Goal: Task Accomplishment & Management: Complete application form

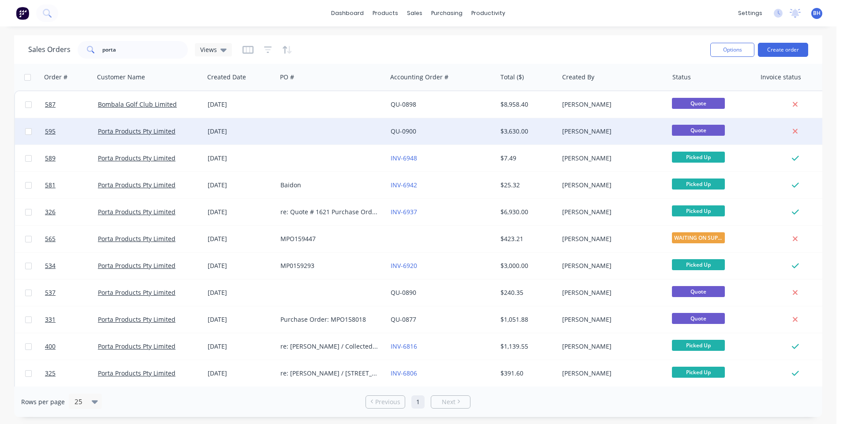
click at [332, 130] on div at bounding box center [332, 131] width 110 height 26
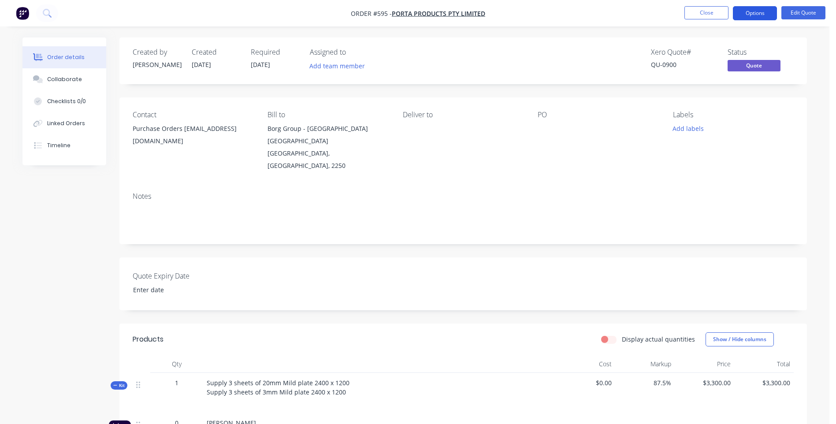
click at [761, 12] on button "Options" at bounding box center [755, 13] width 44 height 14
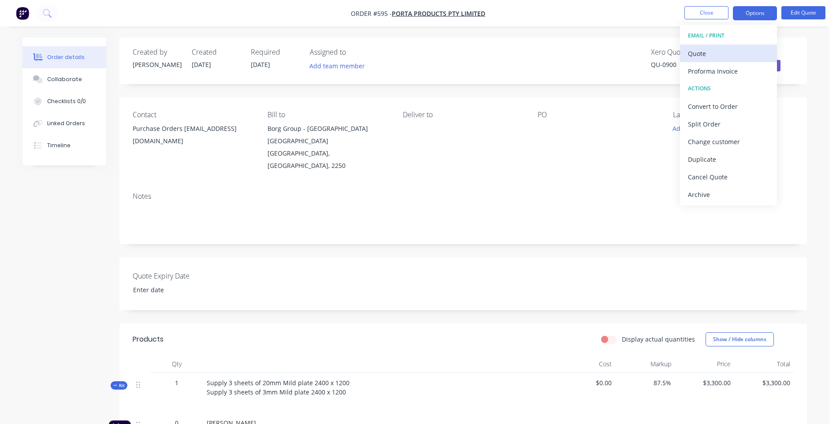
click at [694, 49] on div "Quote" at bounding box center [728, 53] width 81 height 13
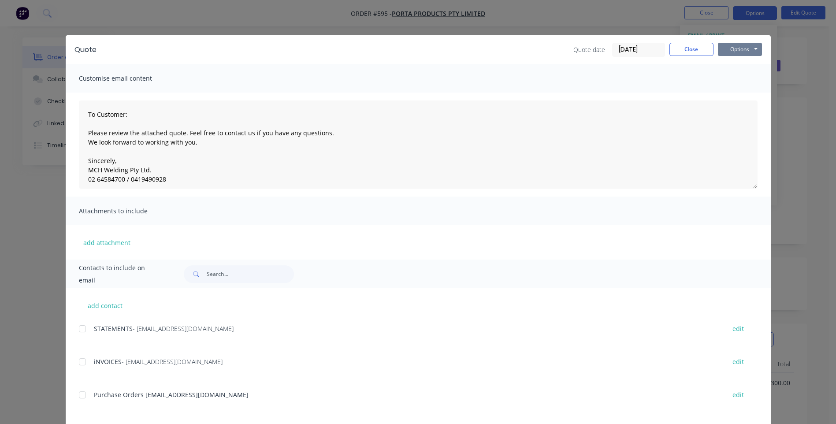
click at [718, 48] on button "Options" at bounding box center [740, 49] width 44 height 13
click at [725, 60] on button "Preview" at bounding box center [746, 65] width 56 height 15
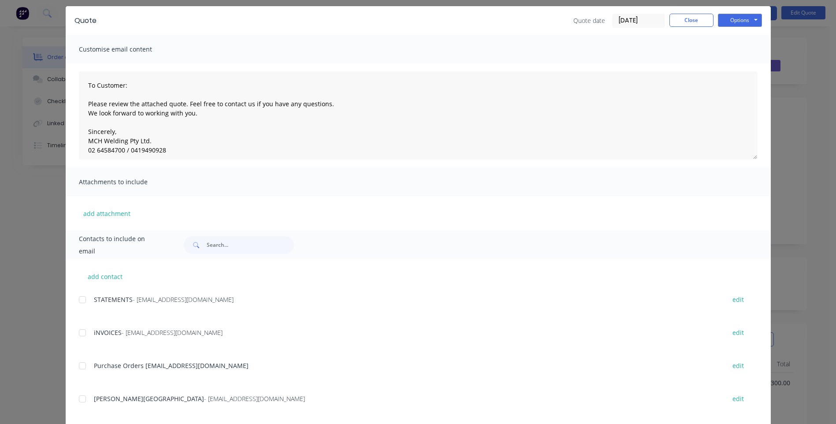
scroll to position [88, 0]
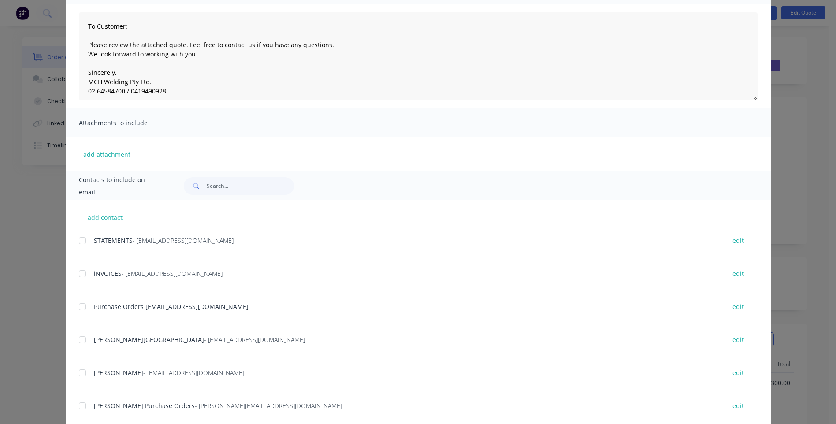
click at [80, 308] on div at bounding box center [83, 307] width 18 height 18
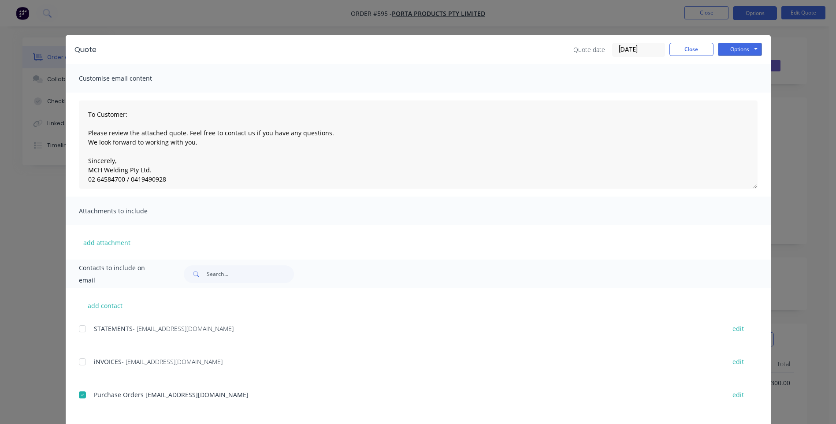
scroll to position [142, 0]
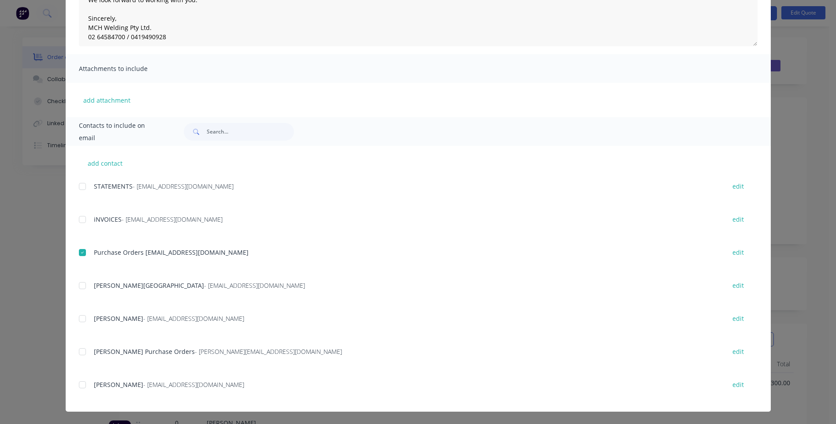
click at [79, 352] on div at bounding box center [83, 352] width 18 height 18
click at [79, 251] on div at bounding box center [83, 253] width 18 height 18
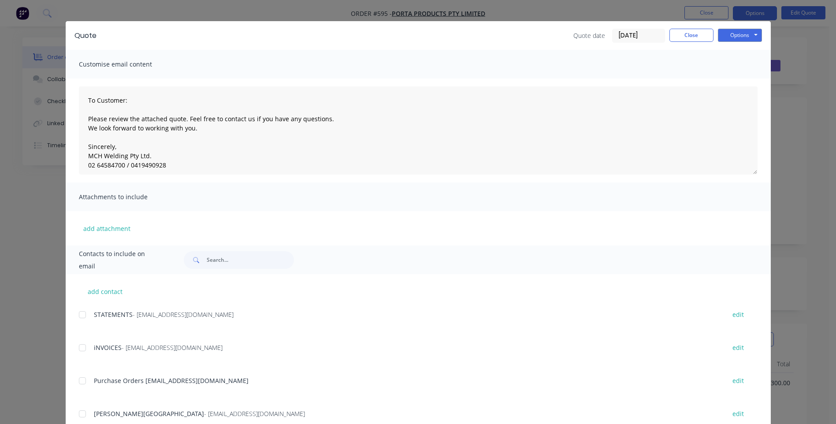
scroll to position [0, 0]
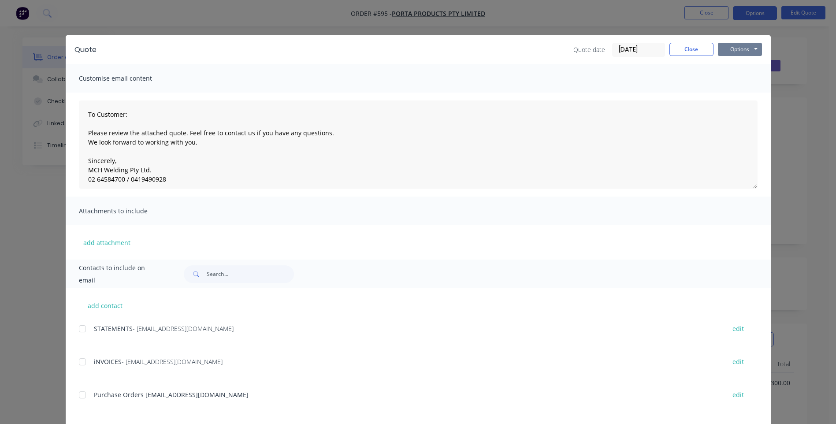
click at [728, 52] on button "Options" at bounding box center [740, 49] width 44 height 13
click at [725, 91] on button "Email" at bounding box center [746, 94] width 56 height 15
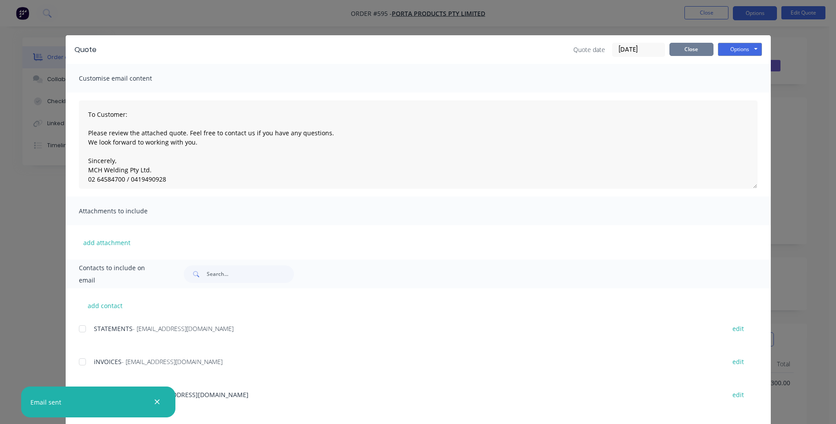
click at [690, 46] on button "Close" at bounding box center [691, 49] width 44 height 13
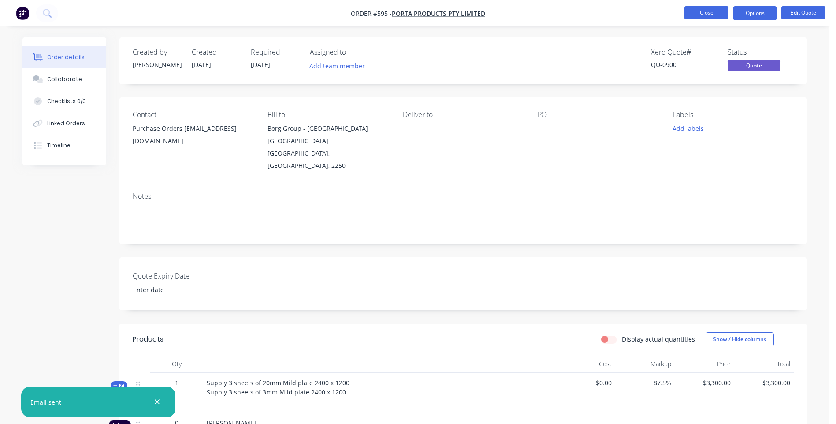
click at [696, 13] on button "Close" at bounding box center [706, 12] width 44 height 13
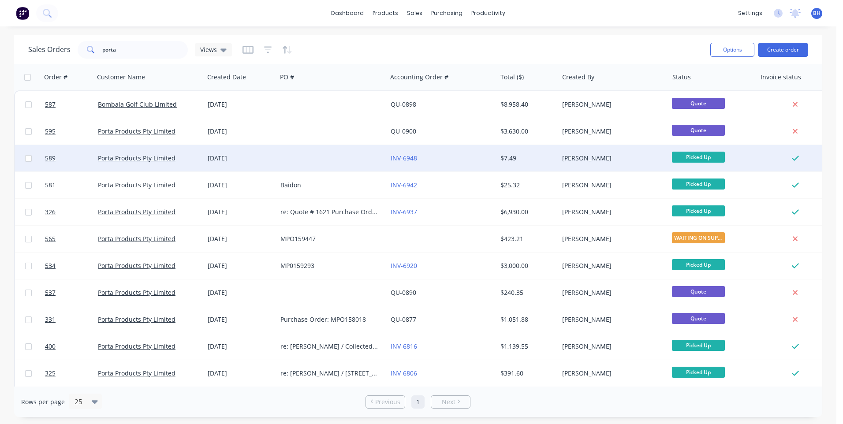
click at [320, 156] on div at bounding box center [332, 158] width 110 height 26
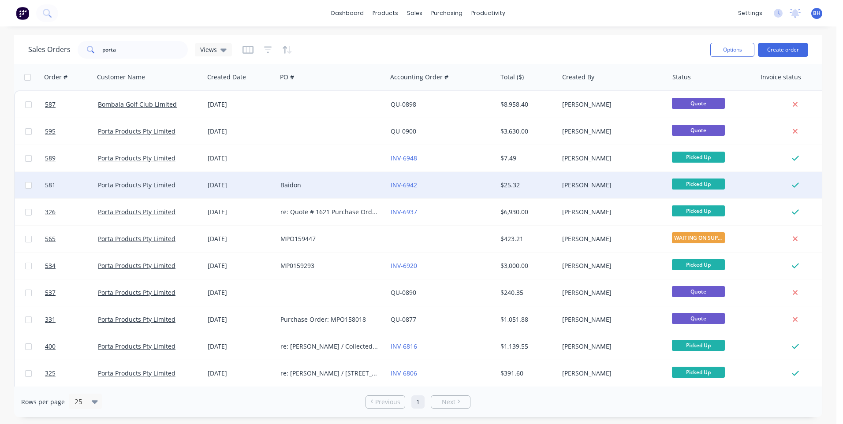
click at [333, 183] on div "Baidon" at bounding box center [329, 185] width 98 height 9
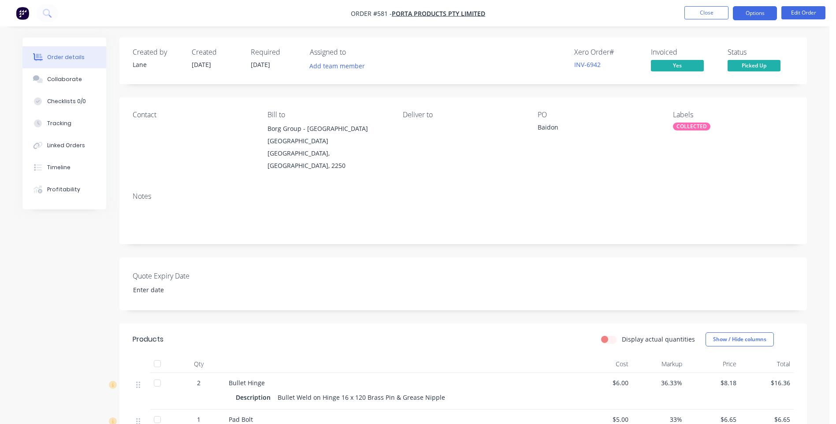
click at [756, 13] on button "Options" at bounding box center [755, 13] width 44 height 14
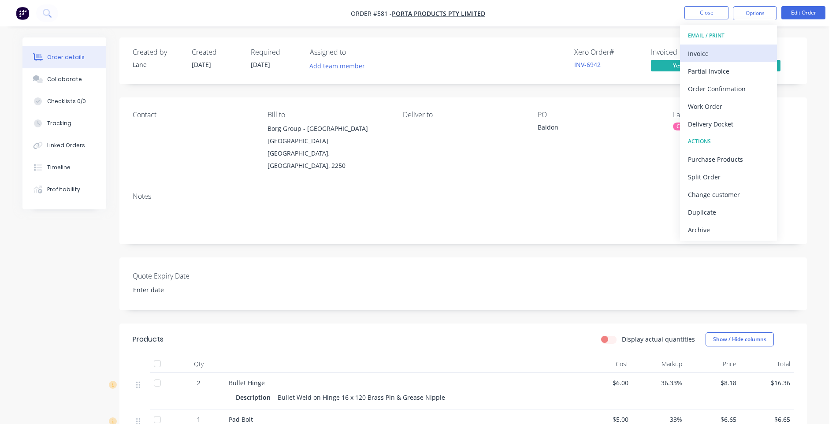
click at [699, 51] on div "Invoice" at bounding box center [728, 53] width 81 height 13
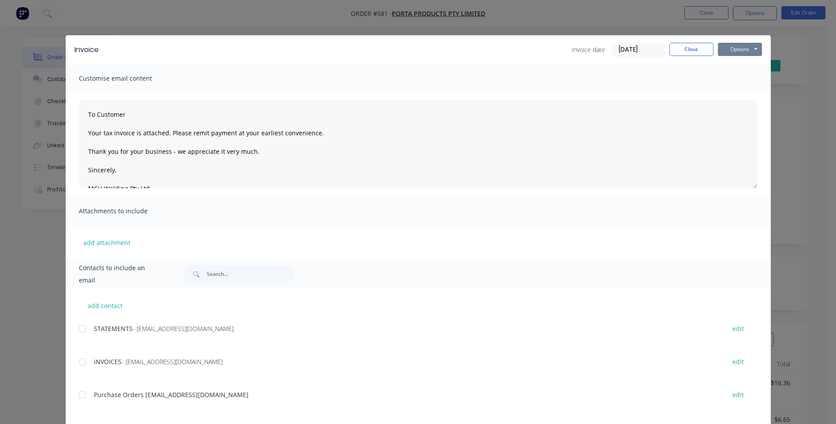
click at [730, 45] on button "Options" at bounding box center [740, 49] width 44 height 13
click at [733, 62] on button "Preview" at bounding box center [746, 65] width 56 height 15
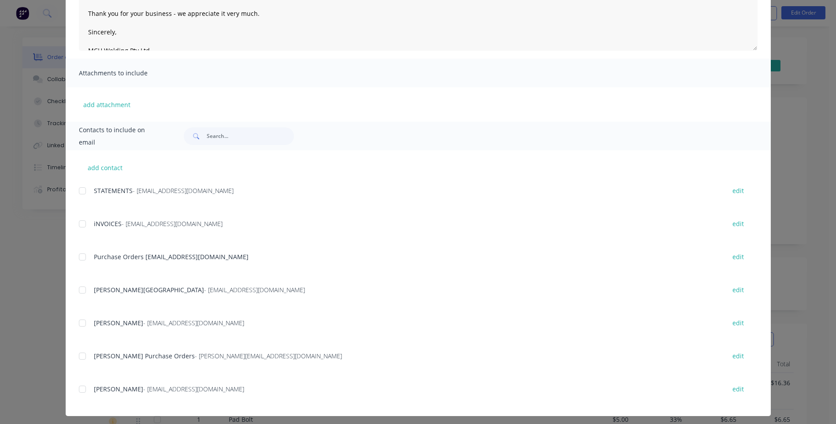
scroll to position [142, 0]
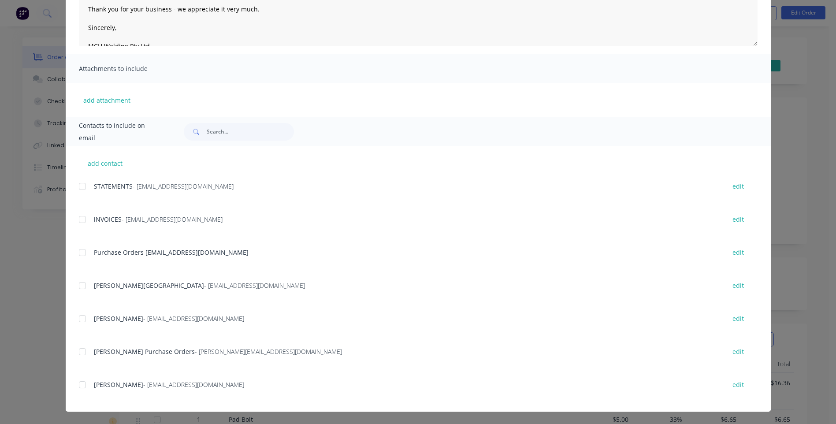
click at [78, 353] on div at bounding box center [83, 352] width 18 height 18
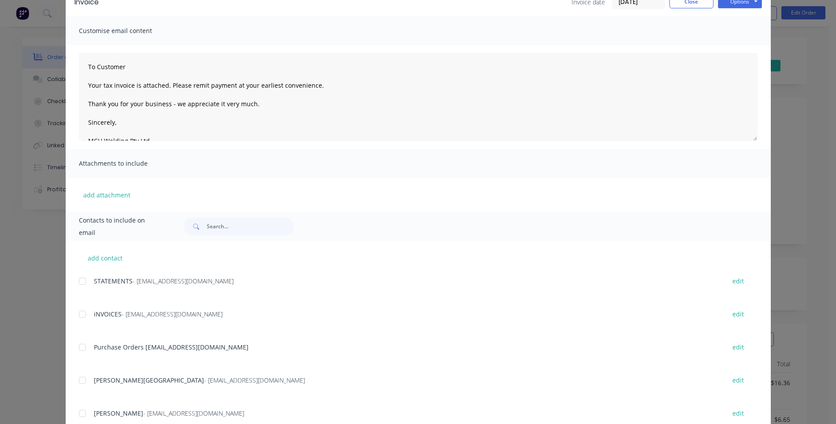
scroll to position [0, 0]
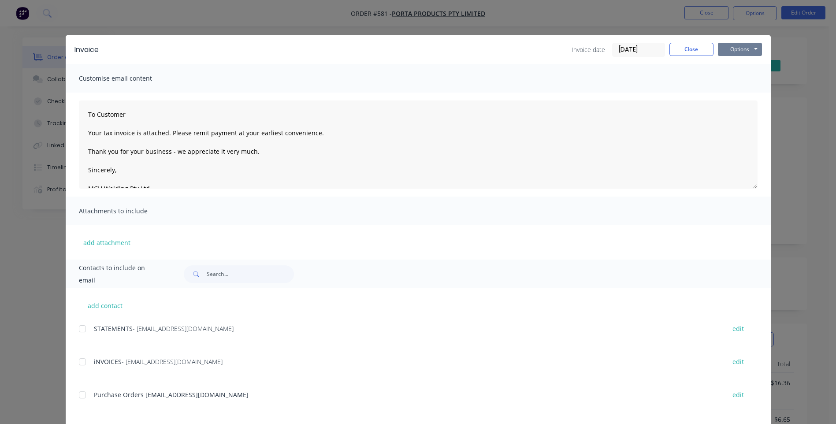
click at [733, 48] on button "Options" at bounding box center [740, 49] width 44 height 13
click at [732, 91] on button "Email" at bounding box center [746, 94] width 56 height 15
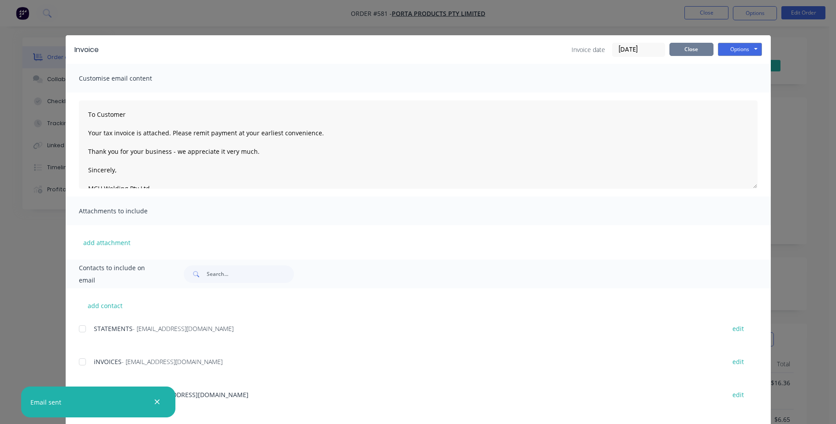
click at [687, 48] on button "Close" at bounding box center [691, 49] width 44 height 13
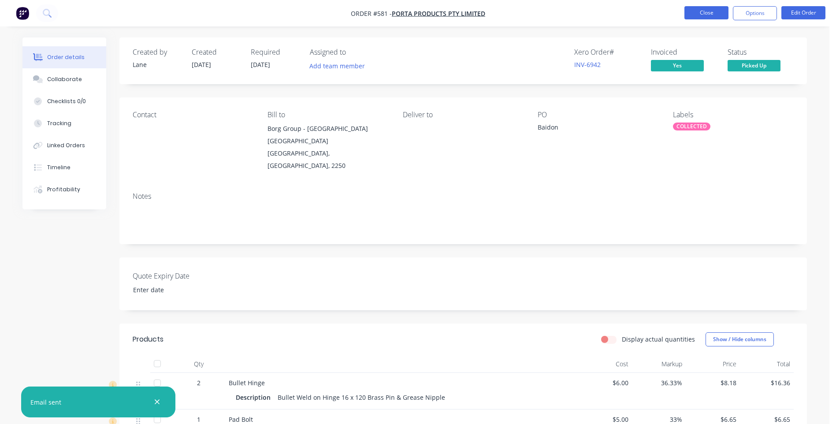
click at [712, 13] on button "Close" at bounding box center [706, 12] width 44 height 13
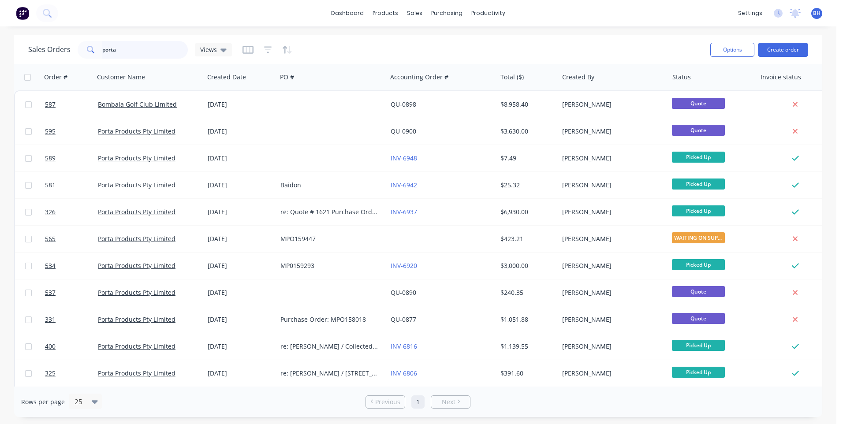
click at [132, 52] on input "porta" at bounding box center [145, 50] width 86 height 18
type input "p"
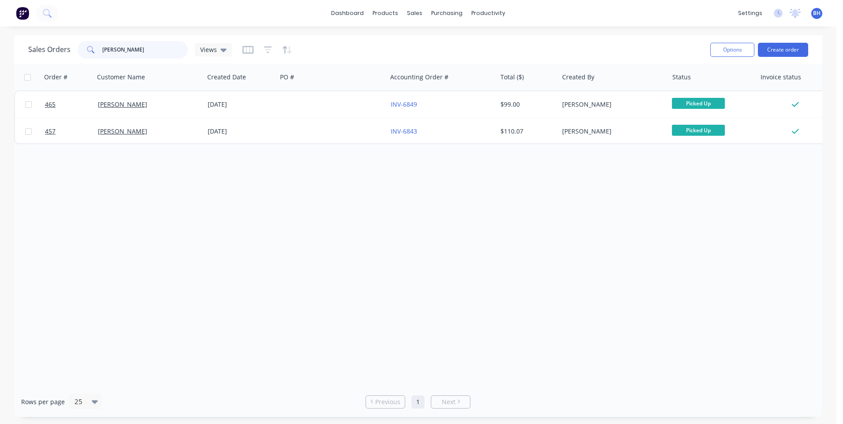
type input "reed"
click at [431, 40] on div "Sales Orders" at bounding box center [447, 42] width 36 height 8
click at [437, 62] on div "Customers" at bounding box center [445, 60] width 32 height 8
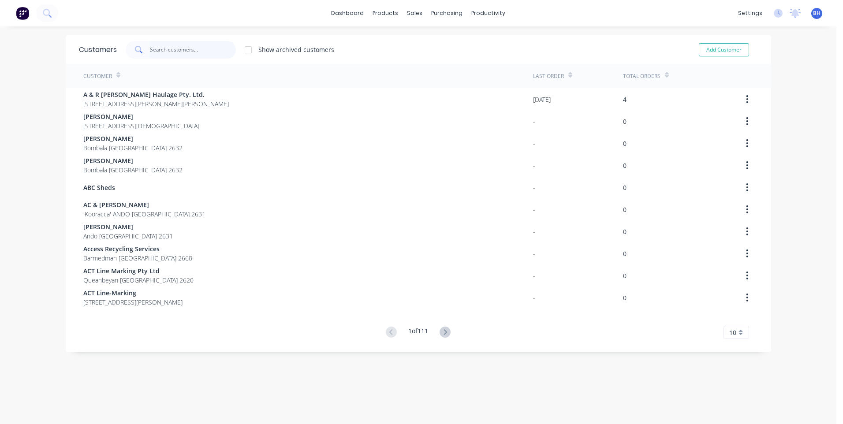
click at [206, 52] on input "text" at bounding box center [193, 50] width 86 height 18
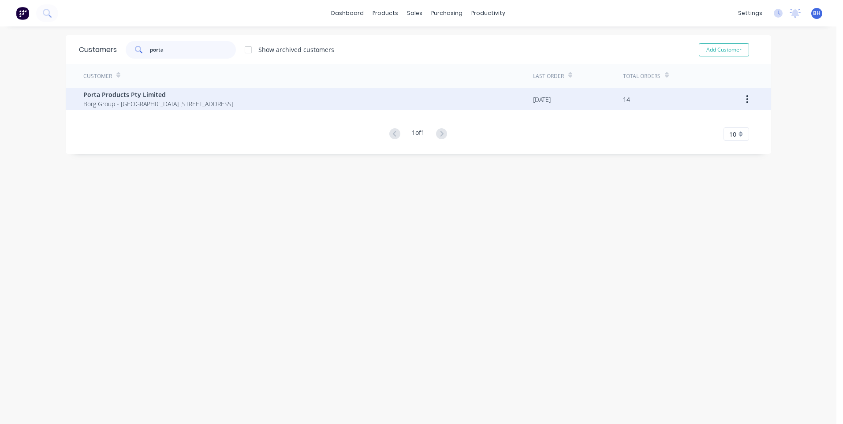
type input "porta"
click at [233, 96] on span "Porta Products Pty Limited" at bounding box center [158, 94] width 150 height 9
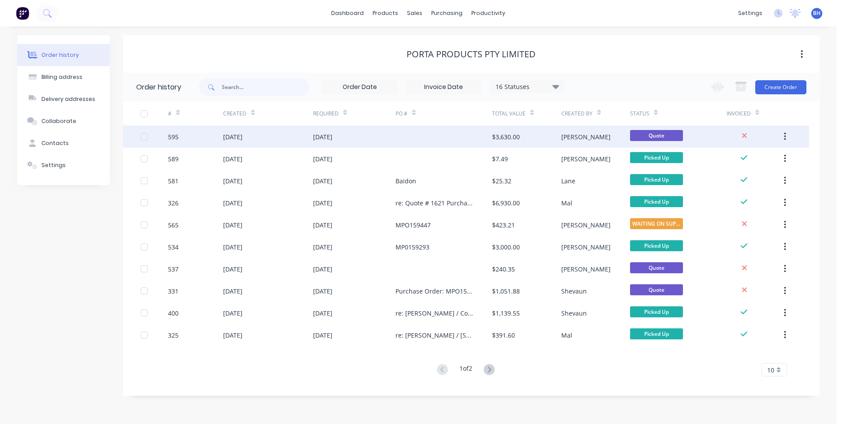
click at [449, 134] on div at bounding box center [443, 137] width 97 height 22
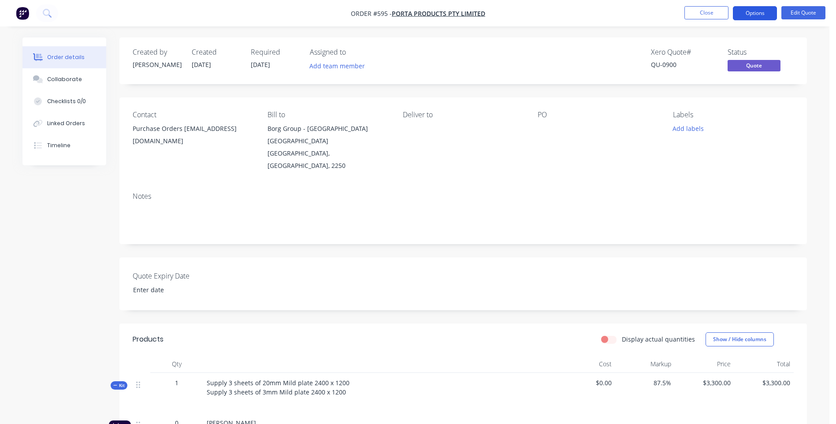
click at [752, 16] on button "Options" at bounding box center [755, 13] width 44 height 14
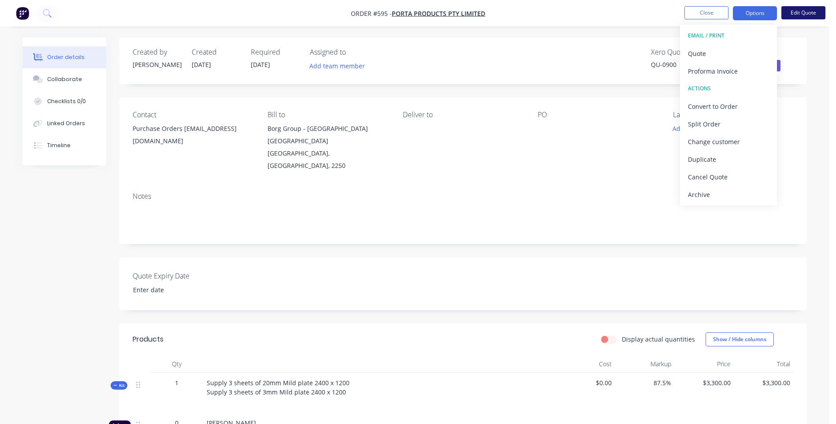
click at [798, 10] on button "Edit Quote" at bounding box center [803, 12] width 44 height 13
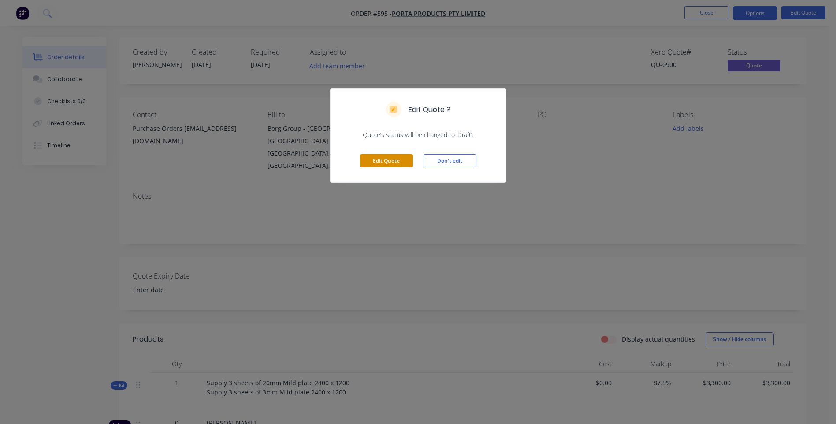
click at [401, 159] on button "Edit Quote" at bounding box center [386, 160] width 53 height 13
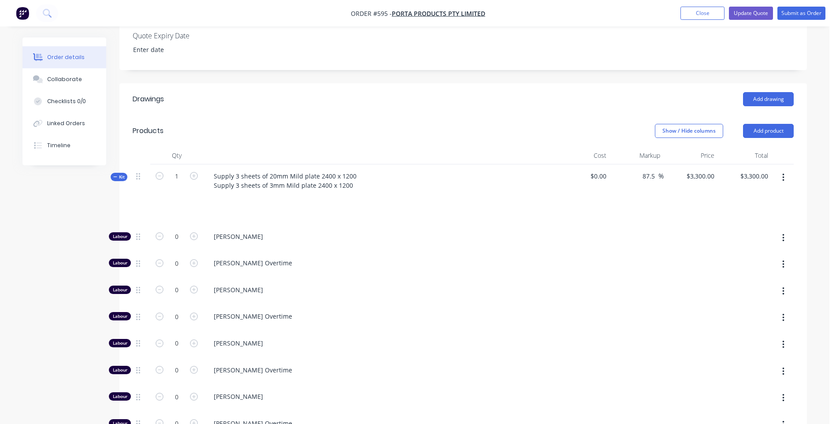
scroll to position [264, 0]
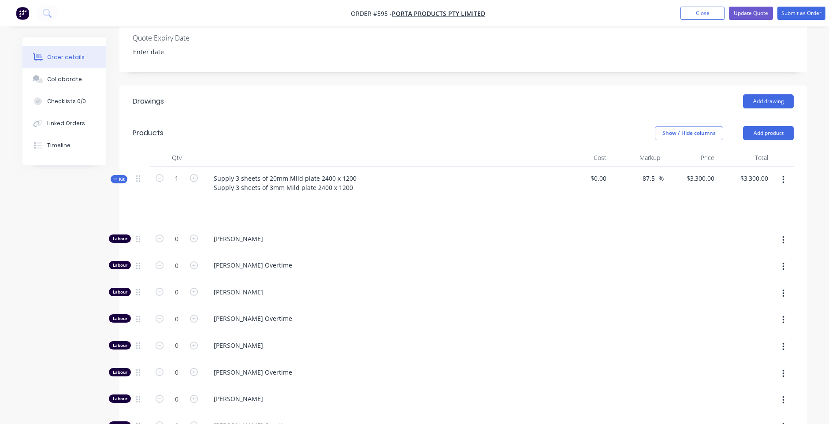
click at [782, 175] on icon "button" at bounding box center [783, 180] width 2 height 10
click at [720, 267] on div "Delete" at bounding box center [752, 273] width 68 height 13
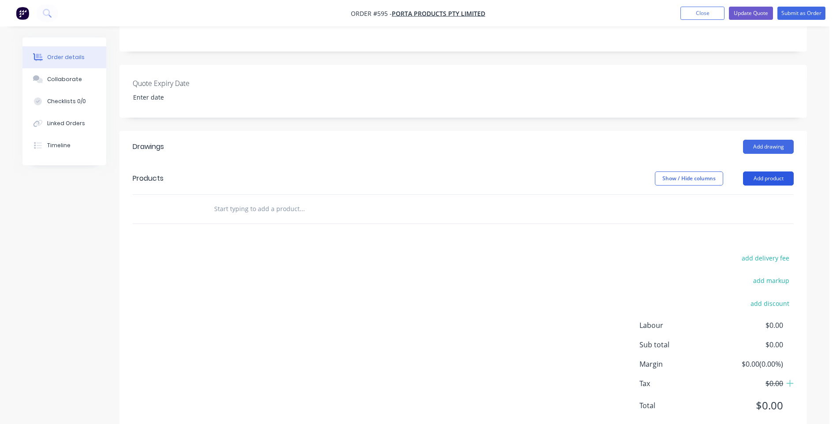
click at [752, 171] on button "Add product" at bounding box center [768, 178] width 51 height 14
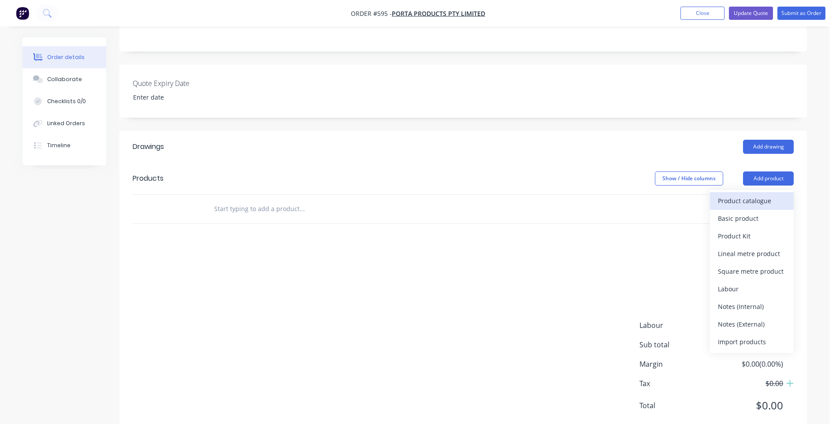
click at [722, 194] on div "Product catalogue" at bounding box center [752, 200] width 68 height 13
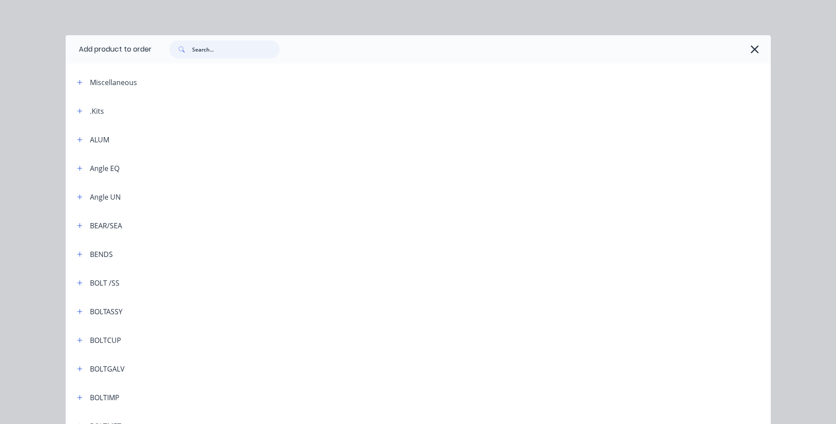
click at [215, 51] on input "text" at bounding box center [235, 50] width 87 height 18
click at [750, 47] on icon "button" at bounding box center [754, 49] width 9 height 12
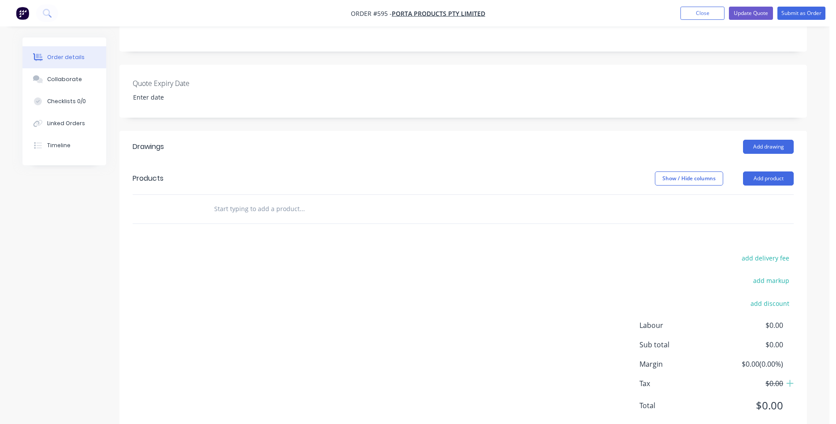
click at [244, 200] on input "text" at bounding box center [302, 209] width 176 height 18
click at [754, 171] on button "Add product" at bounding box center [768, 178] width 51 height 14
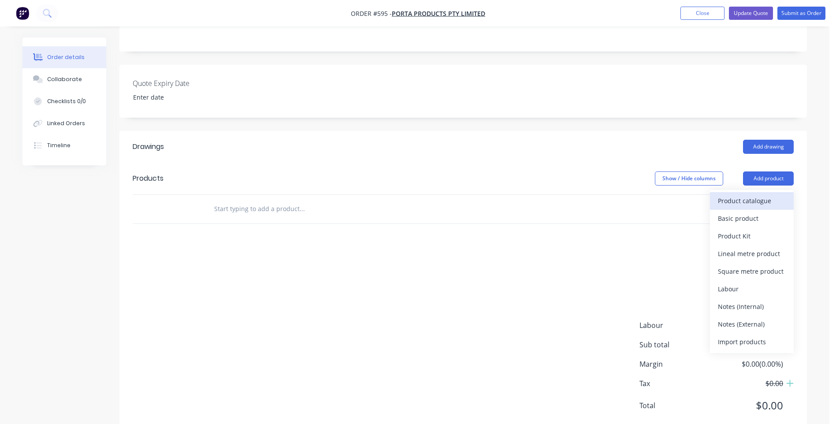
click at [747, 194] on div "Product catalogue" at bounding box center [752, 200] width 68 height 13
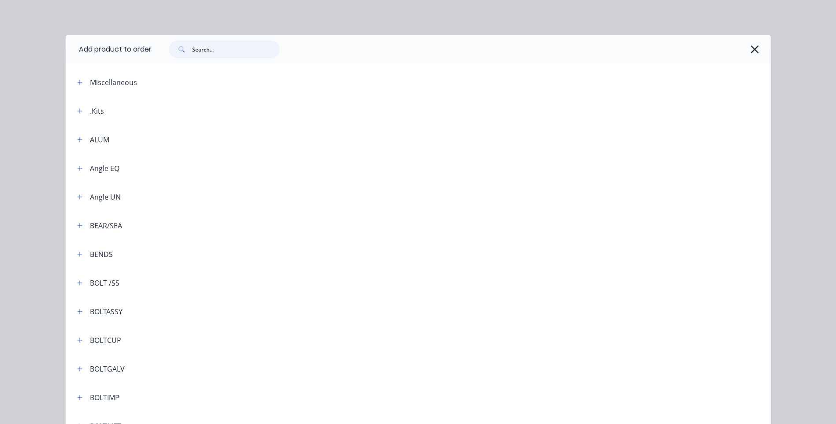
click at [210, 50] on input "text" at bounding box center [235, 50] width 87 height 18
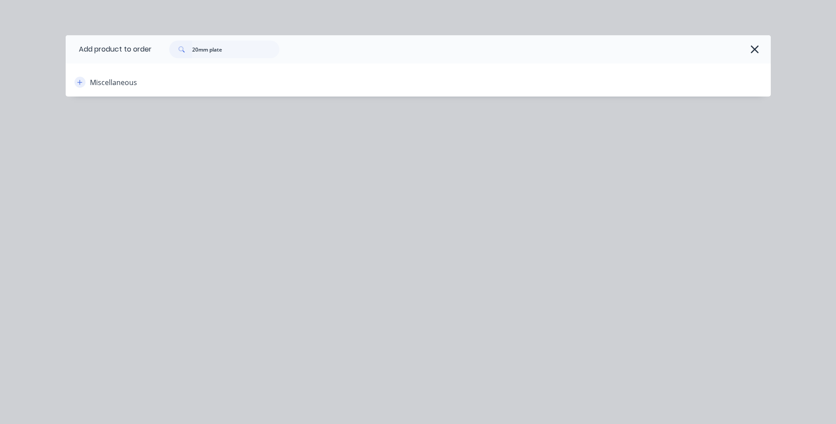
click at [77, 81] on icon "button" at bounding box center [79, 82] width 5 height 6
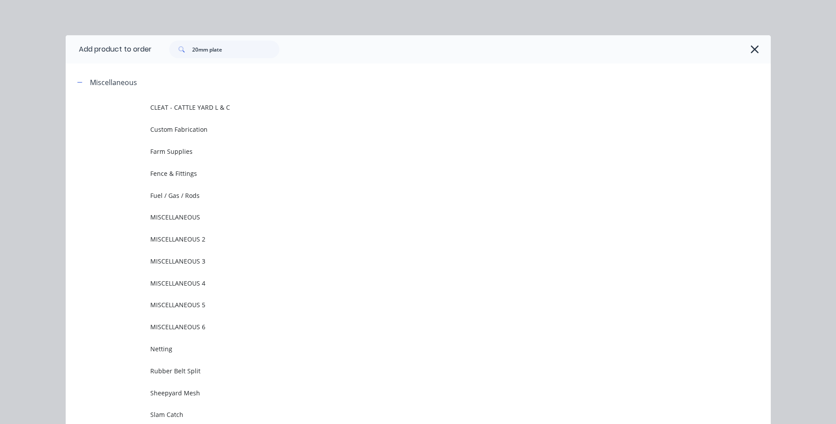
click at [29, 92] on div "Add product to order 20mm plate Miscellaneous CLEAT - CATTLE YARD L & C Custom …" at bounding box center [418, 212] width 836 height 424
click at [234, 46] on input "20mm plate" at bounding box center [235, 50] width 87 height 18
type input "2"
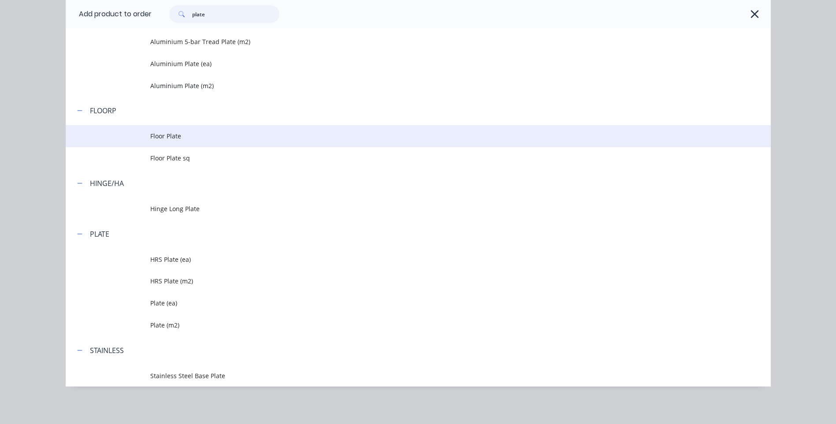
scroll to position [168, 0]
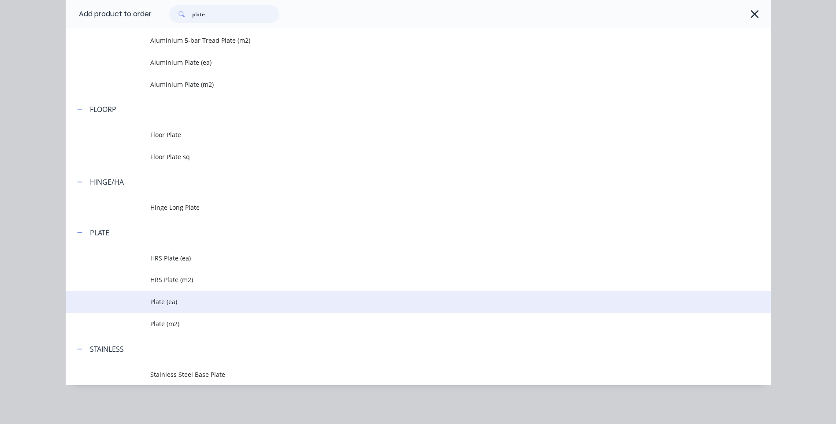
type input "plate"
click at [212, 299] on span "Plate (ea)" at bounding box center [398, 301] width 496 height 9
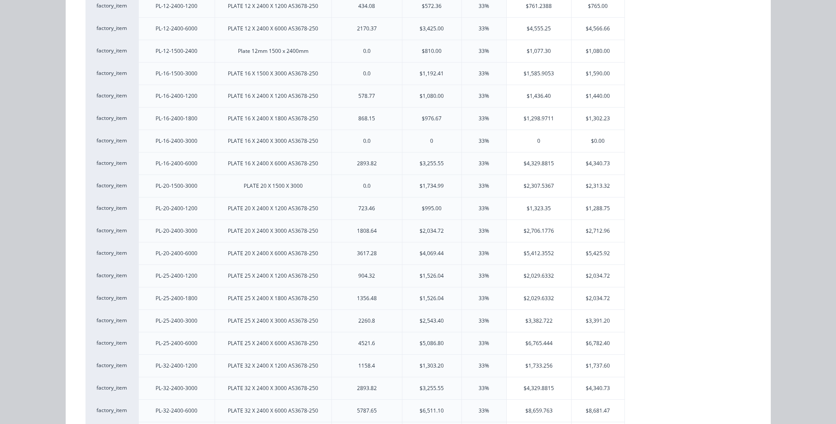
scroll to position [264, 0]
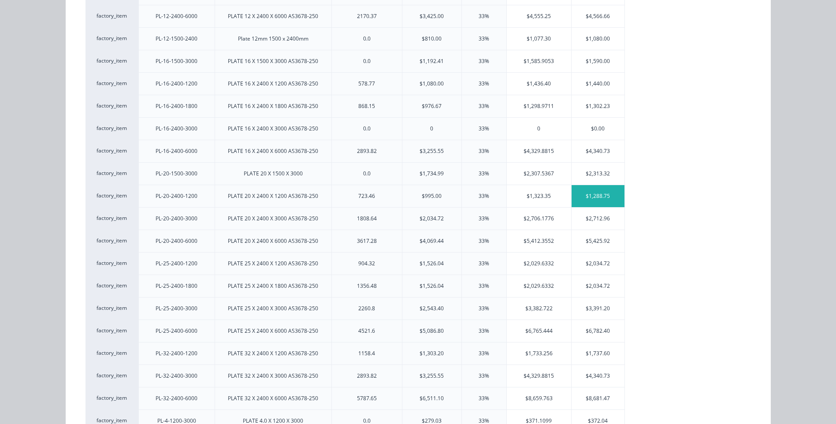
click at [594, 193] on div "$1,288.75" at bounding box center [598, 196] width 53 height 22
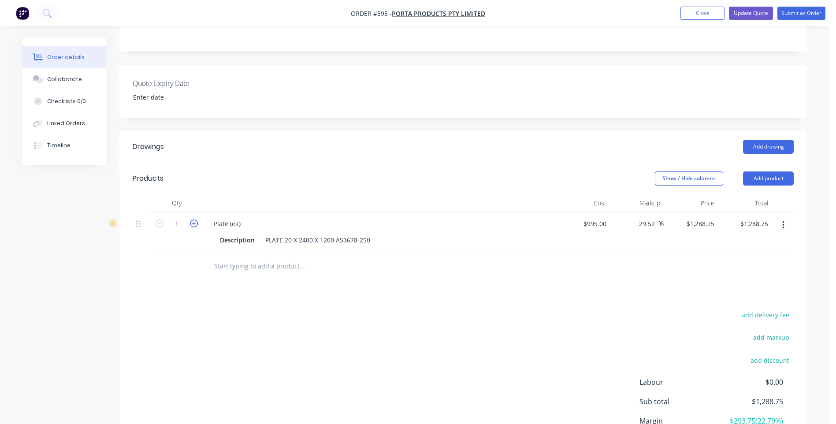
click at [192, 219] on icon "button" at bounding box center [194, 223] width 8 height 8
type input "2"
type input "$2,577.50"
click at [192, 219] on icon "button" at bounding box center [194, 223] width 8 height 8
type input "3"
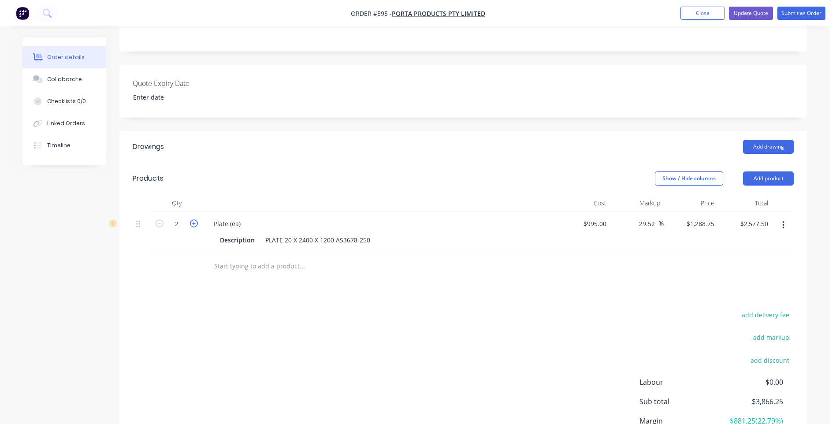
type input "$3,866.25"
click at [192, 219] on icon "button" at bounding box center [194, 223] width 8 height 8
type input "4"
click at [767, 217] on input "5155.00" at bounding box center [756, 223] width 32 height 13
type input "2850.00"
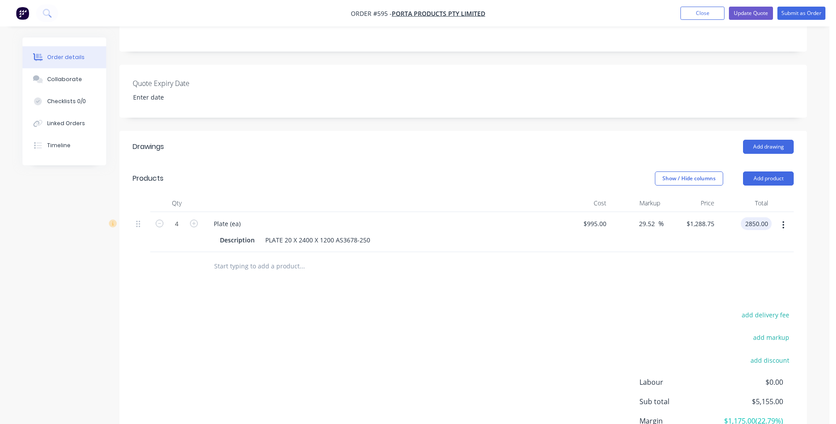
type input "-28.39"
type input "$712.50"
type input "$2,850.00"
click at [251, 257] on input "text" at bounding box center [302, 266] width 176 height 18
click at [762, 171] on button "Add product" at bounding box center [768, 178] width 51 height 14
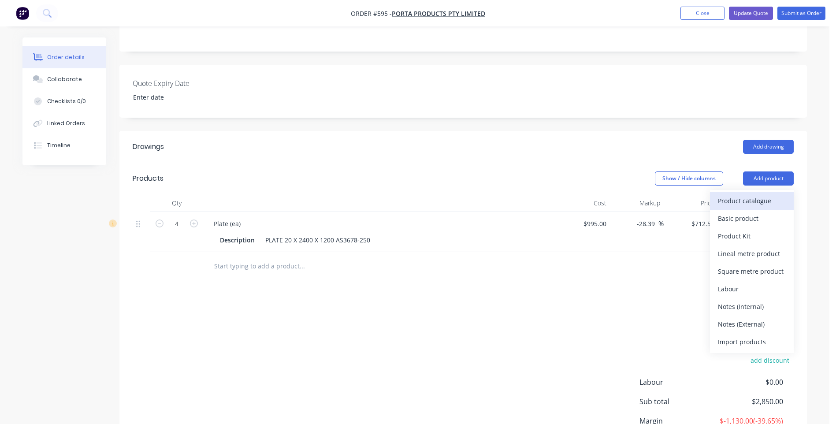
click at [755, 194] on div "Product catalogue" at bounding box center [752, 200] width 68 height 13
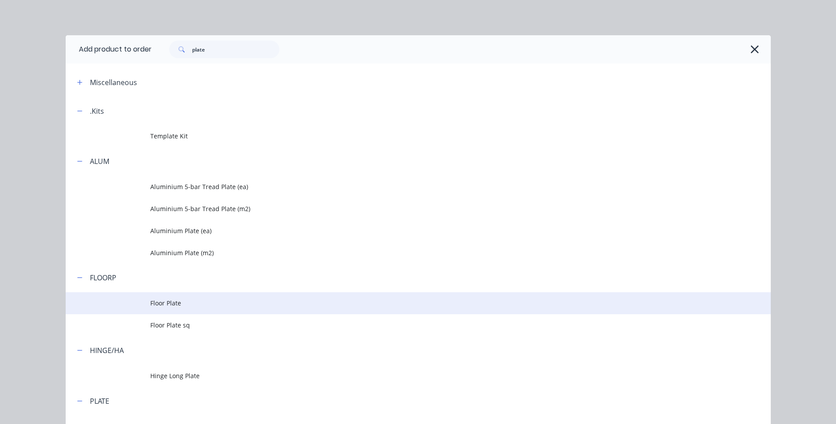
click at [167, 300] on span "Floor Plate" at bounding box center [398, 302] width 496 height 9
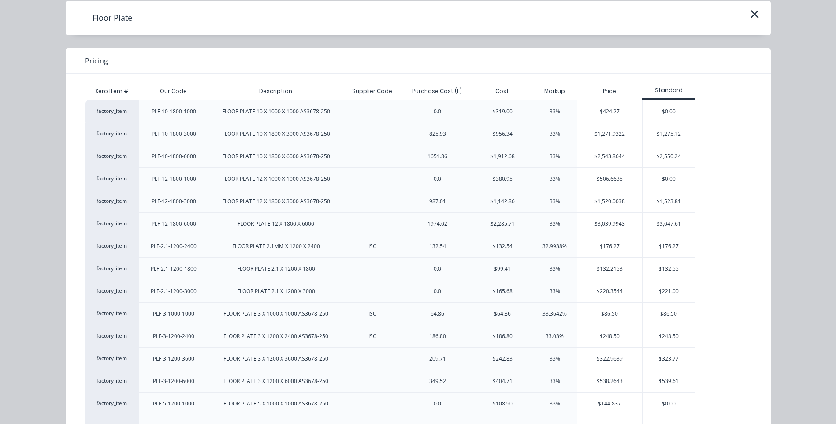
scroll to position [88, 0]
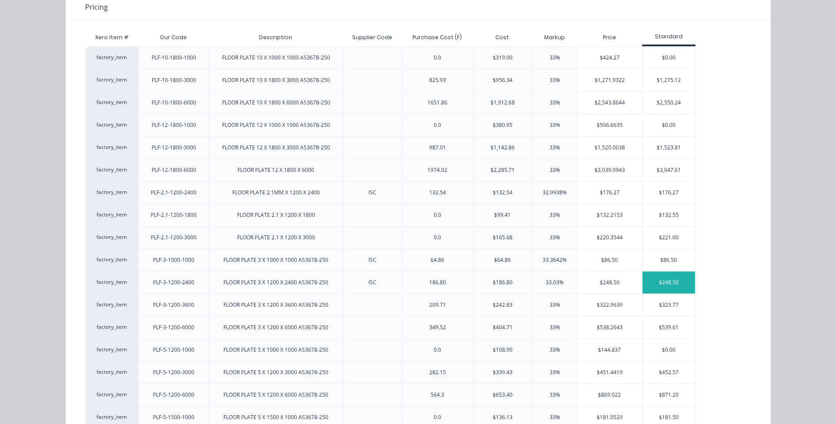
click at [659, 279] on div "$248.50" at bounding box center [669, 282] width 53 height 22
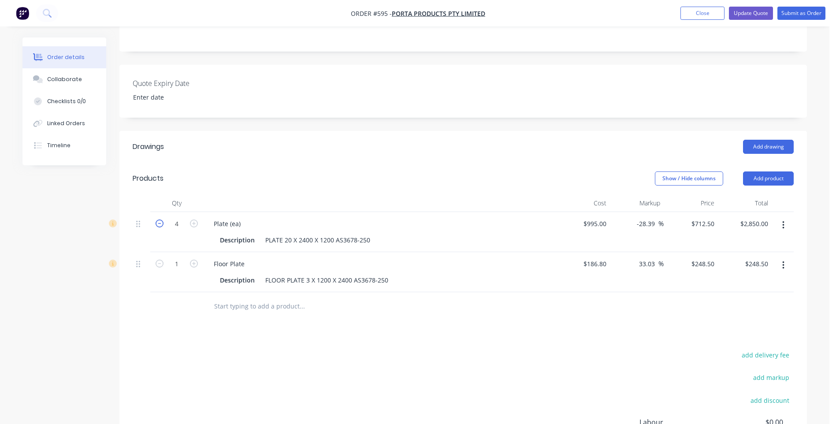
click at [157, 219] on icon "button" at bounding box center [160, 223] width 8 height 8
type input "3"
click at [750, 217] on input "2137.50" at bounding box center [756, 223] width 32 height 13
type input "2850.00"
type input "-4.52"
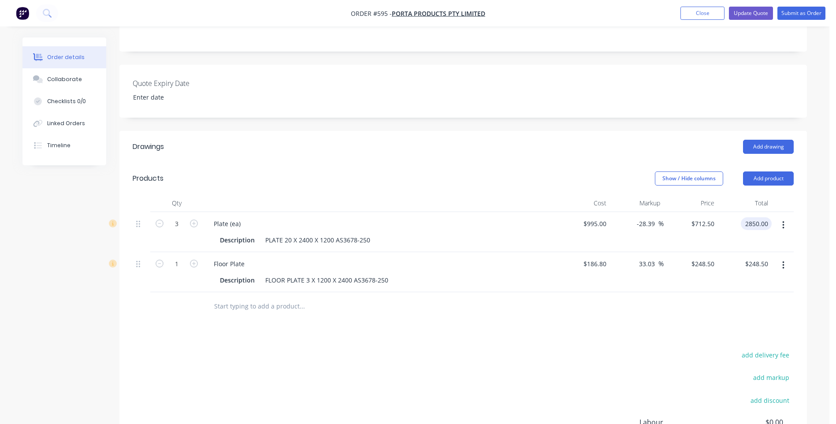
type input "$950.00"
type input "$2,850.00"
click at [192, 260] on icon "button" at bounding box center [194, 264] width 8 height 8
type input "2"
type input "$497.00"
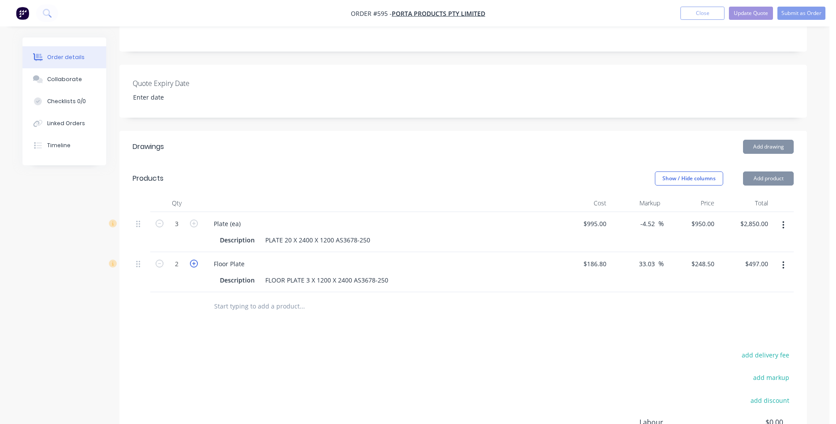
click at [192, 260] on icon "button" at bounding box center [194, 264] width 8 height 8
type input "3"
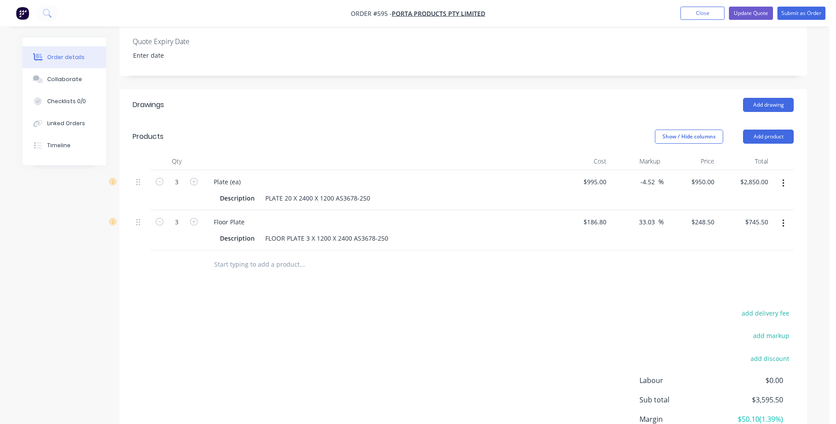
scroll to position [316, 0]
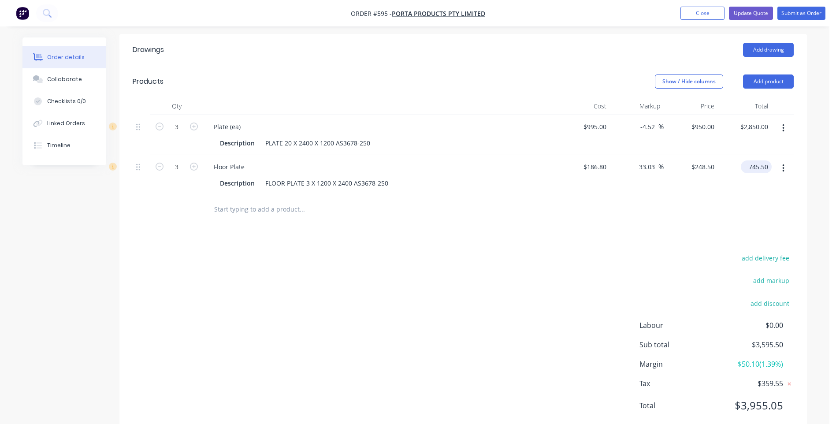
click at [752, 160] on input "745.50" at bounding box center [757, 166] width 27 height 13
type input "450.00"
type input "-19.7"
type input "$150.00"
type input "$450.00"
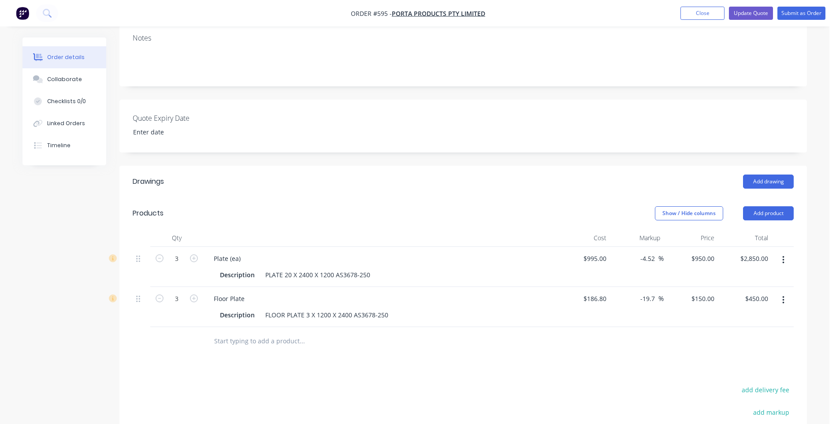
scroll to position [184, 0]
click at [747, 11] on button "Update Quote" at bounding box center [751, 13] width 44 height 13
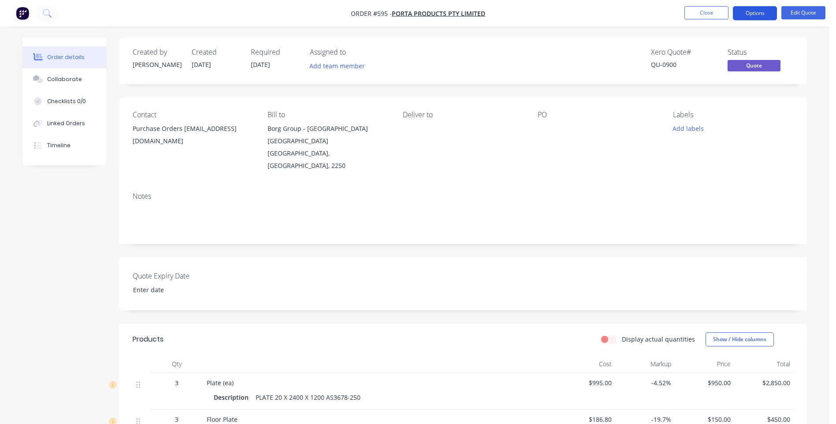
click at [760, 19] on button "Options" at bounding box center [755, 13] width 44 height 14
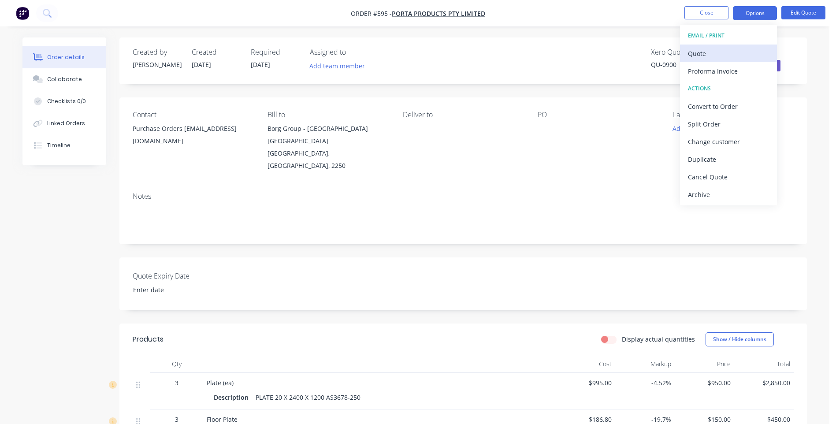
click at [705, 51] on div "Quote" at bounding box center [728, 53] width 81 height 13
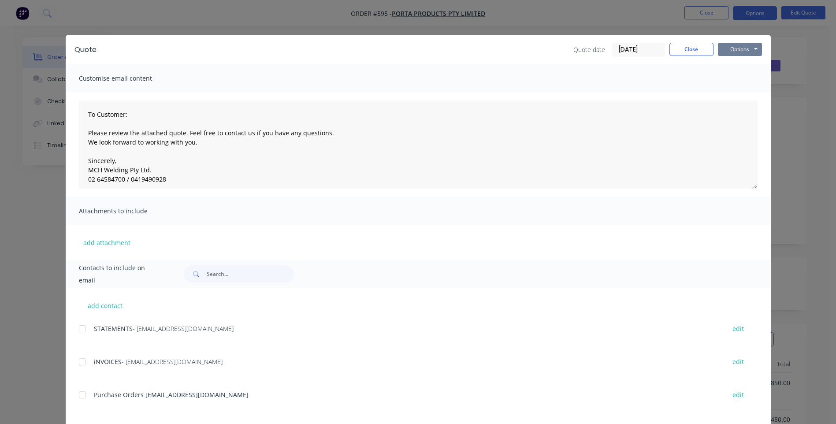
click at [735, 44] on button "Options" at bounding box center [740, 49] width 44 height 13
click at [735, 62] on button "Preview" at bounding box center [746, 65] width 56 height 15
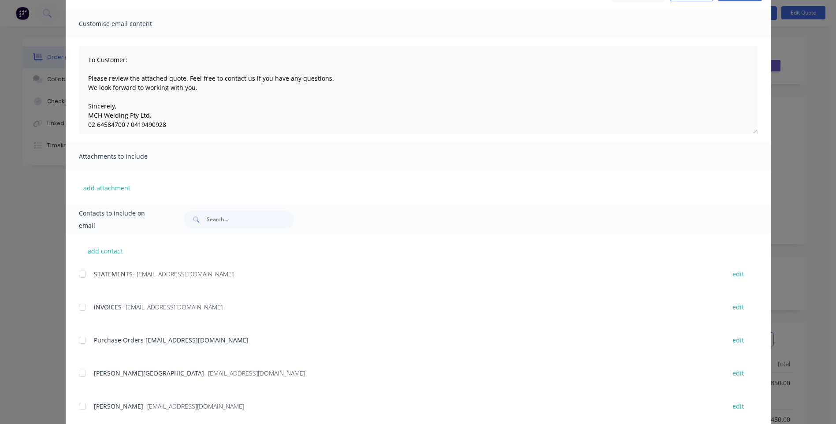
scroll to position [132, 0]
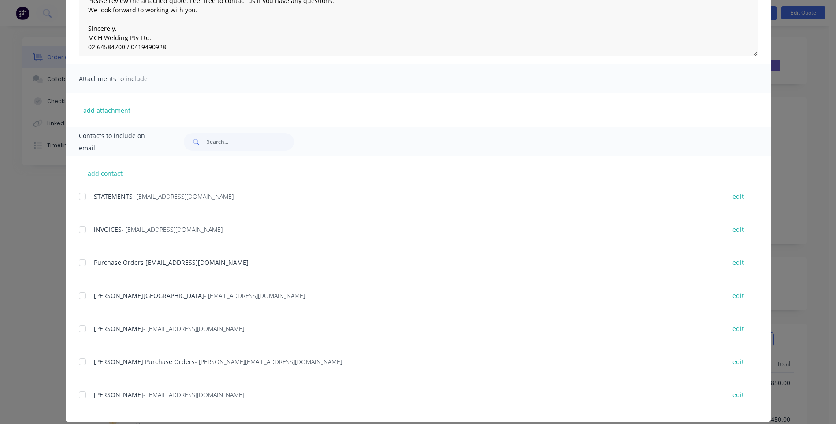
click at [77, 362] on div at bounding box center [83, 362] width 18 height 18
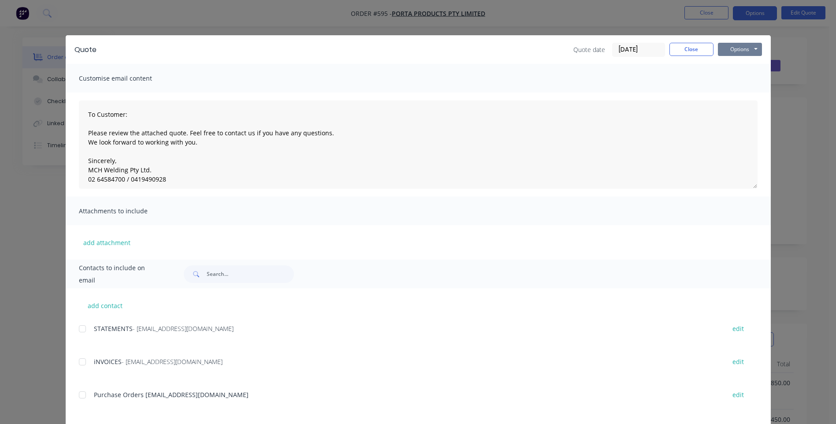
click at [733, 51] on button "Options" at bounding box center [740, 49] width 44 height 13
click at [727, 92] on button "Email" at bounding box center [746, 94] width 56 height 15
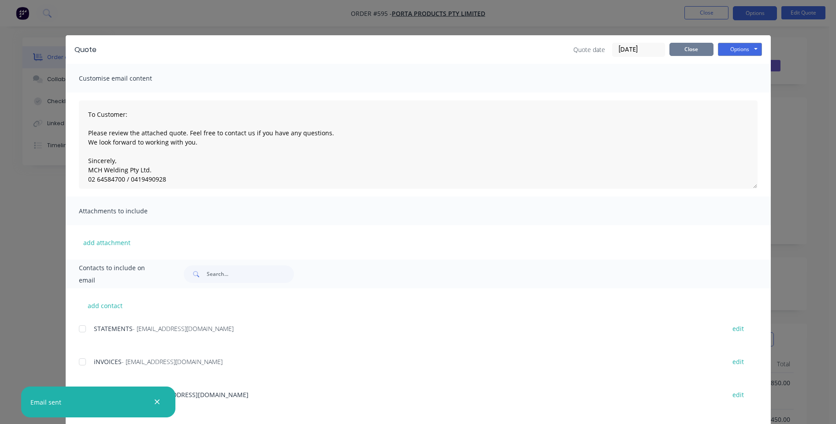
click at [673, 44] on button "Close" at bounding box center [691, 49] width 44 height 13
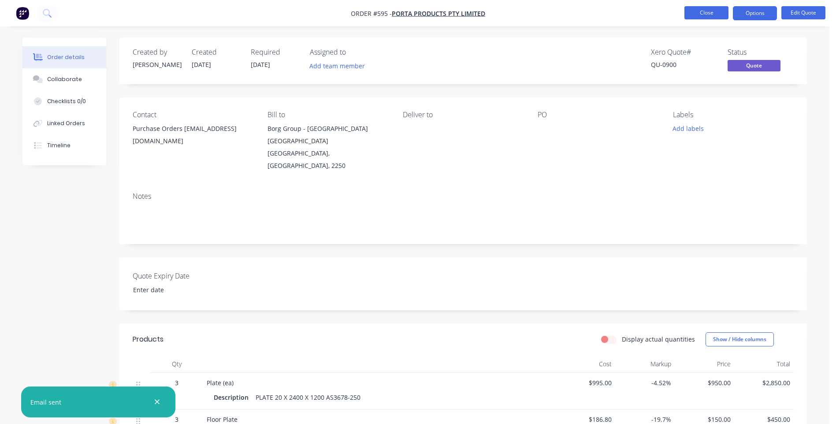
click at [697, 9] on button "Close" at bounding box center [706, 12] width 44 height 13
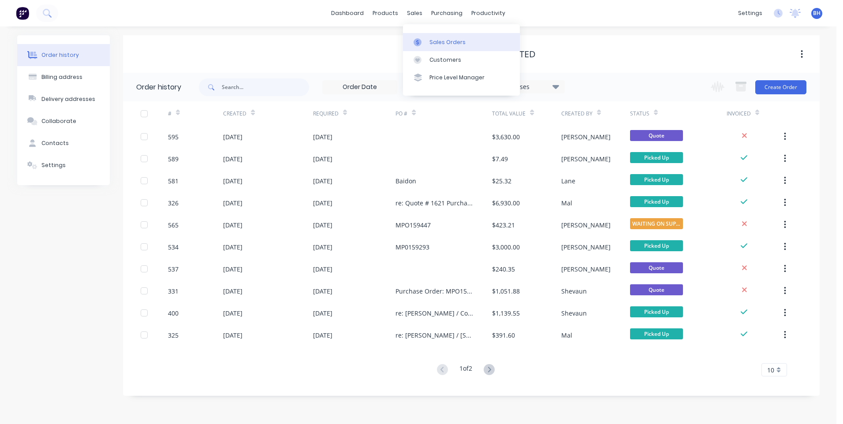
click at [435, 40] on div "Sales Orders" at bounding box center [447, 42] width 36 height 8
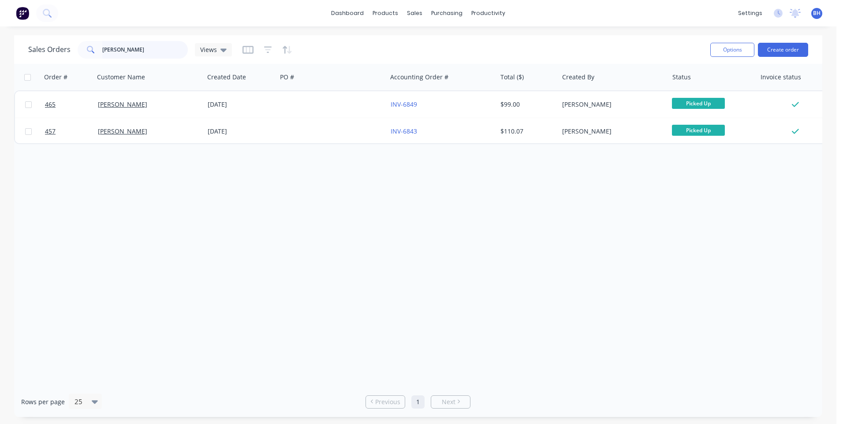
click at [149, 52] on input "reed" at bounding box center [145, 50] width 86 height 18
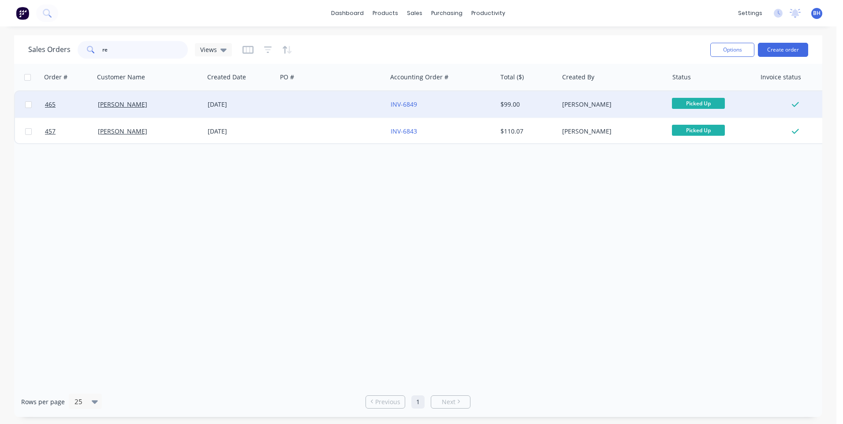
type input "r"
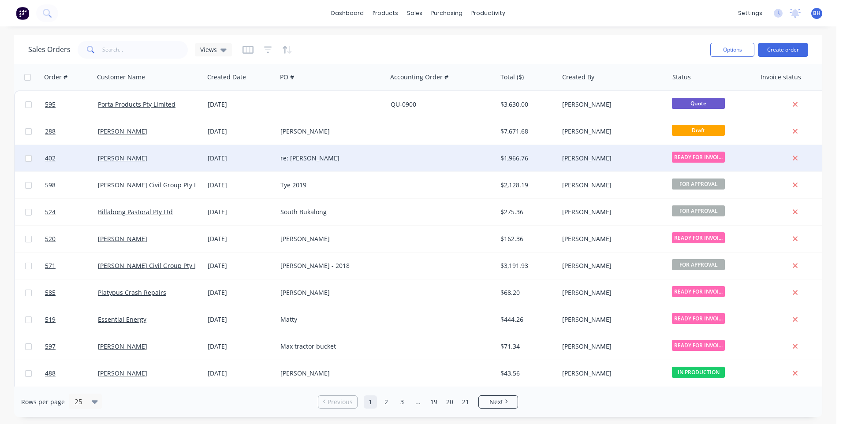
click at [406, 156] on div at bounding box center [442, 158] width 110 height 26
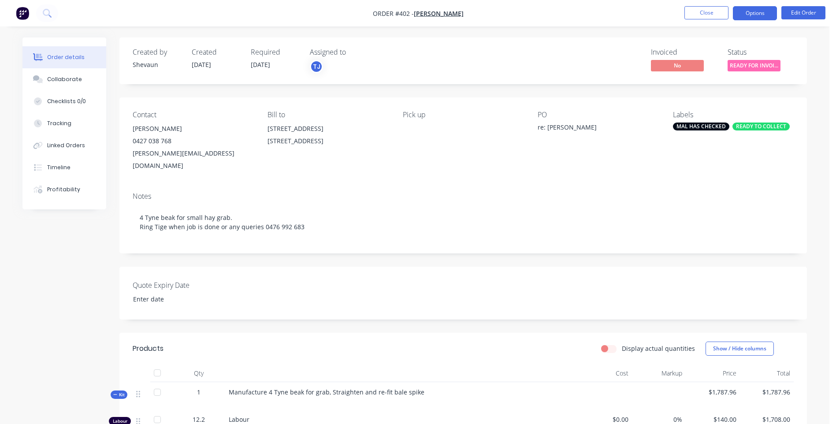
click at [747, 16] on button "Options" at bounding box center [755, 13] width 44 height 14
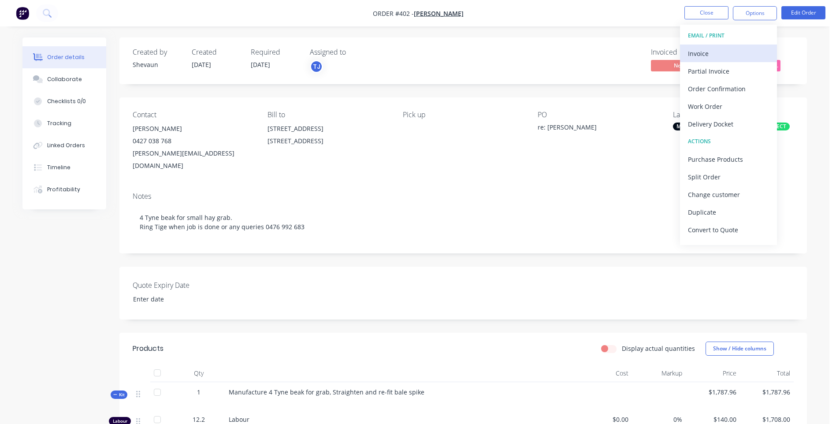
click at [706, 50] on div "Invoice" at bounding box center [728, 53] width 81 height 13
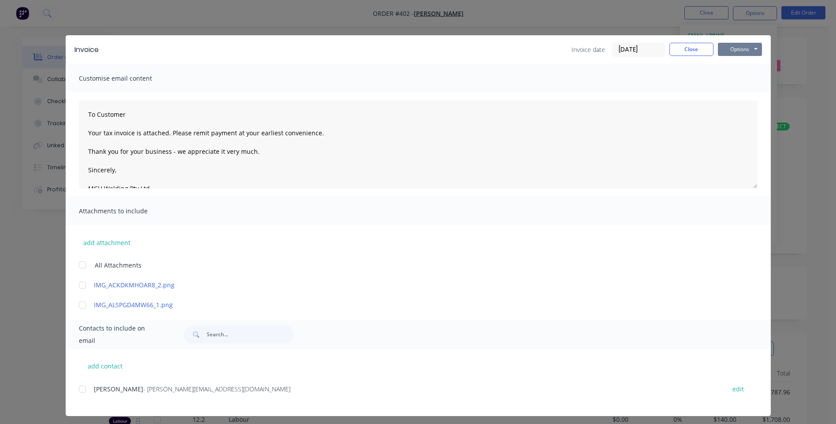
click at [736, 49] on button "Options" at bounding box center [740, 49] width 44 height 13
click at [738, 62] on button "Preview" at bounding box center [746, 65] width 56 height 15
click at [78, 391] on div at bounding box center [83, 389] width 18 height 18
click at [733, 48] on button "Options" at bounding box center [740, 49] width 44 height 13
click at [736, 96] on button "Email" at bounding box center [746, 94] width 56 height 15
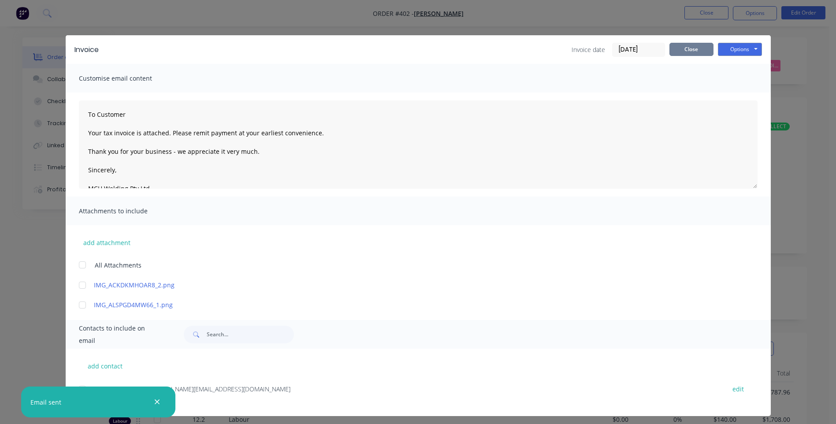
click at [674, 50] on button "Close" at bounding box center [691, 49] width 44 height 13
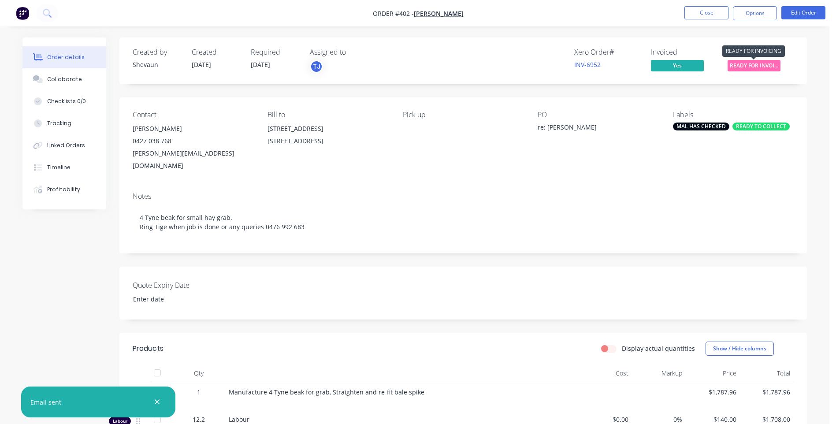
click at [752, 64] on span "READY FOR INVOI..." at bounding box center [754, 65] width 53 height 11
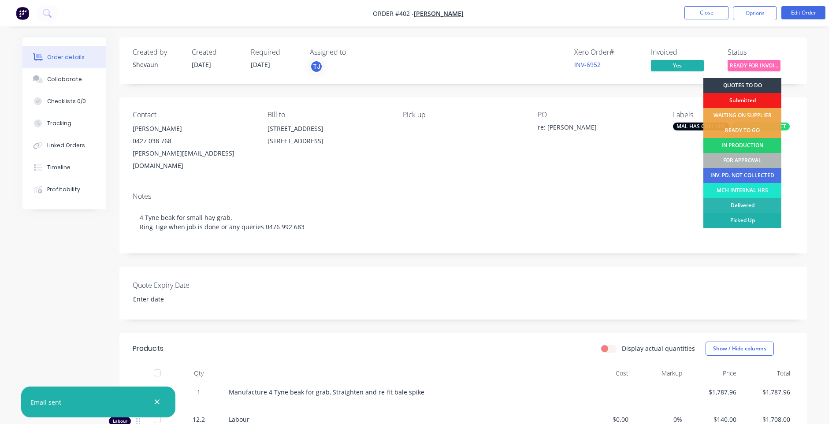
click at [738, 218] on div "Picked Up" at bounding box center [742, 220] width 78 height 15
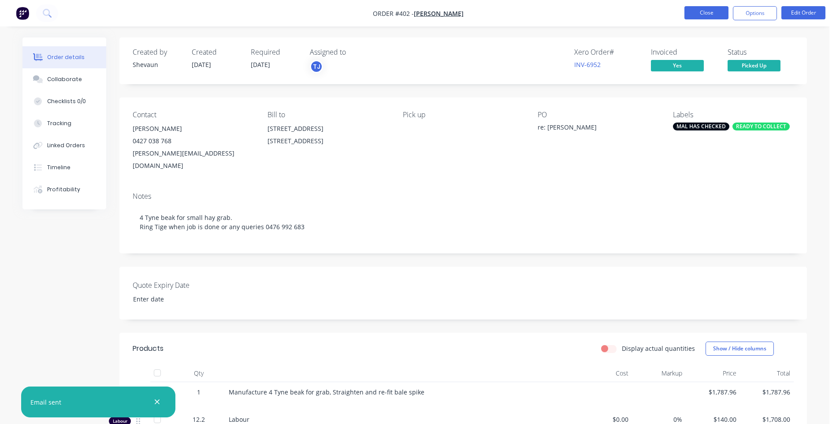
click at [699, 13] on button "Close" at bounding box center [706, 12] width 44 height 13
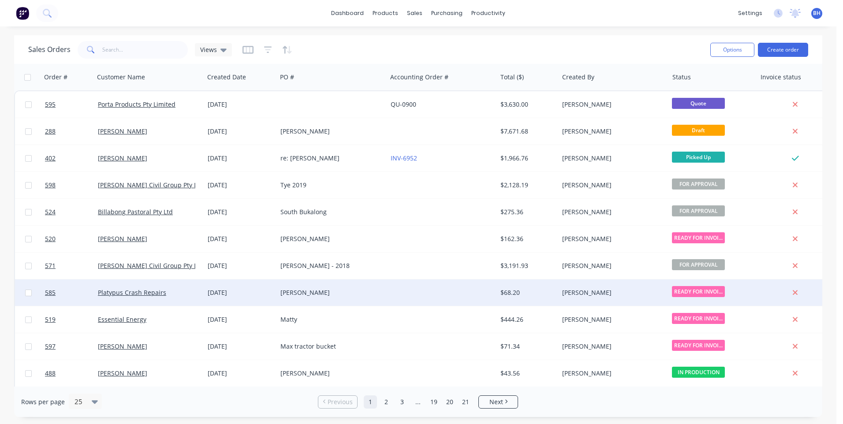
click at [406, 293] on div at bounding box center [442, 292] width 110 height 26
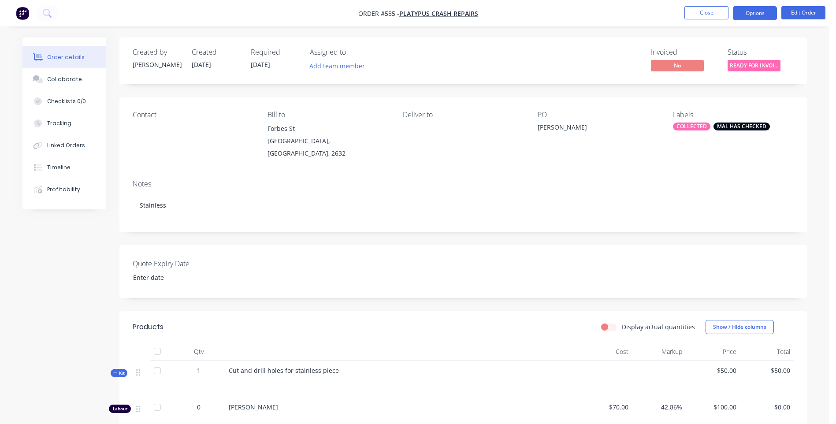
click at [762, 15] on button "Options" at bounding box center [755, 13] width 44 height 14
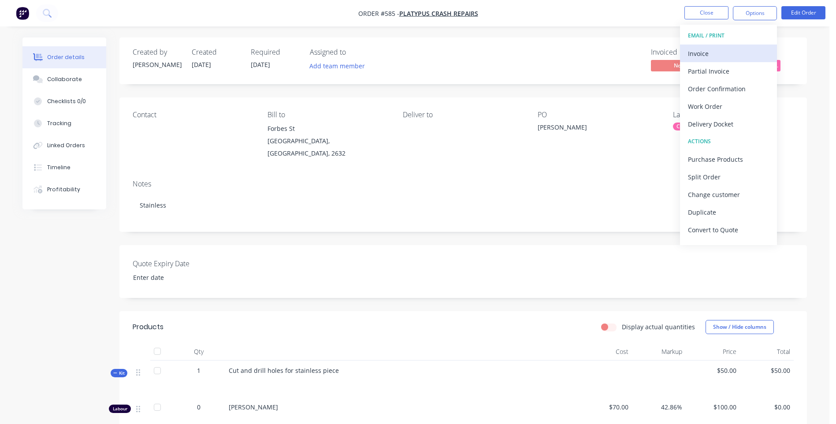
click at [702, 52] on div "Invoice" at bounding box center [728, 53] width 81 height 13
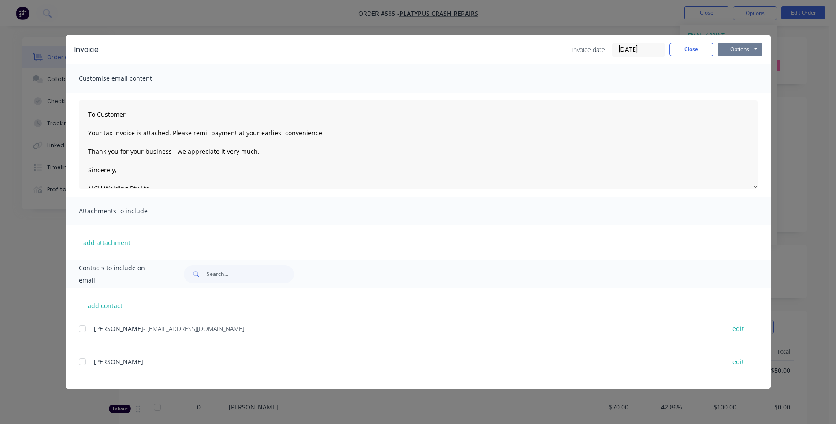
click at [736, 51] on button "Options" at bounding box center [740, 49] width 44 height 13
click at [735, 62] on button "Preview" at bounding box center [746, 65] width 56 height 15
click at [80, 330] on div at bounding box center [83, 329] width 18 height 18
click at [732, 53] on button "Options" at bounding box center [740, 49] width 44 height 13
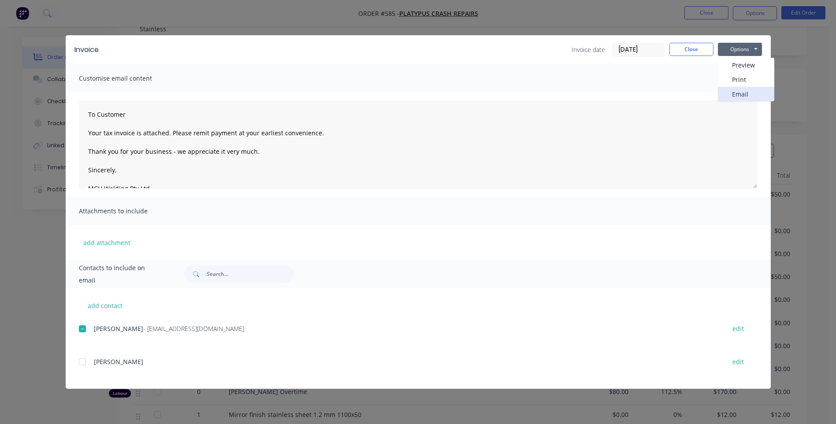
click at [729, 92] on button "Email" at bounding box center [746, 94] width 56 height 15
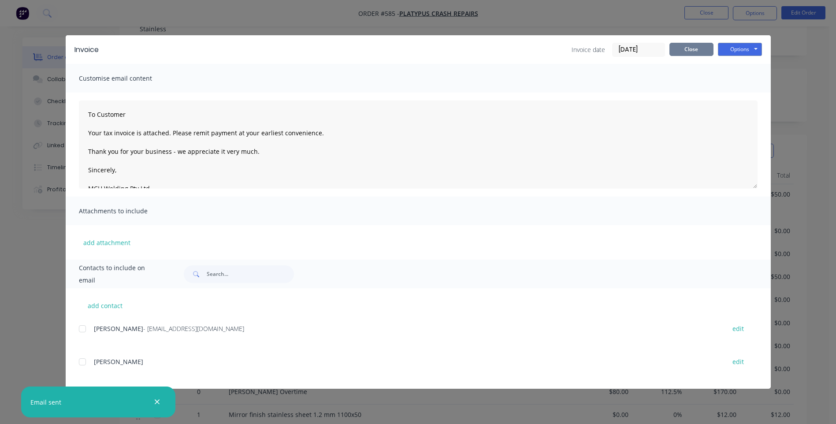
click at [683, 46] on button "Close" at bounding box center [691, 49] width 44 height 13
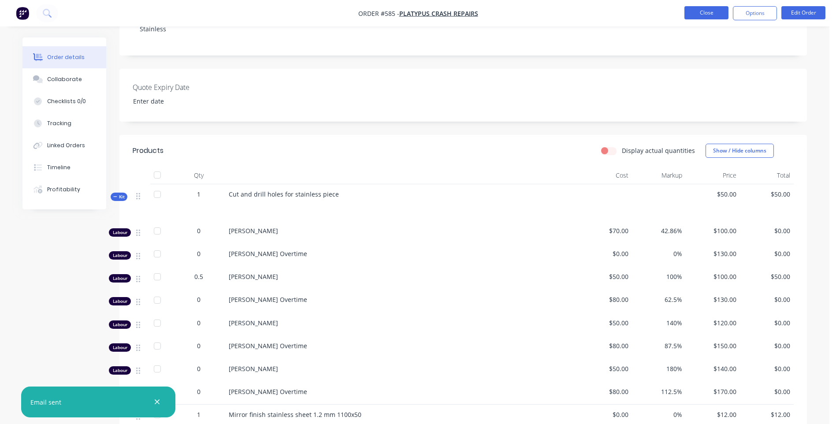
click at [697, 9] on button "Close" at bounding box center [706, 12] width 44 height 13
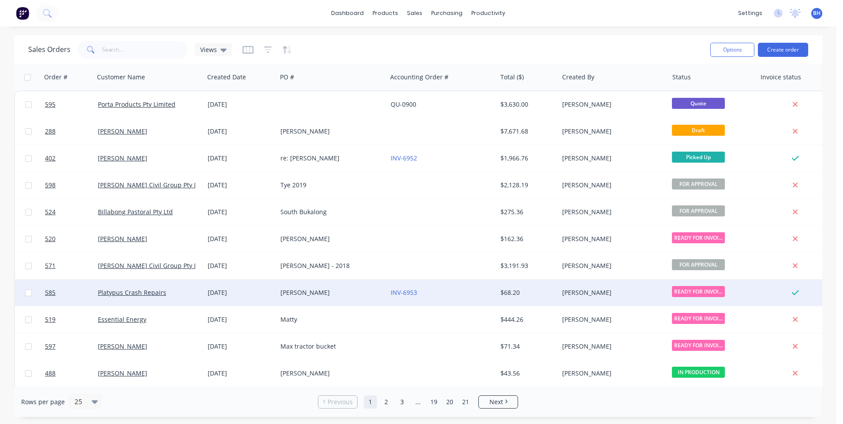
click at [456, 290] on div "INV-6953" at bounding box center [439, 292] width 98 height 9
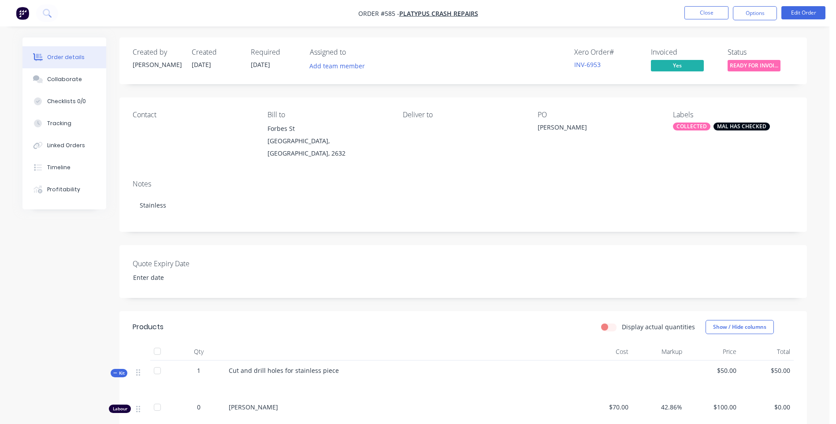
click at [752, 65] on span "READY FOR INVOI..." at bounding box center [754, 65] width 53 height 11
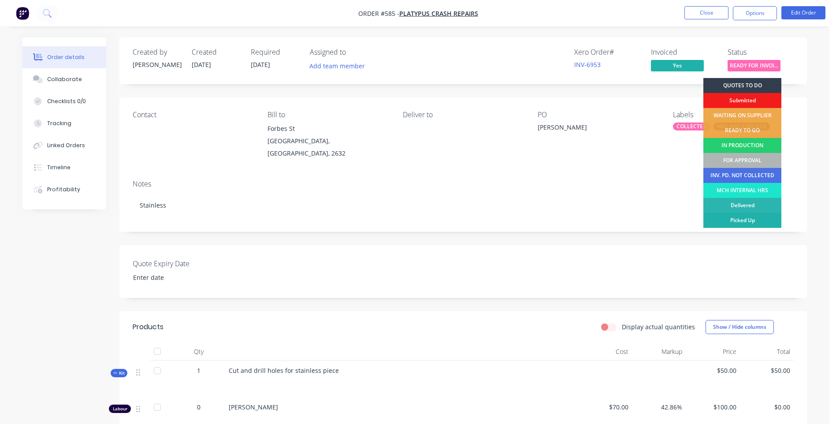
click at [738, 216] on div "Picked Up" at bounding box center [742, 220] width 78 height 15
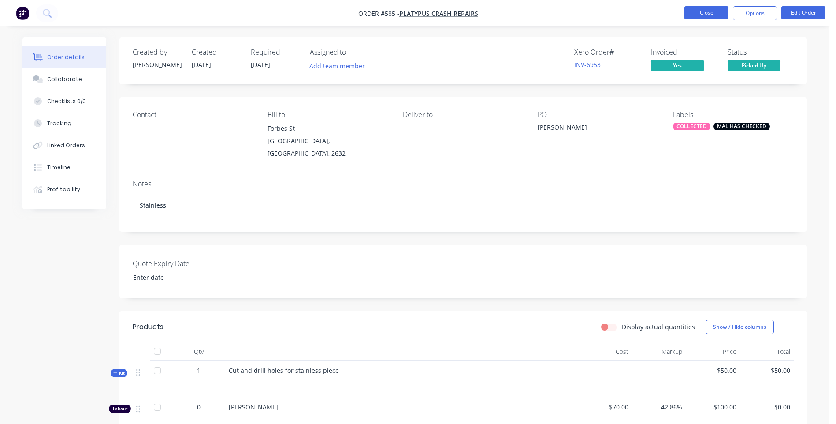
click at [704, 13] on button "Close" at bounding box center [706, 12] width 44 height 13
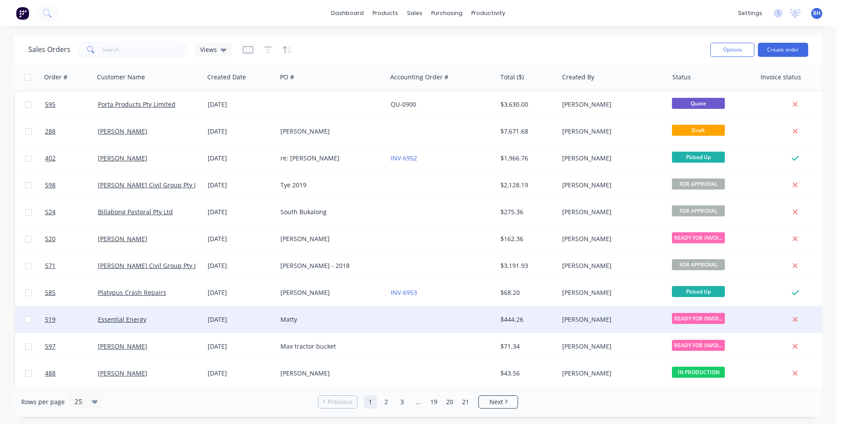
click at [420, 320] on div at bounding box center [442, 319] width 110 height 26
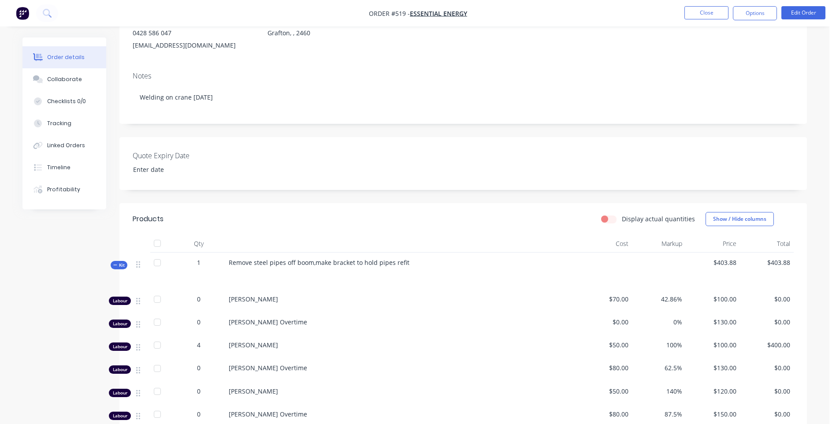
scroll to position [14, 0]
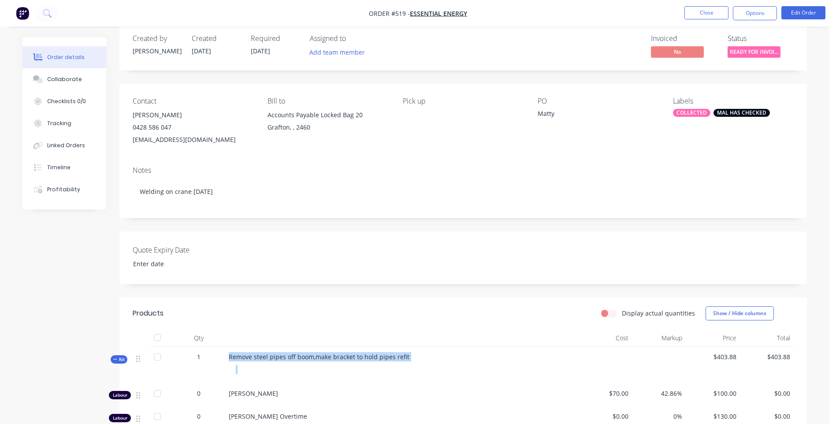
drag, startPoint x: 230, startPoint y: 355, endPoint x: 417, endPoint y: 363, distance: 187.5
click at [417, 363] on div "Remove steel pipes off boom,make bracket to hold pipes refit" at bounding box center [401, 365] width 353 height 37
drag, startPoint x: 417, startPoint y: 363, endPoint x: 384, endPoint y: 359, distance: 32.9
copy div "Remove steel pipes off boom,make bracket to hold pipes refit"
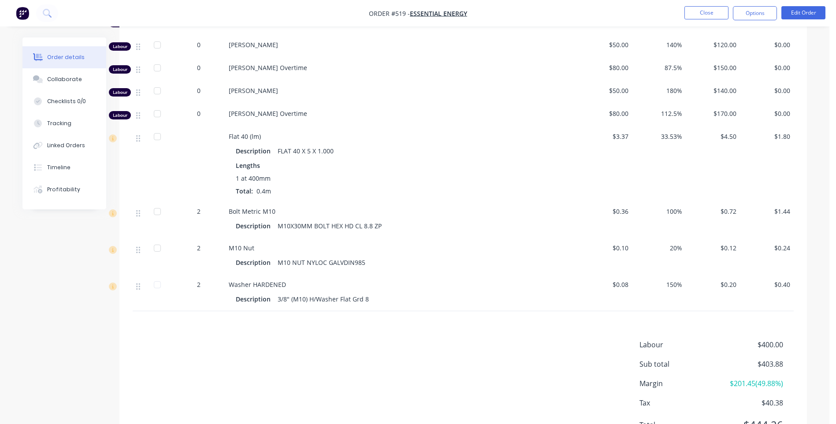
scroll to position [498, 0]
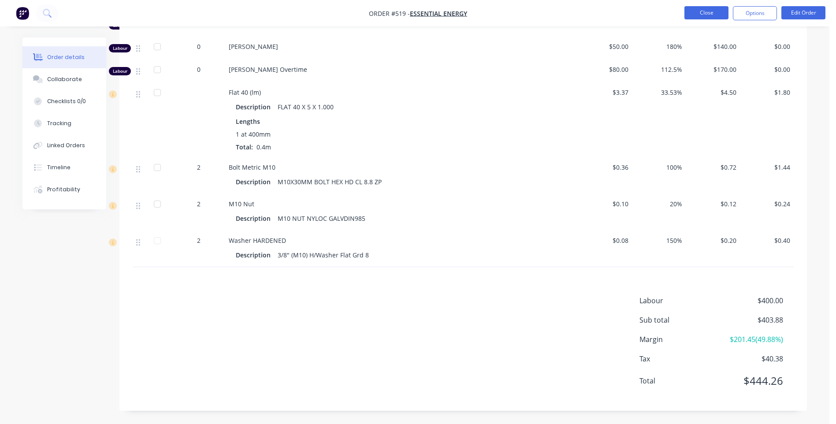
click at [695, 13] on button "Close" at bounding box center [706, 12] width 44 height 13
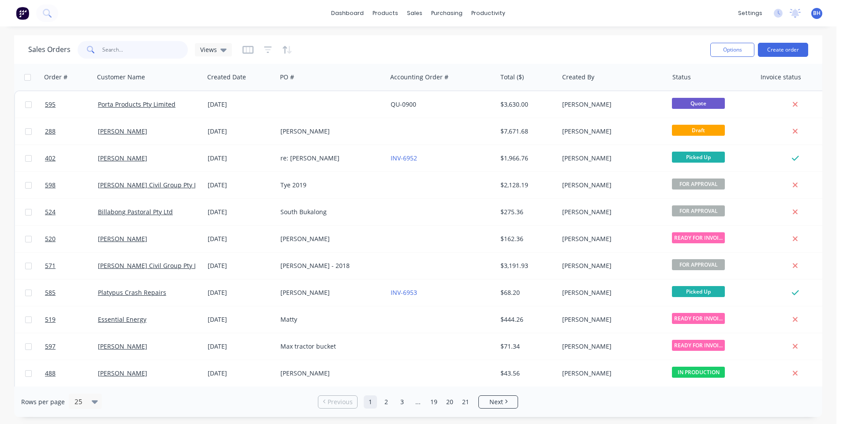
click at [144, 51] on input "text" at bounding box center [145, 50] width 86 height 18
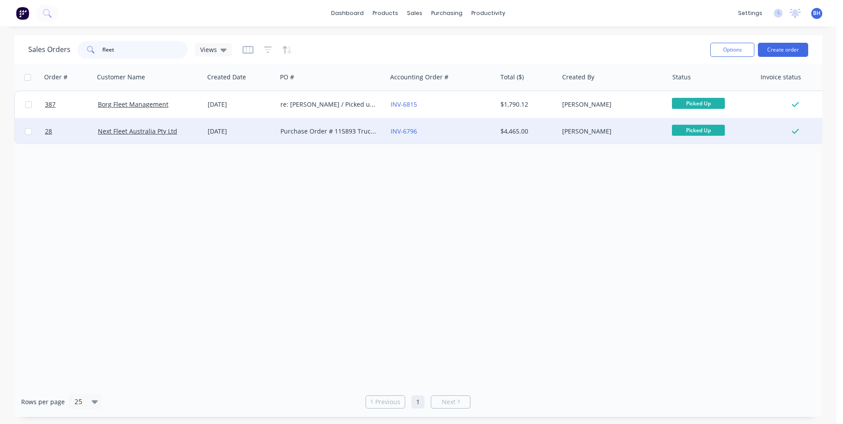
type input "fleet"
click at [258, 129] on div "26 Jun 2025" at bounding box center [241, 131] width 66 height 9
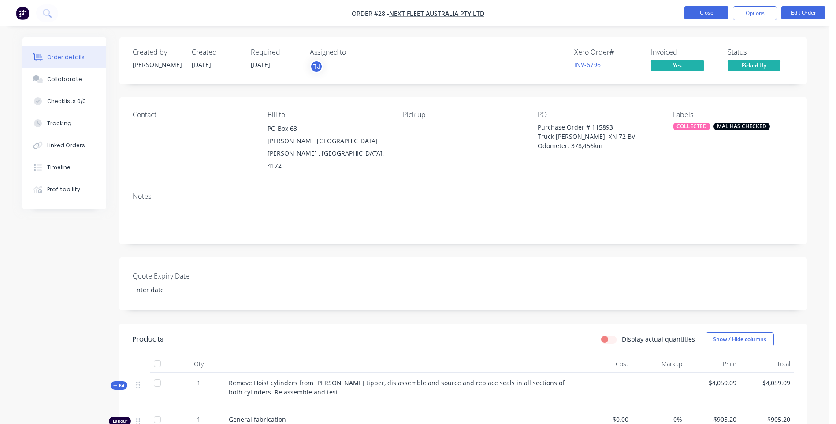
click at [704, 11] on button "Close" at bounding box center [706, 12] width 44 height 13
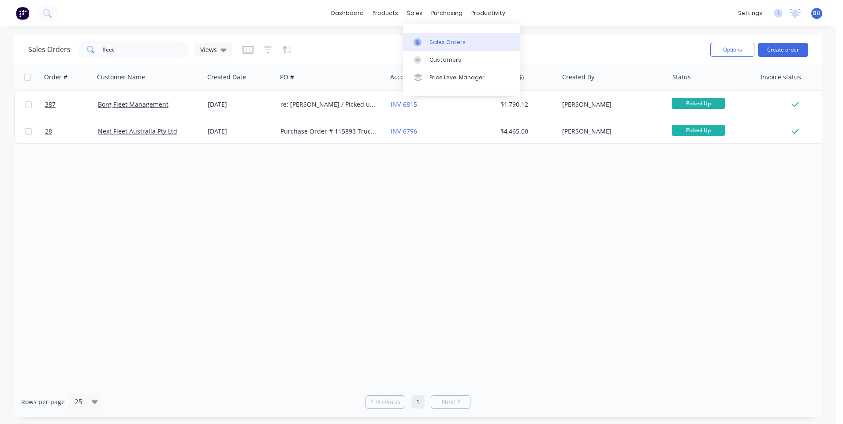
click at [441, 37] on link "Sales Orders" at bounding box center [461, 42] width 117 height 18
click at [436, 59] on div "Customers" at bounding box center [445, 60] width 32 height 8
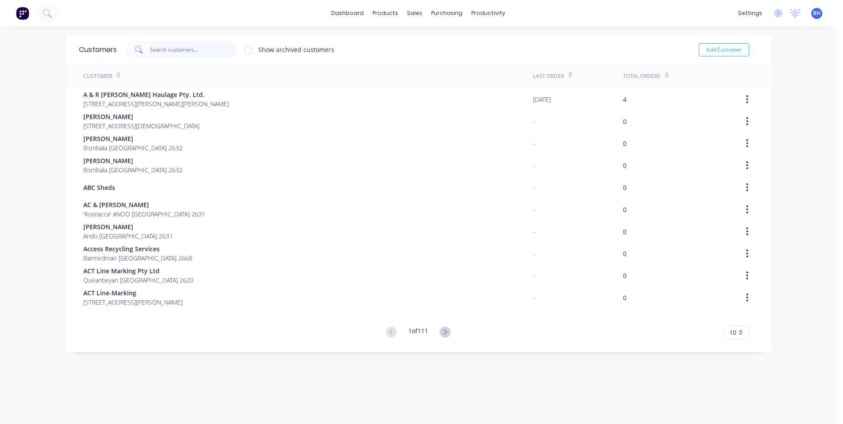
click at [193, 51] on input "text" at bounding box center [193, 50] width 86 height 18
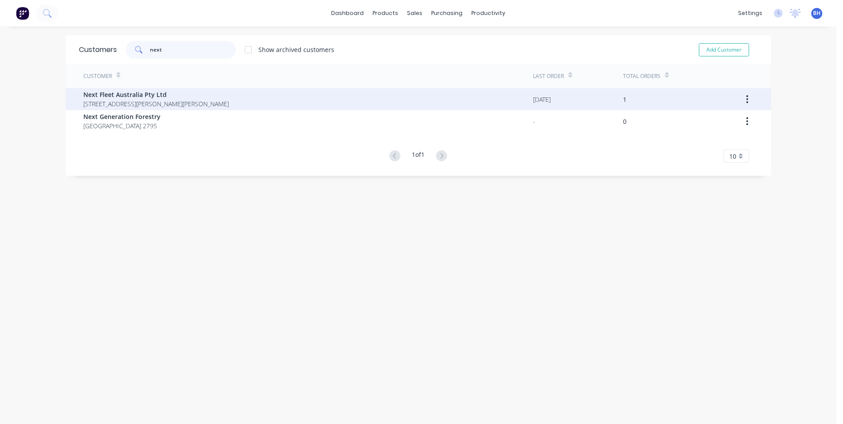
type input "next"
click at [169, 99] on span "Next Fleet Australia Pty Ltd" at bounding box center [155, 94] width 145 height 9
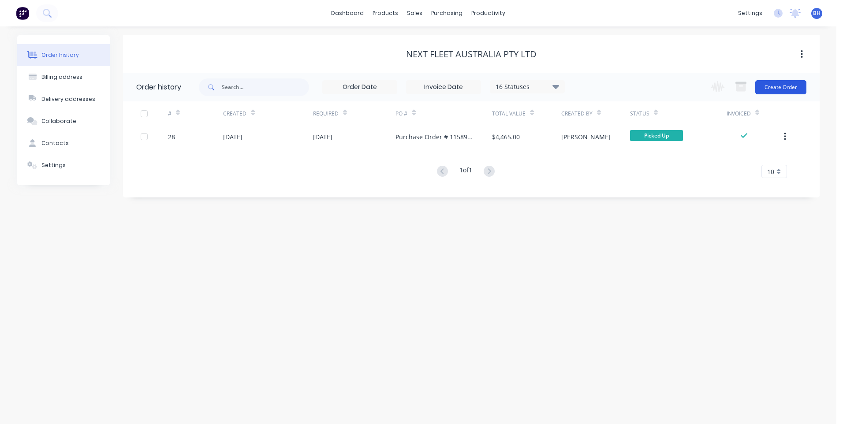
click at [770, 84] on button "Create Order" at bounding box center [780, 87] width 51 height 14
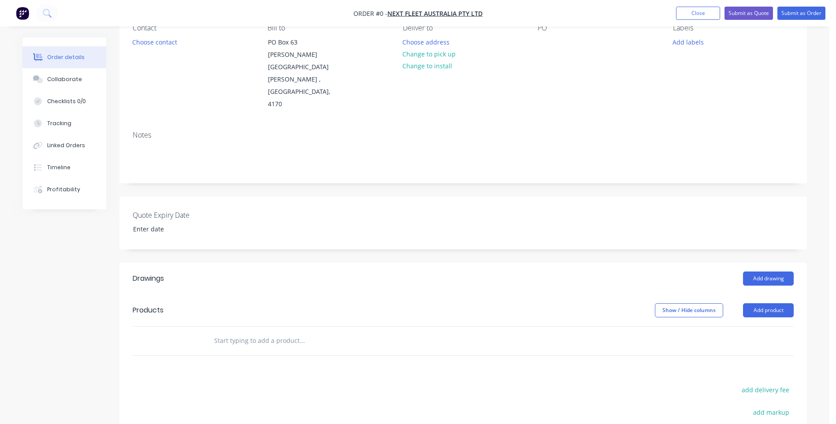
scroll to position [88, 0]
paste input "Remove steel pipes off boom,make bracket to hold pipes refit"
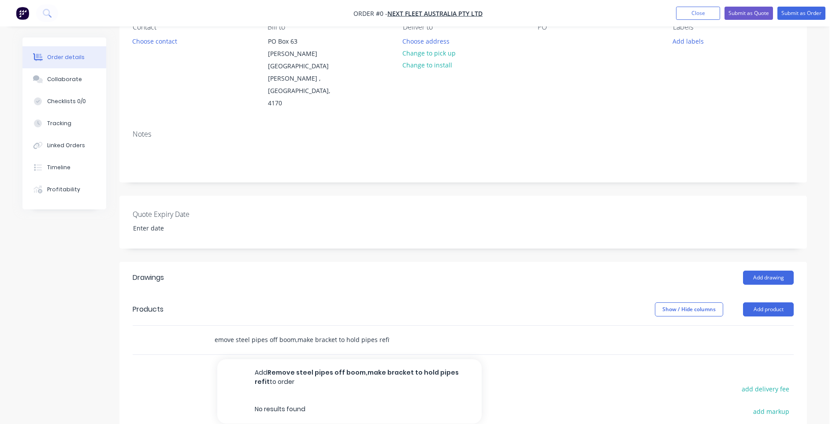
click at [214, 331] on input "Remove steel pipes off boom,make bracket to hold pipes refit" at bounding box center [302, 340] width 176 height 18
type input "RRemove steel pipes off boom,make bracket to hold pipes refit"
click at [398, 331] on div "RRemove steel pipes off boom,make bracket to hold pipes refit Add RRemove steel…" at bounding box center [339, 340] width 264 height 18
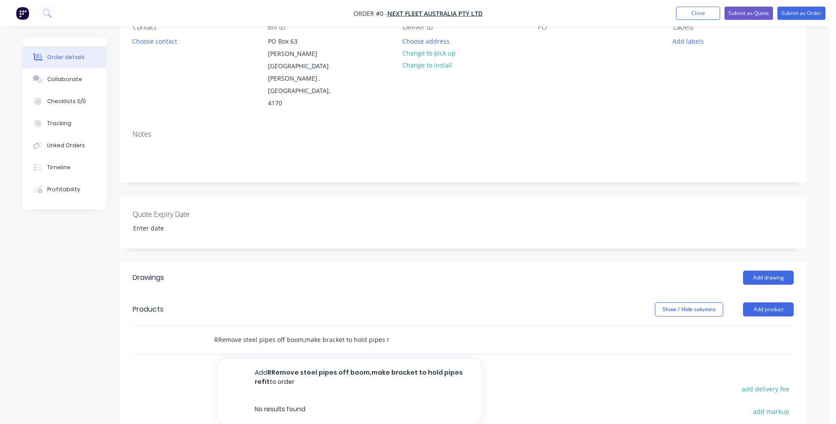
scroll to position [0, 8]
drag, startPoint x: 216, startPoint y: 301, endPoint x: 412, endPoint y: 298, distance: 196.6
click at [412, 331] on div "RRemove steel pipes off boom,make bracket to hold pipes refit Add RRemove steel…" at bounding box center [339, 340] width 264 height 18
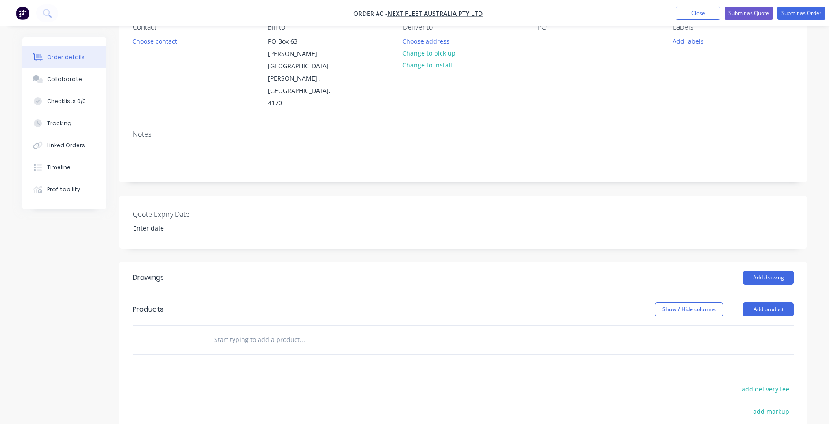
scroll to position [0, 0]
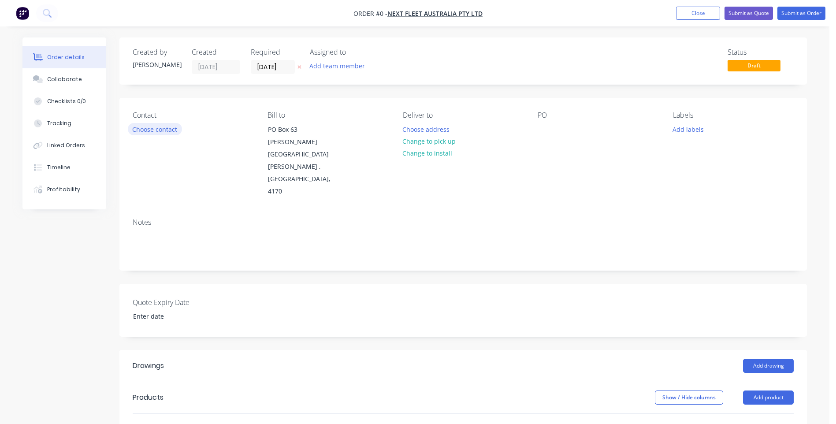
click at [166, 130] on button "Choose contact" at bounding box center [155, 129] width 54 height 12
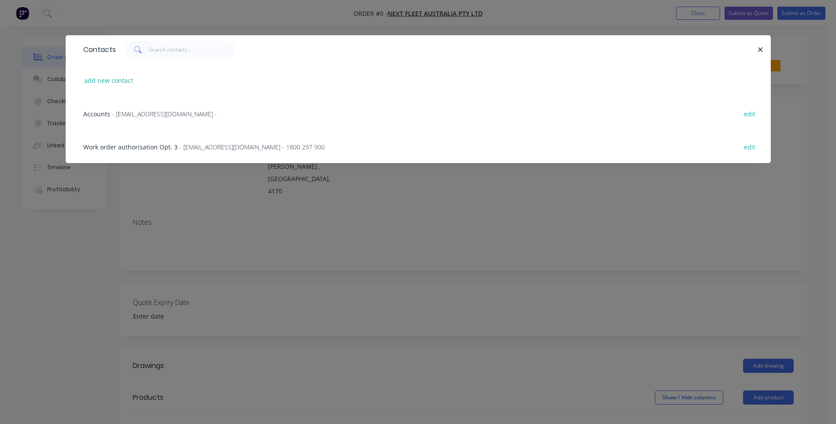
click at [197, 147] on span "- maintenance@nextfleet.net.au - 1800 297 900" at bounding box center [251, 147] width 145 height 8
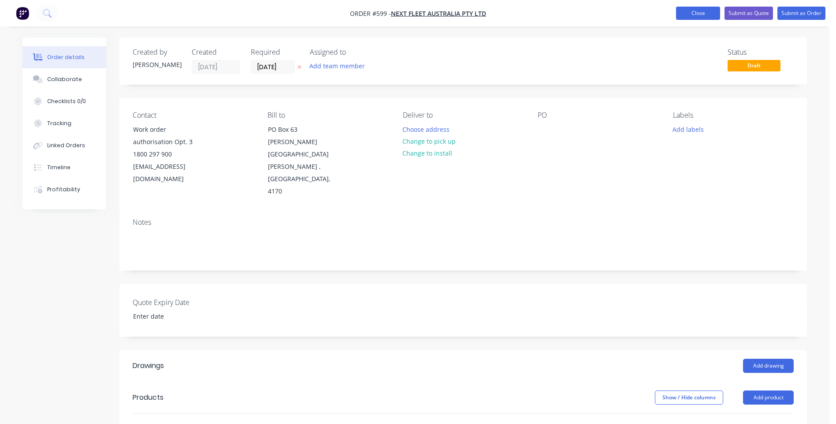
click at [698, 14] on button "Close" at bounding box center [698, 13] width 44 height 13
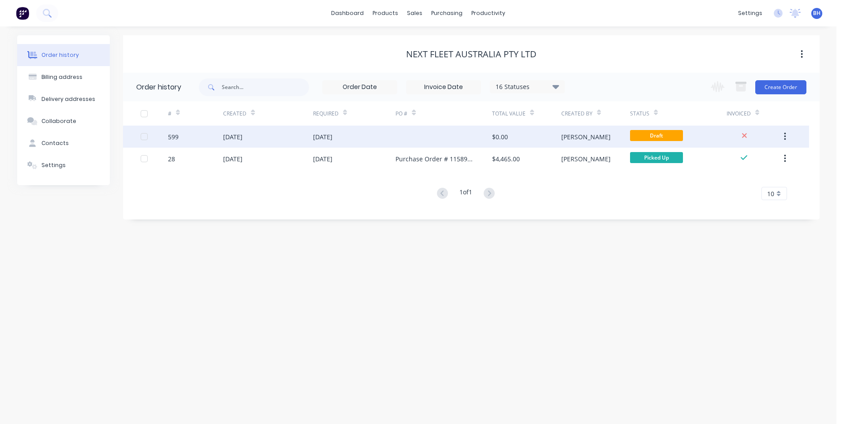
click at [785, 133] on icon "button" at bounding box center [785, 137] width 2 height 8
click at [735, 157] on div "Archive" at bounding box center [753, 159] width 68 height 13
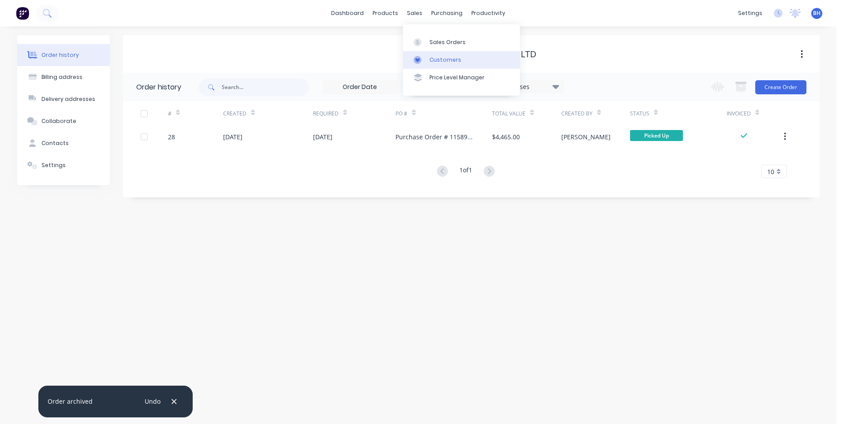
click at [442, 58] on div "Customers" at bounding box center [445, 60] width 32 height 8
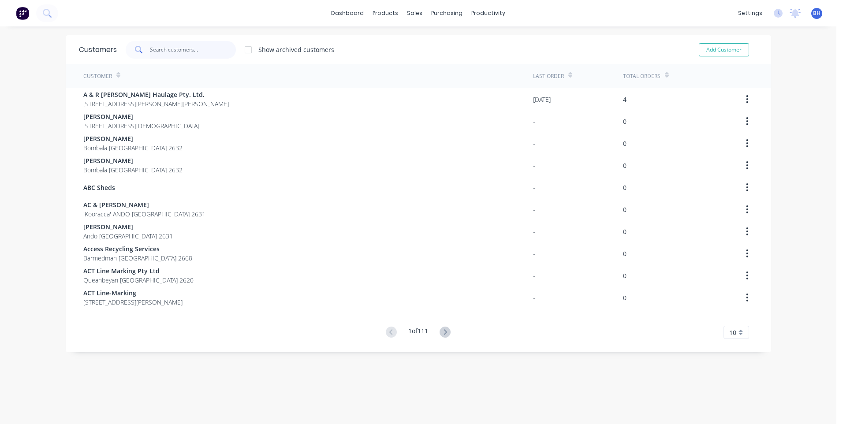
click at [163, 49] on input "text" at bounding box center [193, 50] width 86 height 18
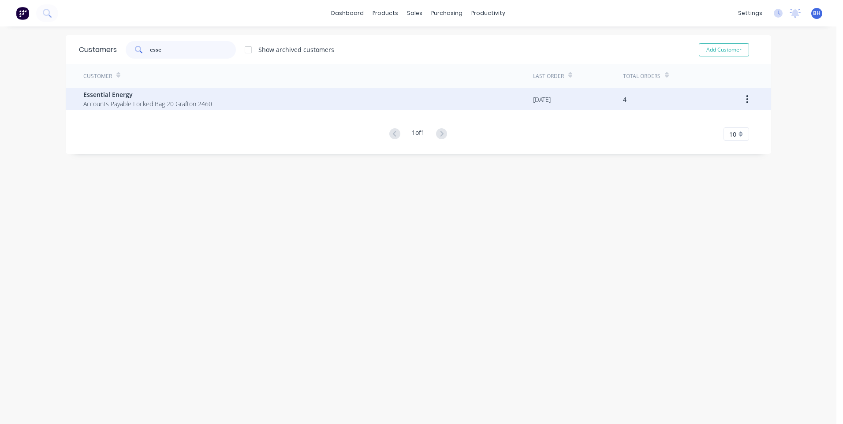
type input "esse"
click at [204, 104] on span "Accounts Payable Locked Bag 20 Grafton 2460" at bounding box center [147, 103] width 129 height 9
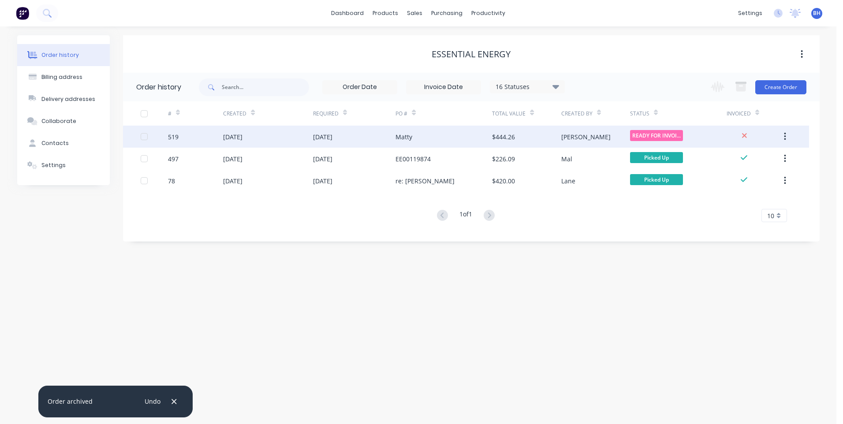
click at [451, 133] on div "Matty" at bounding box center [443, 137] width 97 height 22
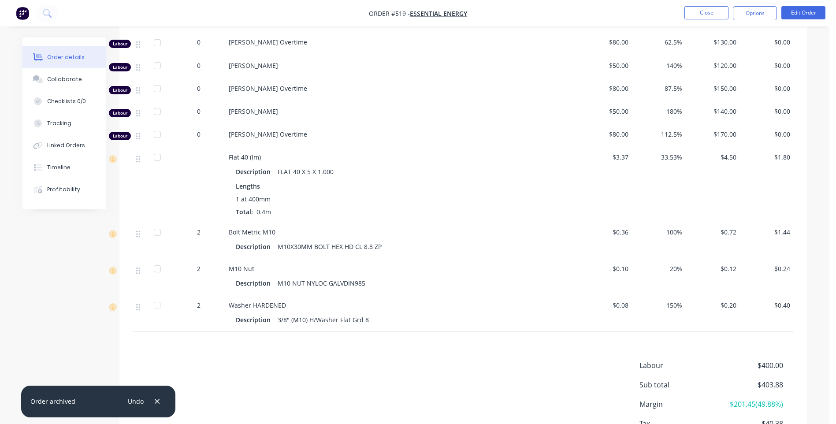
scroll to position [498, 0]
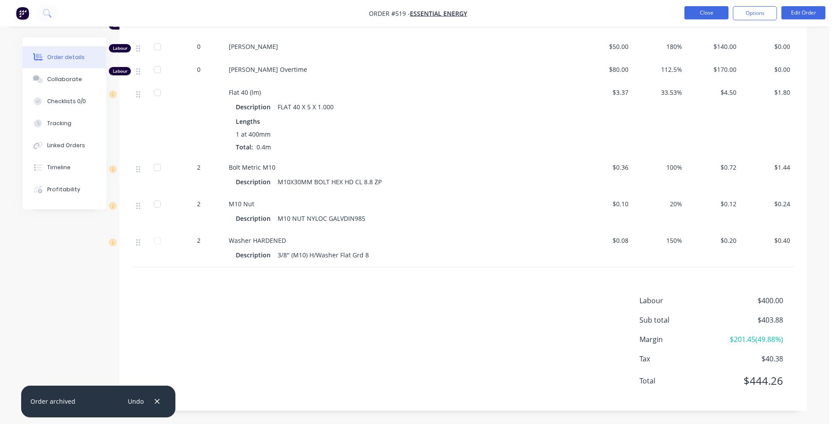
click at [695, 10] on button "Close" at bounding box center [706, 12] width 44 height 13
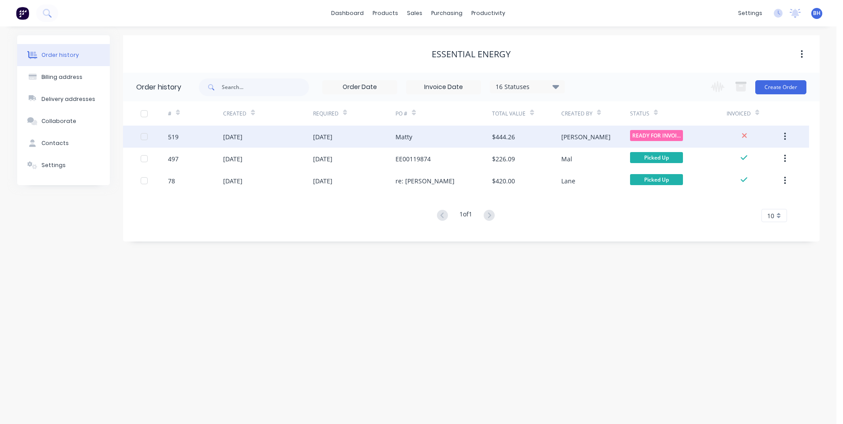
click at [458, 135] on div "Matty" at bounding box center [443, 137] width 97 height 22
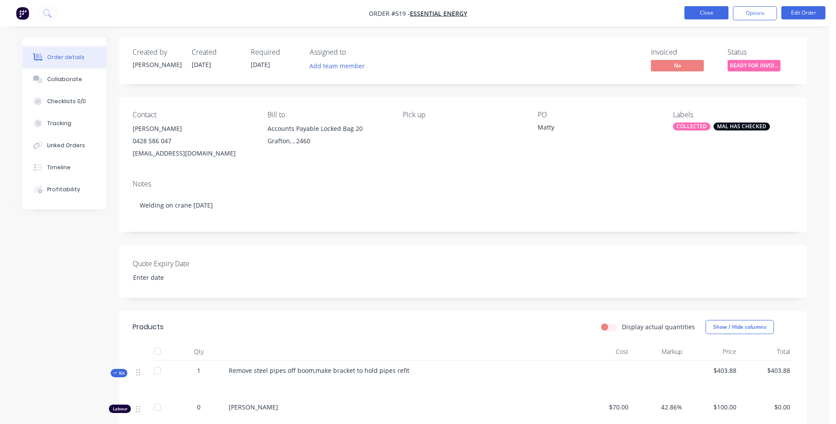
click at [702, 9] on button "Close" at bounding box center [706, 12] width 44 height 13
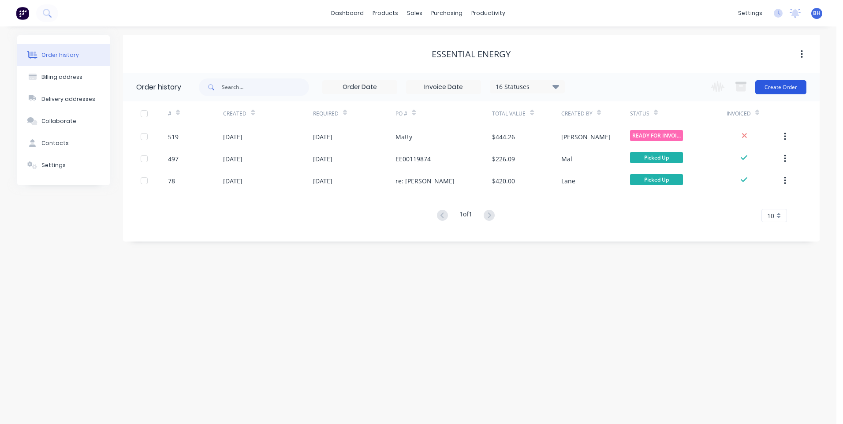
click at [775, 89] on button "Create Order" at bounding box center [780, 87] width 51 height 14
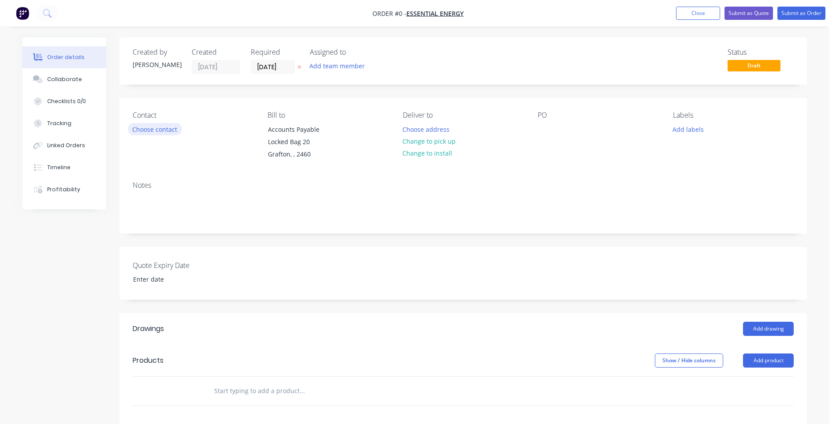
click at [170, 128] on button "Choose contact" at bounding box center [155, 129] width 54 height 12
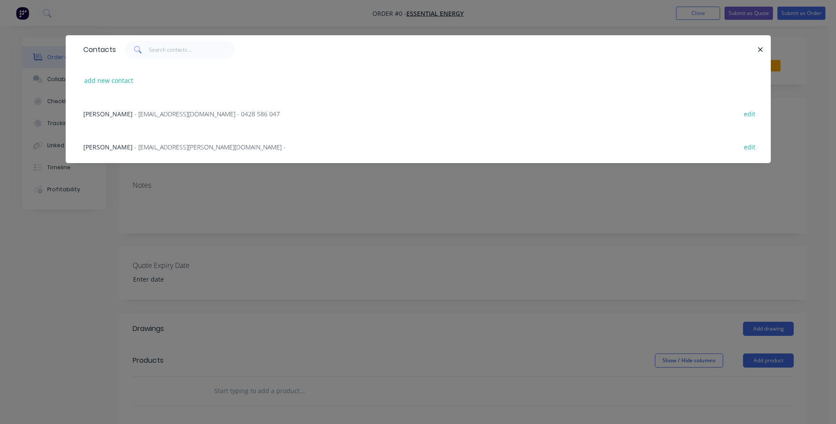
click at [178, 145] on span "- bridie.parke@essentialenergy.com.au -" at bounding box center [209, 147] width 151 height 8
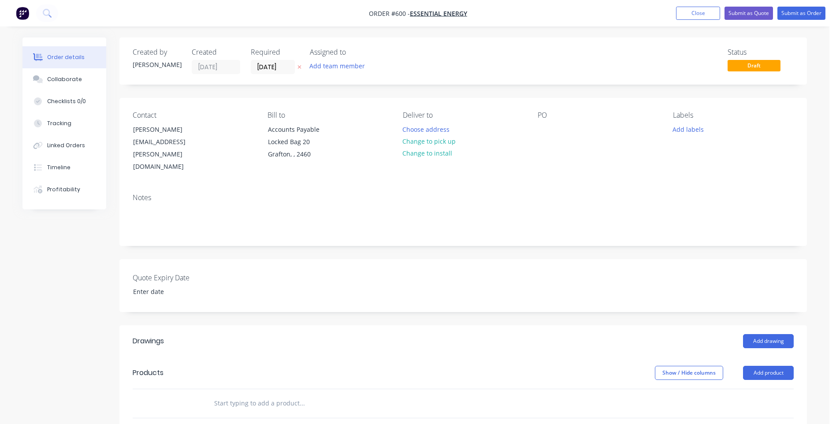
click at [241, 394] on input "text" at bounding box center [302, 403] width 176 height 18
click at [285, 394] on input "Repair crane truck" at bounding box center [302, 403] width 176 height 18
type input "Repair steel pipes off boom, manufacture brackets to hold pipes and refit on cr…"
click at [542, 127] on div at bounding box center [545, 129] width 14 height 13
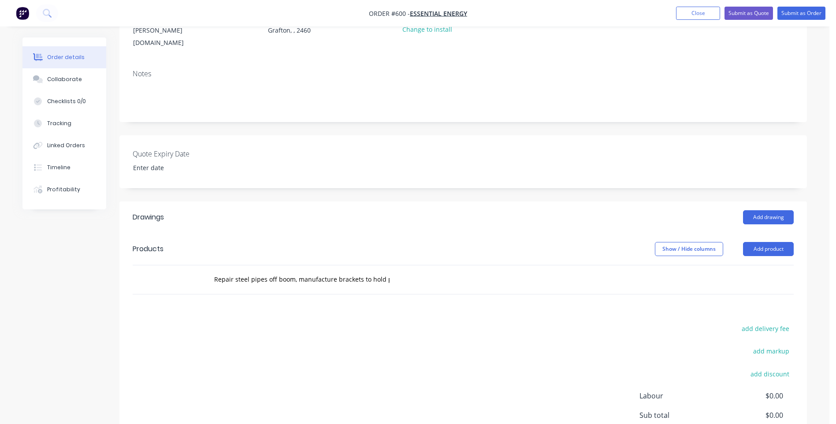
scroll to position [132, 0]
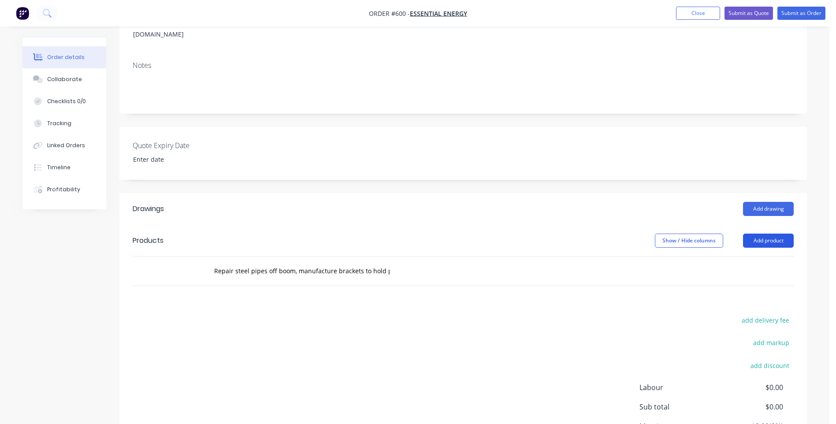
click at [760, 234] on button "Add product" at bounding box center [768, 241] width 51 height 14
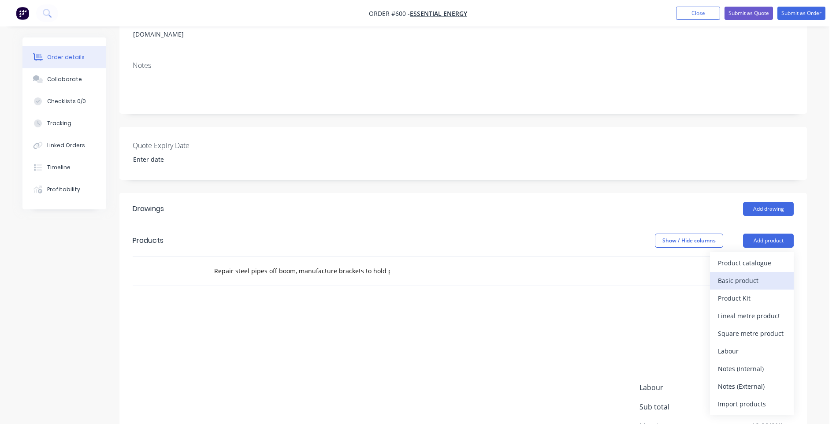
click at [736, 272] on button "Basic product" at bounding box center [752, 281] width 84 height 18
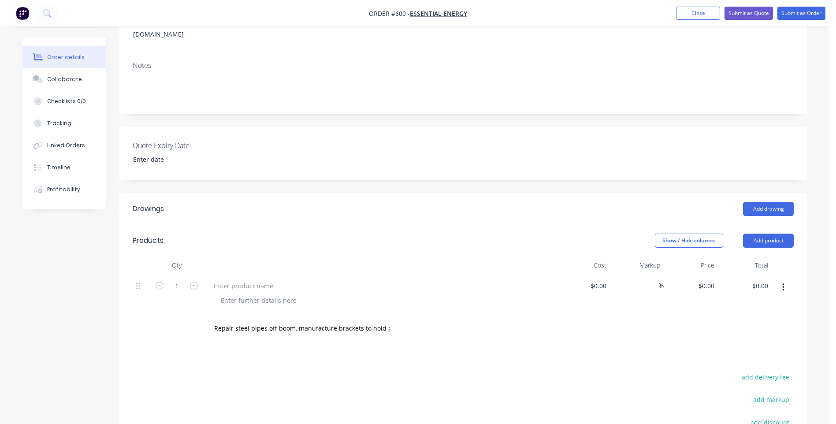
click at [782, 282] on icon "button" at bounding box center [783, 287] width 2 height 10
click at [718, 357] on div "Delete" at bounding box center [752, 363] width 68 height 13
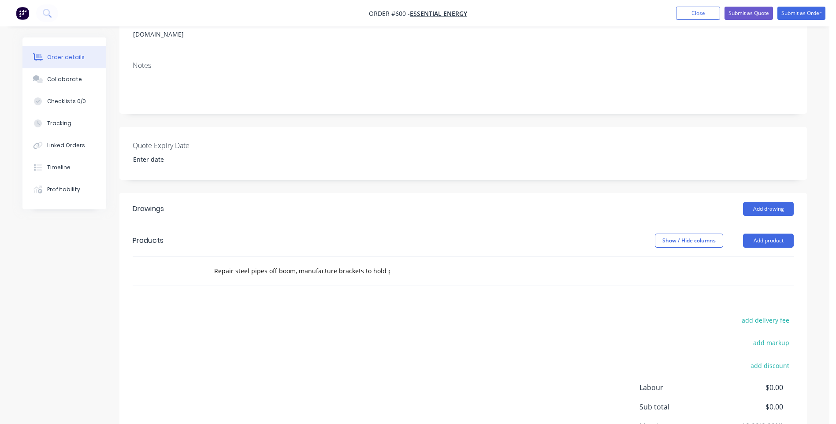
drag, startPoint x: 776, startPoint y: 259, endPoint x: 306, endPoint y: 282, distance: 470.8
click at [775, 259] on div "Repair steel pipes off boom, manufacture brackets to hold pipes and refit on cr…" at bounding box center [463, 271] width 661 height 29
click at [394, 262] on div "Repair steel pipes off boom, manufacture brackets to hold pipes and refit on cr…" at bounding box center [339, 271] width 264 height 18
click at [387, 262] on input "Repair steel pipes off boom, manufacture brackets to hold pipes and refit on cr…" at bounding box center [302, 271] width 176 height 18
click at [408, 262] on div "Repair steel pipes off boom, manufacture brackets to hold pipes and refit on cr…" at bounding box center [339, 271] width 264 height 18
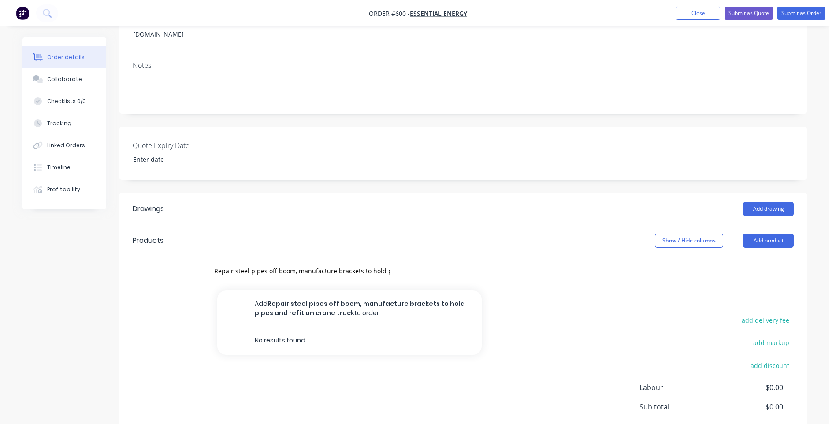
click at [390, 265] on div "Repair steel pipes off boom, manufacture brackets to hold pipes and refit on cr…" at bounding box center [339, 271] width 264 height 18
drag, startPoint x: 215, startPoint y: 257, endPoint x: 402, endPoint y: 255, distance: 186.9
click at [402, 262] on div "Repair steel pipes off boom, manufacture brackets to hold pipes and refit on cr…" at bounding box center [339, 271] width 264 height 18
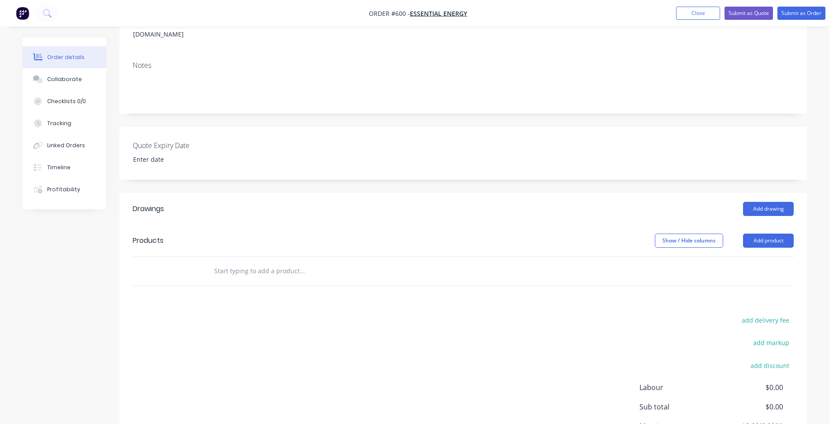
click at [265, 296] on div "Drawings Add drawing Products Show / Hide columns Add product add delivery fee …" at bounding box center [463, 345] width 688 height 305
click at [757, 234] on button "Add product" at bounding box center [768, 241] width 51 height 14
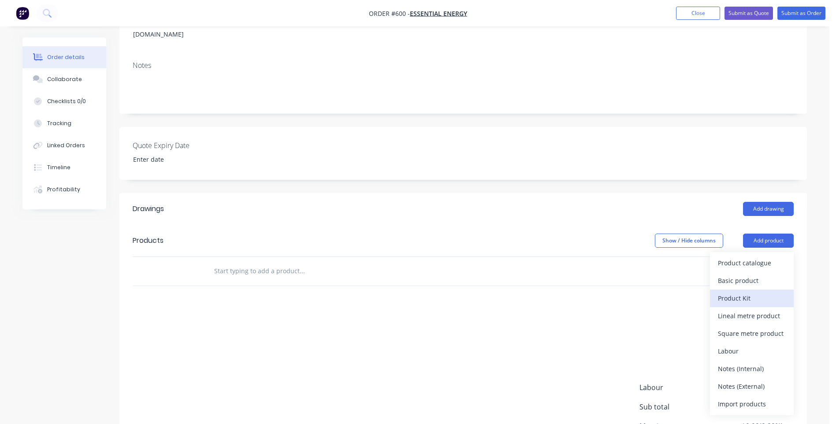
click at [735, 292] on div "Product Kit" at bounding box center [752, 298] width 68 height 13
click at [729, 292] on div "Custom pricing" at bounding box center [752, 298] width 68 height 13
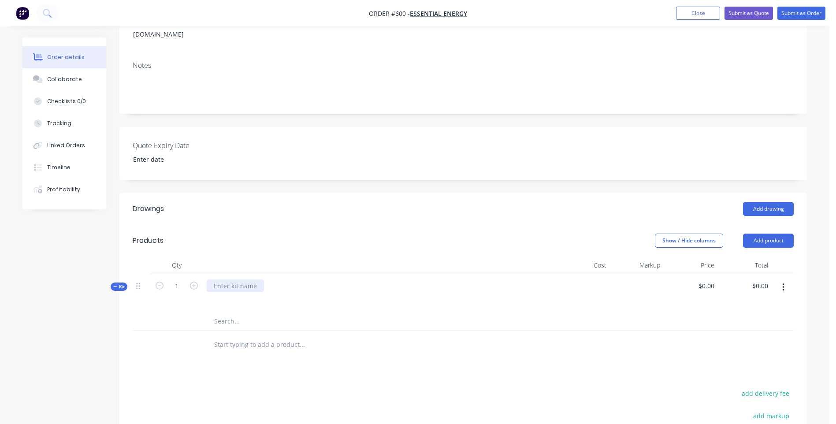
click at [250, 279] on div at bounding box center [235, 285] width 57 height 13
click at [755, 279] on div "0.00 $0.00" at bounding box center [761, 285] width 20 height 13
type input "1"
type input "403.87"
type input "$403.87"
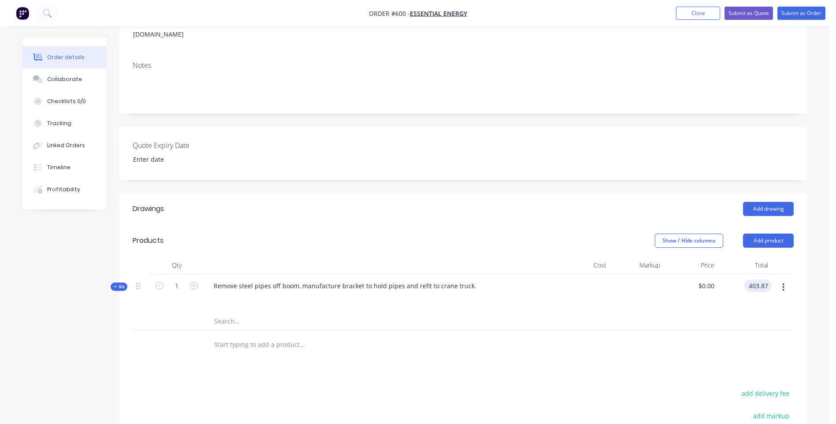
type input "$403.87"
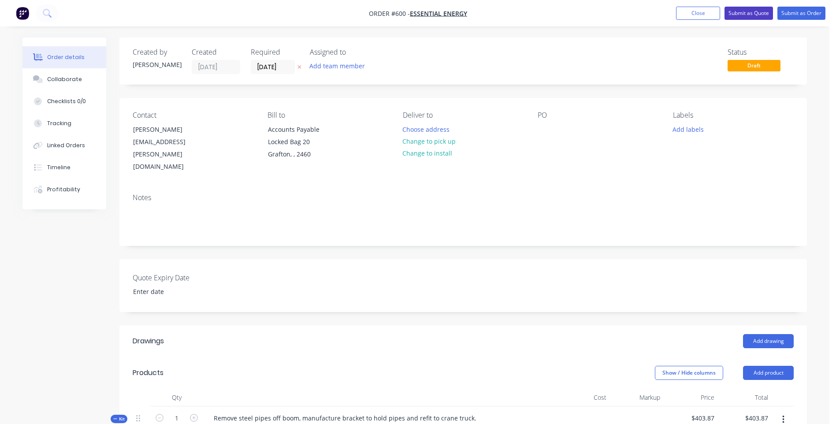
click at [749, 9] on button "Submit as Quote" at bounding box center [749, 13] width 48 height 13
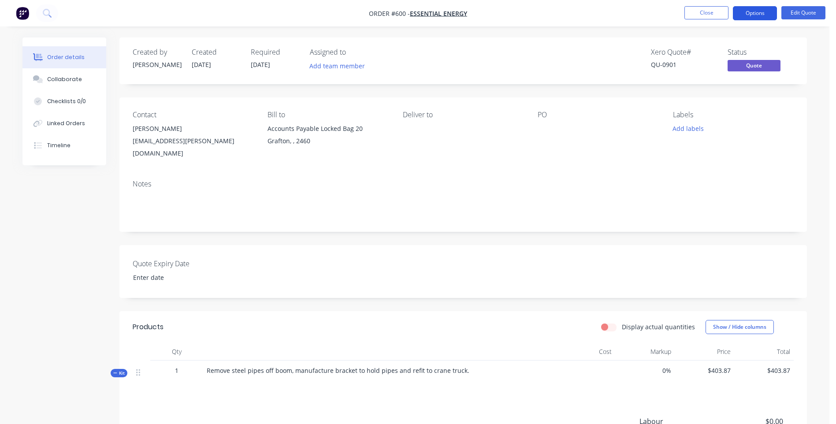
click at [742, 16] on button "Options" at bounding box center [755, 13] width 44 height 14
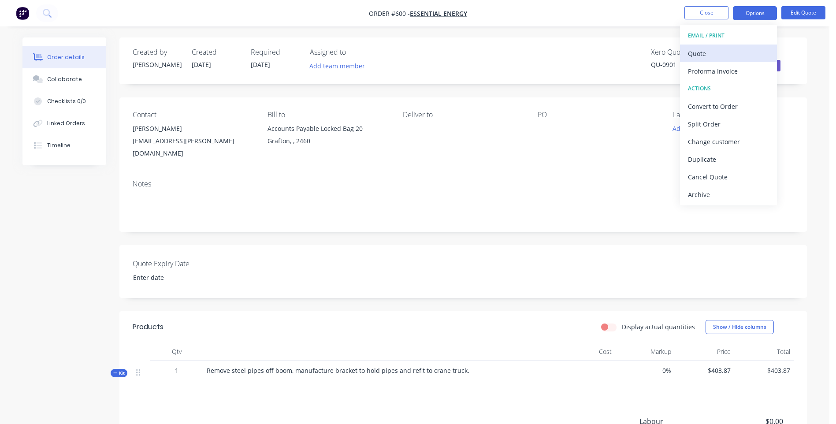
click at [703, 52] on div "Quote" at bounding box center [728, 53] width 81 height 13
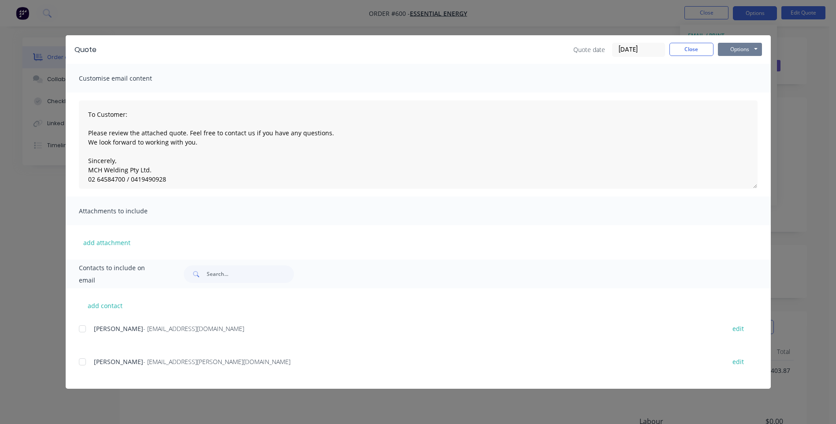
click at [743, 50] on button "Options" at bounding box center [740, 49] width 44 height 13
click at [740, 60] on button "Preview" at bounding box center [746, 65] width 56 height 15
click at [685, 45] on button "Close" at bounding box center [691, 49] width 44 height 13
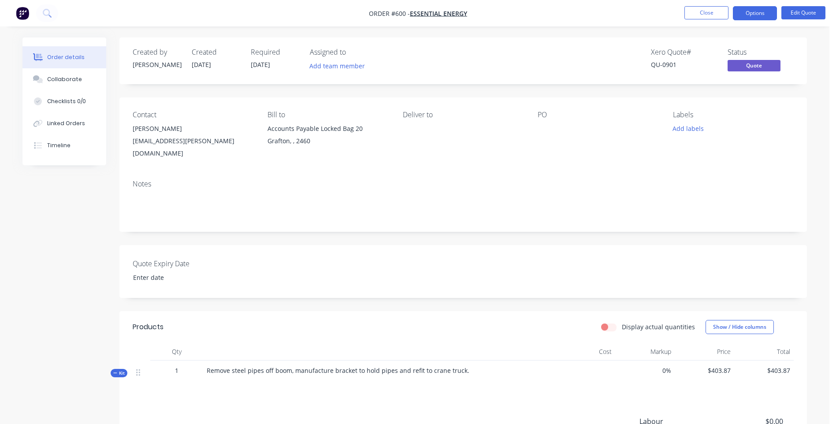
click at [465, 361] on div "Remove steel pipes off boom, manufacture bracket to hold pipes and refit to cra…" at bounding box center [379, 374] width 353 height 27
click at [463, 375] on div at bounding box center [380, 378] width 346 height 7
click at [790, 9] on button "Edit Quote" at bounding box center [803, 12] width 44 height 13
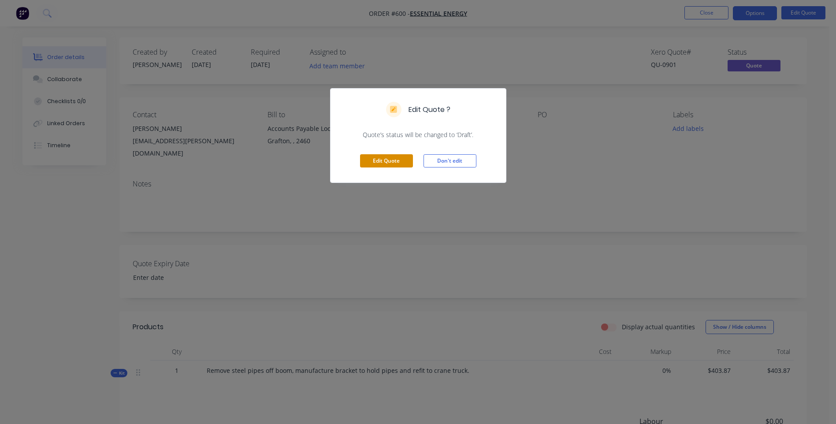
click at [378, 161] on button "Edit Quote" at bounding box center [386, 160] width 53 height 13
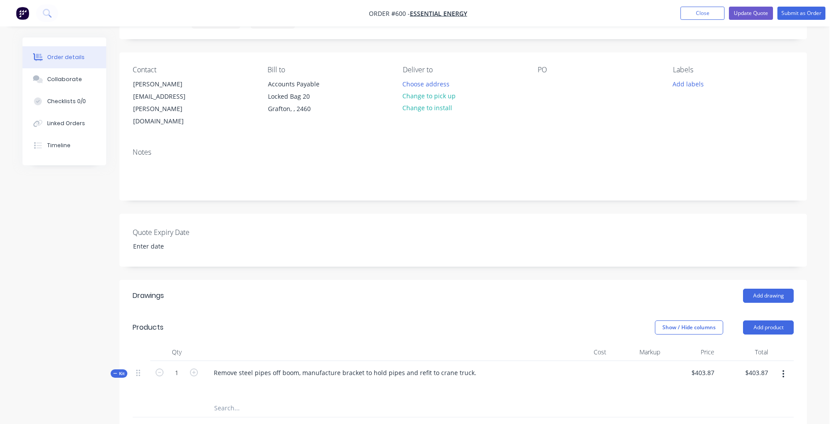
scroll to position [88, 0]
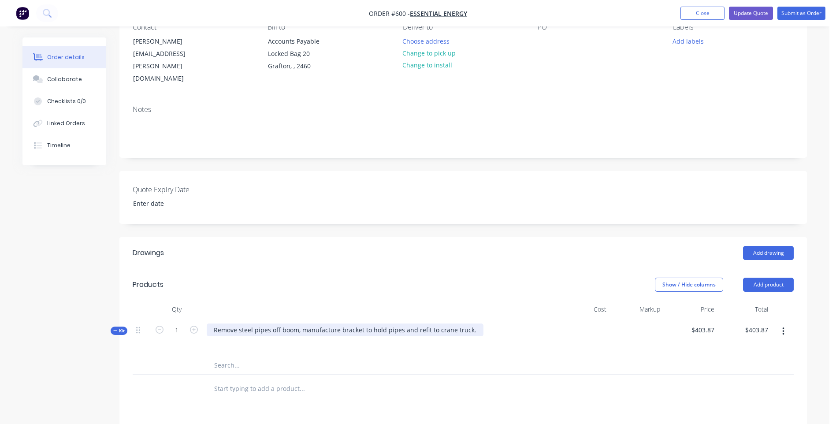
click at [470, 323] on div "Remove steel pipes off boom, manufacture bracket to hold pipes and refit to cra…" at bounding box center [345, 329] width 277 height 13
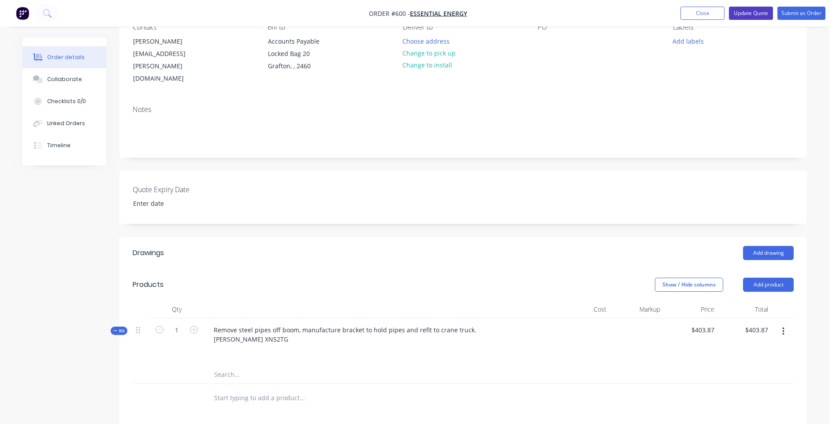
click at [741, 11] on button "Update Quote" at bounding box center [751, 13] width 44 height 13
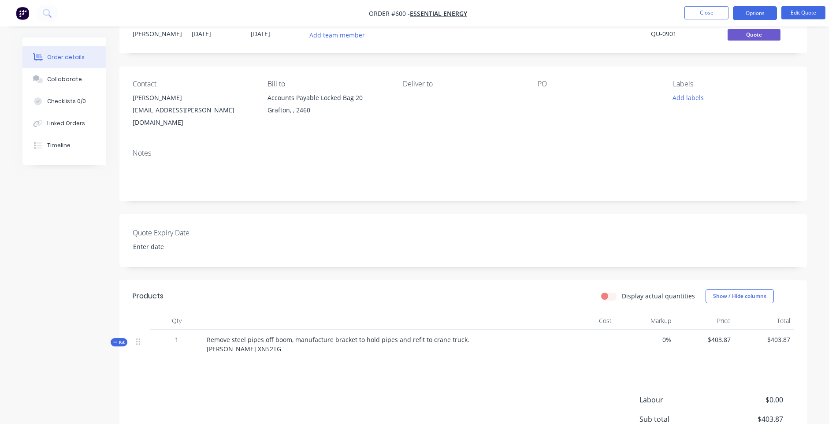
scroll to position [0, 0]
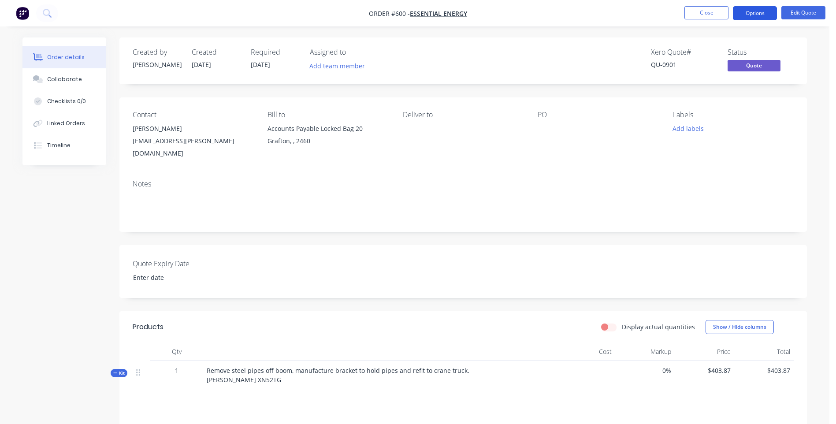
click at [761, 14] on button "Options" at bounding box center [755, 13] width 44 height 14
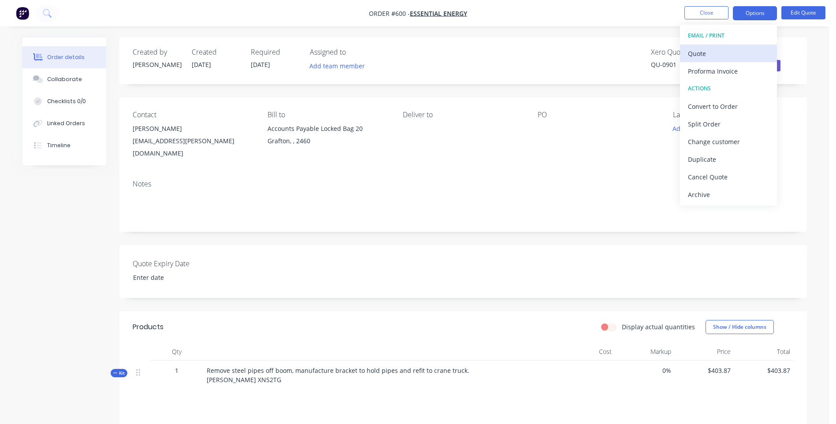
click at [697, 52] on div "Quote" at bounding box center [728, 53] width 81 height 13
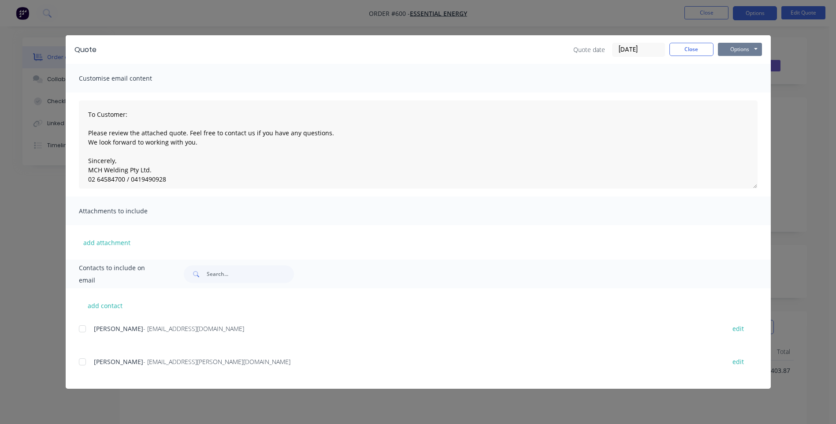
click at [735, 48] on button "Options" at bounding box center [740, 49] width 44 height 13
click at [737, 64] on button "Preview" at bounding box center [746, 65] width 56 height 15
click at [85, 361] on div at bounding box center [83, 362] width 18 height 18
click at [728, 52] on button "Options" at bounding box center [740, 49] width 44 height 13
click at [728, 93] on button "Email" at bounding box center [746, 94] width 56 height 15
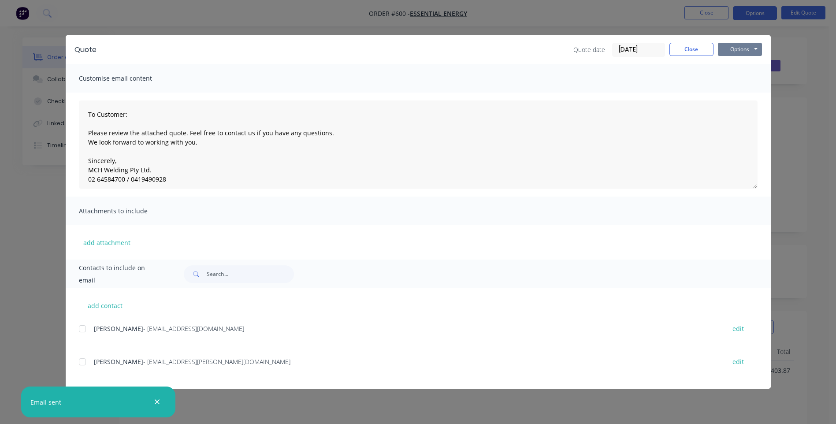
click at [725, 49] on button "Options" at bounding box center [740, 49] width 44 height 13
click at [722, 76] on button "Print" at bounding box center [746, 79] width 56 height 15
click at [671, 48] on button "Close" at bounding box center [691, 49] width 44 height 13
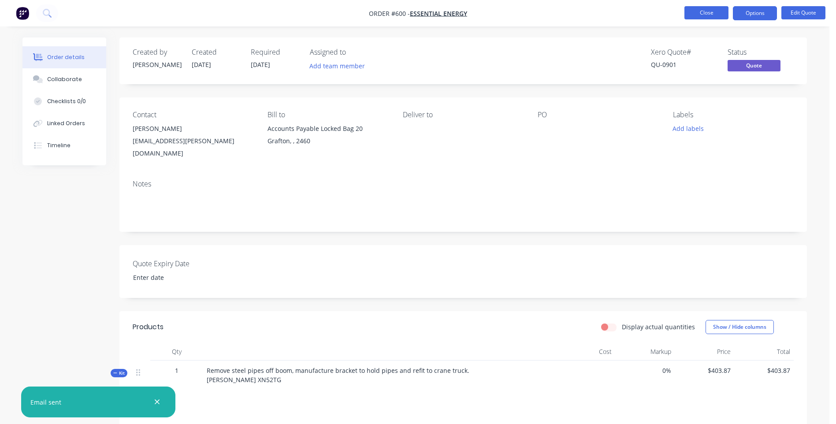
click at [695, 12] on button "Close" at bounding box center [706, 12] width 44 height 13
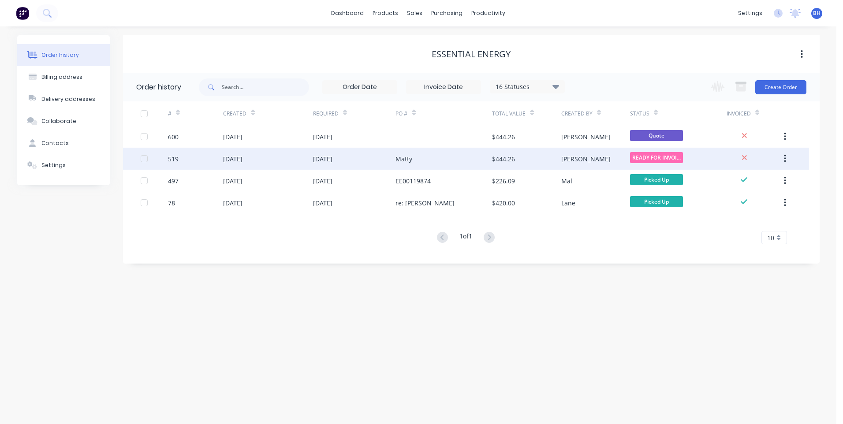
click at [463, 158] on div "Matty" at bounding box center [443, 159] width 97 height 22
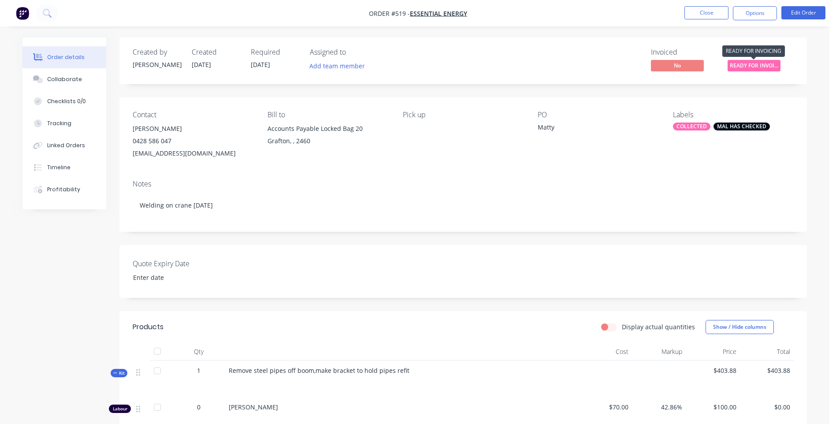
click at [737, 64] on span "READY FOR INVOI..." at bounding box center [754, 65] width 53 height 11
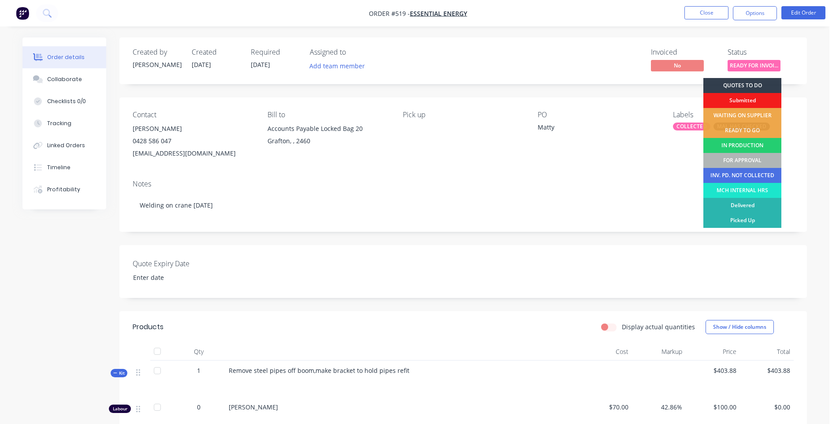
click at [606, 41] on div "Created by Belinda Created 02/09/25 Required 05/09/25 Assigned to Add team memb…" at bounding box center [463, 60] width 688 height 47
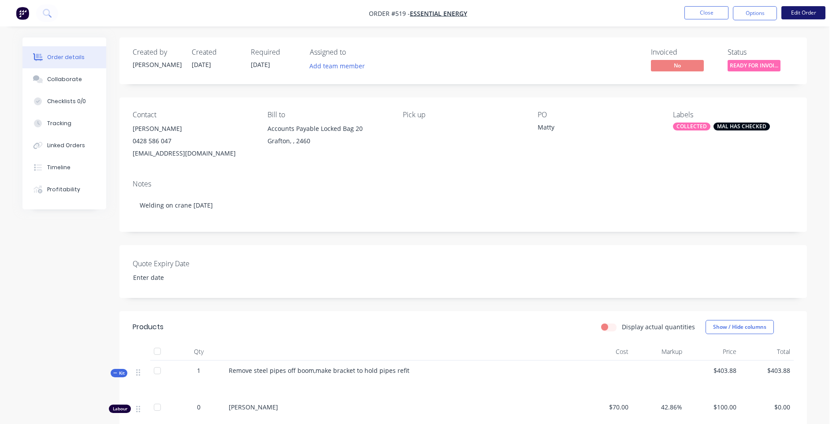
click at [811, 10] on button "Edit Order" at bounding box center [803, 12] width 44 height 13
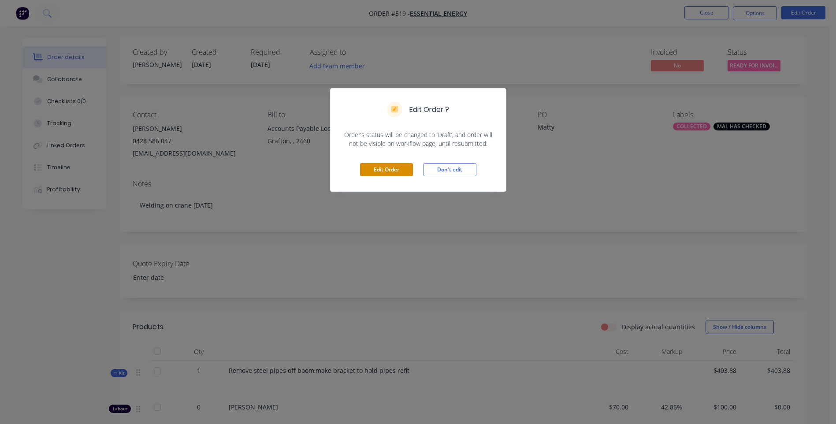
click at [397, 170] on button "Edit Order" at bounding box center [386, 169] width 53 height 13
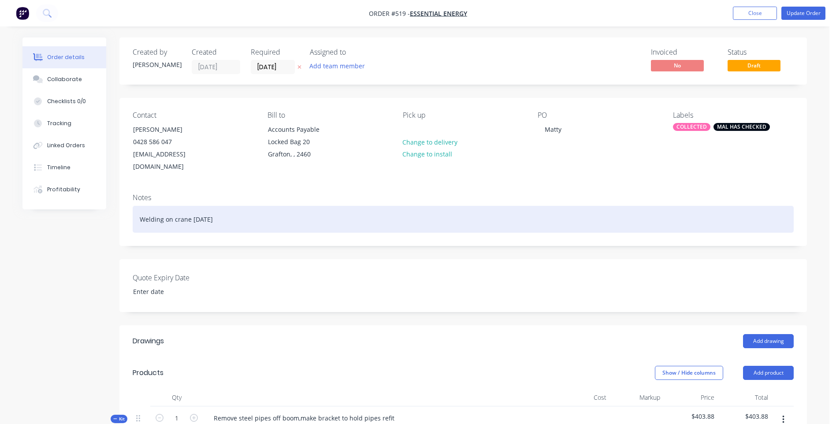
click at [257, 206] on div "Welding on crane WEDNESDAY 10/9" at bounding box center [463, 219] width 661 height 27
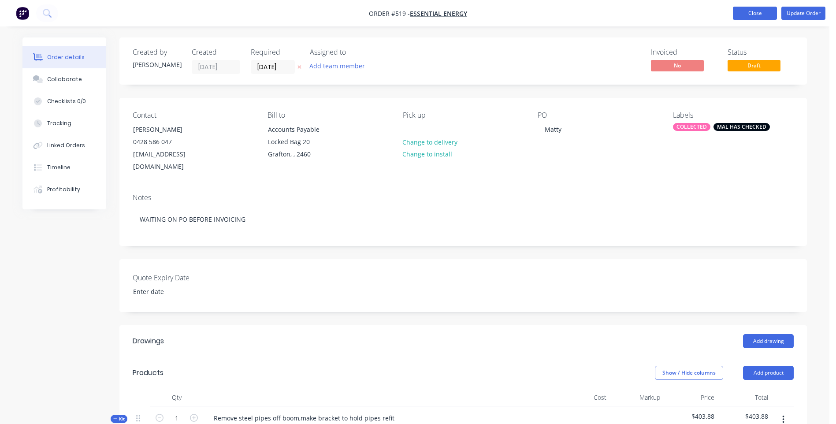
click at [748, 10] on button "Close" at bounding box center [755, 13] width 44 height 13
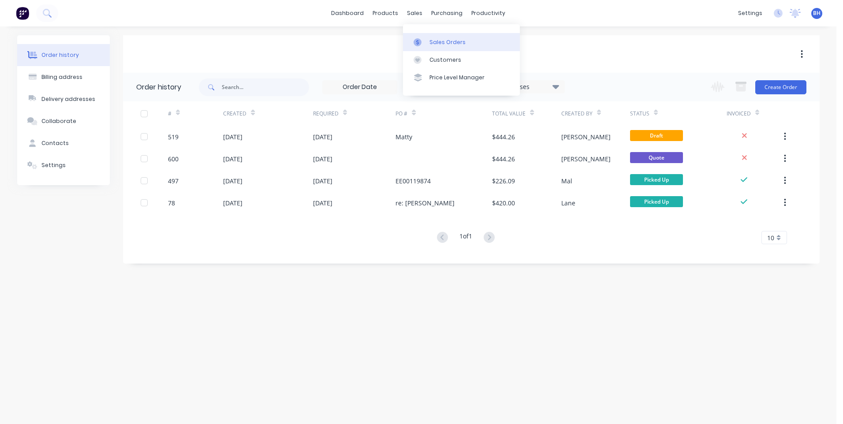
click at [439, 38] on div "Sales Orders" at bounding box center [447, 42] width 36 height 8
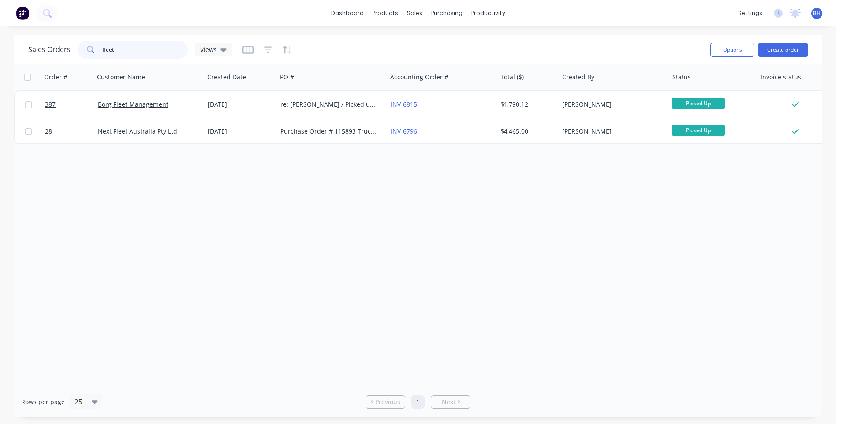
click at [123, 52] on input "fleet" at bounding box center [145, 50] width 86 height 18
type input "f"
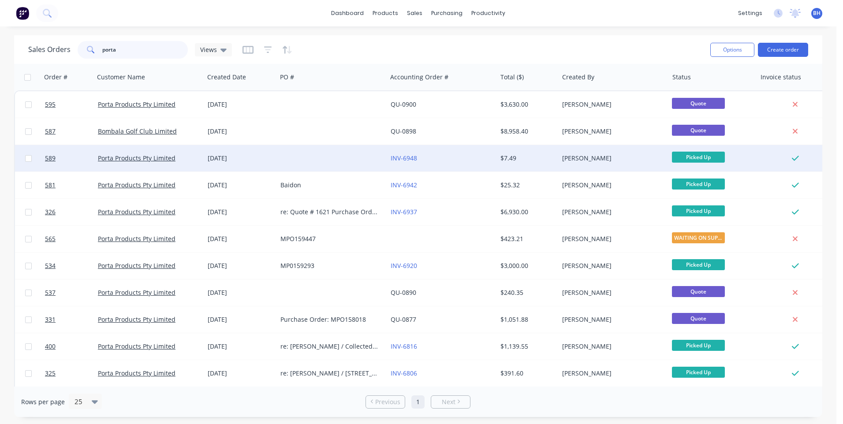
type input "porta"
click at [445, 152] on div "INV-6948" at bounding box center [442, 158] width 110 height 26
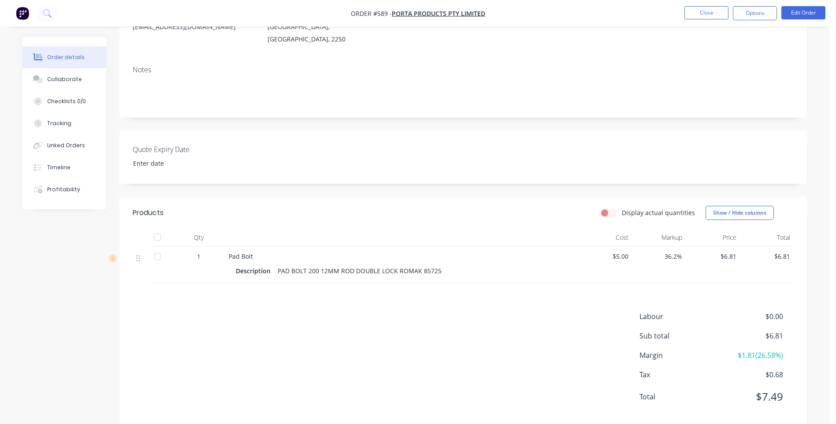
scroll to position [130, 0]
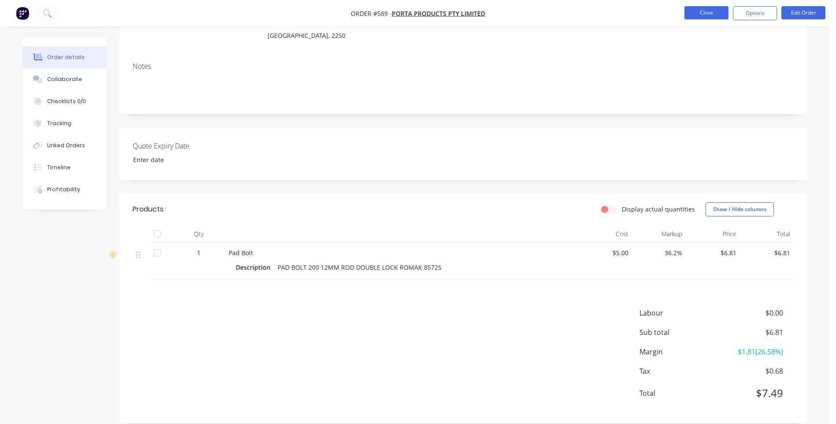
click at [694, 13] on button "Close" at bounding box center [706, 12] width 44 height 13
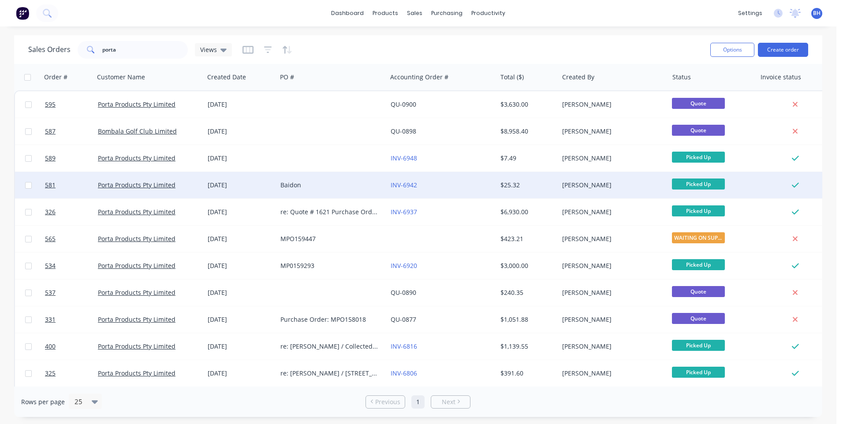
click at [435, 184] on div "INV-6942" at bounding box center [439, 185] width 98 height 9
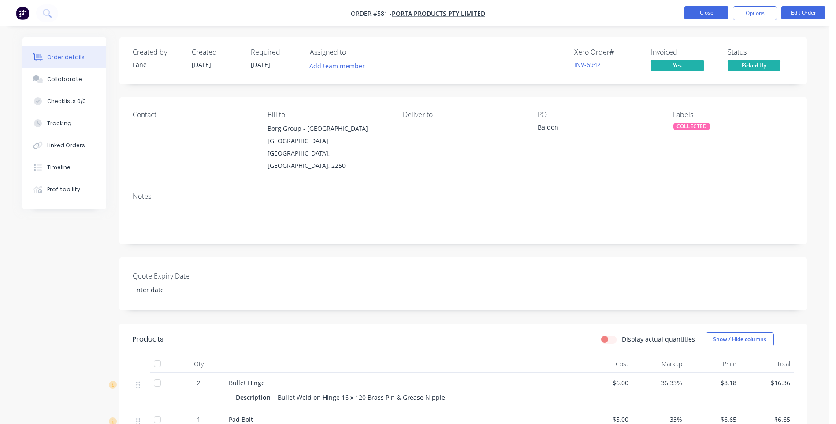
click at [696, 11] on button "Close" at bounding box center [706, 12] width 44 height 13
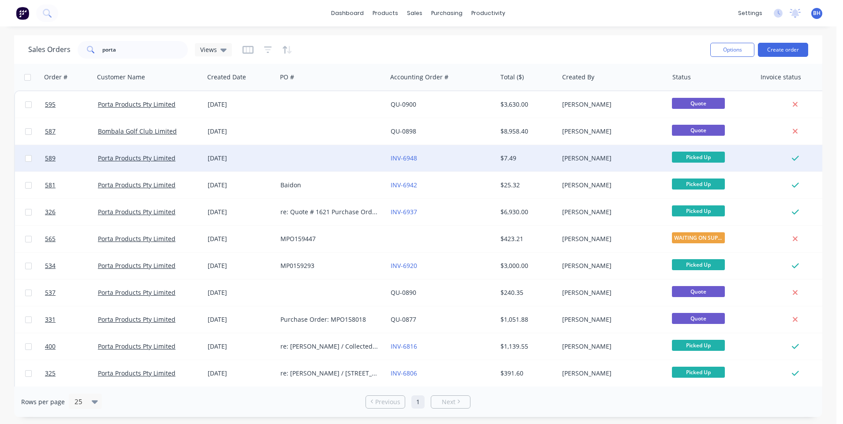
click at [323, 158] on div at bounding box center [332, 158] width 110 height 26
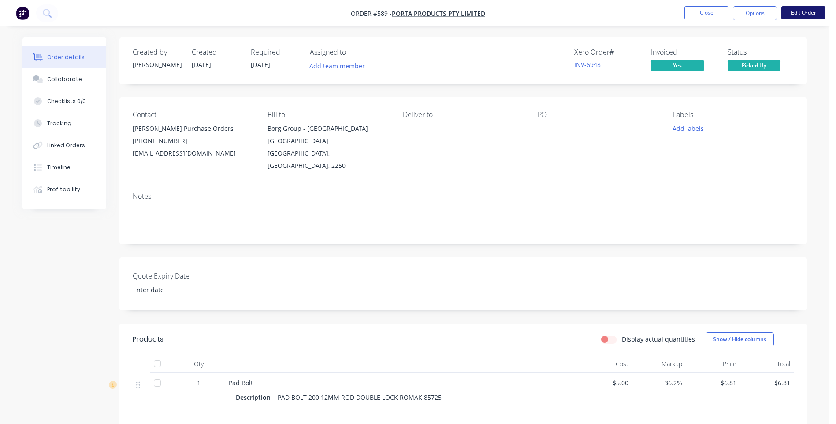
click at [795, 9] on button "Edit Order" at bounding box center [803, 12] width 44 height 13
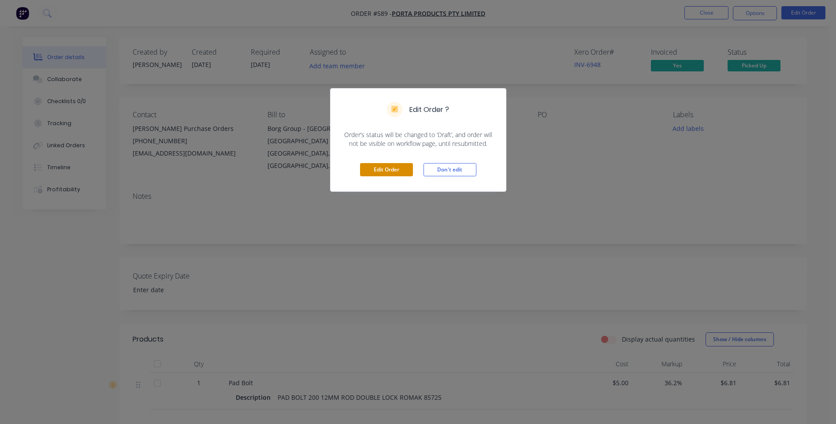
click at [397, 171] on button "Edit Order" at bounding box center [386, 169] width 53 height 13
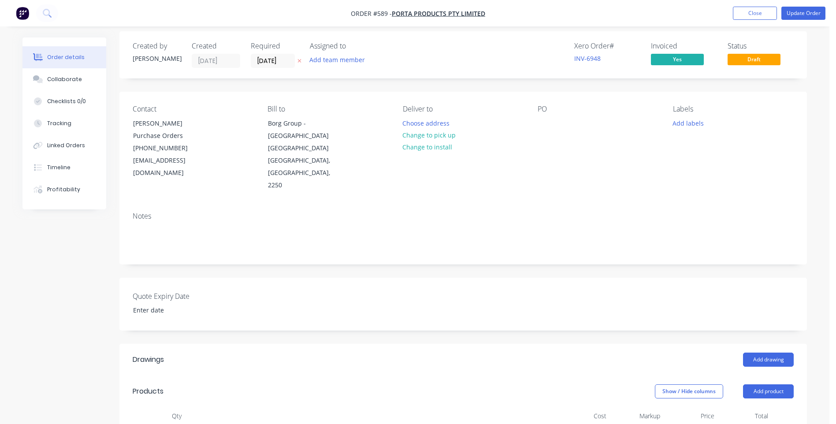
scroll to position [132, 0]
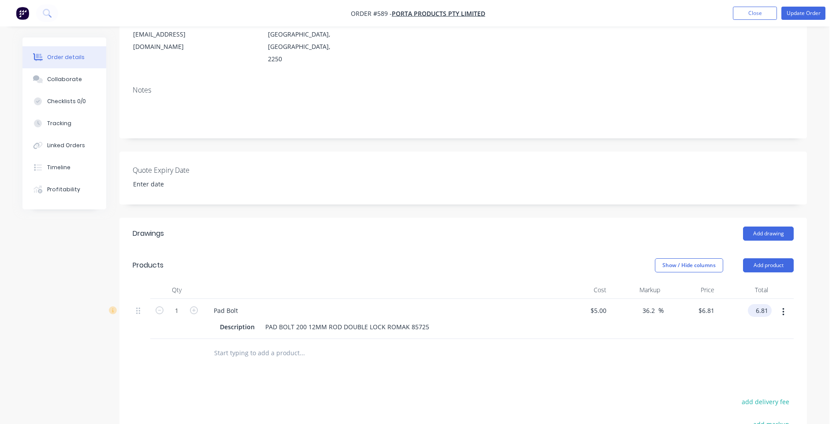
click at [769, 304] on input "6.81" at bounding box center [761, 310] width 20 height 13
type input "6.65"
type input "33"
type input "$6.65"
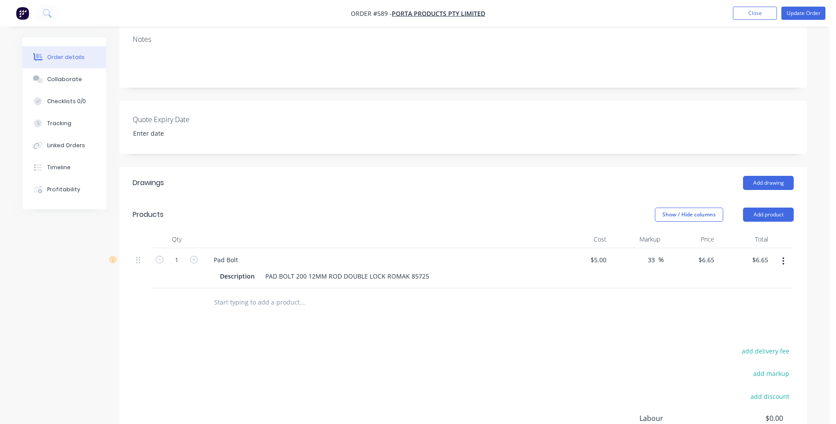
scroll to position [276, 0]
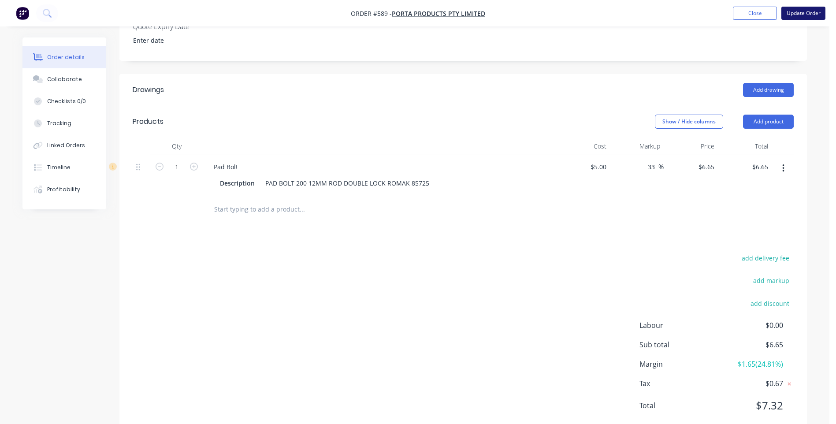
click at [798, 10] on button "Update Order" at bounding box center [803, 13] width 44 height 13
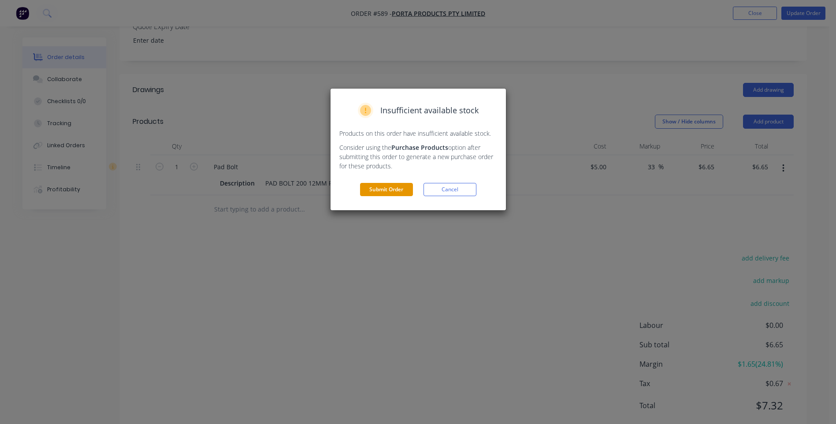
click at [367, 187] on button "Submit Order" at bounding box center [386, 189] width 53 height 13
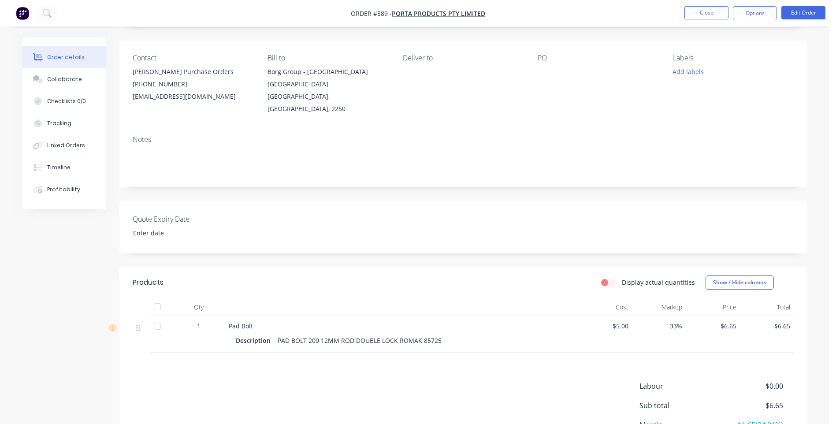
scroll to position [0, 0]
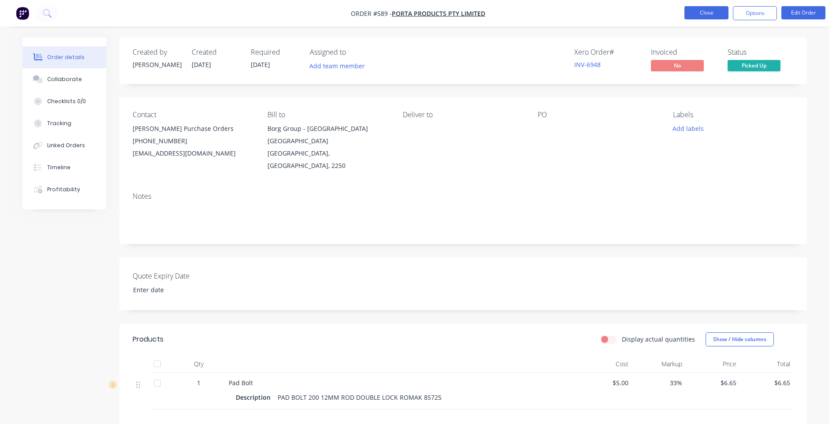
click at [694, 13] on button "Close" at bounding box center [706, 12] width 44 height 13
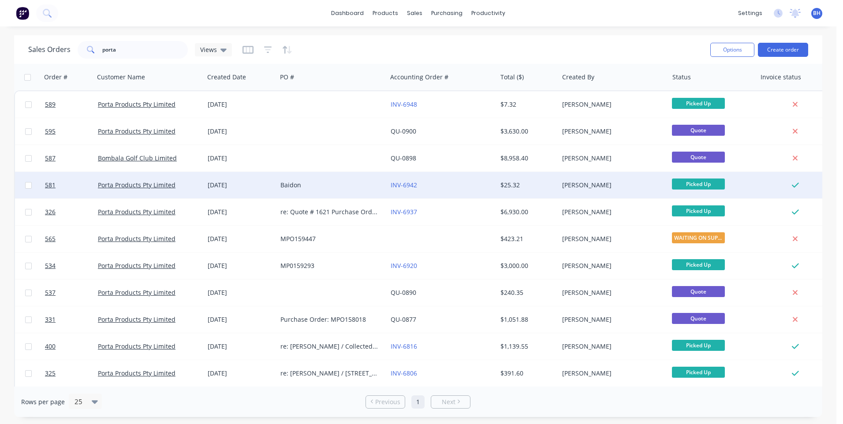
click at [433, 182] on div "INV-6942" at bounding box center [439, 185] width 98 height 9
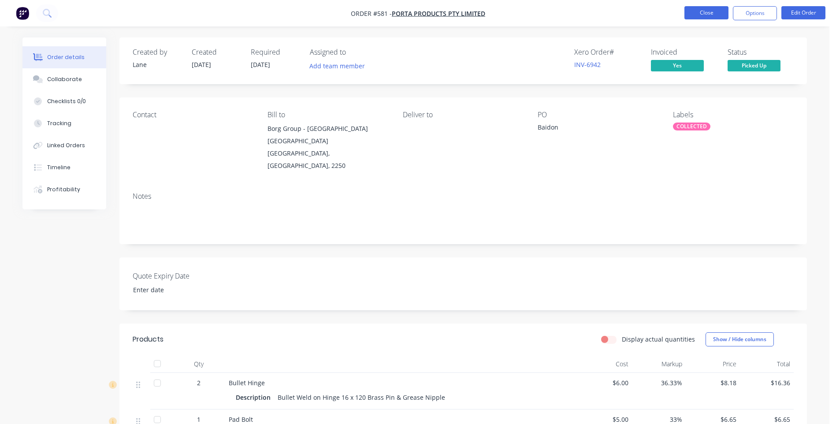
click at [696, 9] on button "Close" at bounding box center [706, 12] width 44 height 13
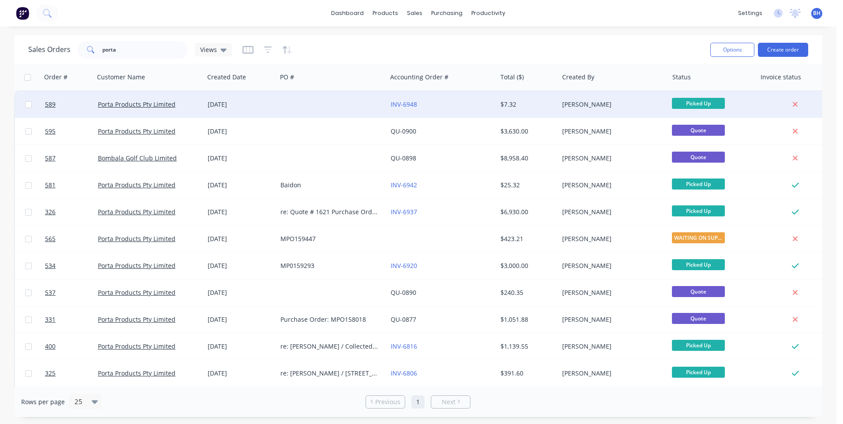
click at [452, 101] on div "INV-6948" at bounding box center [439, 104] width 98 height 9
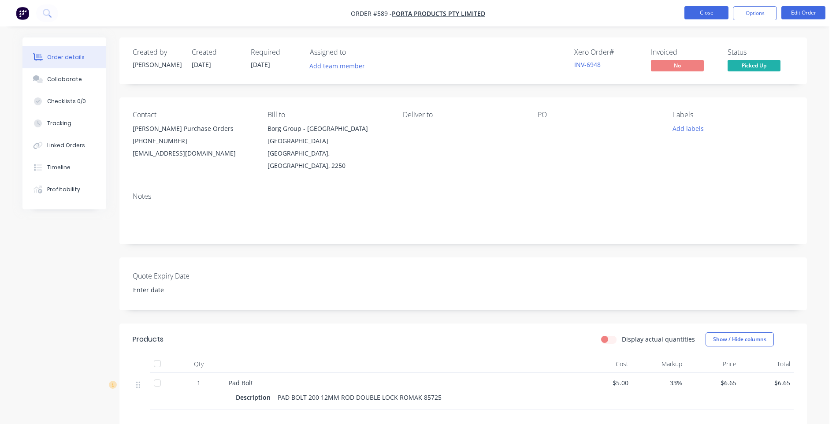
click at [701, 11] on button "Close" at bounding box center [706, 12] width 44 height 13
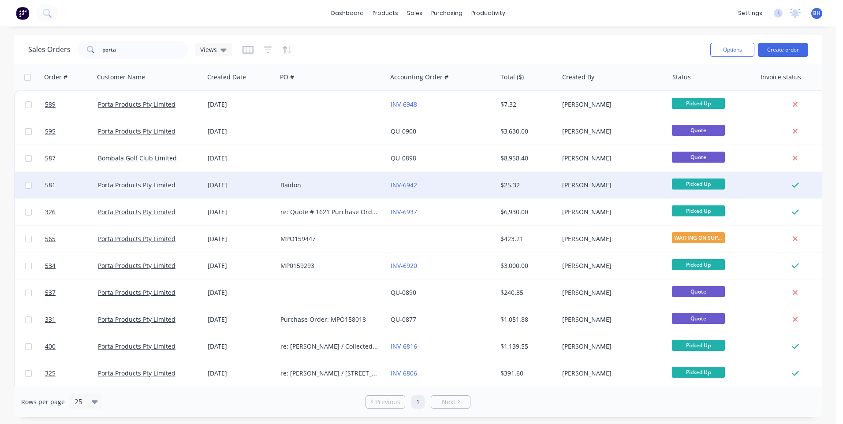
click at [447, 184] on div "INV-6942" at bounding box center [439, 185] width 98 height 9
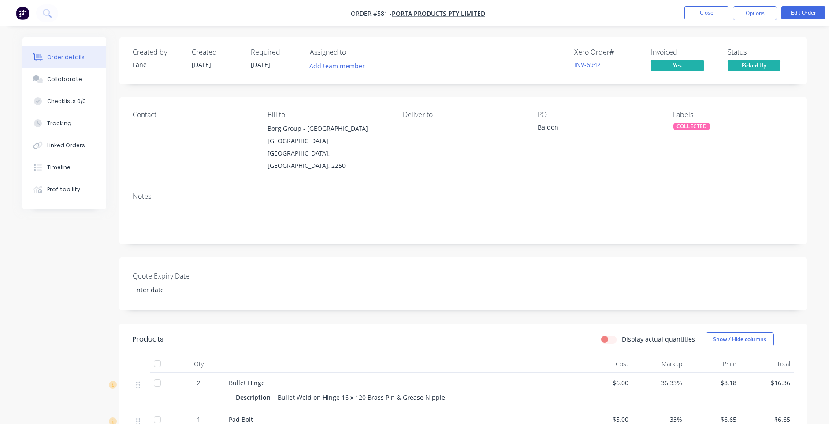
click at [692, 5] on nav "Order #581 - Porta Products Pty Limited Close Options Edit Order" at bounding box center [418, 13] width 836 height 26
click at [690, 15] on button "Close" at bounding box center [706, 12] width 44 height 13
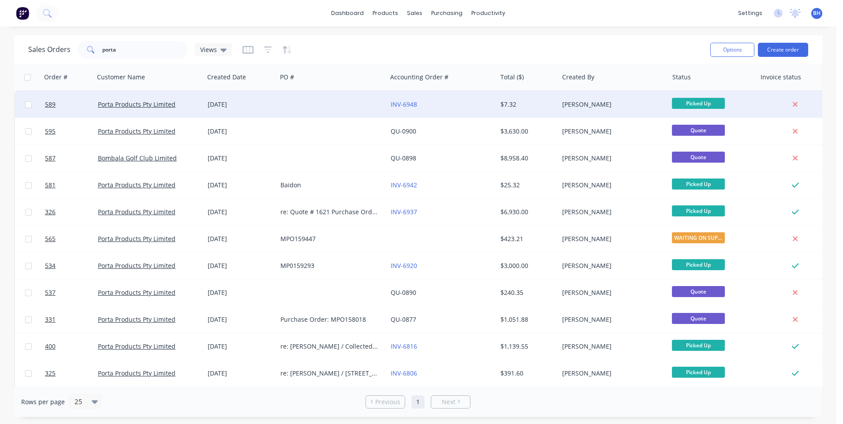
click at [456, 102] on div "INV-6948" at bounding box center [439, 104] width 98 height 9
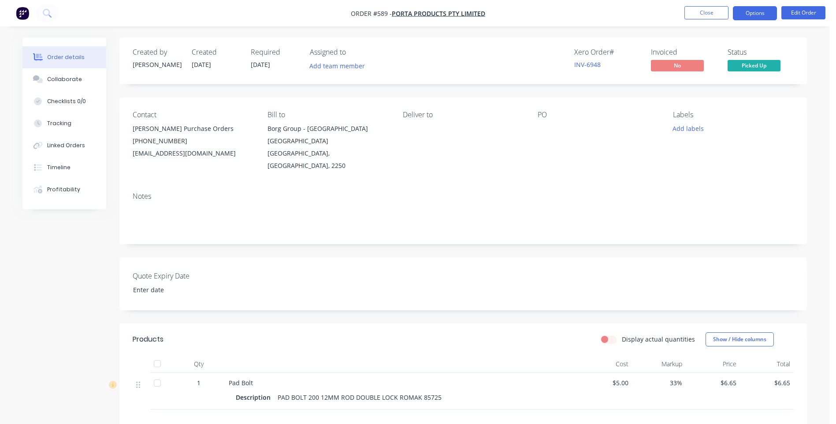
click at [765, 17] on button "Options" at bounding box center [755, 13] width 44 height 14
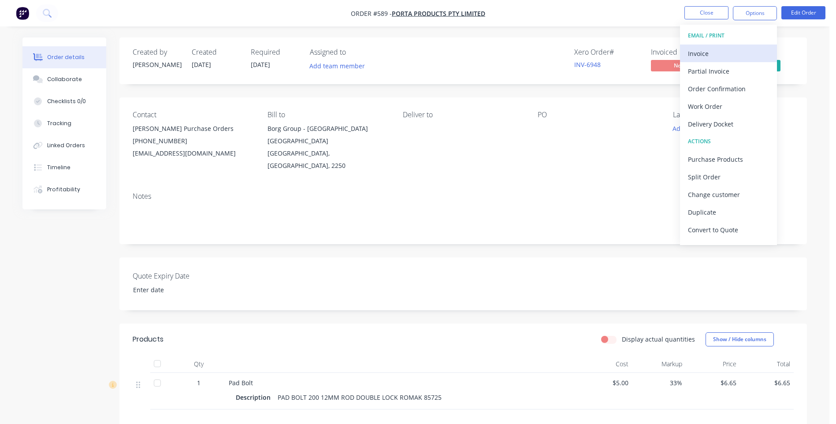
click at [702, 51] on div "Invoice" at bounding box center [728, 53] width 81 height 13
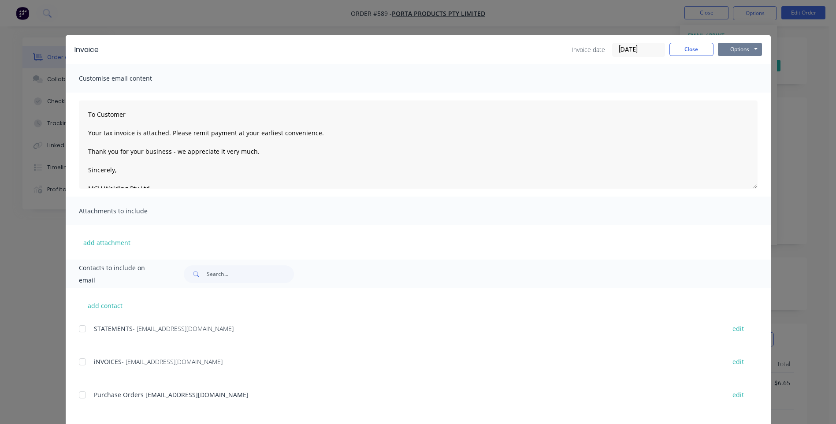
click at [738, 50] on button "Options" at bounding box center [740, 49] width 44 height 13
click at [726, 63] on button "Preview" at bounding box center [746, 65] width 56 height 15
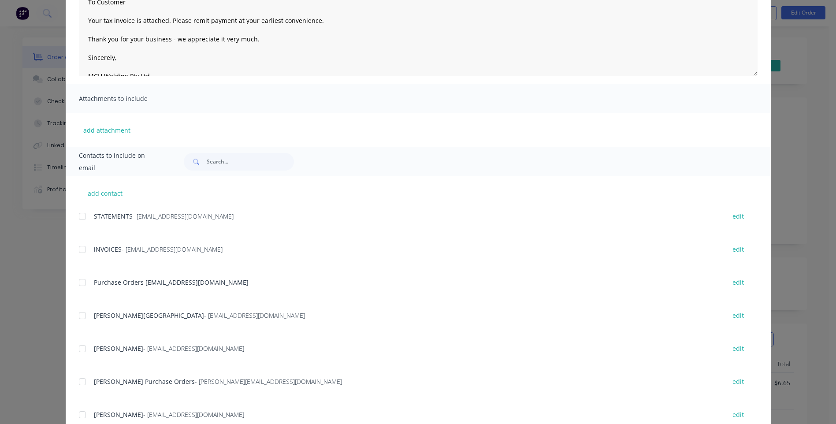
scroll to position [142, 0]
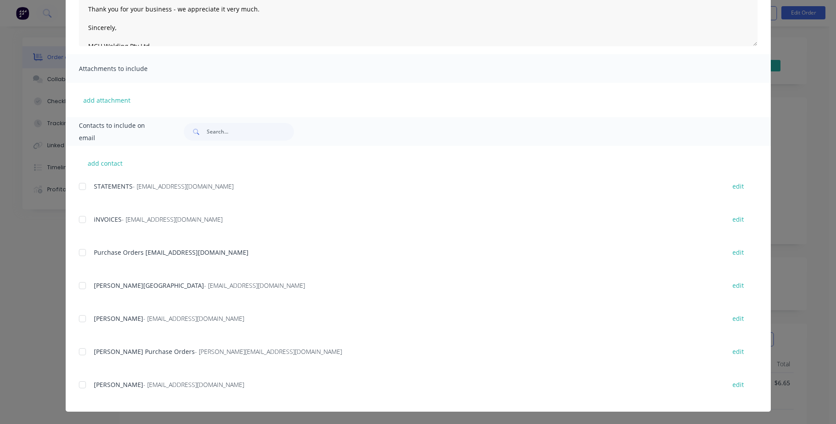
click at [78, 352] on div at bounding box center [83, 352] width 18 height 18
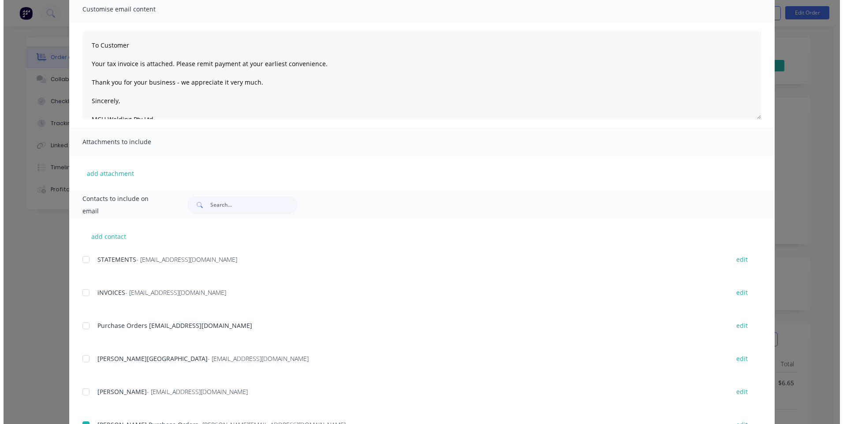
scroll to position [0, 0]
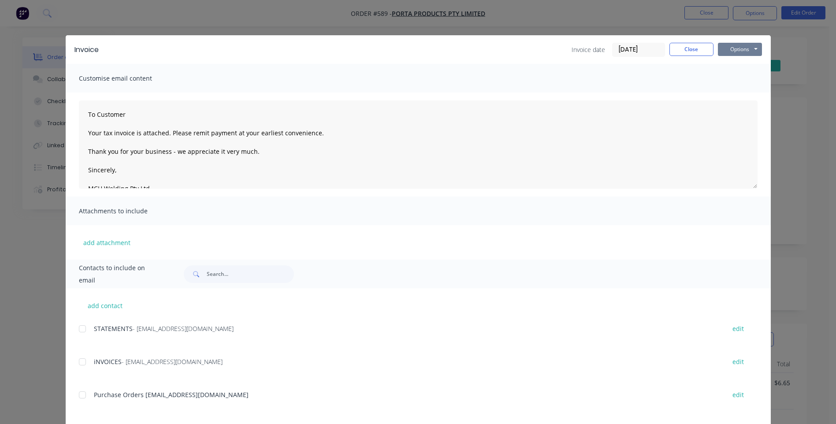
click at [731, 51] on button "Options" at bounding box center [740, 49] width 44 height 13
click at [723, 93] on button "Email" at bounding box center [746, 94] width 56 height 15
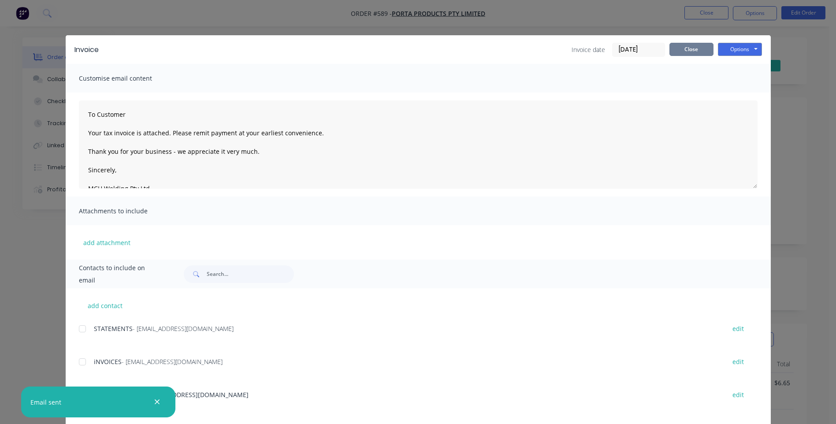
click at [694, 50] on button "Close" at bounding box center [691, 49] width 44 height 13
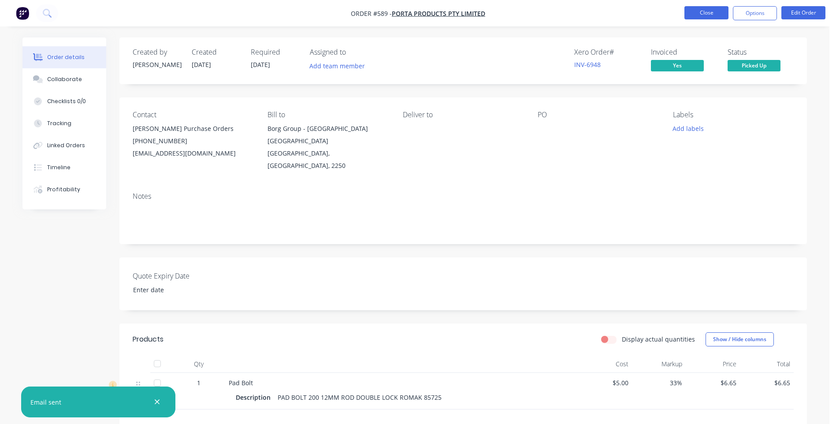
click at [700, 10] on button "Close" at bounding box center [706, 12] width 44 height 13
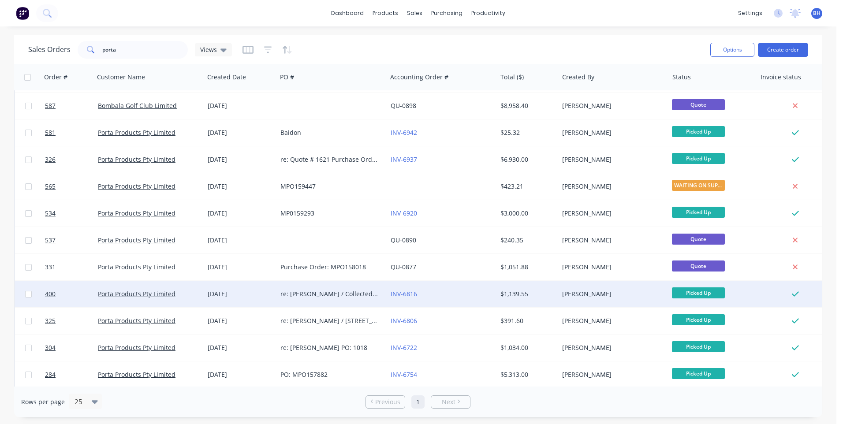
scroll to position [85, 0]
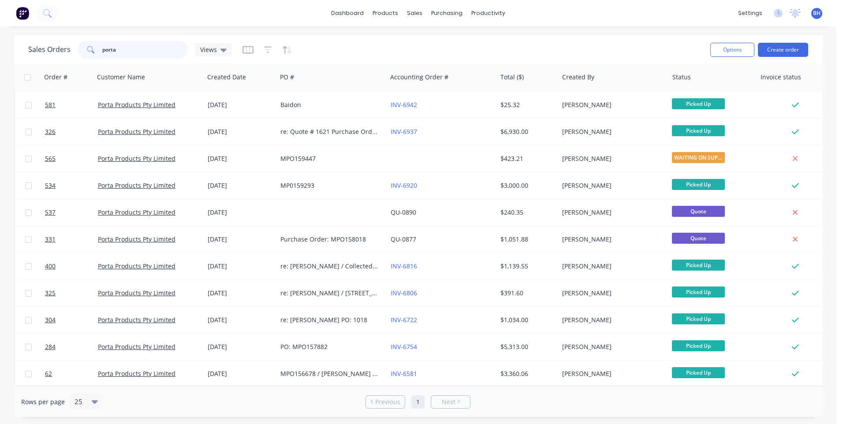
click at [119, 50] on input "porta" at bounding box center [145, 50] width 86 height 18
type input "p"
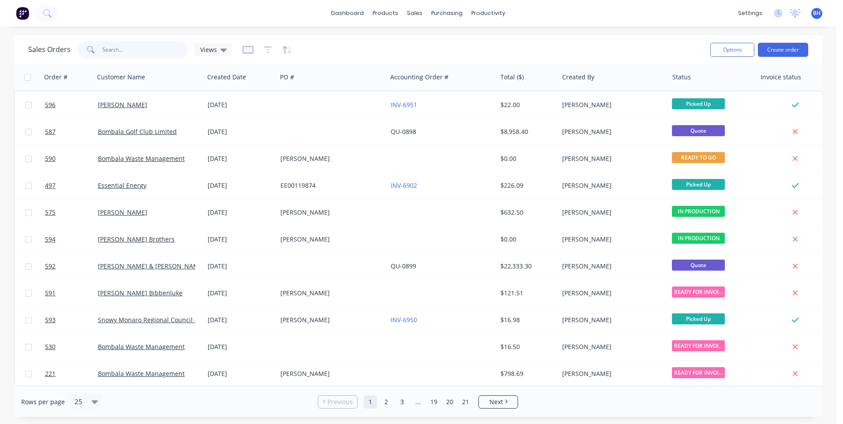
scroll to position [380, 0]
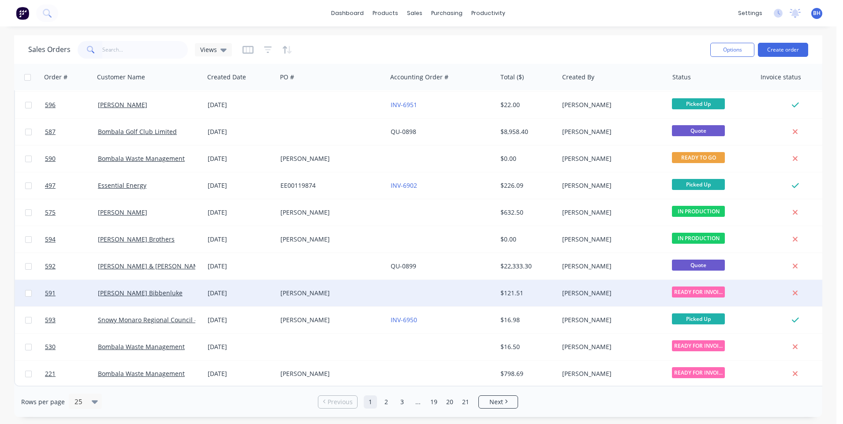
click at [423, 291] on div at bounding box center [442, 293] width 110 height 26
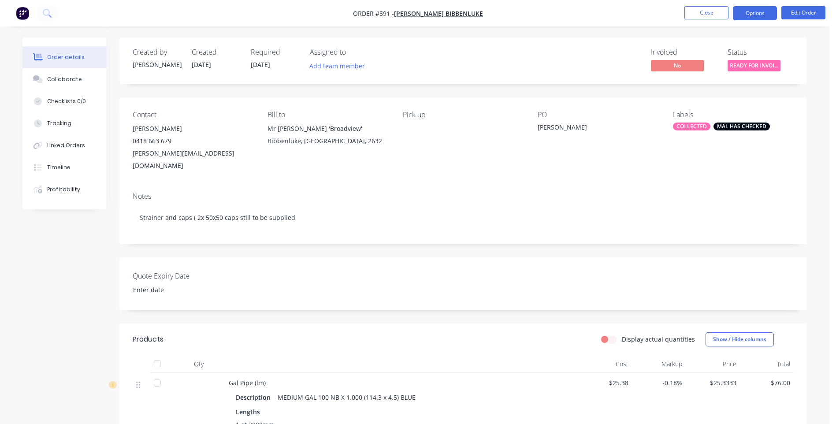
click at [757, 15] on button "Options" at bounding box center [755, 13] width 44 height 14
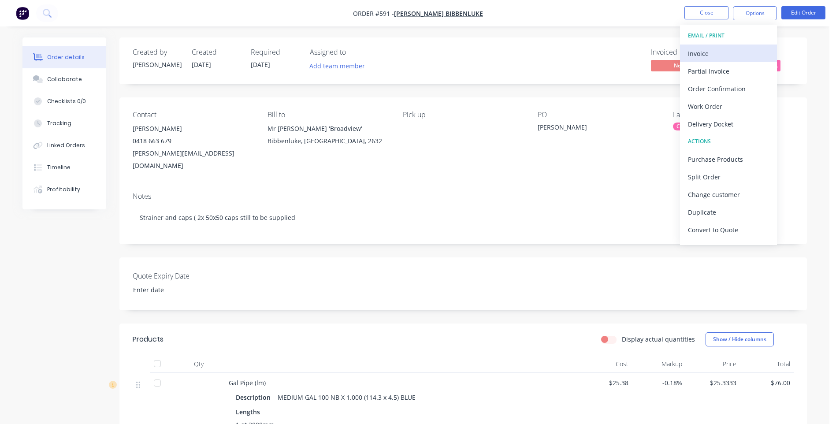
click at [698, 52] on div "Invoice" at bounding box center [728, 53] width 81 height 13
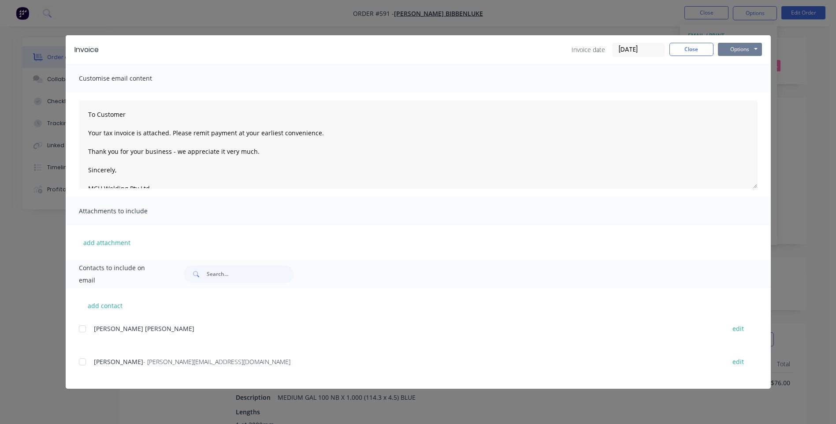
click at [724, 49] on button "Options" at bounding box center [740, 49] width 44 height 13
click at [728, 61] on button "Preview" at bounding box center [746, 65] width 56 height 15
click at [85, 363] on div at bounding box center [83, 362] width 18 height 18
click at [736, 50] on button "Options" at bounding box center [740, 49] width 44 height 13
click at [740, 93] on button "Email" at bounding box center [746, 94] width 56 height 15
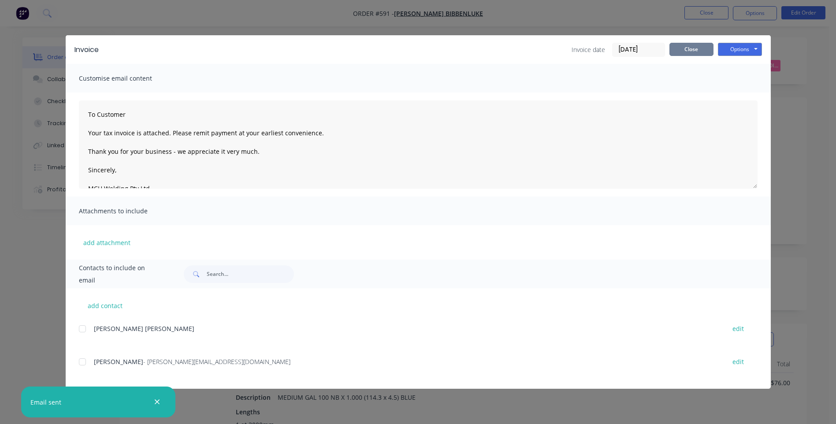
click at [681, 48] on button "Close" at bounding box center [691, 49] width 44 height 13
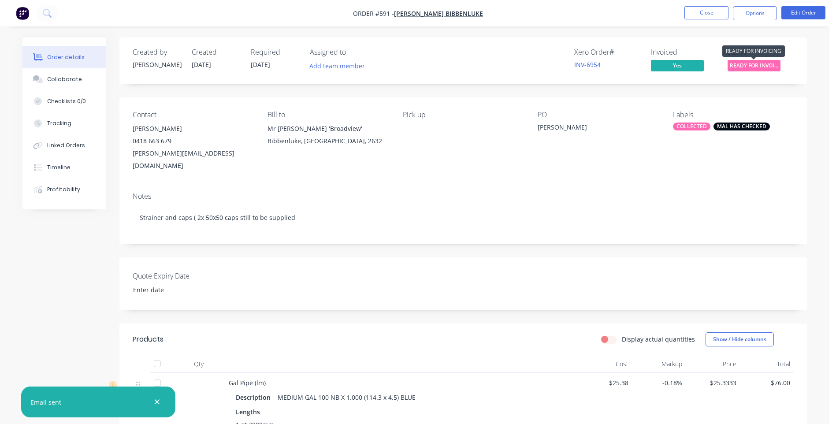
click at [738, 66] on span "READY FOR INVOI..." at bounding box center [754, 65] width 53 height 11
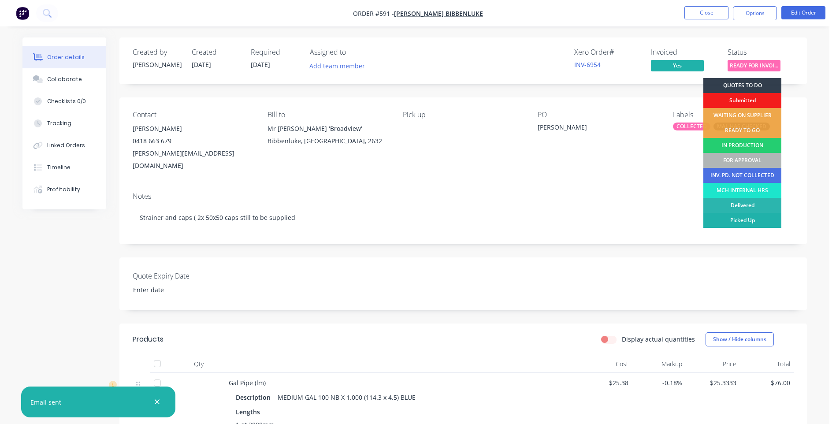
click at [736, 218] on div "Picked Up" at bounding box center [742, 220] width 78 height 15
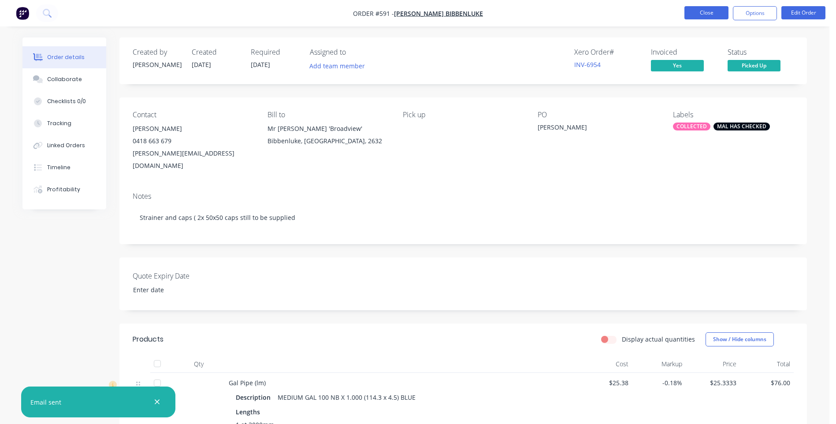
click at [699, 11] on button "Close" at bounding box center [706, 12] width 44 height 13
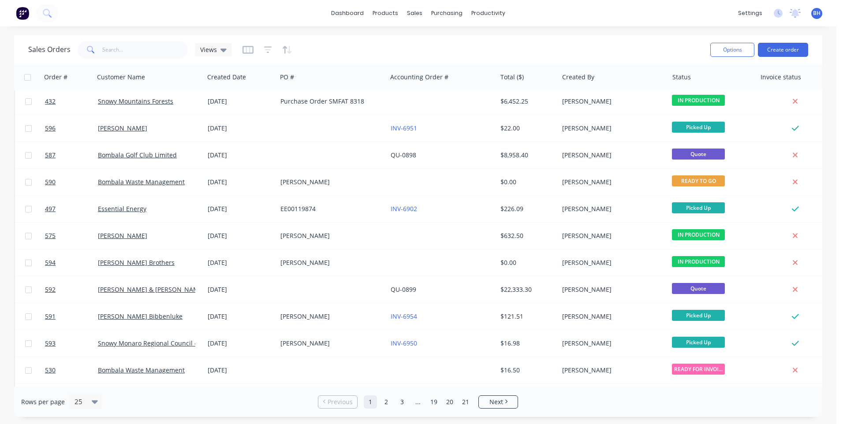
scroll to position [380, 0]
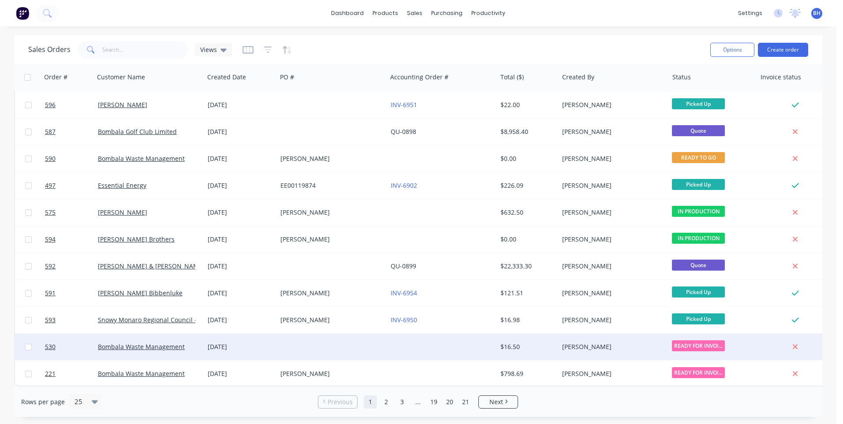
click at [439, 338] on div at bounding box center [442, 347] width 110 height 26
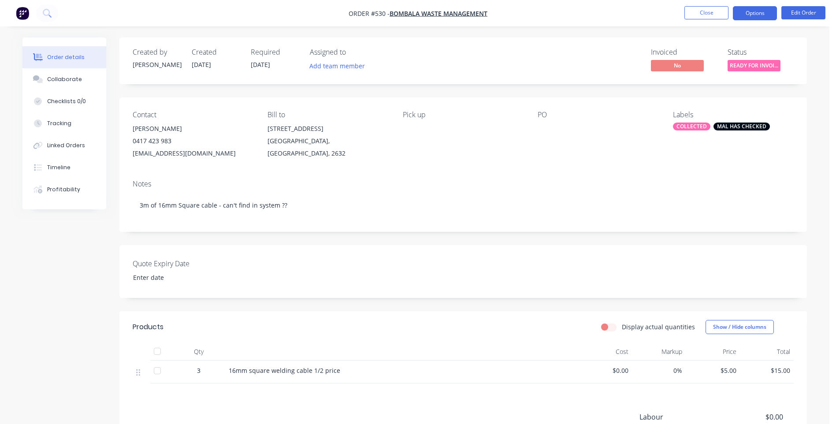
click at [742, 18] on button "Options" at bounding box center [755, 13] width 44 height 14
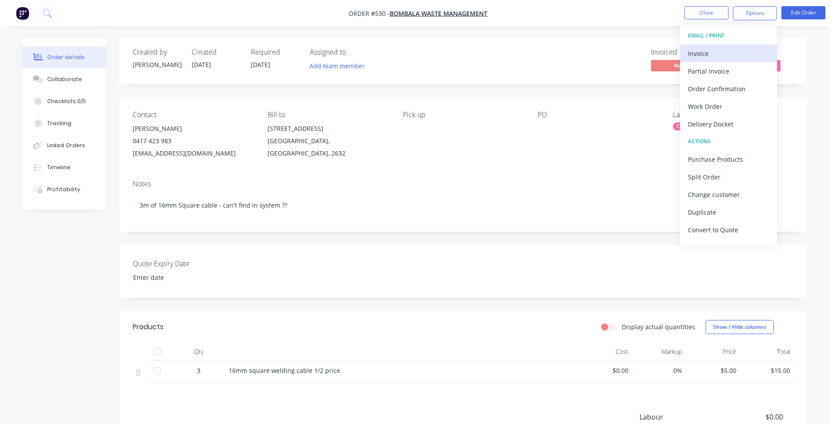
click at [693, 51] on div "Invoice" at bounding box center [728, 53] width 81 height 13
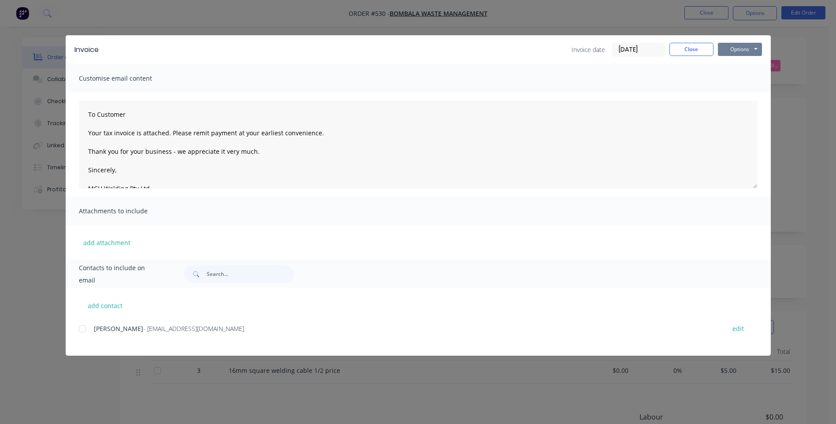
click at [732, 49] on button "Options" at bounding box center [740, 49] width 44 height 13
click at [726, 59] on button "Preview" at bounding box center [746, 65] width 56 height 15
click at [84, 331] on div at bounding box center [83, 329] width 18 height 18
click at [729, 50] on button "Options" at bounding box center [740, 49] width 44 height 13
click at [727, 92] on button "Email" at bounding box center [746, 94] width 56 height 15
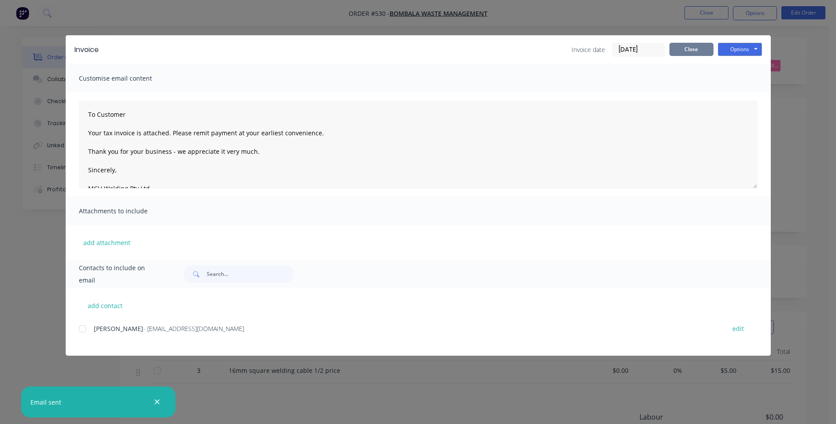
click at [684, 44] on button "Close" at bounding box center [691, 49] width 44 height 13
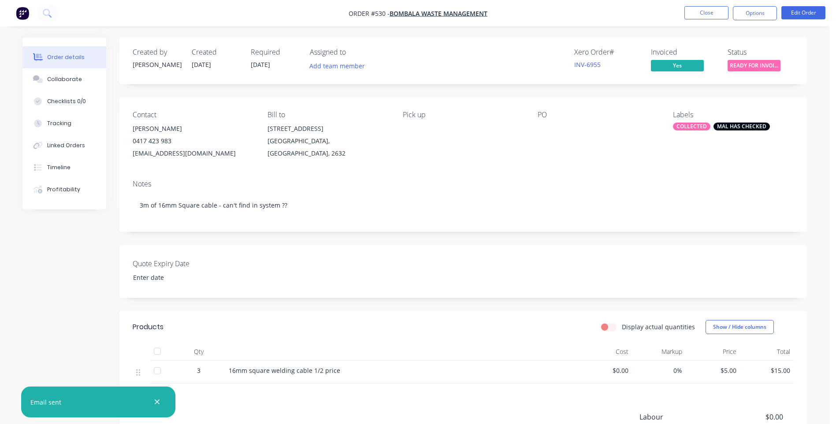
click at [740, 63] on span "READY FOR INVOI..." at bounding box center [754, 65] width 53 height 11
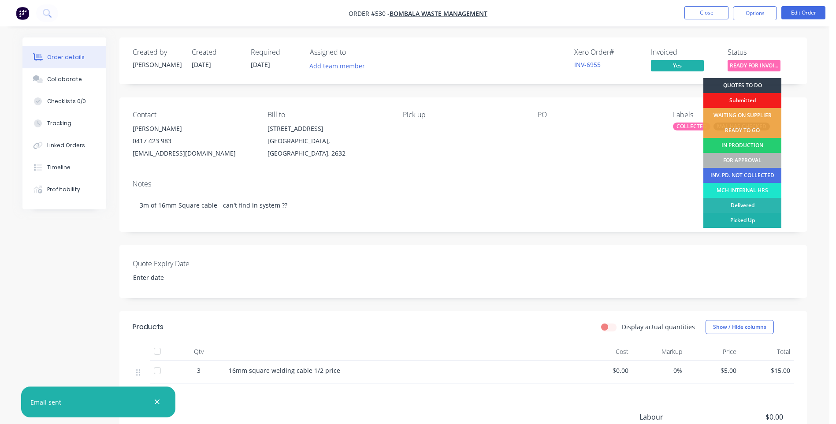
click at [749, 218] on div "Picked Up" at bounding box center [742, 220] width 78 height 15
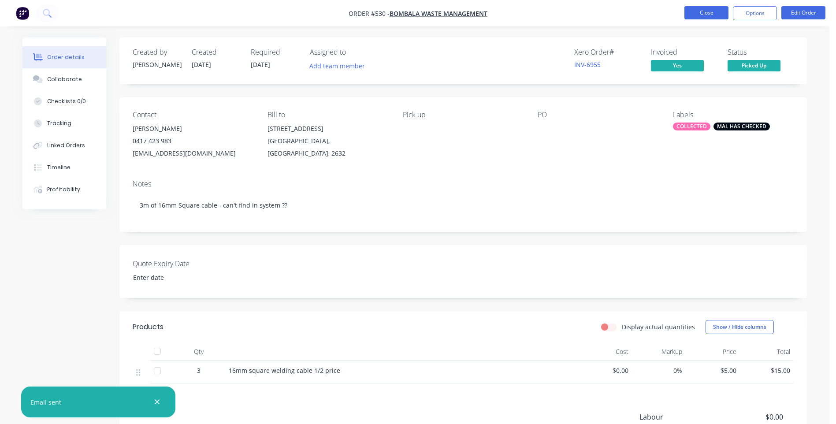
click at [687, 10] on button "Close" at bounding box center [706, 12] width 44 height 13
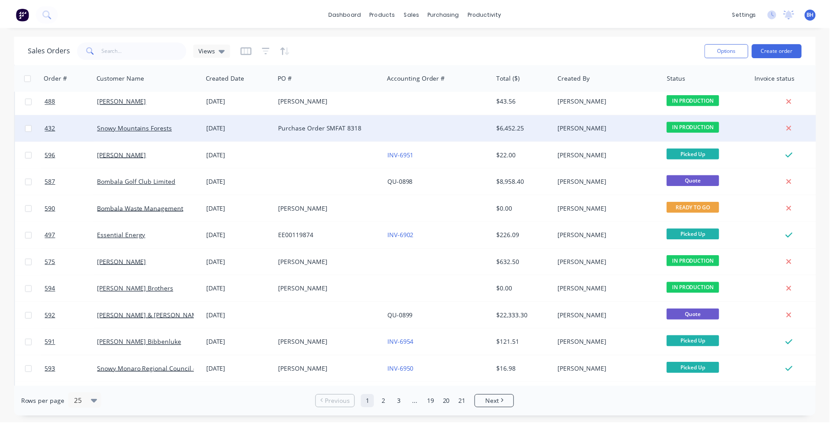
scroll to position [380, 0]
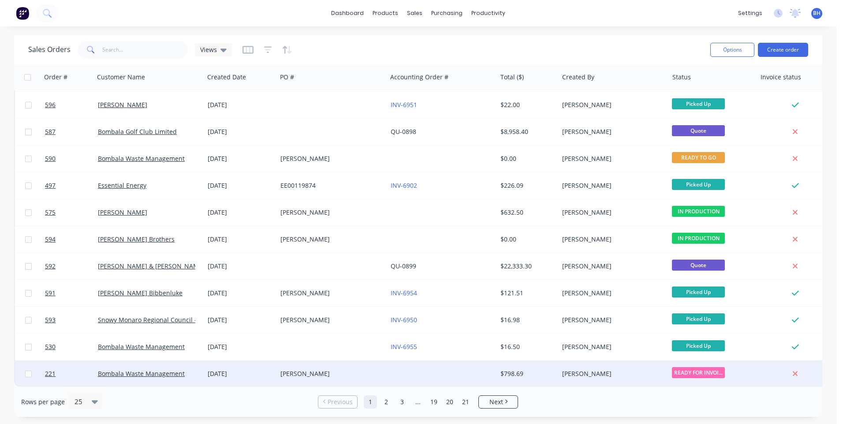
click at [371, 369] on div "[PERSON_NAME]" at bounding box center [329, 373] width 98 height 9
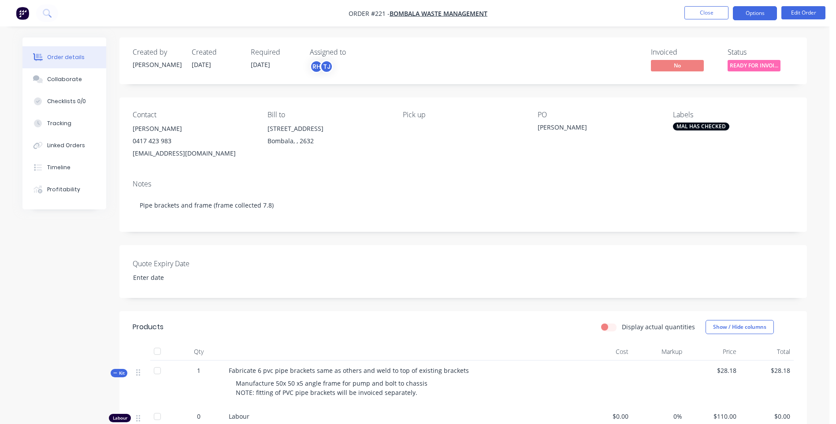
click at [758, 17] on button "Options" at bounding box center [755, 13] width 44 height 14
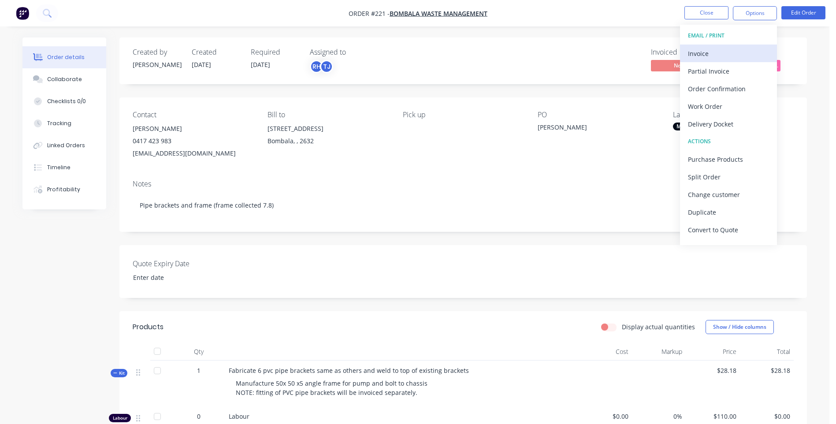
click at [701, 50] on div "Invoice" at bounding box center [728, 53] width 81 height 13
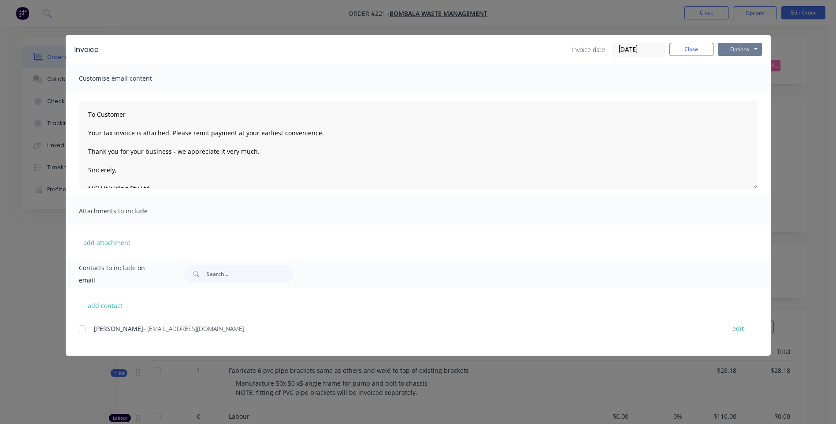
click at [736, 47] on button "Options" at bounding box center [740, 49] width 44 height 13
click at [727, 61] on button "Preview" at bounding box center [746, 65] width 56 height 15
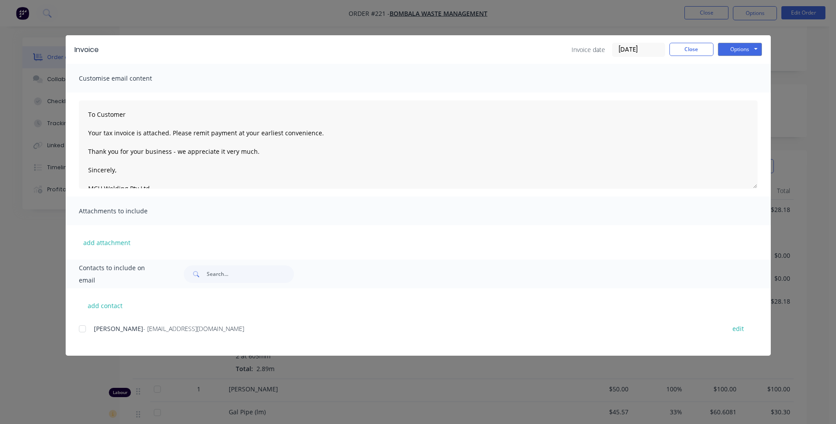
scroll to position [176, 0]
drag, startPoint x: 82, startPoint y: 330, endPoint x: 173, endPoint y: 319, distance: 91.4
click at [84, 330] on div at bounding box center [83, 329] width 18 height 18
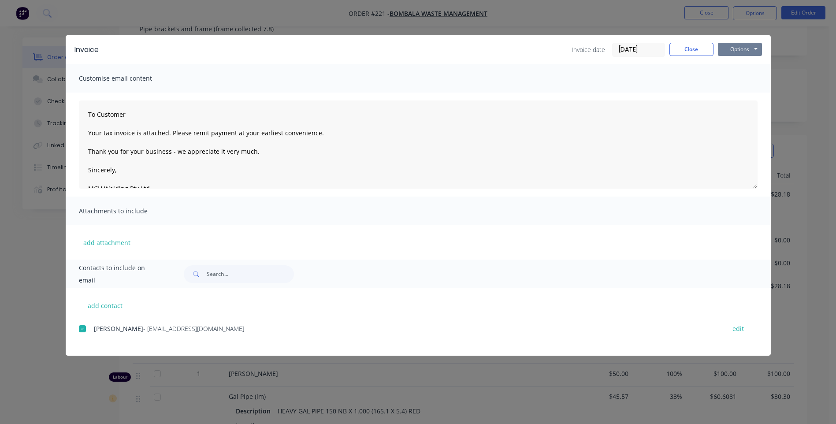
click at [738, 45] on button "Options" at bounding box center [740, 49] width 44 height 13
click at [733, 92] on button "Email" at bounding box center [746, 94] width 56 height 15
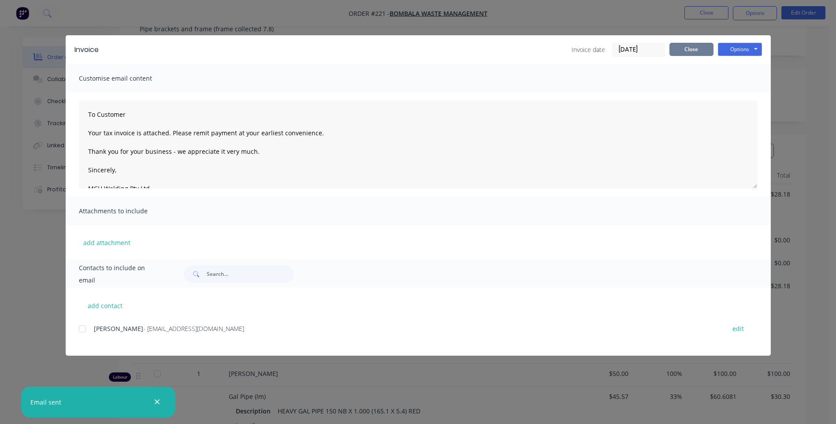
click at [684, 48] on button "Close" at bounding box center [691, 49] width 44 height 13
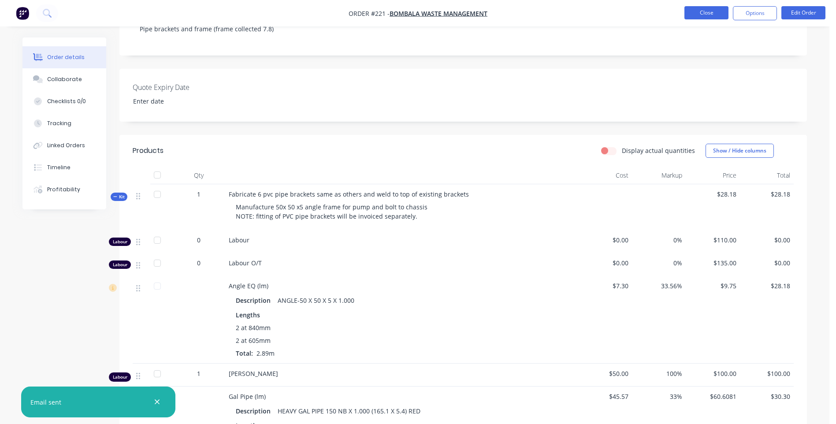
click at [689, 12] on button "Close" at bounding box center [706, 12] width 44 height 13
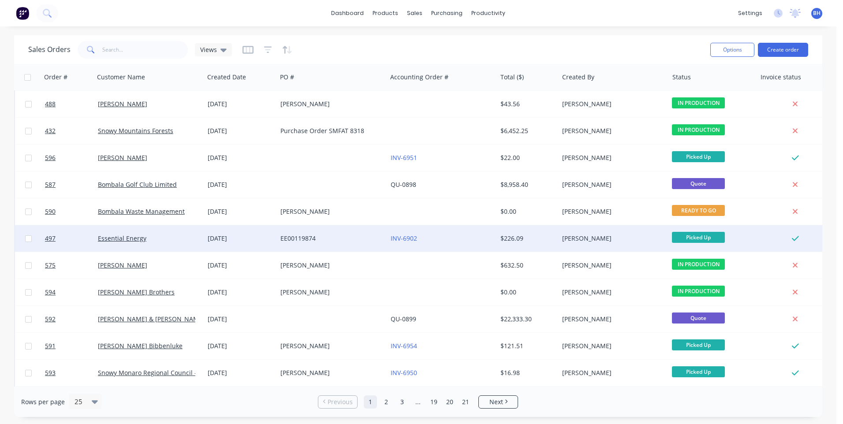
scroll to position [380, 0]
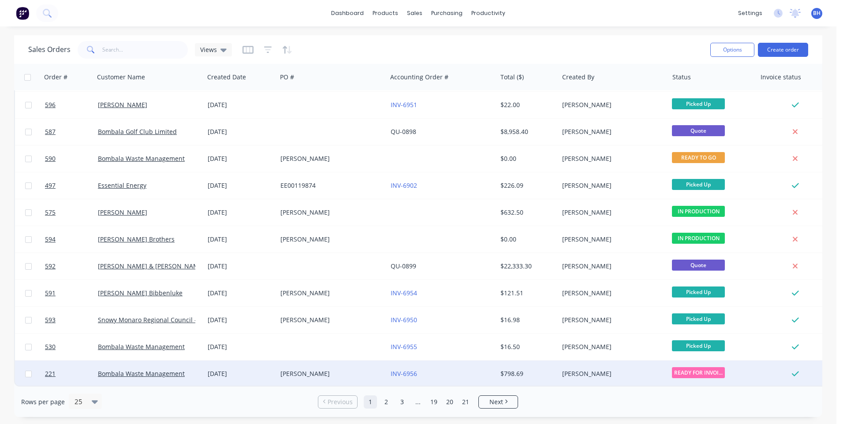
click at [453, 369] on div "INV-6956" at bounding box center [439, 373] width 98 height 9
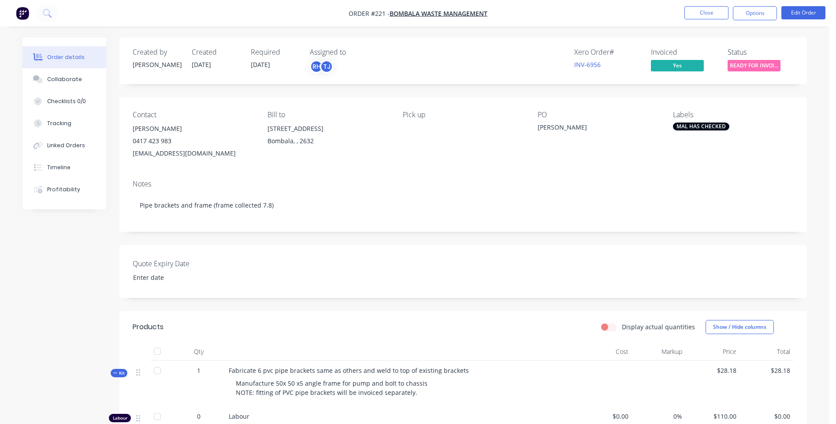
click at [752, 65] on span "READY FOR INVOI..." at bounding box center [754, 65] width 53 height 11
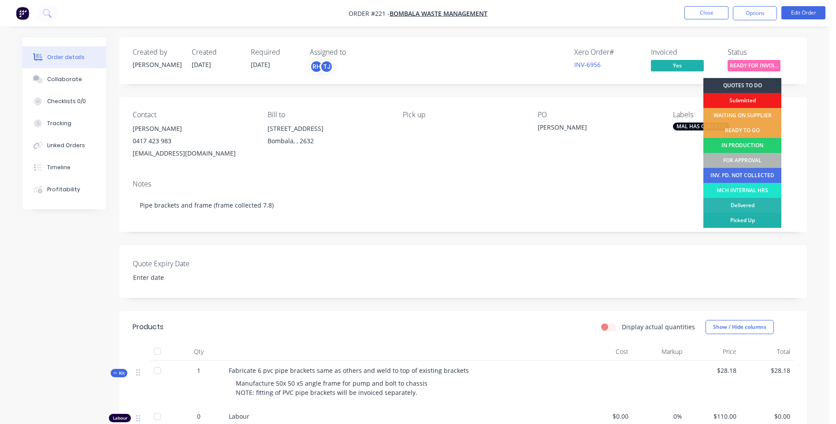
click at [722, 217] on div "Picked Up" at bounding box center [742, 220] width 78 height 15
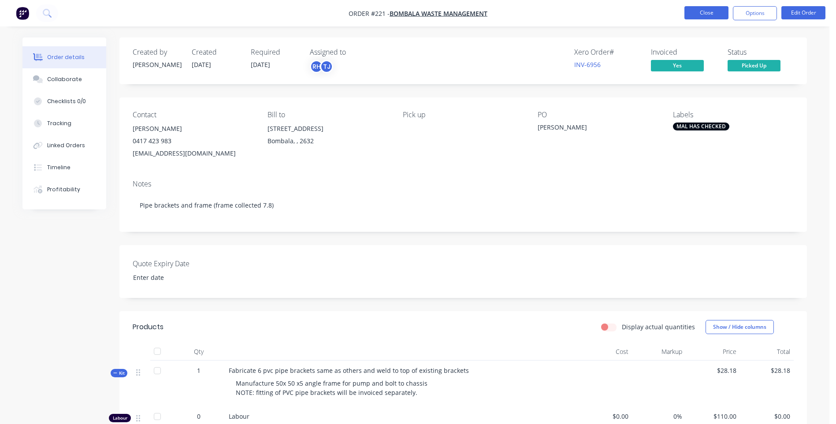
click at [711, 11] on button "Close" at bounding box center [706, 12] width 44 height 13
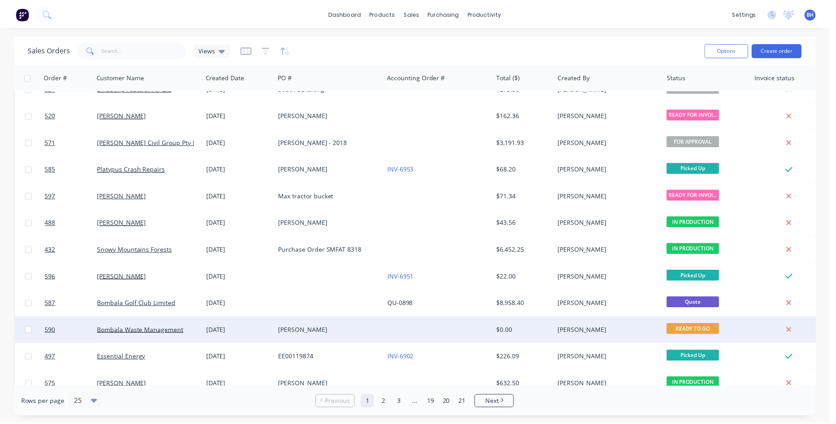
scroll to position [204, 0]
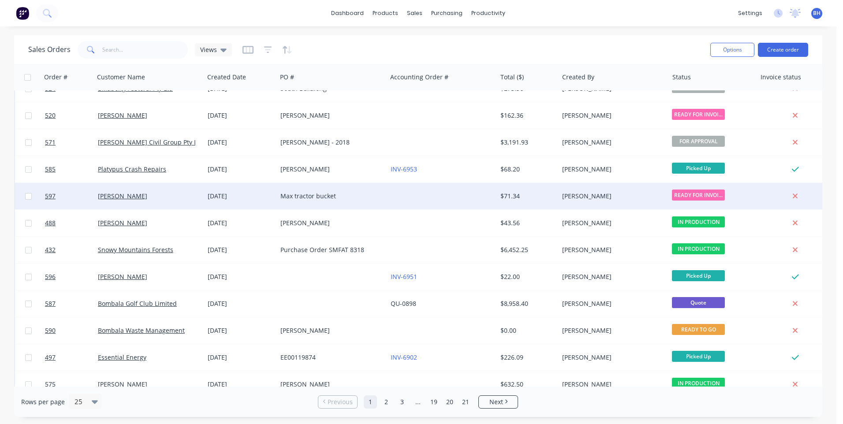
click at [389, 196] on div at bounding box center [442, 196] width 110 height 26
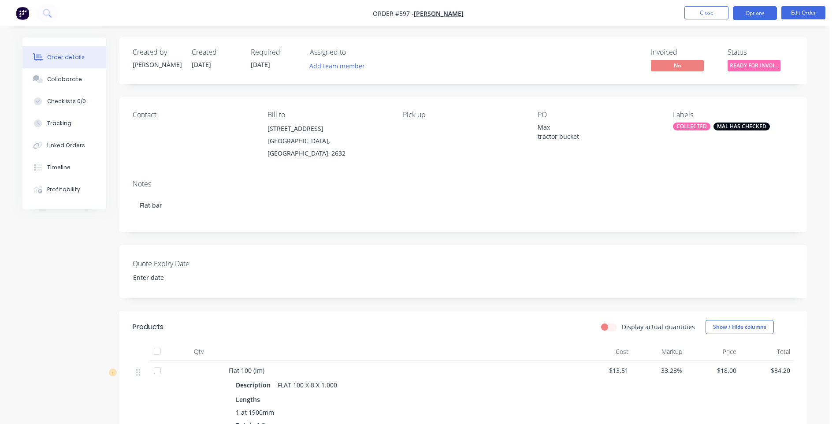
click at [747, 15] on button "Options" at bounding box center [755, 13] width 44 height 14
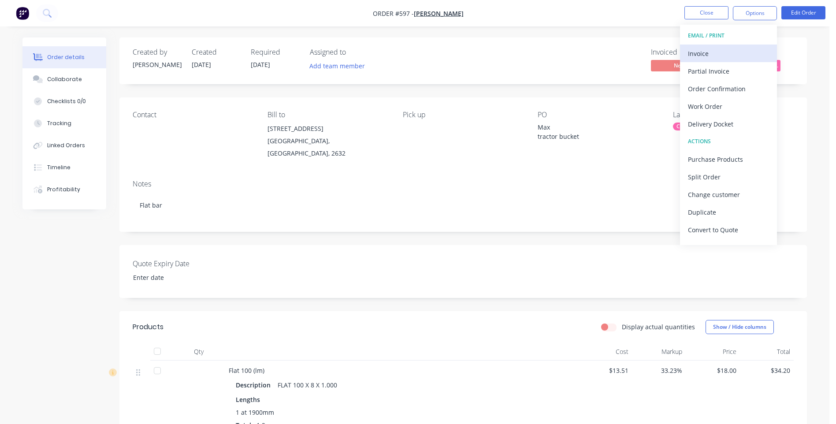
click at [699, 50] on div "Invoice" at bounding box center [728, 53] width 81 height 13
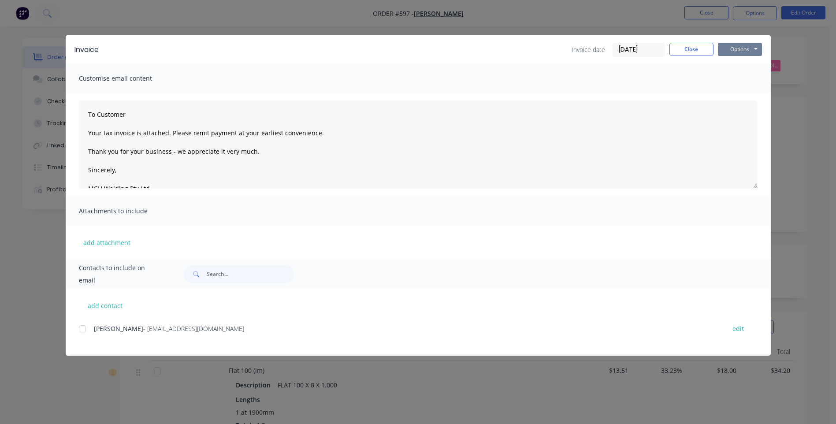
click at [745, 43] on button "Options" at bounding box center [740, 49] width 44 height 13
click at [740, 64] on button "Preview" at bounding box center [746, 65] width 56 height 15
click at [81, 331] on div at bounding box center [83, 329] width 18 height 18
click at [729, 48] on button "Options" at bounding box center [740, 49] width 44 height 13
click at [729, 90] on button "Email" at bounding box center [746, 94] width 56 height 15
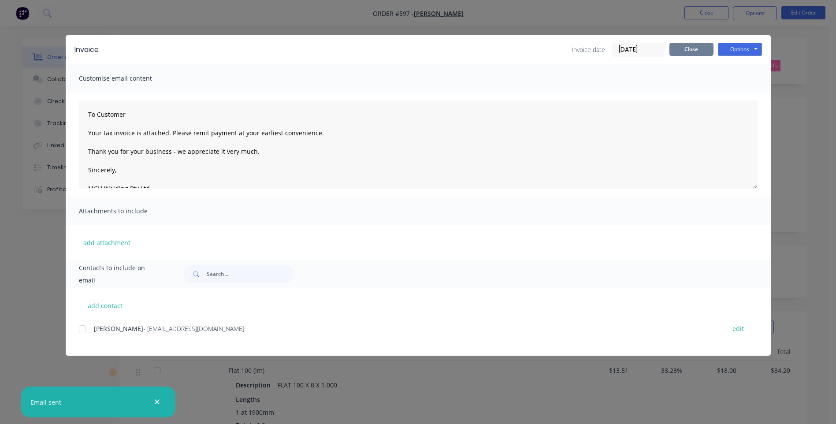
click at [682, 49] on button "Close" at bounding box center [691, 49] width 44 height 13
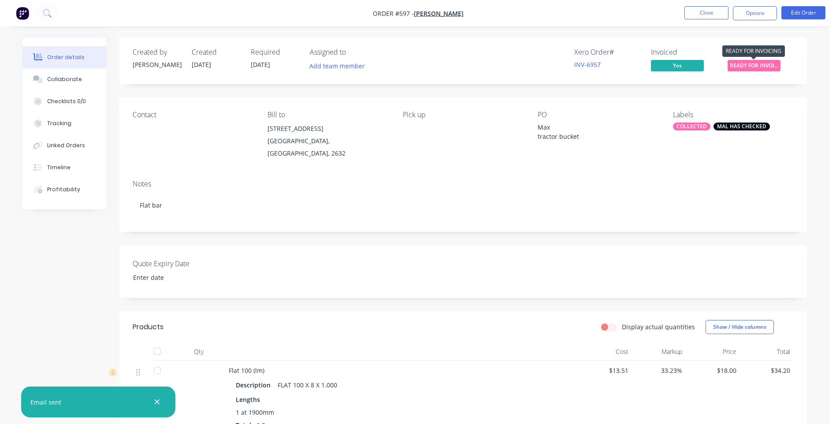
click at [734, 65] on span "READY FOR INVOI..." at bounding box center [754, 65] width 53 height 11
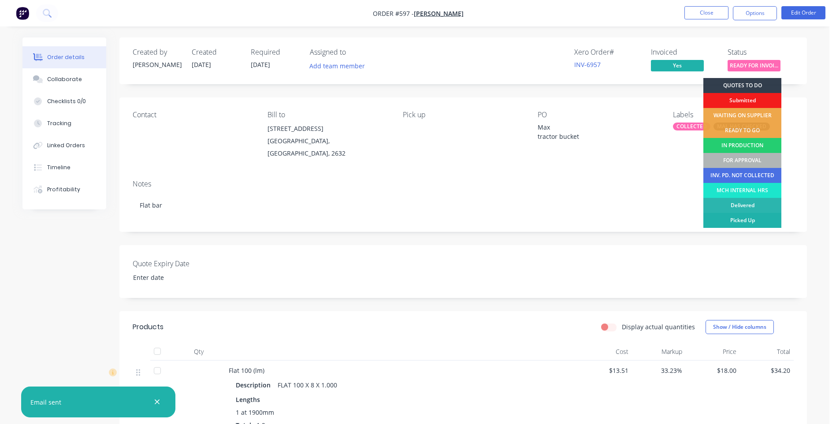
click at [718, 219] on div "Picked Up" at bounding box center [742, 220] width 78 height 15
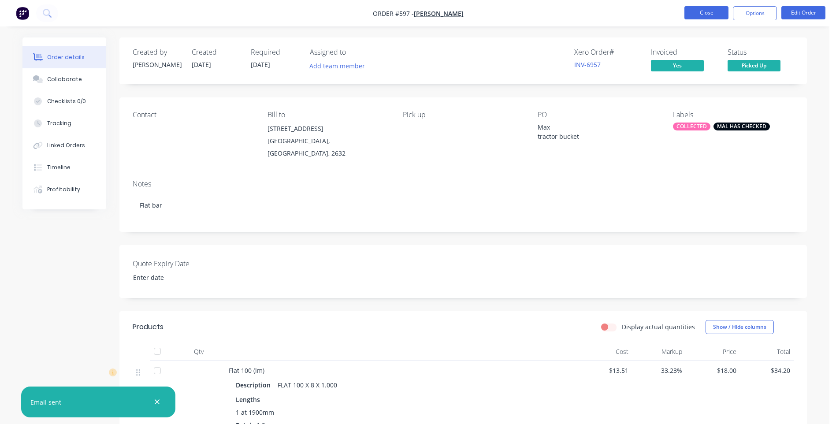
click at [692, 11] on button "Close" at bounding box center [706, 12] width 44 height 13
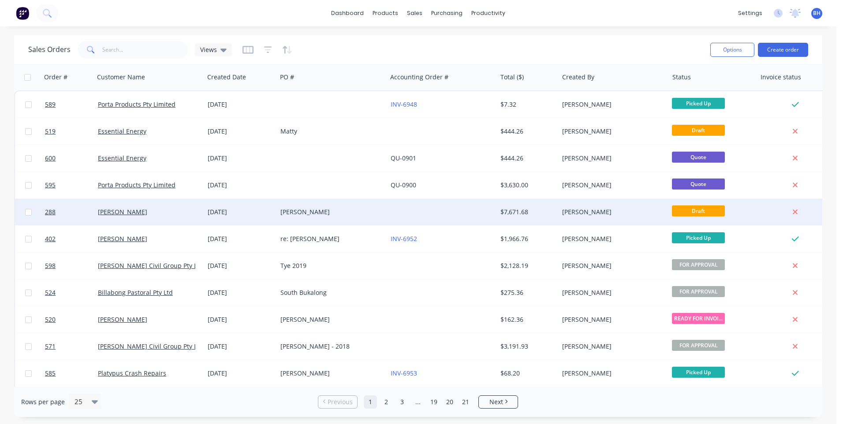
click at [337, 209] on div "[PERSON_NAME]" at bounding box center [329, 212] width 98 height 9
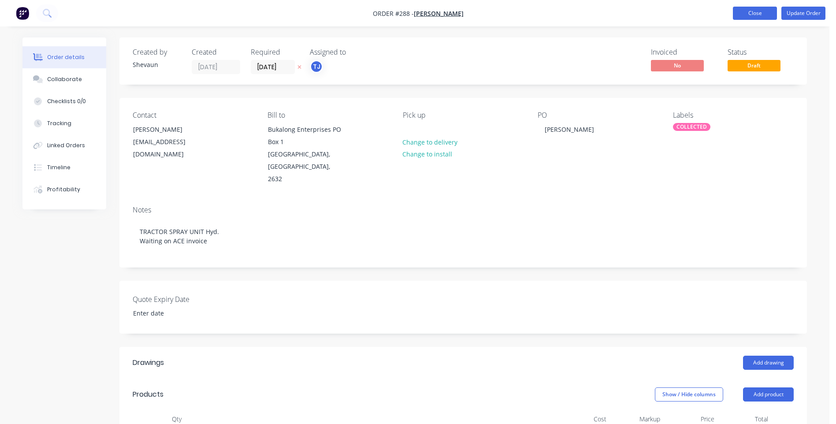
click at [748, 14] on button "Close" at bounding box center [755, 13] width 44 height 13
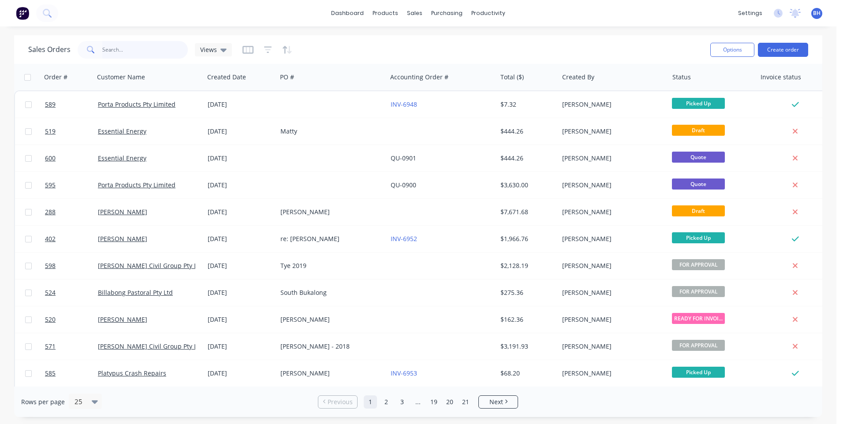
click at [145, 54] on input "text" at bounding box center [145, 50] width 86 height 18
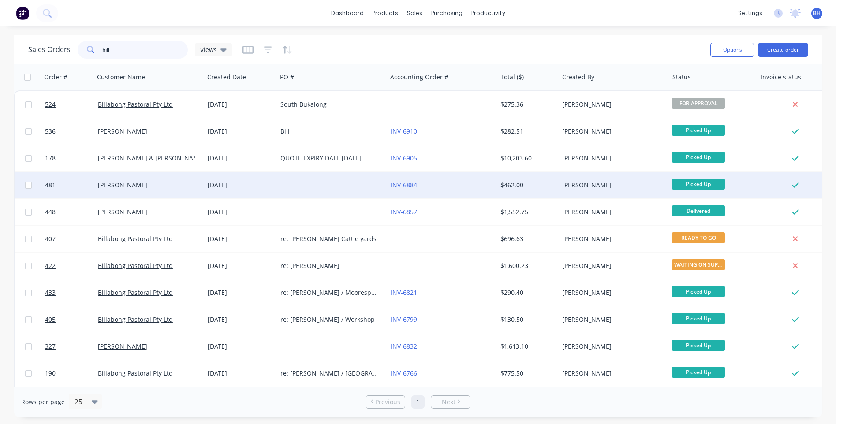
type input "bill"
click at [315, 182] on div at bounding box center [332, 185] width 110 height 26
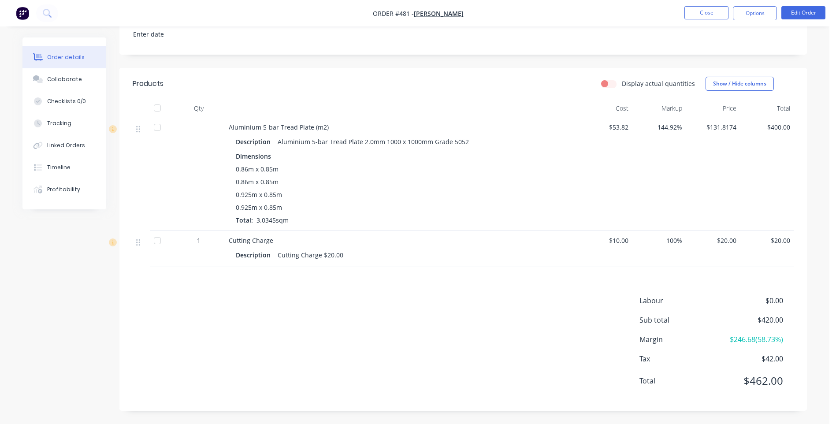
scroll to position [14, 0]
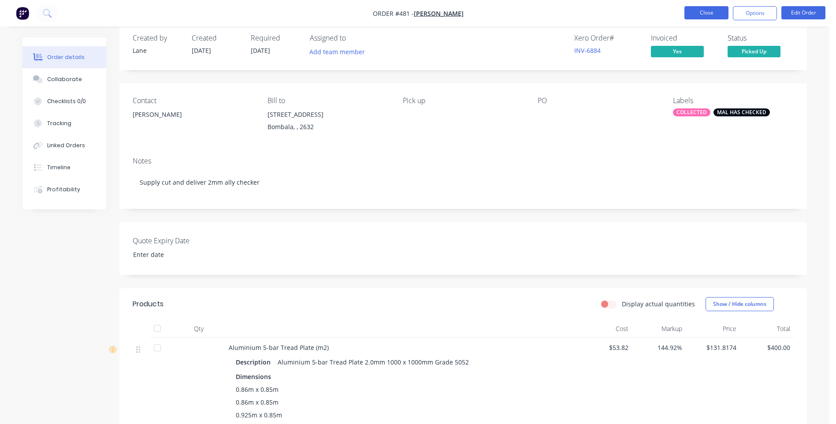
click at [698, 11] on button "Close" at bounding box center [706, 12] width 44 height 13
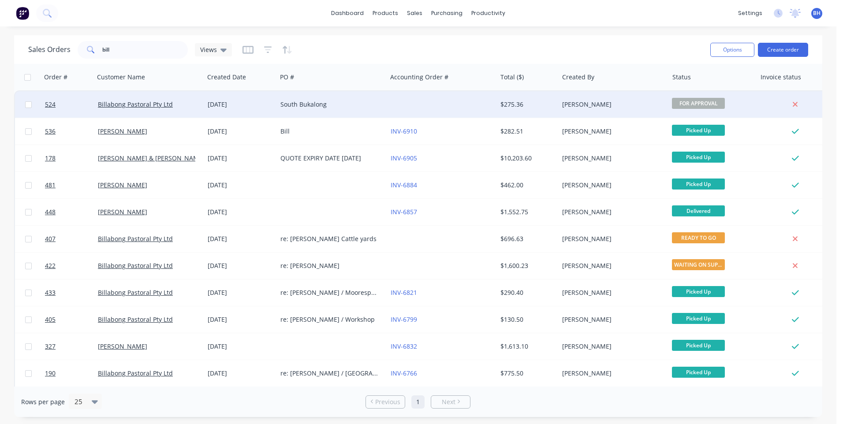
click at [401, 102] on div at bounding box center [442, 104] width 110 height 26
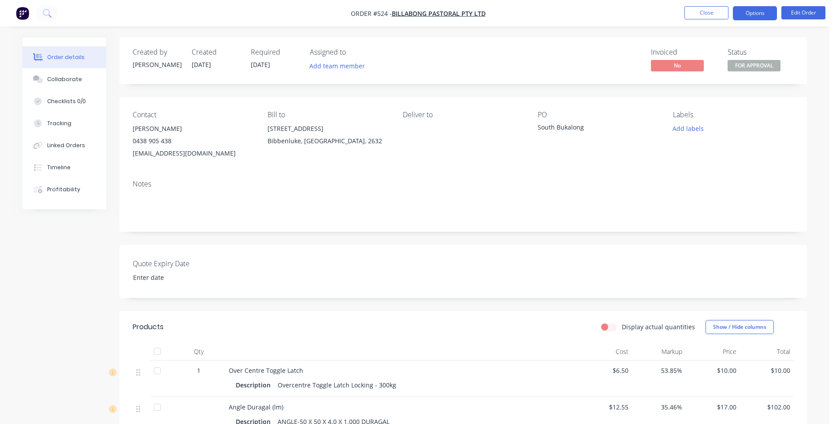
click at [744, 12] on button "Options" at bounding box center [755, 13] width 44 height 14
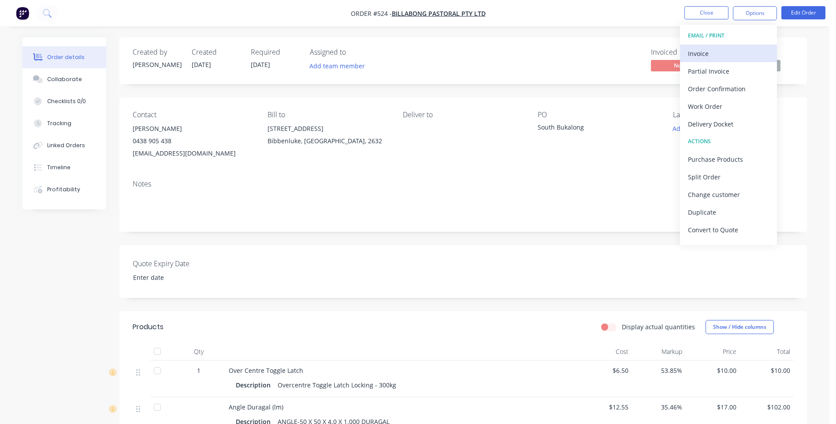
click at [701, 50] on div "Invoice" at bounding box center [728, 53] width 81 height 13
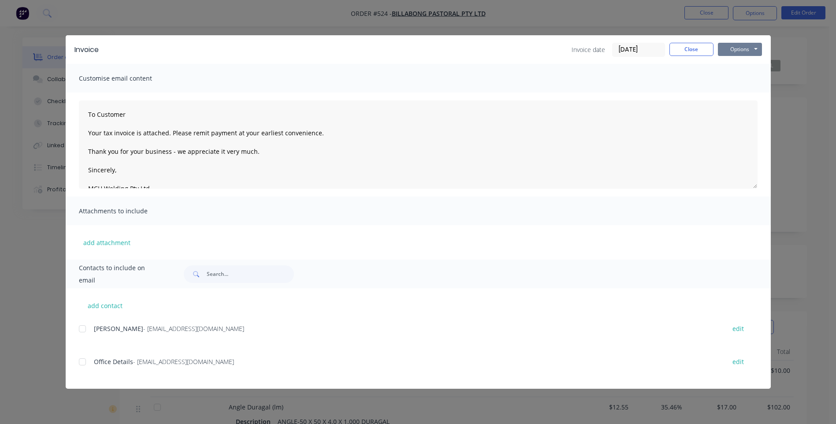
click at [732, 49] on button "Options" at bounding box center [740, 49] width 44 height 13
click at [726, 62] on button "Preview" at bounding box center [746, 65] width 56 height 15
click at [83, 330] on div at bounding box center [83, 329] width 18 height 18
click at [732, 53] on button "Options" at bounding box center [740, 49] width 44 height 13
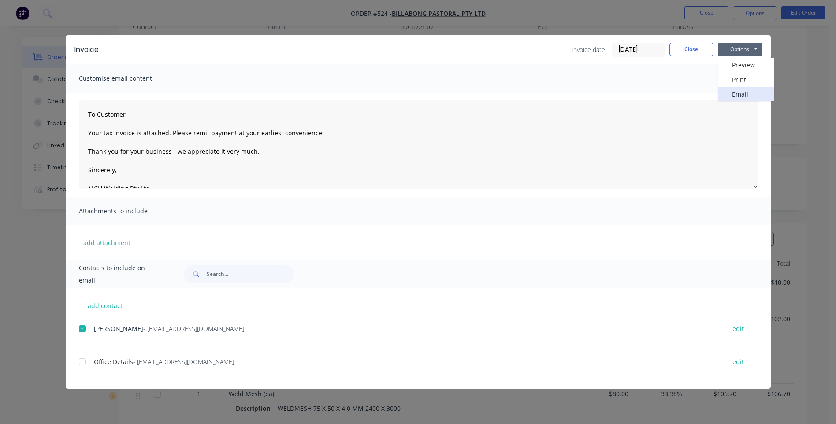
click at [727, 91] on button "Email" at bounding box center [746, 94] width 56 height 15
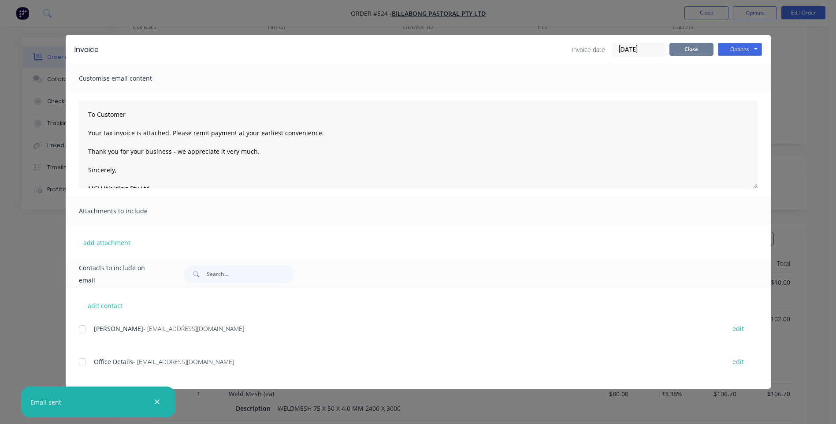
click at [693, 47] on button "Close" at bounding box center [691, 49] width 44 height 13
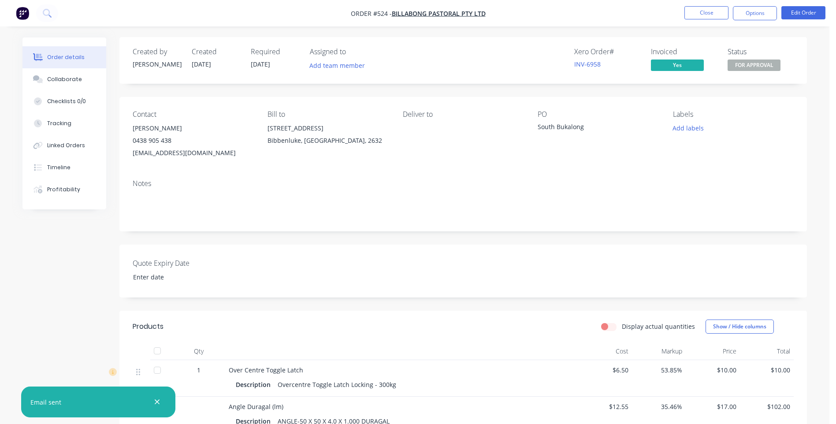
scroll to position [0, 0]
click at [764, 69] on span "FOR APPROVAL" at bounding box center [754, 65] width 53 height 11
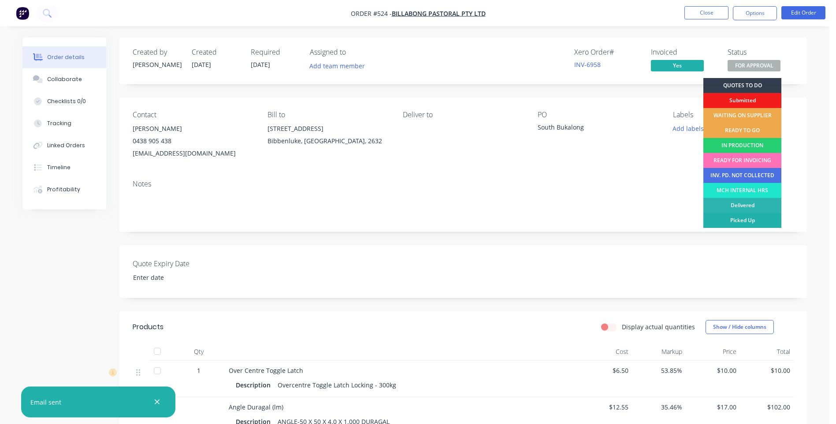
click at [740, 219] on div "Picked Up" at bounding box center [742, 220] width 78 height 15
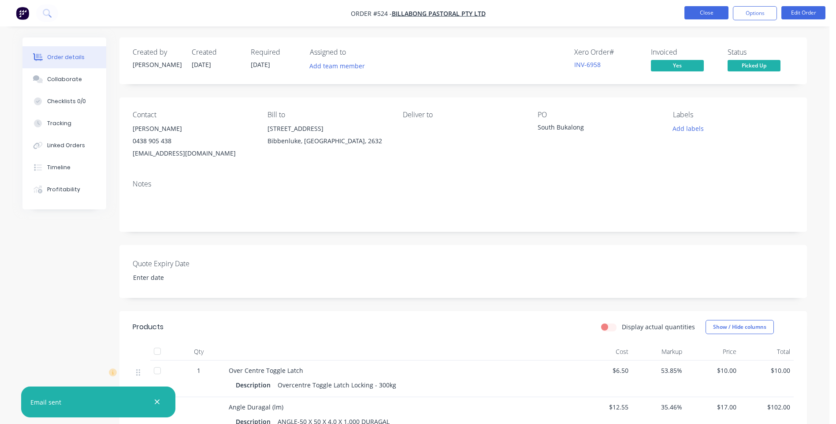
click at [699, 13] on button "Close" at bounding box center [706, 12] width 44 height 13
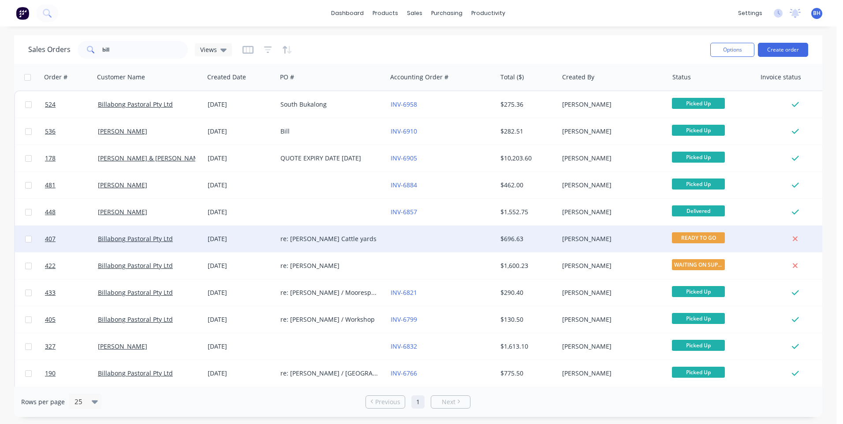
click at [447, 239] on div at bounding box center [442, 239] width 110 height 26
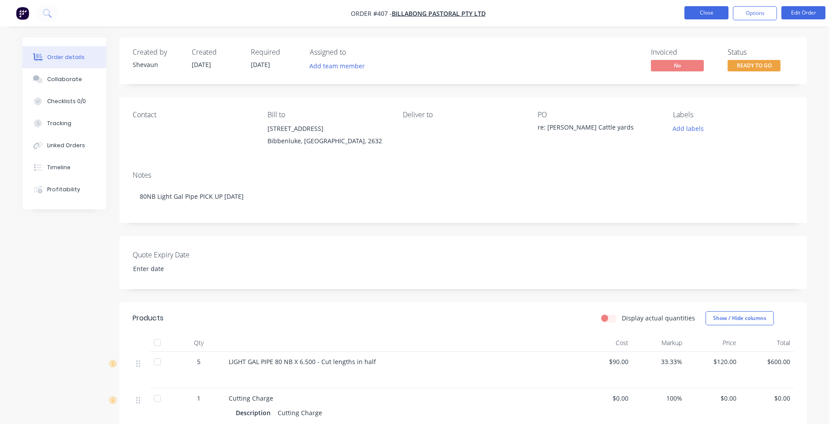
click at [692, 8] on button "Close" at bounding box center [706, 12] width 44 height 13
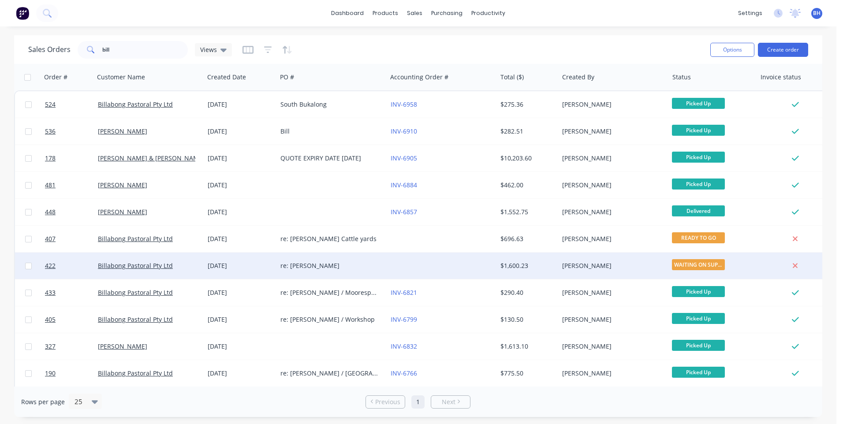
click at [390, 266] on div at bounding box center [442, 266] width 110 height 26
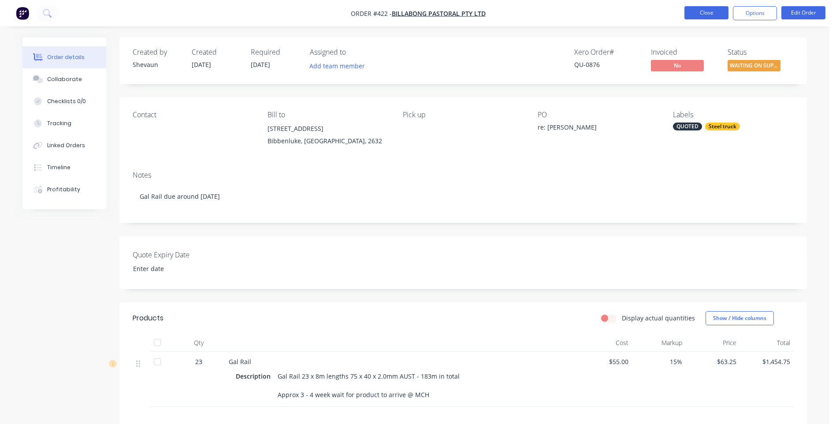
click at [700, 15] on button "Close" at bounding box center [706, 12] width 44 height 13
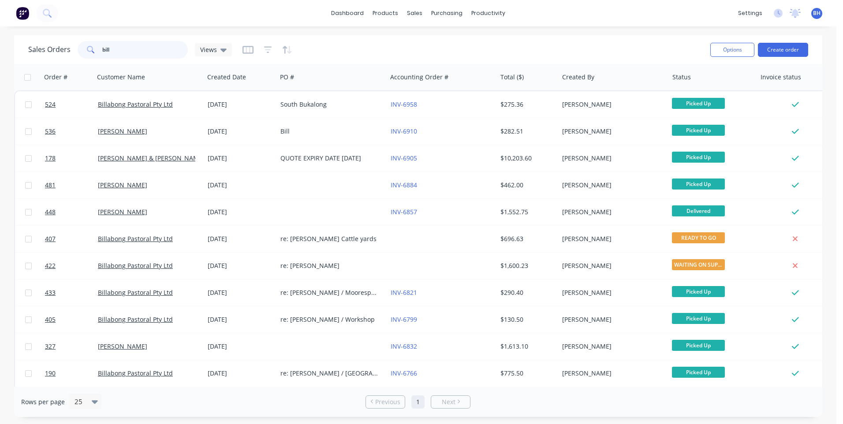
click at [148, 51] on input "bill" at bounding box center [145, 50] width 86 height 18
type input "b"
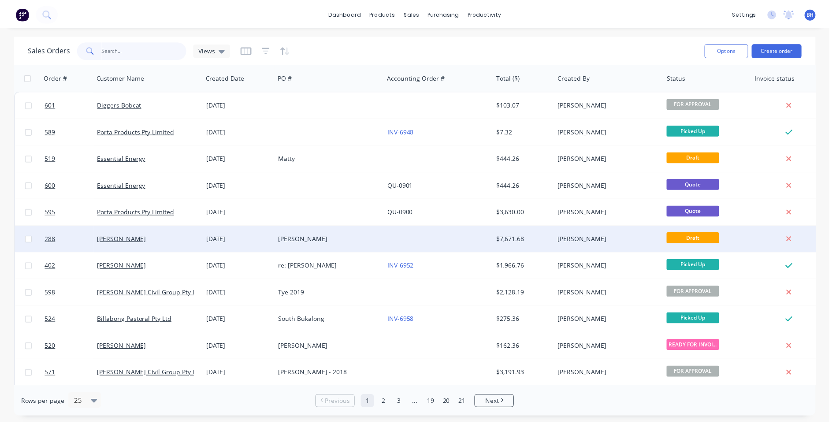
scroll to position [88, 0]
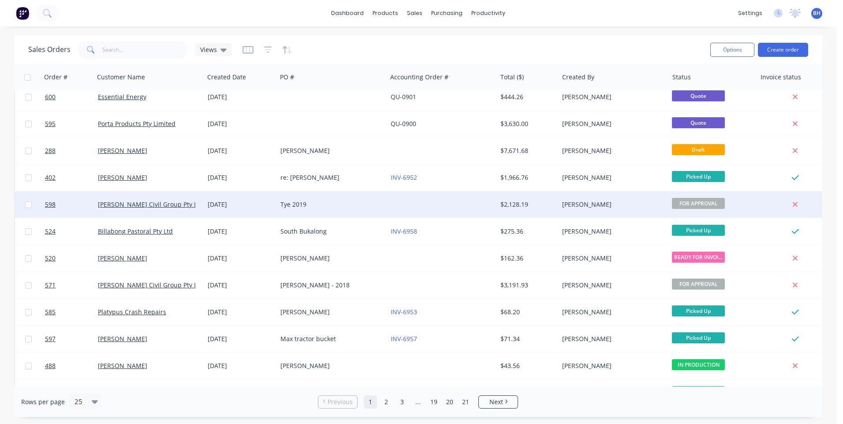
click at [363, 203] on div "Tye 2019" at bounding box center [329, 204] width 98 height 9
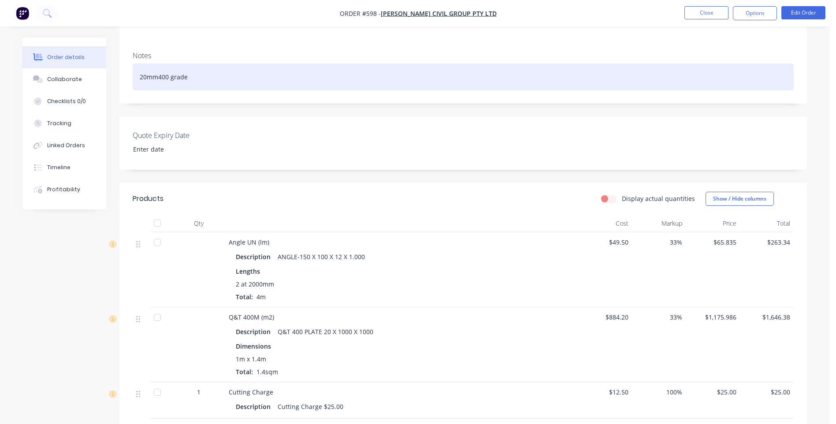
scroll to position [132, 0]
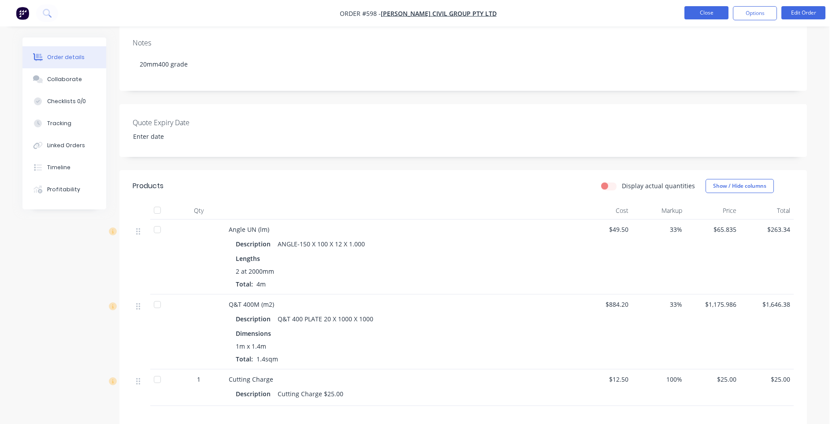
click at [710, 12] on button "Close" at bounding box center [706, 12] width 44 height 13
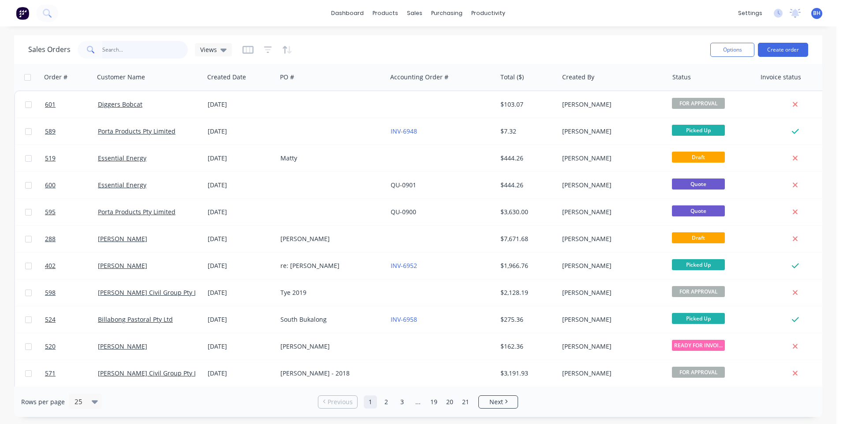
click at [140, 52] on input "text" at bounding box center [145, 50] width 86 height 18
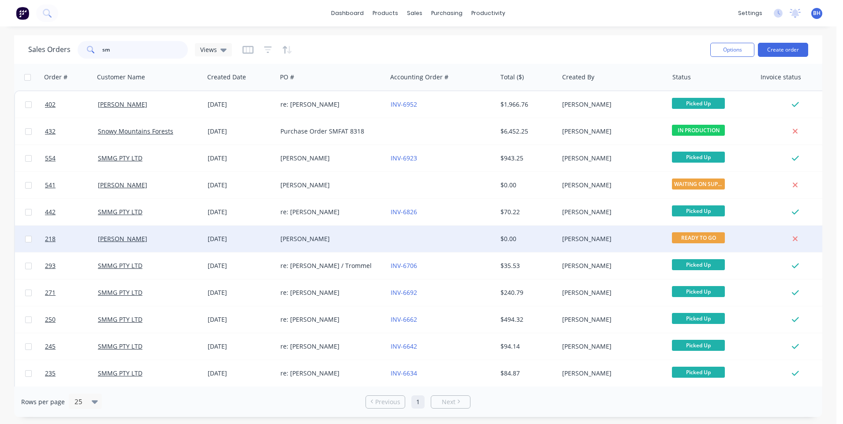
type input "s"
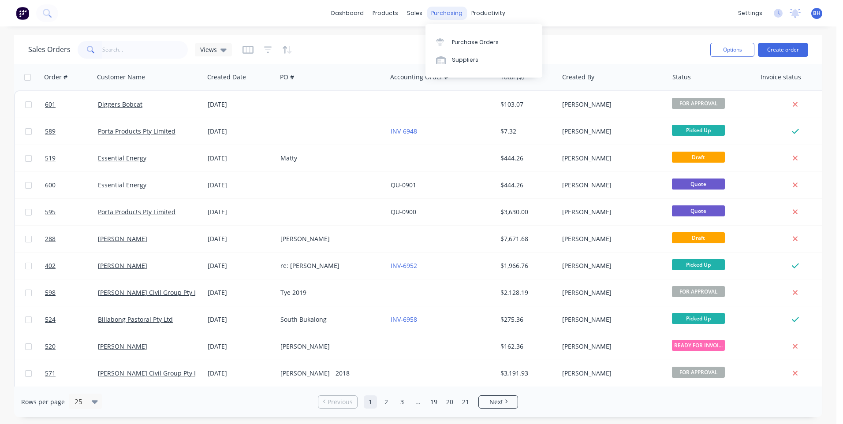
click at [438, 13] on div "purchasing" at bounding box center [447, 13] width 40 height 13
click at [462, 42] on div "Purchase Orders" at bounding box center [475, 42] width 47 height 8
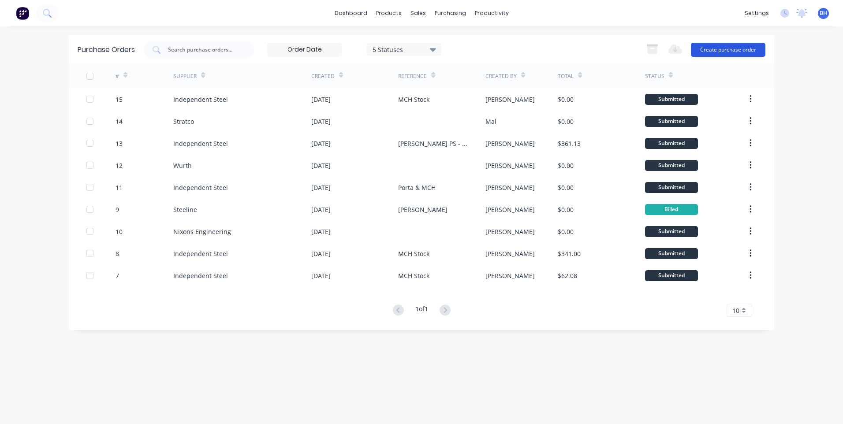
click at [704, 48] on button "Create purchase order" at bounding box center [728, 50] width 74 height 14
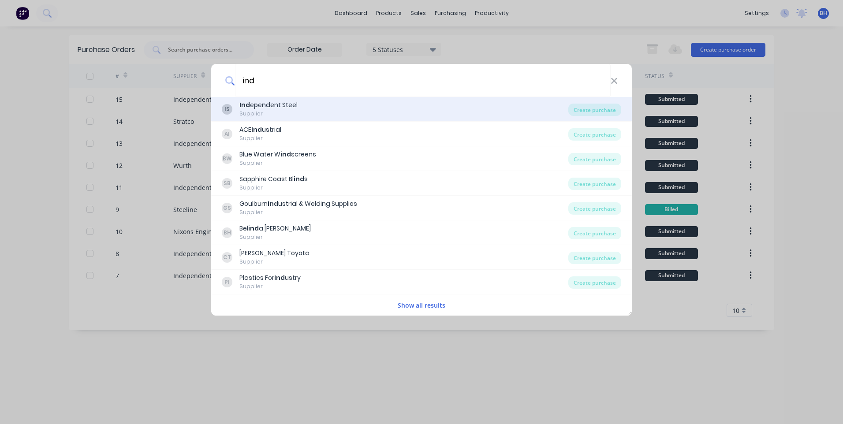
type input "ind"
click at [239, 110] on div "IS Ind ependent Steel Supplier" at bounding box center [395, 108] width 346 height 17
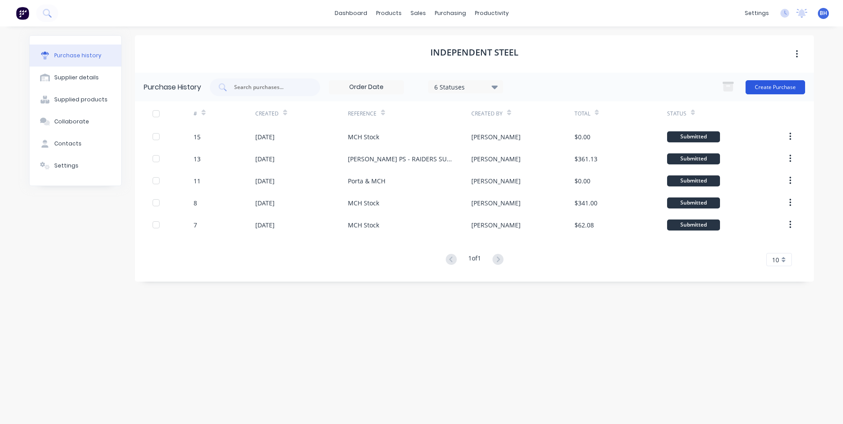
click at [765, 86] on button "Create Purchase" at bounding box center [774, 87] width 59 height 14
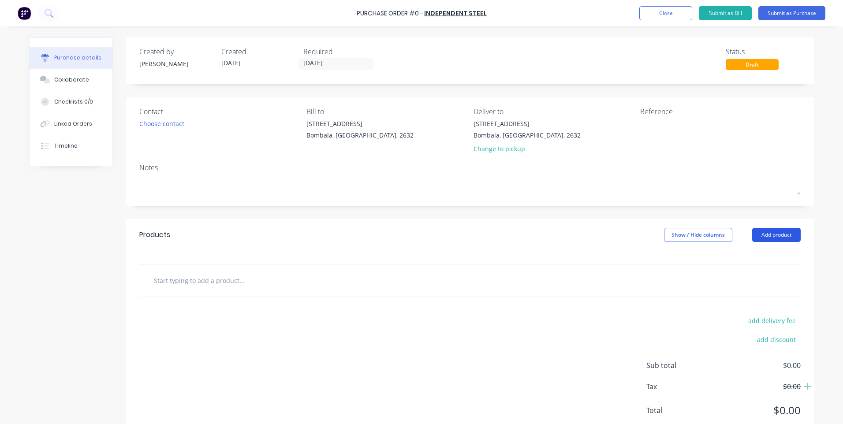
click at [775, 232] on button "Add product" at bounding box center [776, 235] width 48 height 14
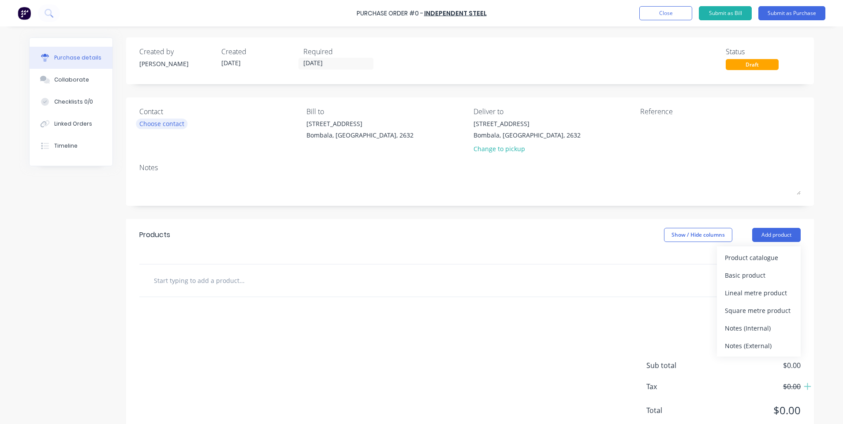
click at [175, 124] on div "Choose contact" at bounding box center [161, 123] width 45 height 9
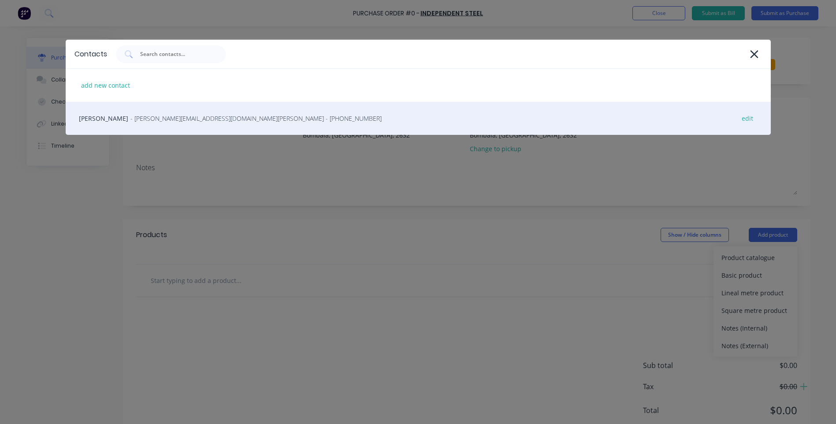
click at [186, 115] on span "- [PERSON_NAME][EMAIL_ADDRESS][DOMAIN_NAME][PERSON_NAME] - [PHONE_NUMBER]" at bounding box center [255, 118] width 251 height 9
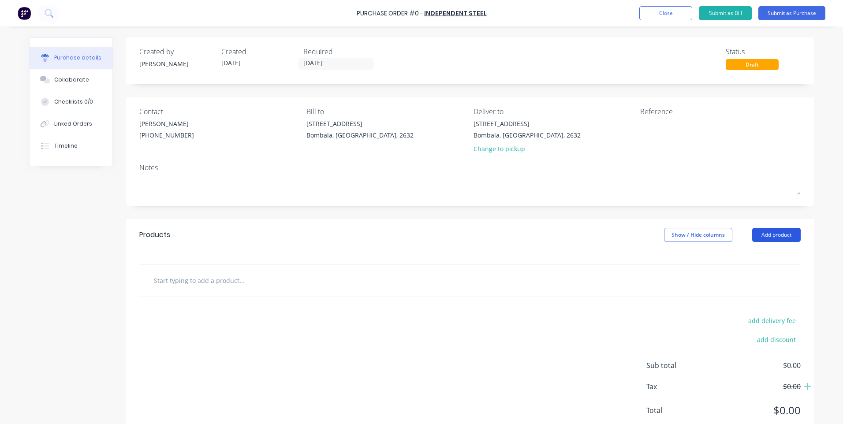
click at [762, 233] on button "Add product" at bounding box center [776, 235] width 48 height 14
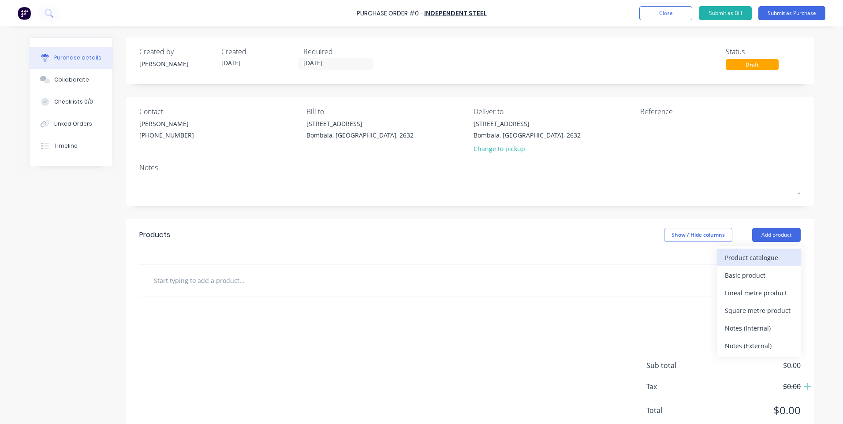
click at [759, 255] on div "Product catalogue" at bounding box center [759, 257] width 68 height 13
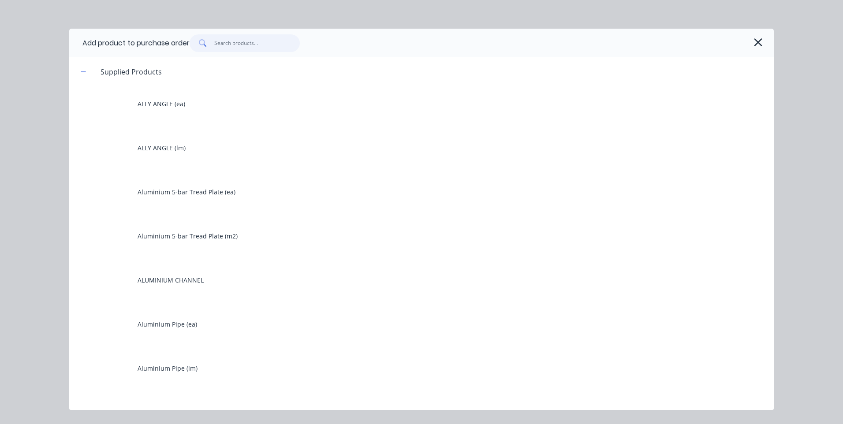
click at [239, 40] on input "text" at bounding box center [257, 43] width 86 height 18
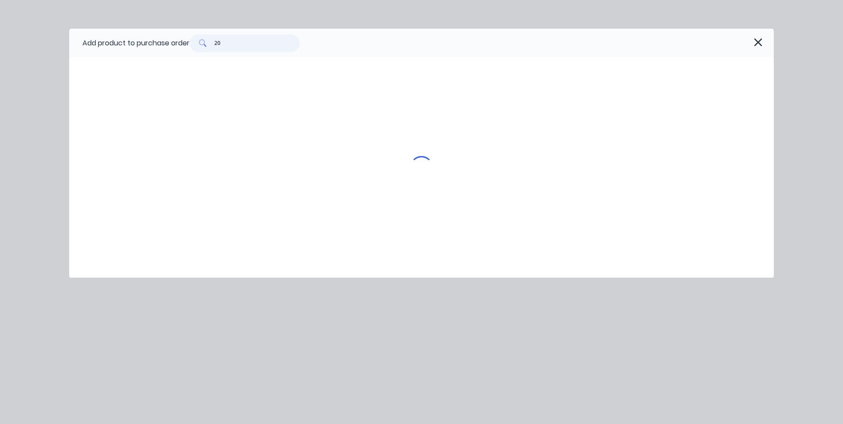
type input "2"
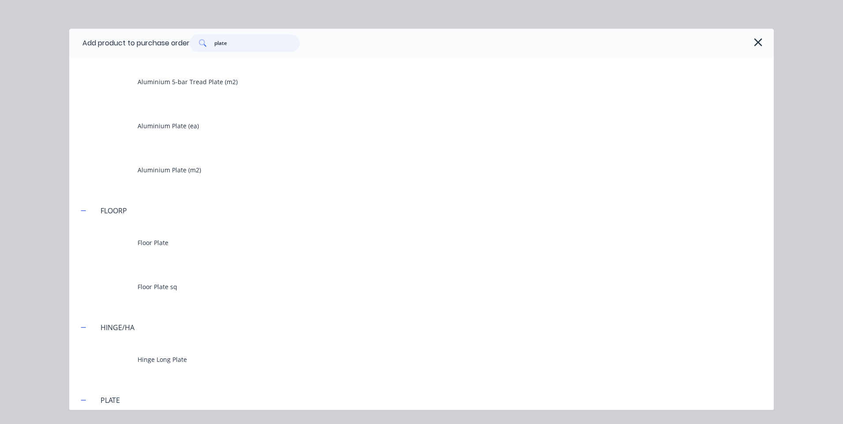
scroll to position [573, 0]
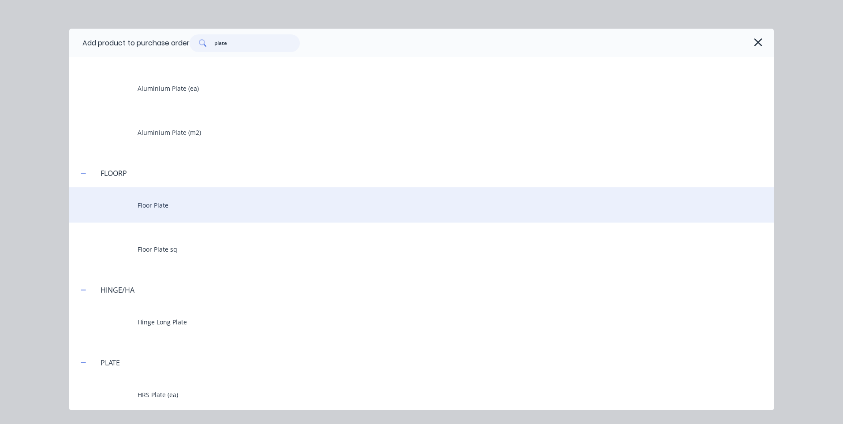
type input "plate"
click at [167, 201] on div "Floor Plate" at bounding box center [421, 204] width 704 height 35
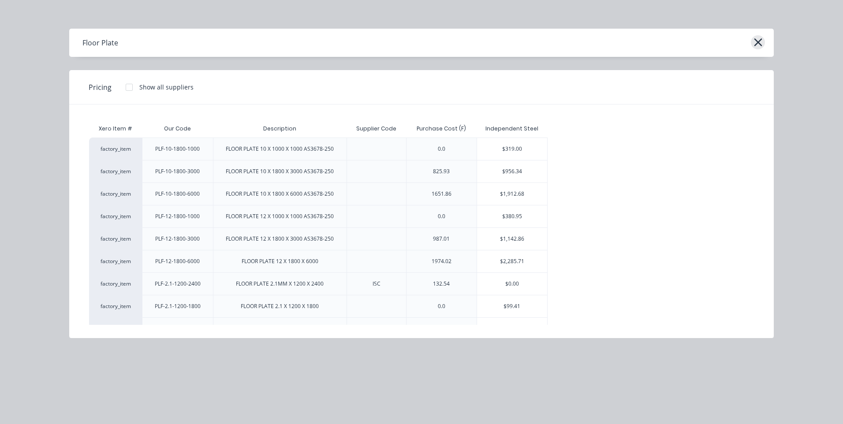
click at [756, 38] on icon "button" at bounding box center [757, 42] width 9 height 12
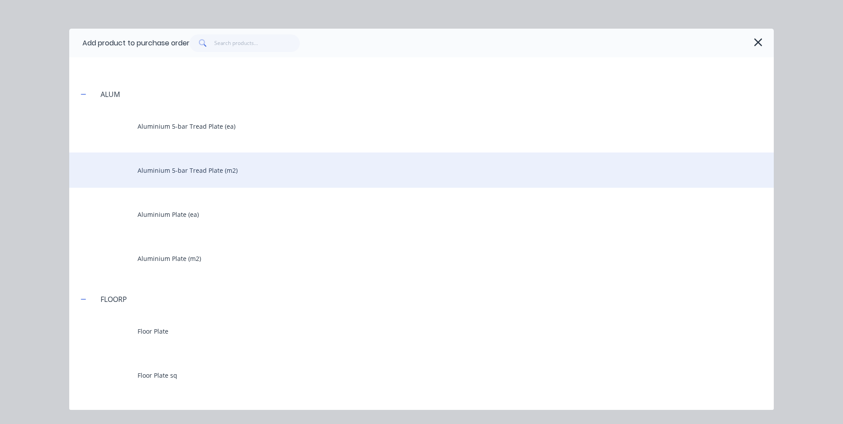
scroll to position [529, 0]
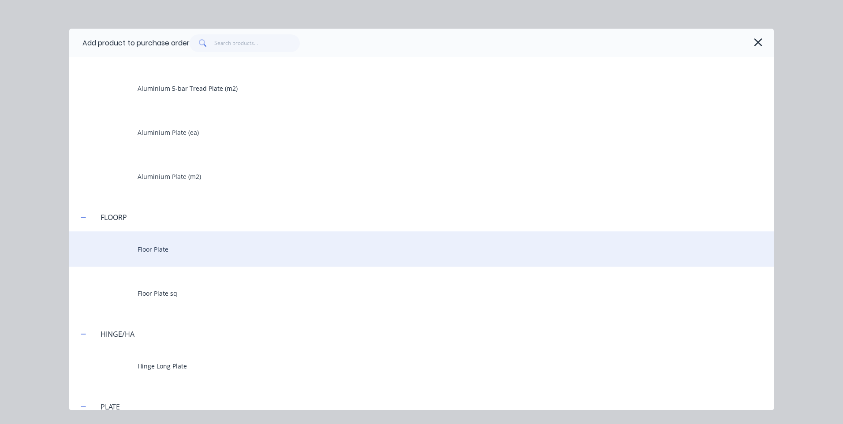
click at [179, 245] on div "Floor Plate" at bounding box center [421, 248] width 704 height 35
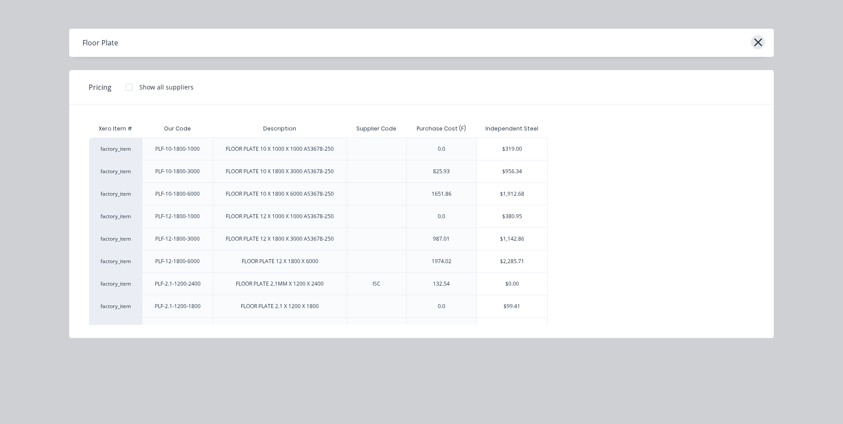
click at [761, 40] on icon "button" at bounding box center [757, 42] width 9 height 12
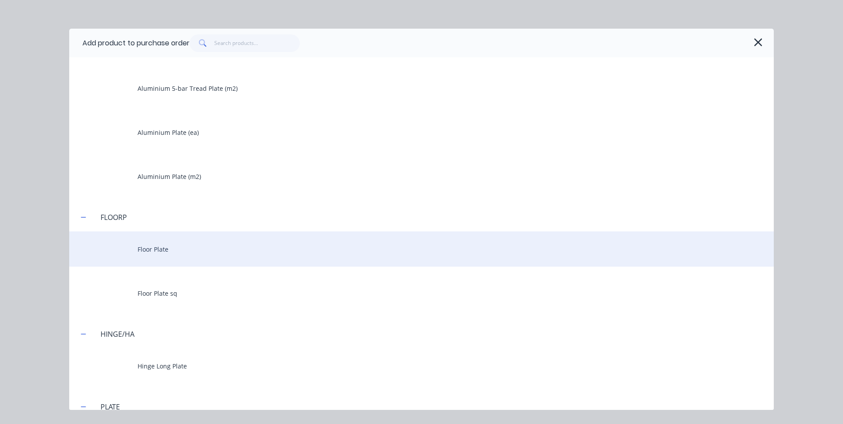
click at [154, 248] on div "Floor Plate" at bounding box center [421, 248] width 704 height 35
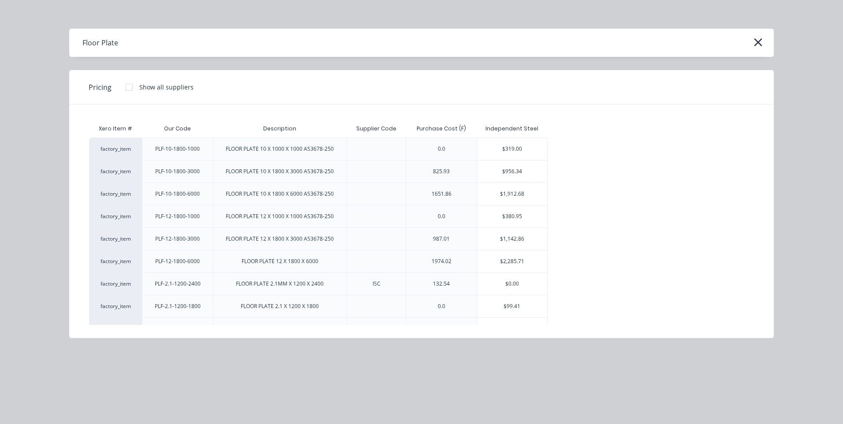
click at [765, 37] on div "Floor Plate" at bounding box center [421, 43] width 704 height 28
click at [756, 41] on icon "button" at bounding box center [758, 42] width 8 height 8
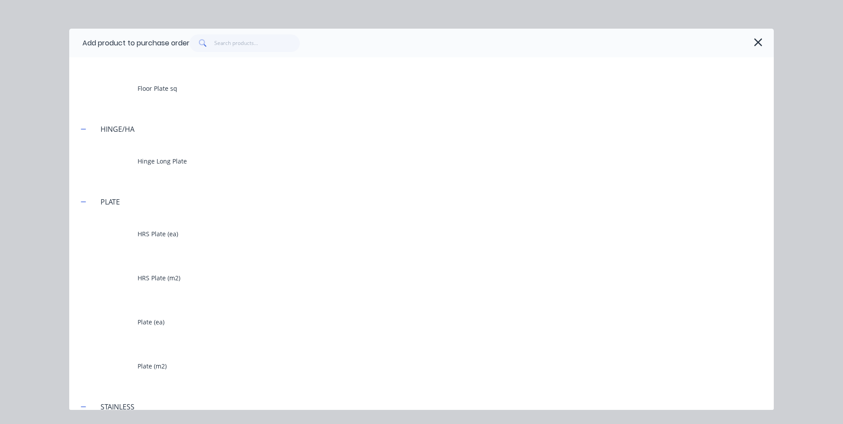
scroll to position [789, 0]
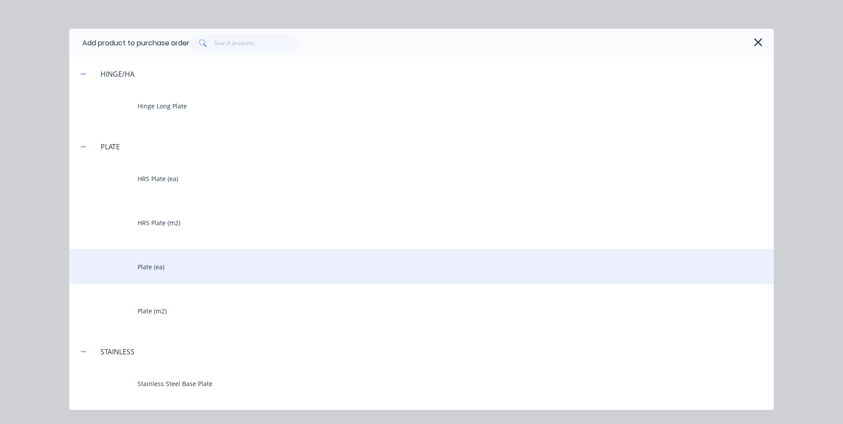
click at [152, 266] on div "Plate (ea)" at bounding box center [421, 266] width 704 height 35
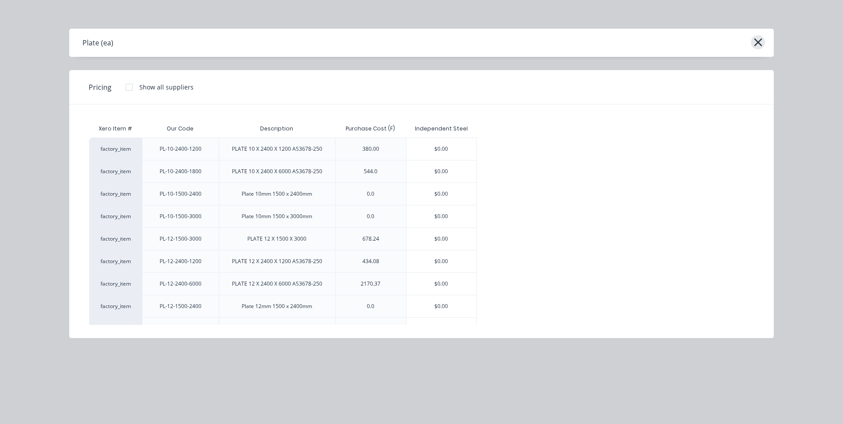
click at [756, 40] on icon "button" at bounding box center [757, 42] width 9 height 12
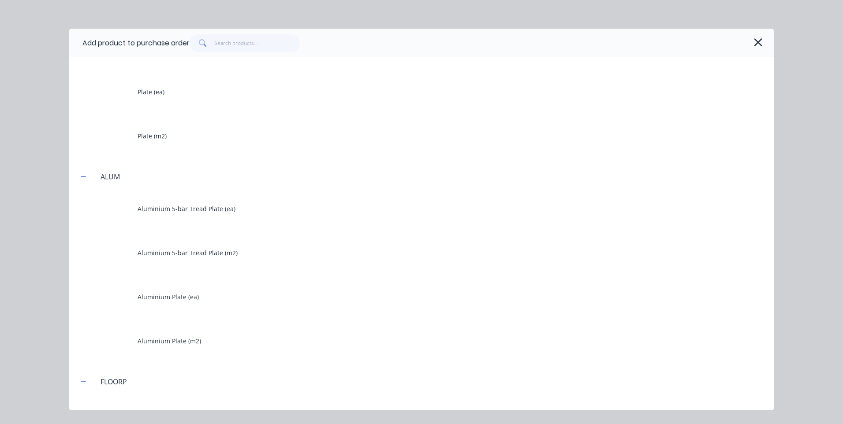
scroll to position [485, 0]
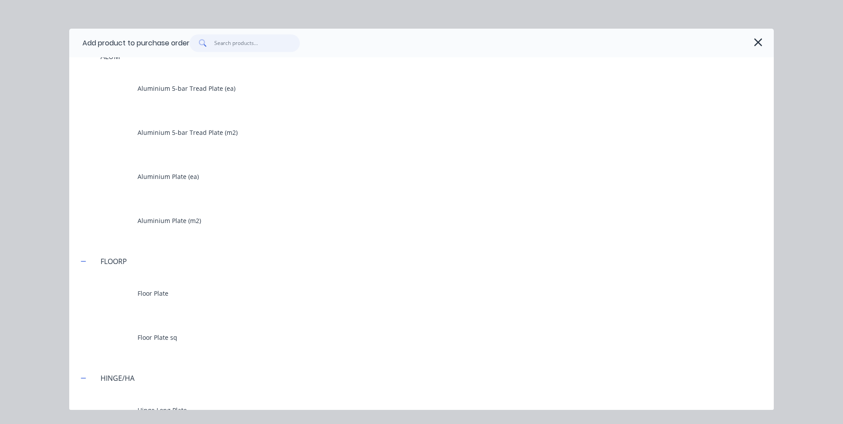
click at [256, 40] on input "text" at bounding box center [257, 43] width 86 height 18
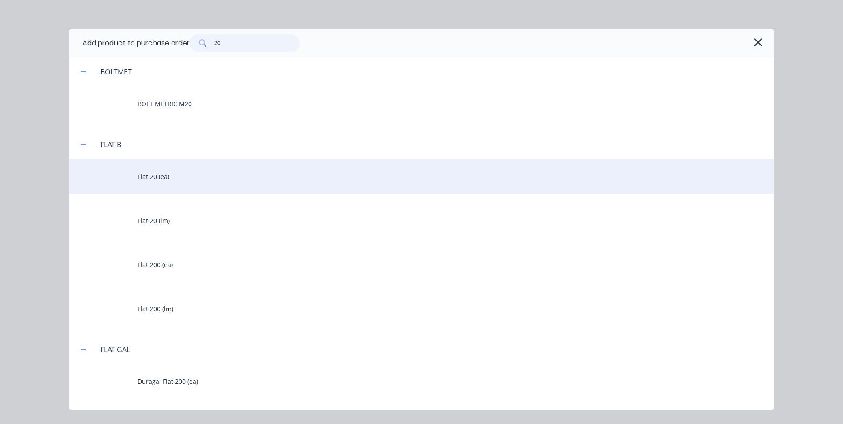
scroll to position [115, 0]
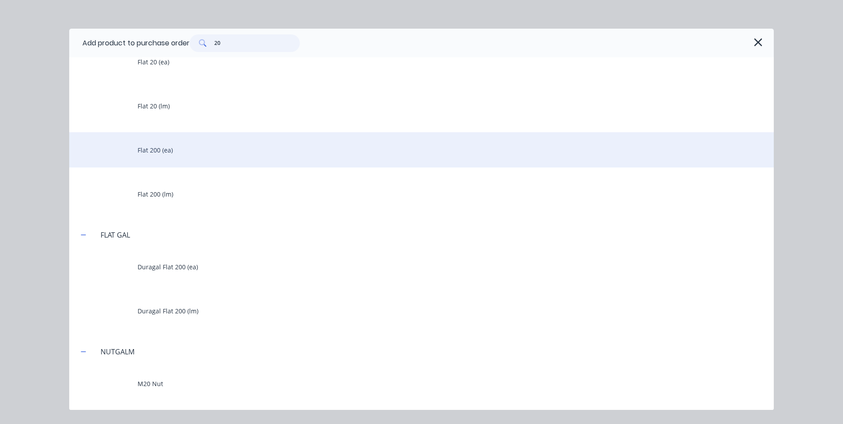
type input "2"
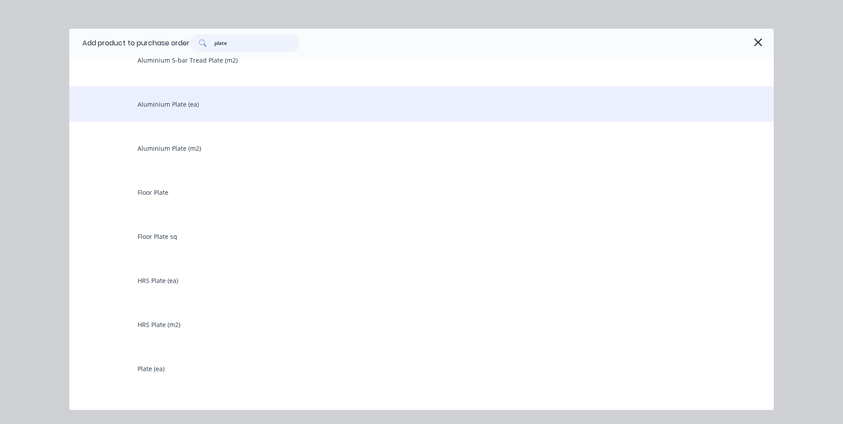
scroll to position [88, 0]
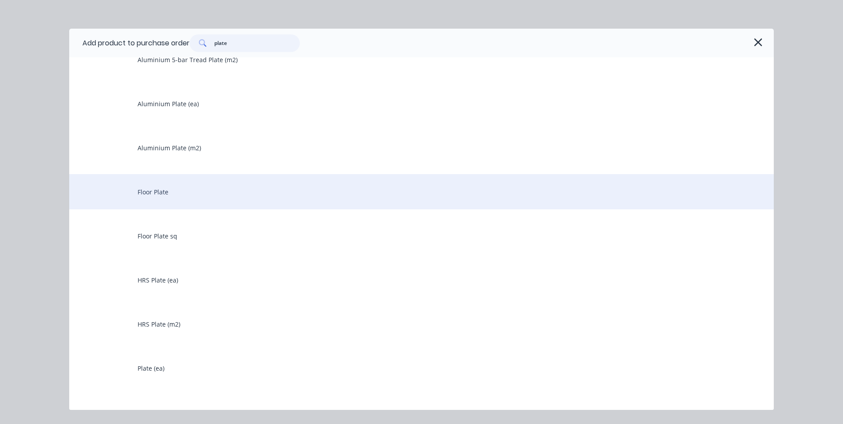
type input "plate"
click at [229, 195] on div "Floor Plate" at bounding box center [421, 191] width 704 height 35
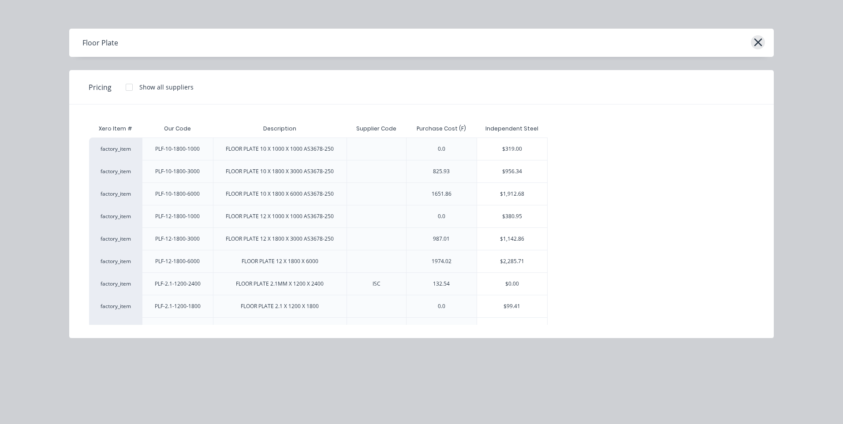
click at [761, 42] on icon "button" at bounding box center [757, 42] width 9 height 12
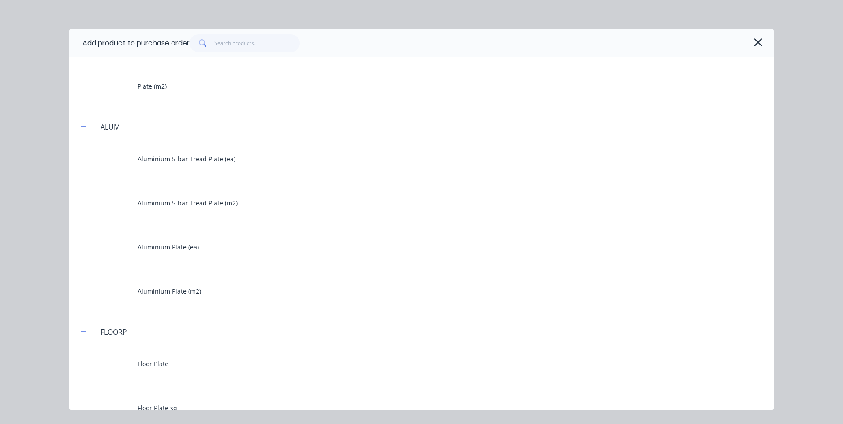
scroll to position [529, 0]
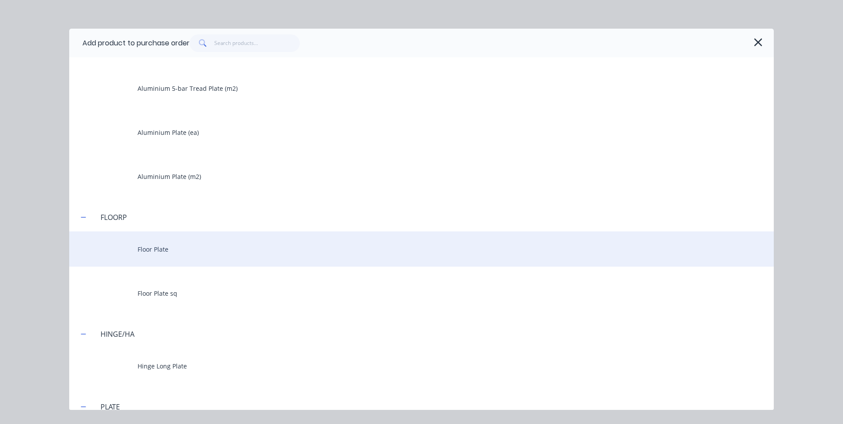
click at [215, 249] on div "Floor Plate" at bounding box center [421, 248] width 704 height 35
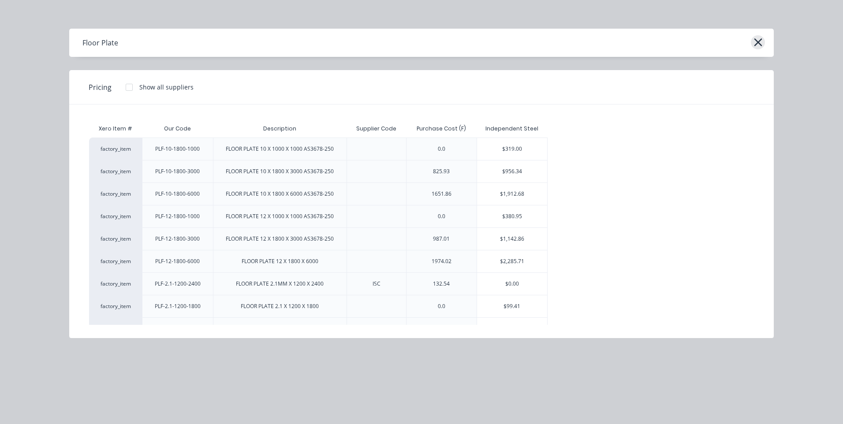
click at [762, 43] on button "button" at bounding box center [758, 42] width 14 height 14
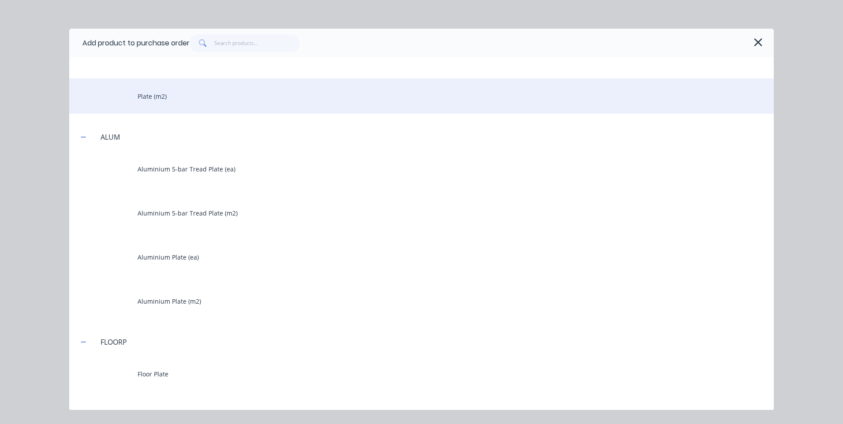
scroll to position [485, 0]
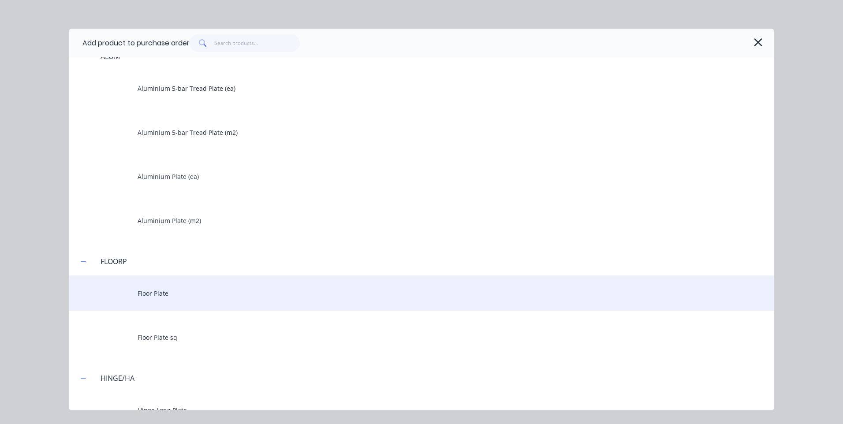
click at [203, 294] on div "Floor Plate" at bounding box center [421, 292] width 704 height 35
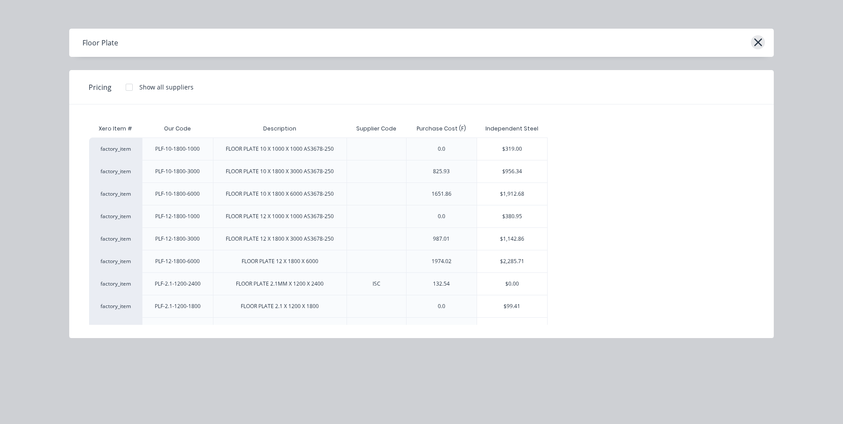
click at [755, 38] on icon "button" at bounding box center [757, 42] width 9 height 12
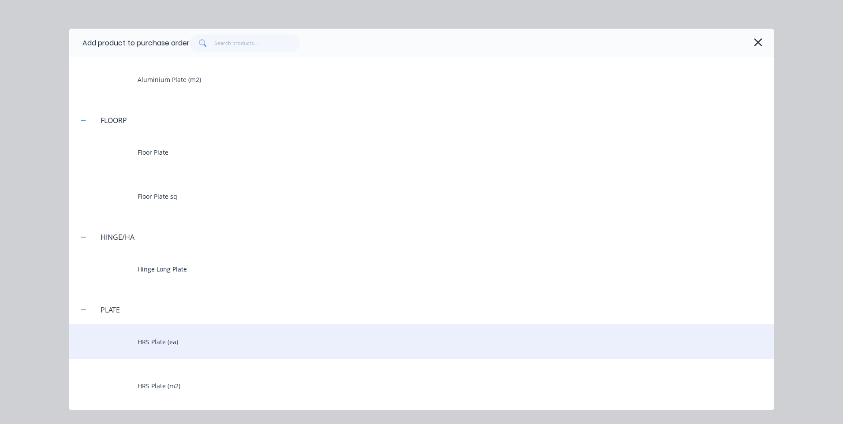
scroll to position [705, 0]
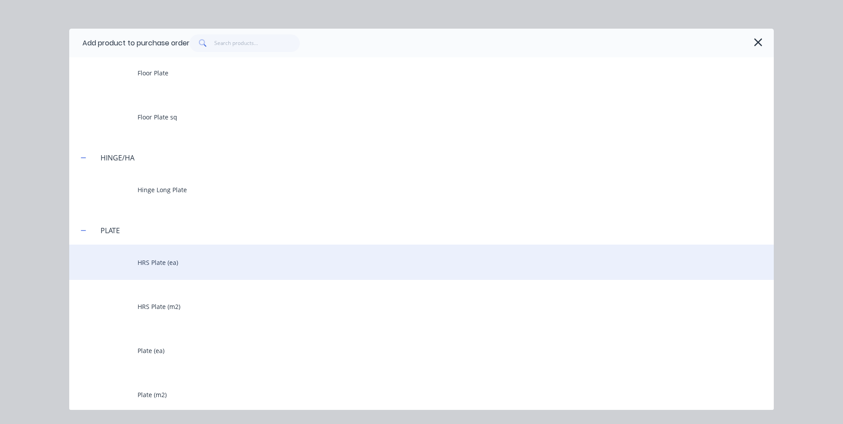
click at [264, 260] on div "HRS Plate (ea)" at bounding box center [421, 262] width 704 height 35
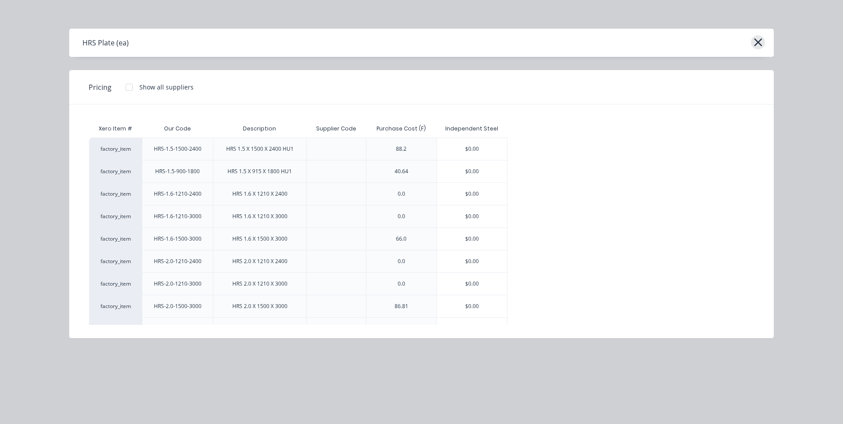
click at [757, 39] on icon "button" at bounding box center [757, 42] width 9 height 12
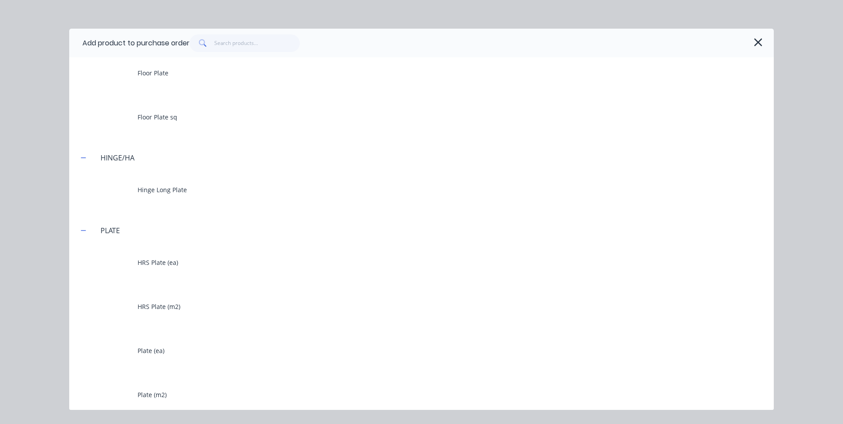
scroll to position [789, 0]
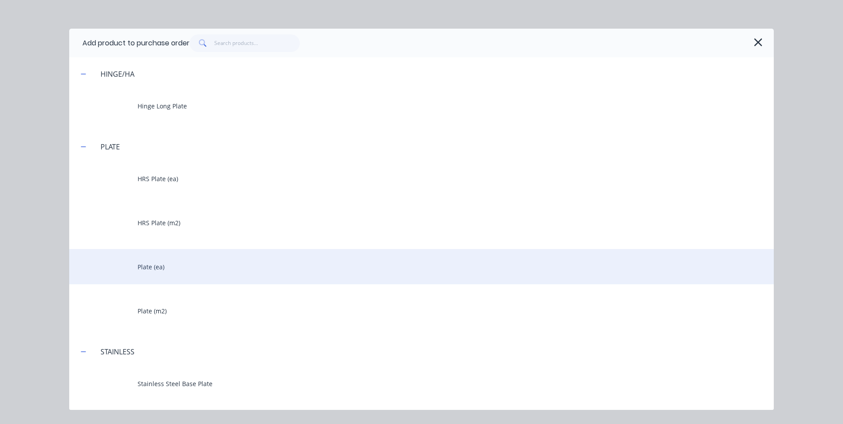
click at [212, 266] on div "Plate (ea)" at bounding box center [421, 266] width 704 height 35
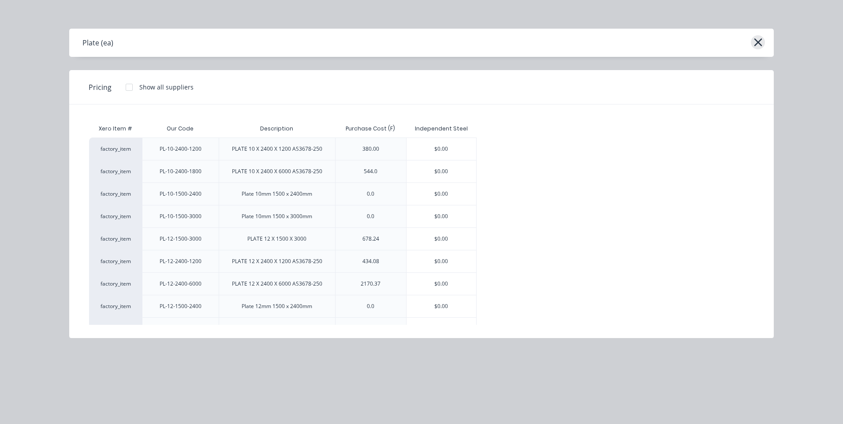
click at [757, 44] on icon "button" at bounding box center [757, 42] width 9 height 12
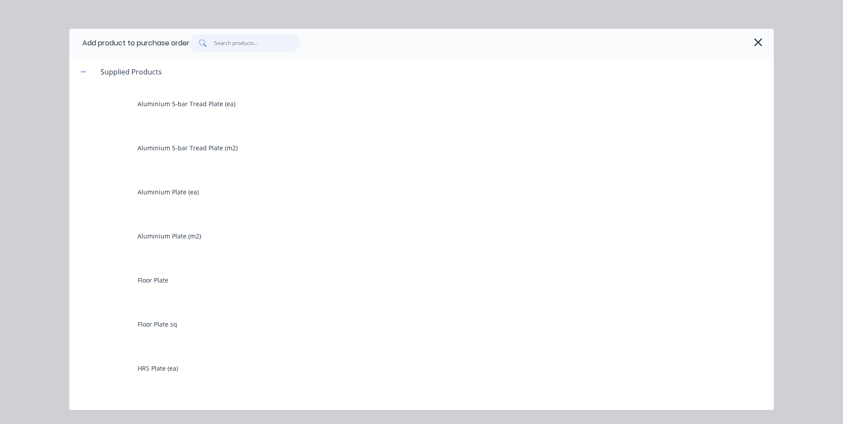
click at [231, 45] on input "text" at bounding box center [257, 43] width 86 height 18
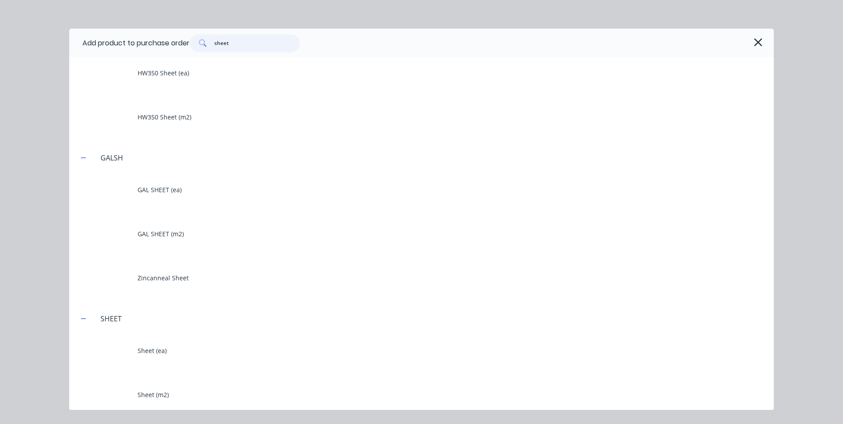
scroll to position [348, 0]
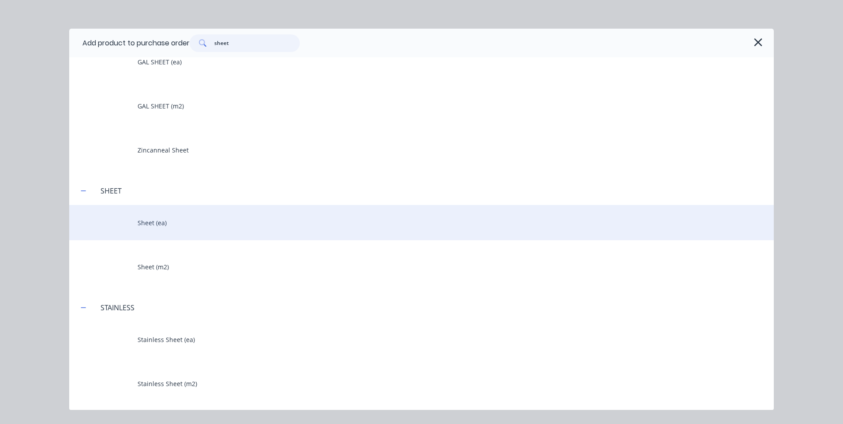
type input "sheet"
click at [212, 222] on div "Sheet (ea)" at bounding box center [421, 222] width 704 height 35
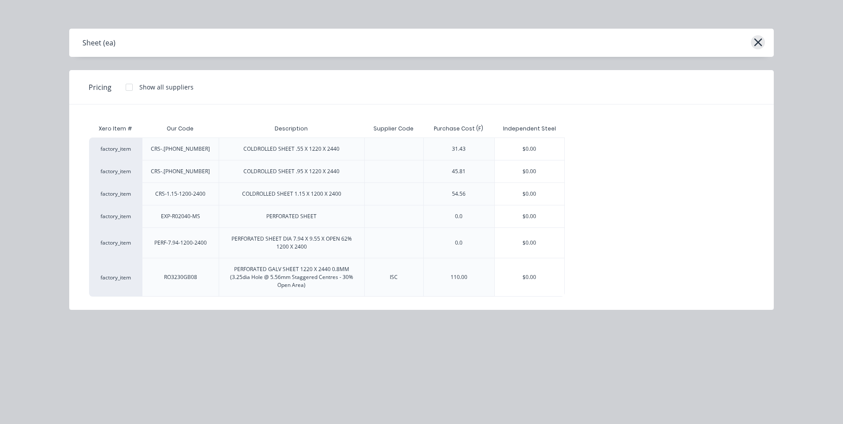
click at [760, 40] on icon "button" at bounding box center [758, 42] width 8 height 8
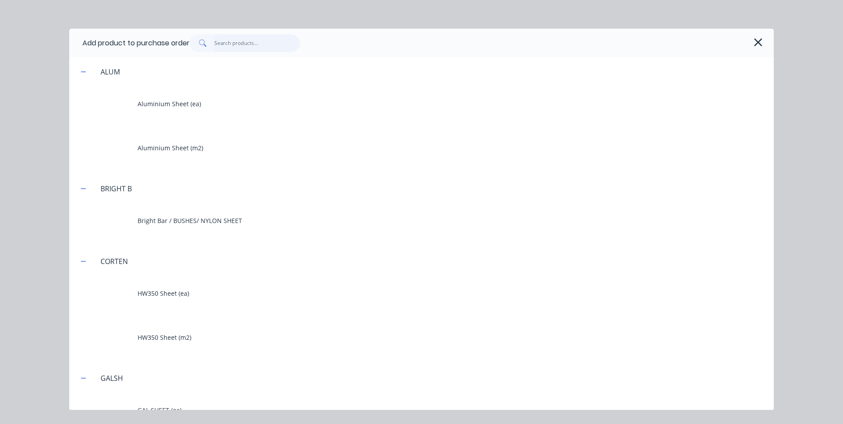
click at [246, 44] on input "text" at bounding box center [257, 43] width 86 height 18
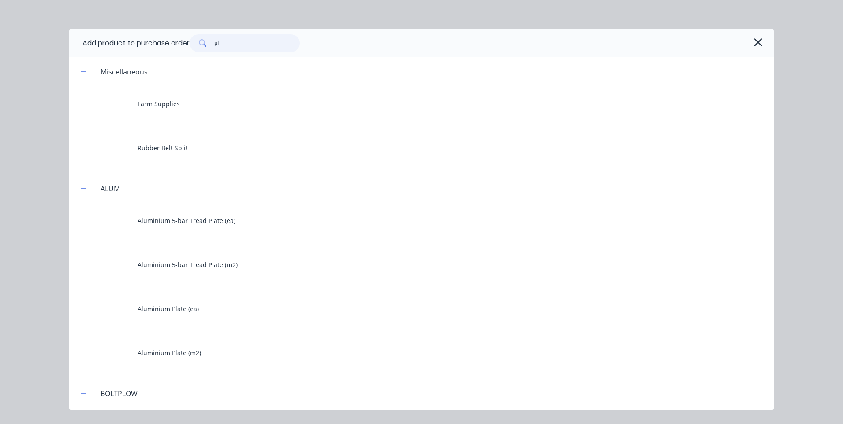
type input "p"
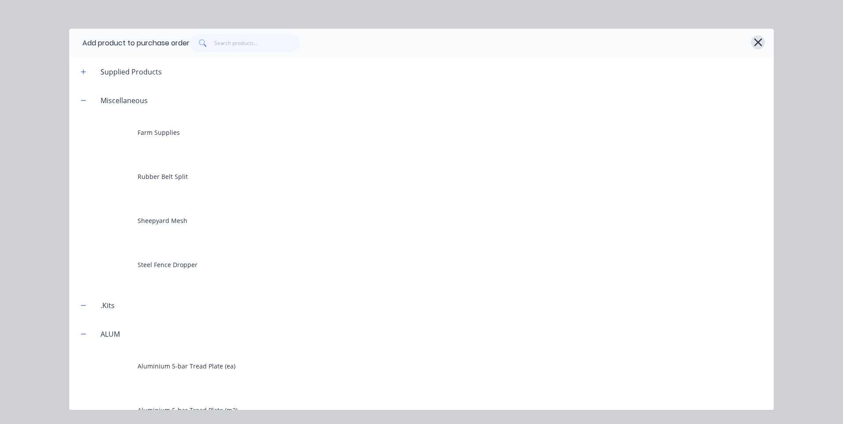
click at [759, 41] on icon "button" at bounding box center [758, 42] width 8 height 8
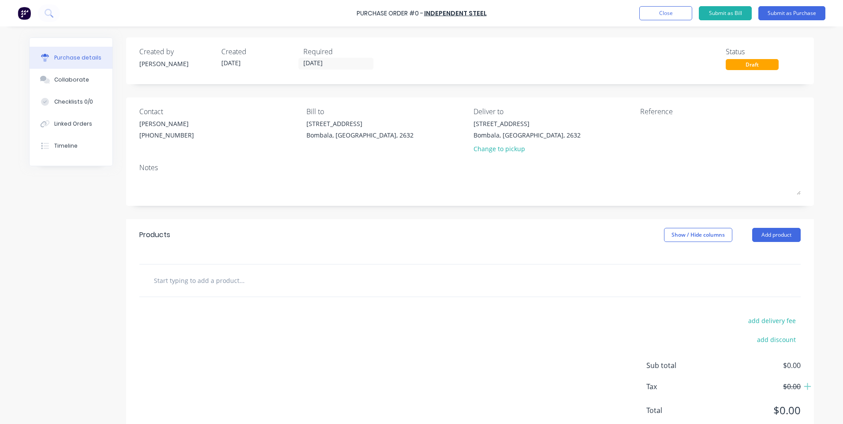
click at [234, 286] on input "text" at bounding box center [241, 280] width 176 height 18
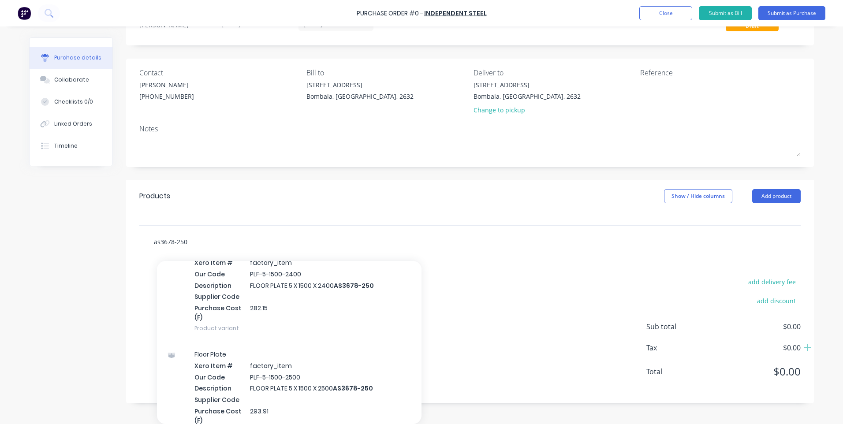
scroll to position [3482, 0]
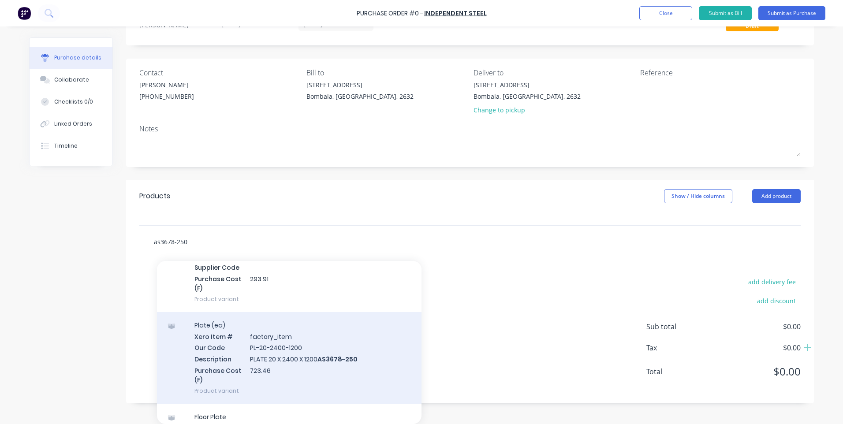
type input "as3678-250"
click at [315, 364] on div "Plate (ea) Xero Item # factory_item Our Code PL-20-2400-1200 Description PLATE …" at bounding box center [289, 358] width 264 height 92
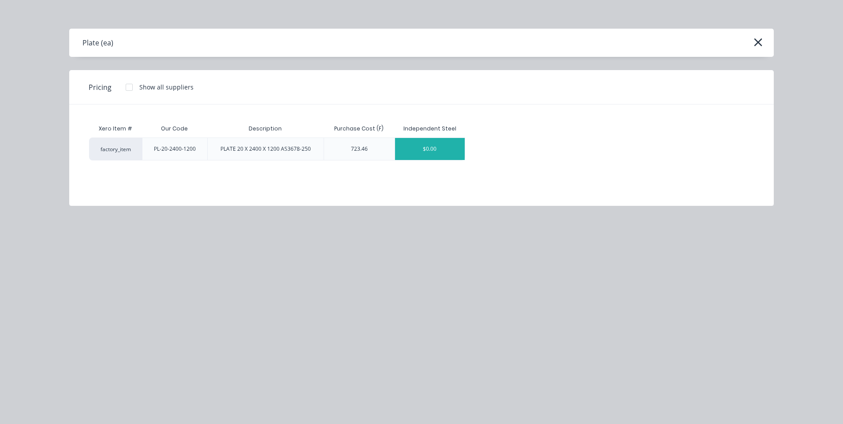
click at [434, 145] on div "$0.00" at bounding box center [430, 149] width 70 height 22
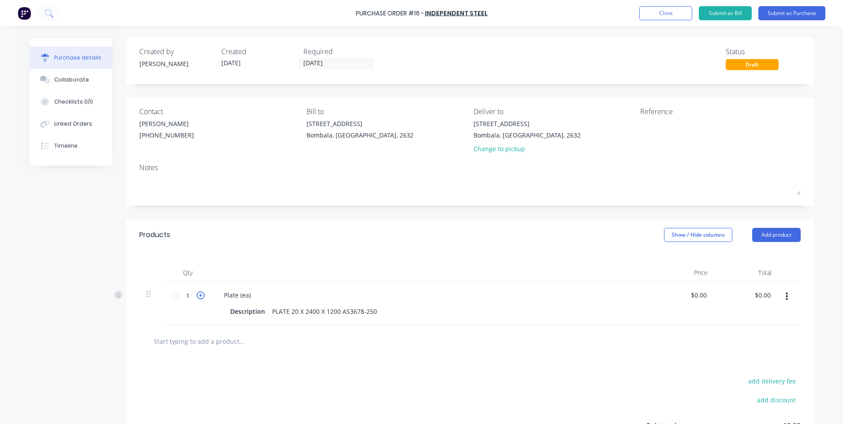
click at [198, 296] on icon at bounding box center [201, 295] width 8 height 8
type input "3"
click at [230, 342] on input "text" at bounding box center [241, 341] width 176 height 18
click at [762, 230] on button "Add product" at bounding box center [776, 235] width 48 height 14
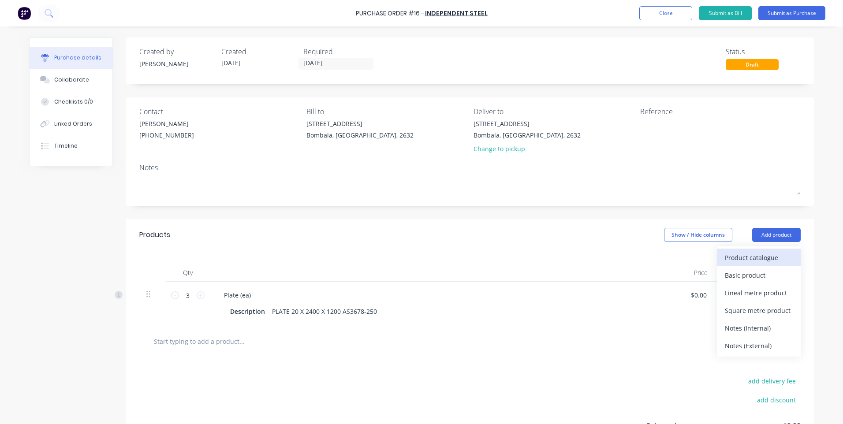
click at [740, 255] on div "Product catalogue" at bounding box center [759, 257] width 68 height 13
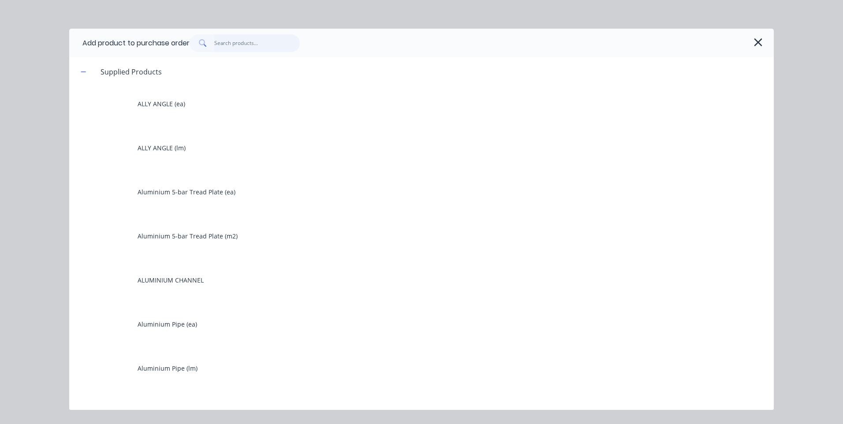
click at [234, 41] on input "text" at bounding box center [257, 43] width 86 height 18
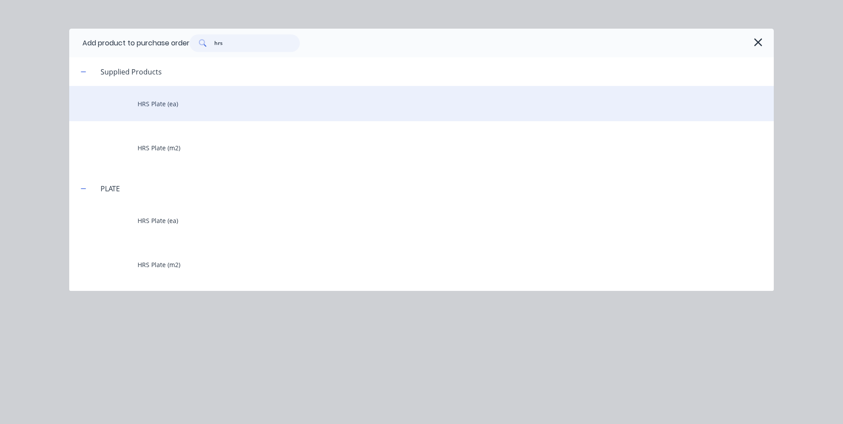
type input "hrs"
click at [181, 101] on div "HRS Plate (ea)" at bounding box center [421, 103] width 704 height 35
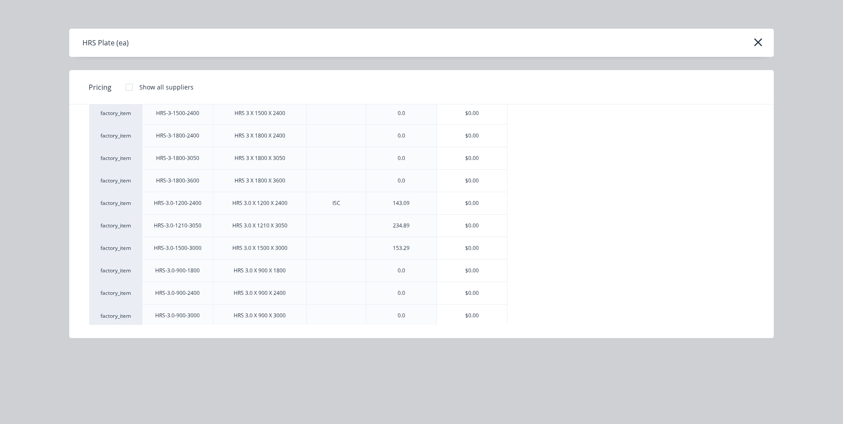
scroll to position [441, 0]
click at [470, 198] on div "$0.00" at bounding box center [472, 203] width 70 height 22
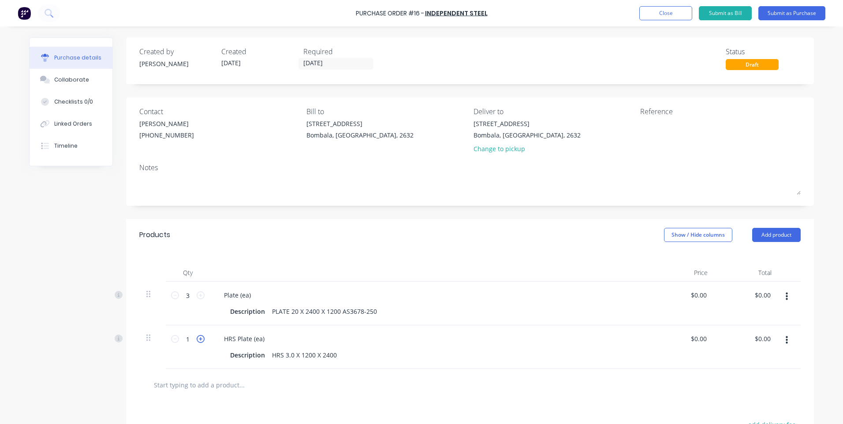
click at [197, 340] on icon at bounding box center [201, 339] width 8 height 8
type input "3"
click at [662, 124] on textarea at bounding box center [695, 129] width 110 height 20
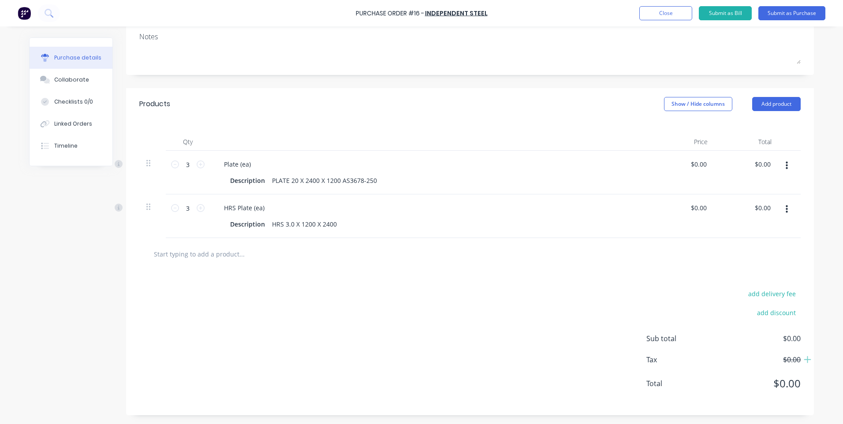
scroll to position [0, 0]
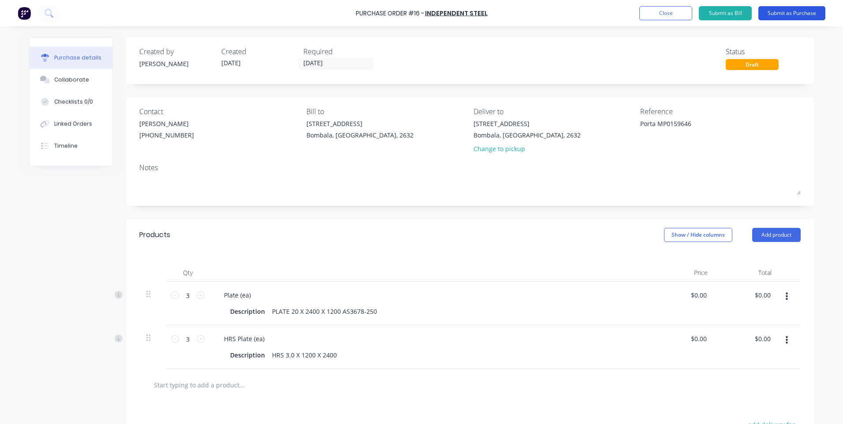
type textarea "Porta MP0159646"
type textarea "x"
type textarea "Porta MP0159646"
click at [780, 11] on button "Submit as Purchase" at bounding box center [791, 13] width 67 height 14
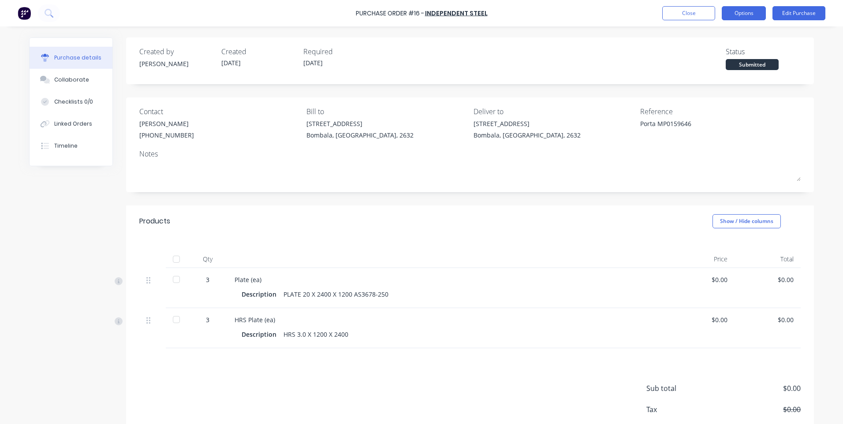
click at [750, 18] on button "Options" at bounding box center [743, 13] width 44 height 14
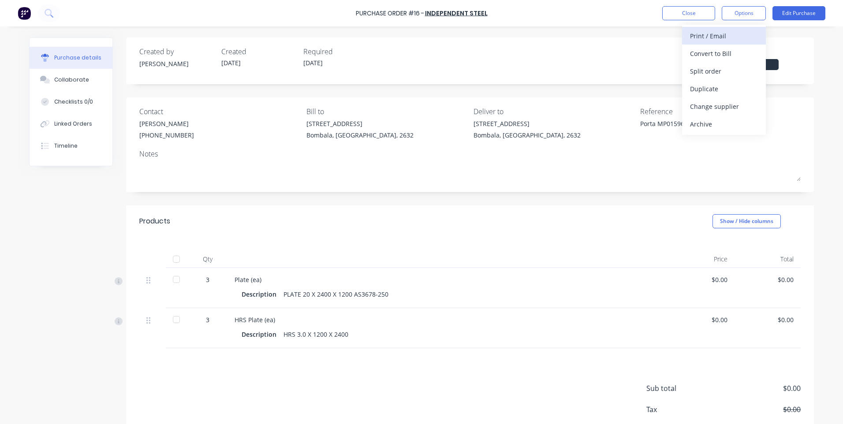
click at [710, 34] on div "Print / Email" at bounding box center [724, 36] width 68 height 13
click at [714, 68] on div "Without pricing" at bounding box center [724, 71] width 68 height 13
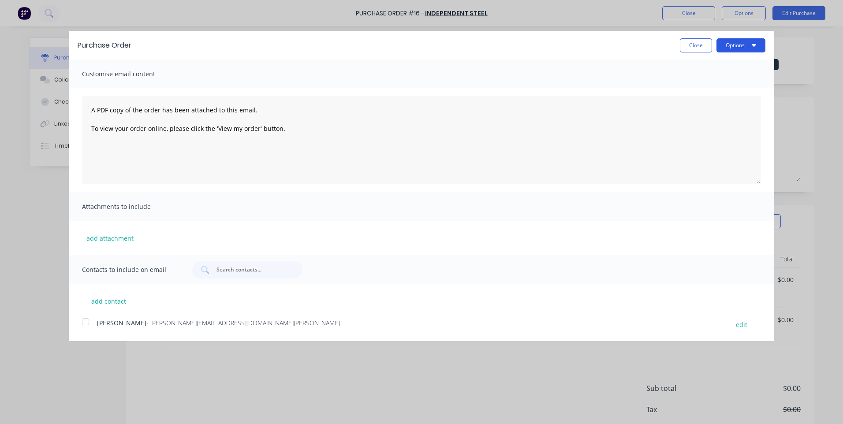
click at [732, 41] on button "Options" at bounding box center [740, 45] width 49 height 14
click at [693, 63] on div "Print" at bounding box center [723, 67] width 68 height 13
click at [84, 321] on div at bounding box center [86, 322] width 18 height 18
click at [746, 45] on button "Options" at bounding box center [740, 45] width 49 height 14
click at [698, 82] on div "Email" at bounding box center [723, 85] width 68 height 13
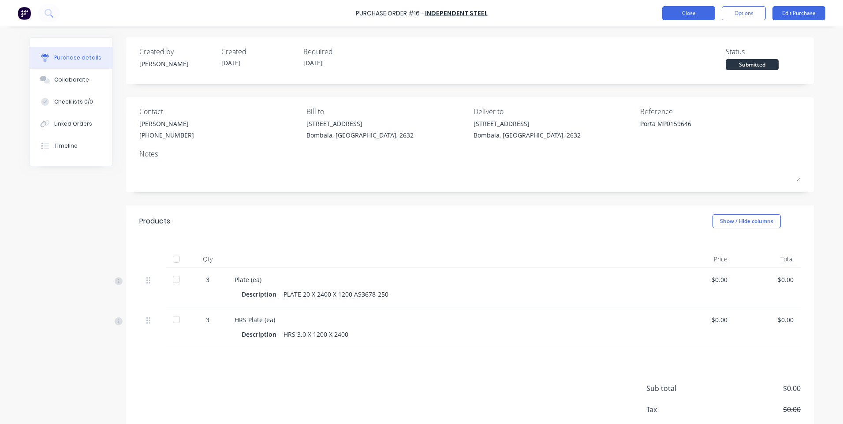
click at [673, 10] on button "Close" at bounding box center [688, 13] width 53 height 14
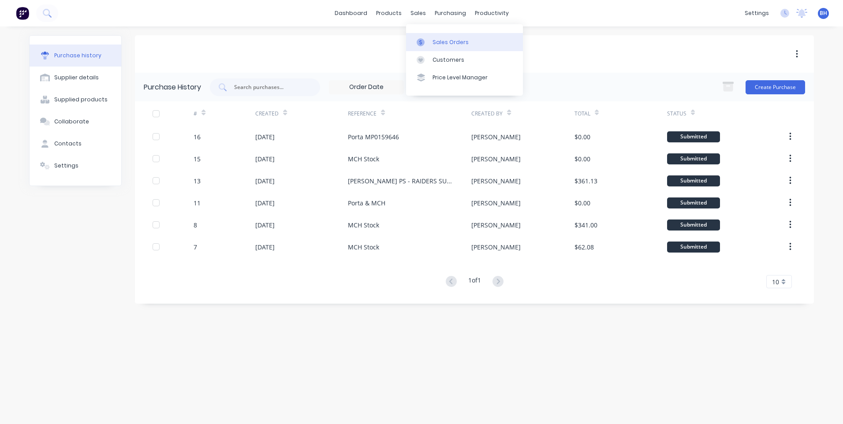
click at [437, 39] on div "Sales Orders" at bounding box center [450, 42] width 36 height 8
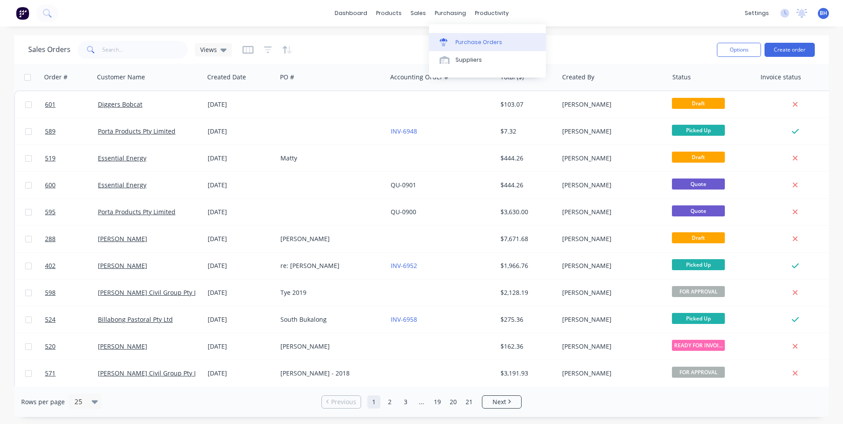
click at [465, 40] on div "Purchase Orders" at bounding box center [478, 42] width 47 height 8
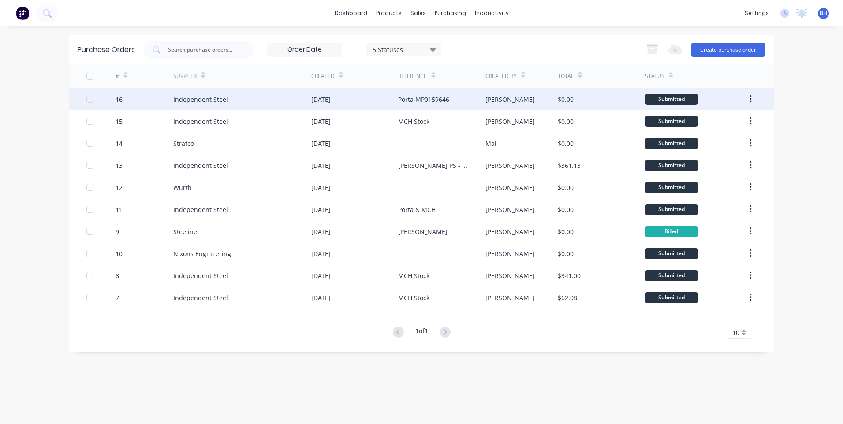
click at [749, 98] on icon "button" at bounding box center [750, 99] width 2 height 10
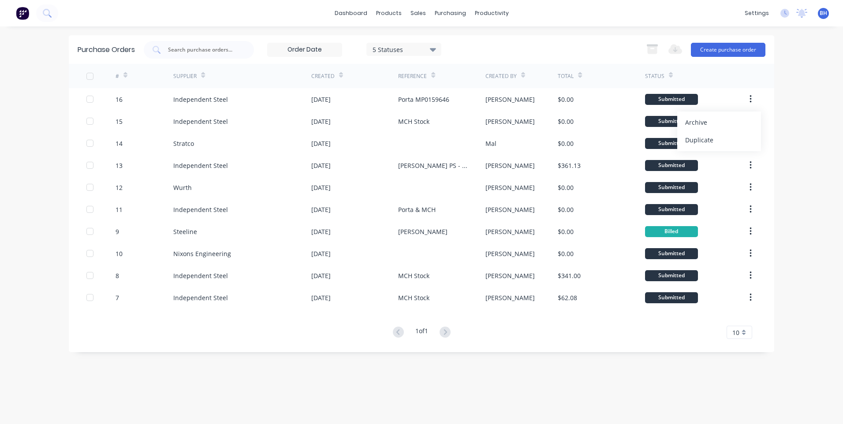
click at [744, 79] on div "Status" at bounding box center [695, 76] width 101 height 24
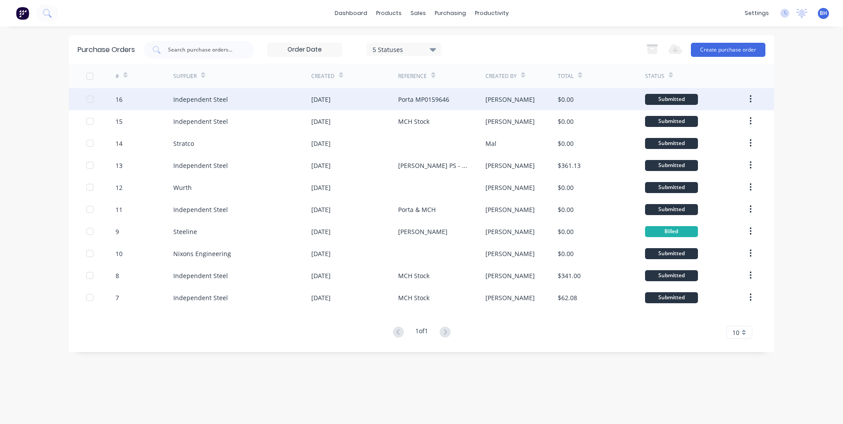
click at [618, 95] on div "$0.00" at bounding box center [601, 99] width 87 height 22
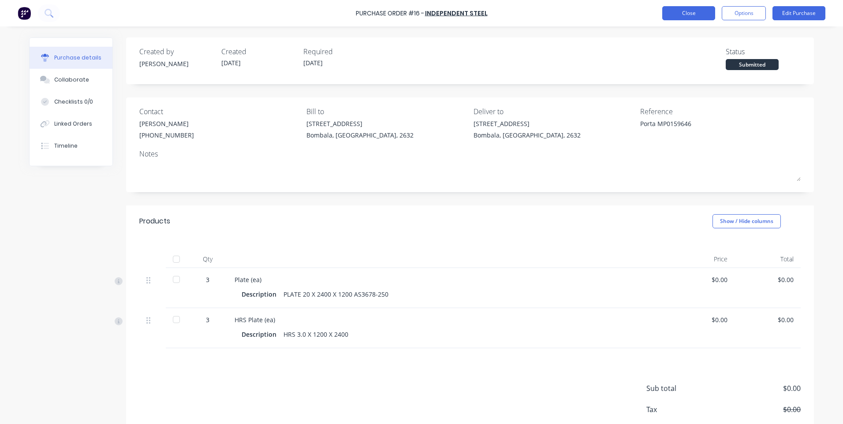
click at [681, 11] on button "Close" at bounding box center [688, 13] width 53 height 14
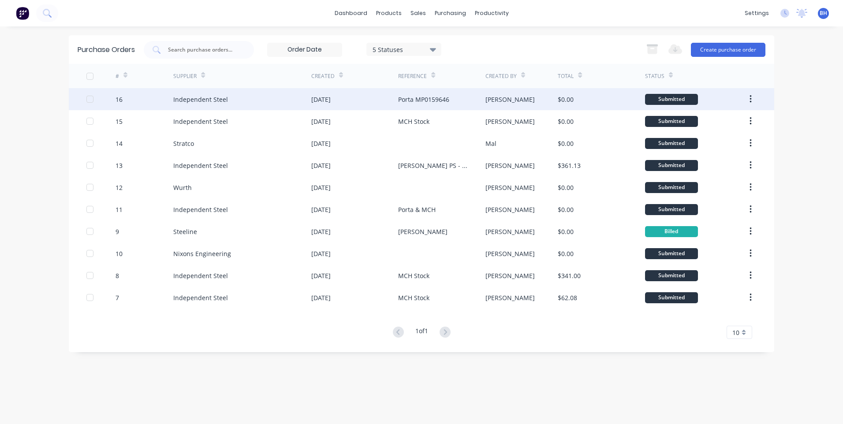
click at [603, 98] on div "$0.00" at bounding box center [601, 99] width 87 height 22
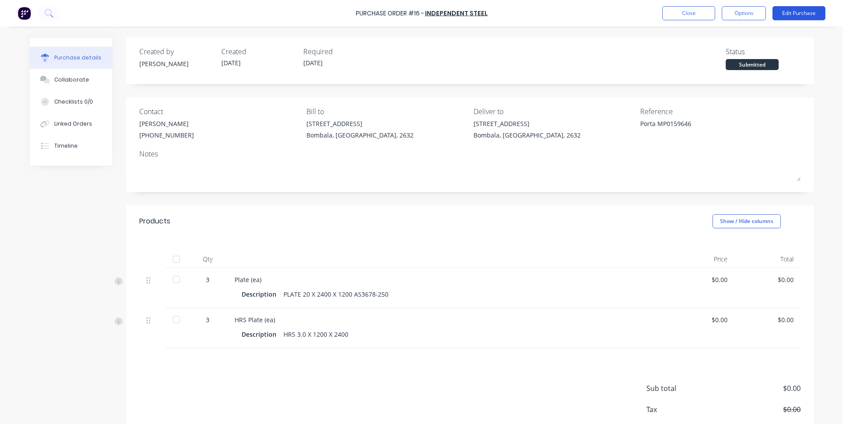
click at [803, 11] on button "Edit Purchase" at bounding box center [798, 13] width 53 height 14
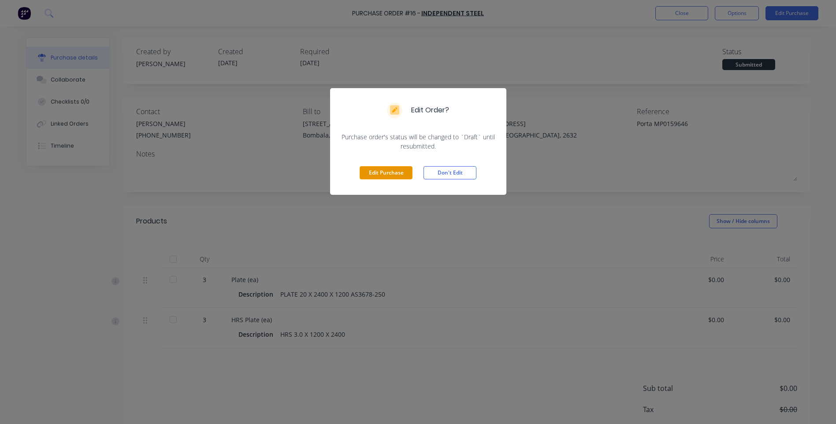
click at [375, 174] on button "Edit Purchase" at bounding box center [386, 172] width 53 height 13
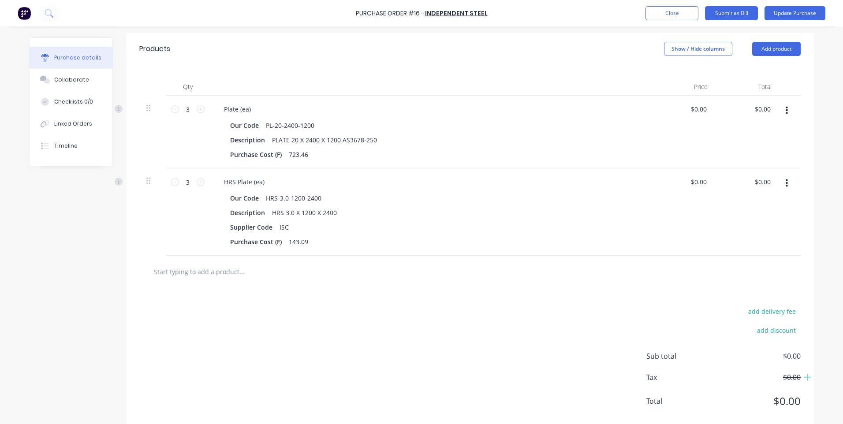
scroll to position [204, 0]
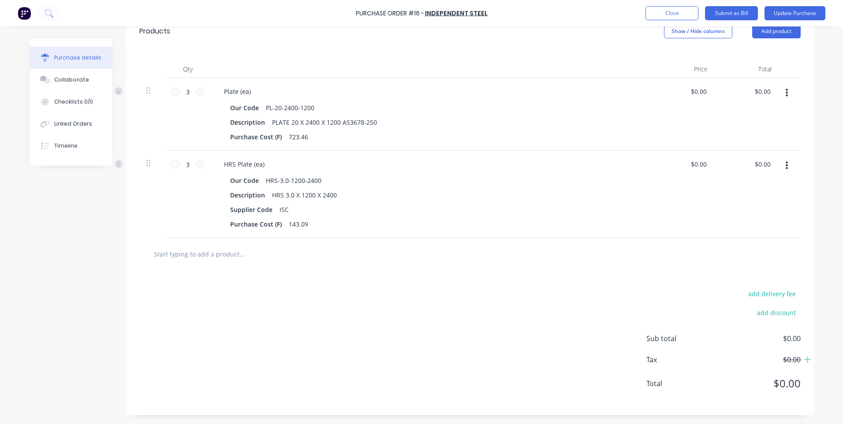
click at [813, 396] on div "Purchase Order #16 - Independent Steel Add product Close Submit as Bill Update …" at bounding box center [421, 212] width 843 height 424
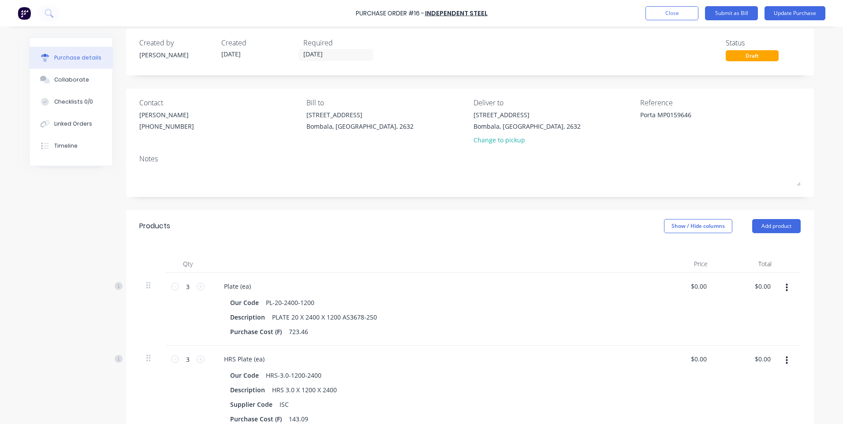
scroll to position [0, 0]
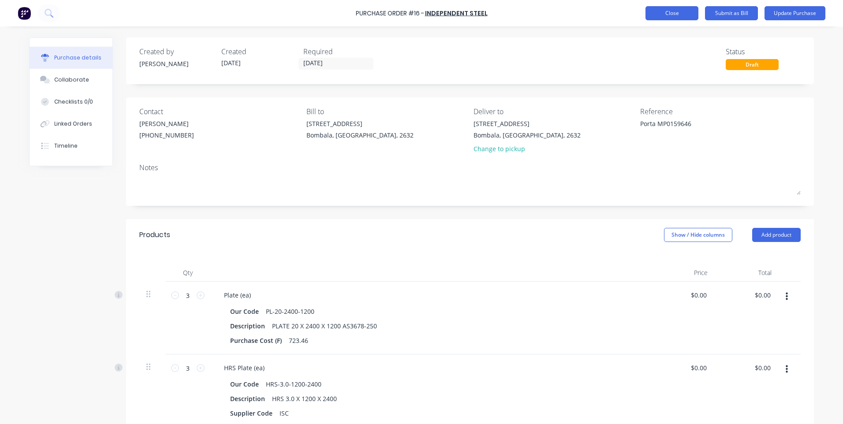
click at [650, 13] on button "Close" at bounding box center [671, 13] width 53 height 14
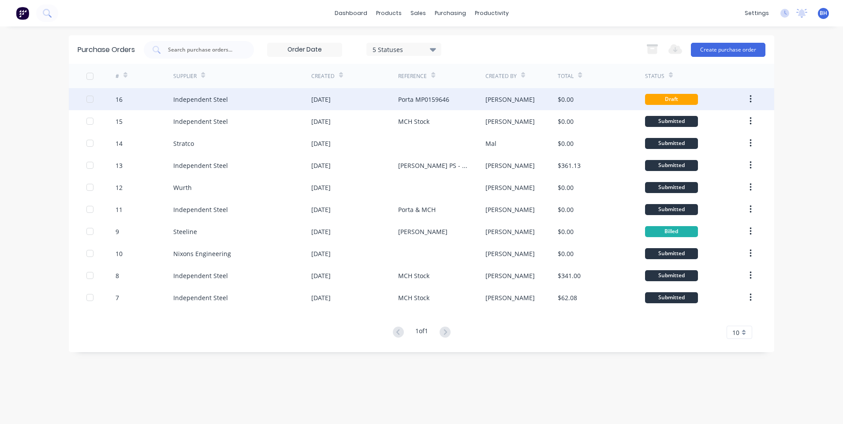
click at [89, 99] on div at bounding box center [90, 99] width 18 height 18
click at [537, 96] on div "[PERSON_NAME]" at bounding box center [521, 99] width 73 height 22
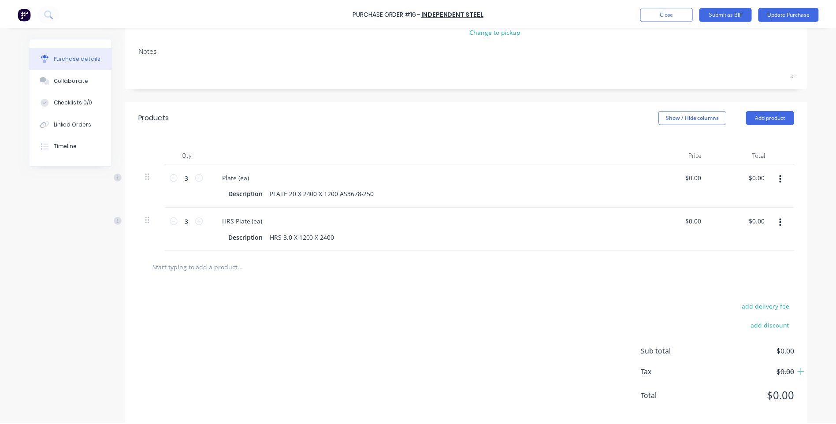
scroll to position [131, 0]
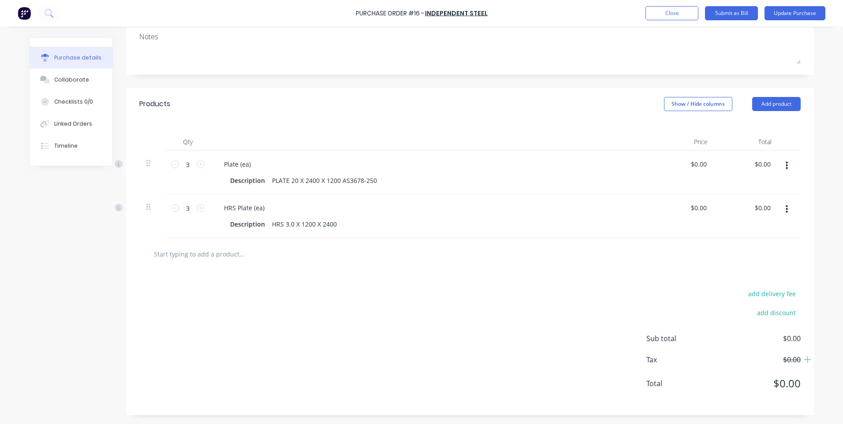
click at [787, 406] on div "add delivery fee add discount Sub total $0.00 Tax $0.00 Total $0.00" at bounding box center [470, 342] width 688 height 145
click at [717, 338] on span "$0.00" at bounding box center [756, 338] width 88 height 11
click at [805, 421] on div "Purchase details Collaborate Checklists 0/0 Linked Orders Timeline Created by […" at bounding box center [421, 165] width 784 height 517
type textarea "x"
click at [659, 12] on button "Close" at bounding box center [671, 13] width 53 height 14
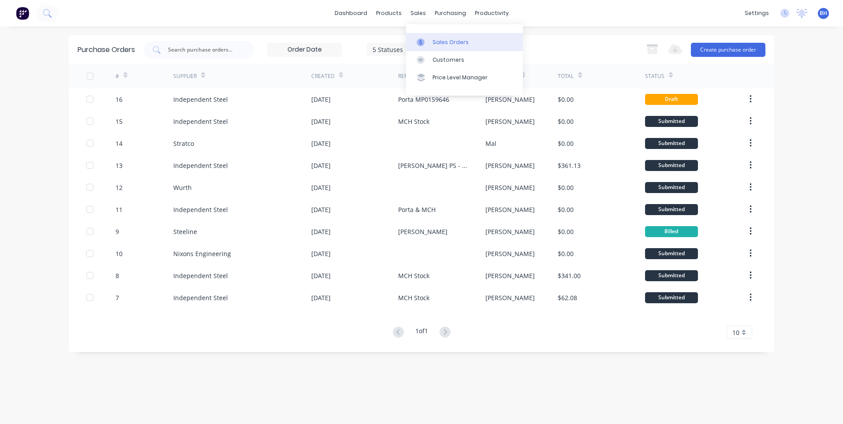
click at [442, 39] on div "Sales Orders" at bounding box center [450, 42] width 36 height 8
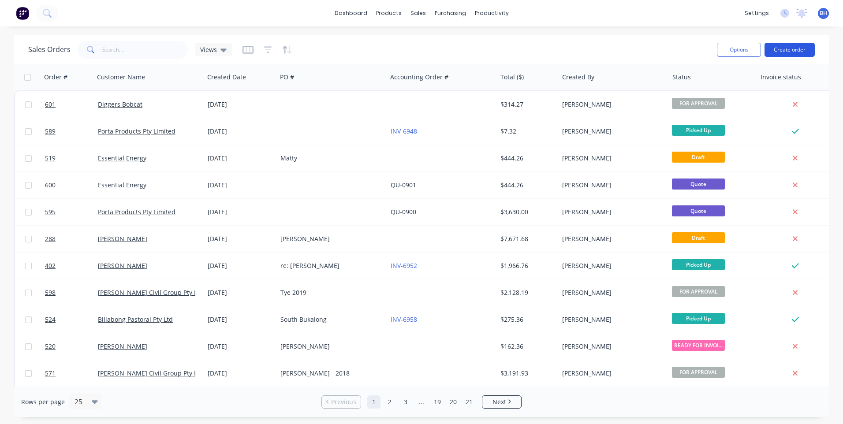
click at [794, 46] on button "Create order" at bounding box center [789, 50] width 50 height 14
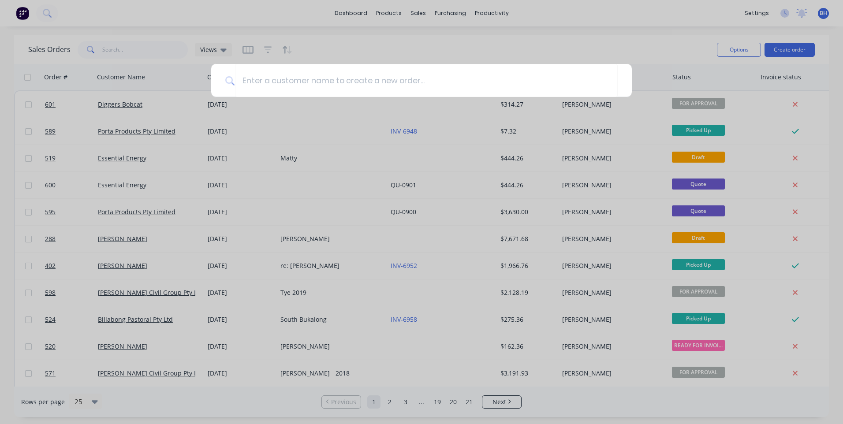
click at [597, 42] on div at bounding box center [421, 212] width 843 height 424
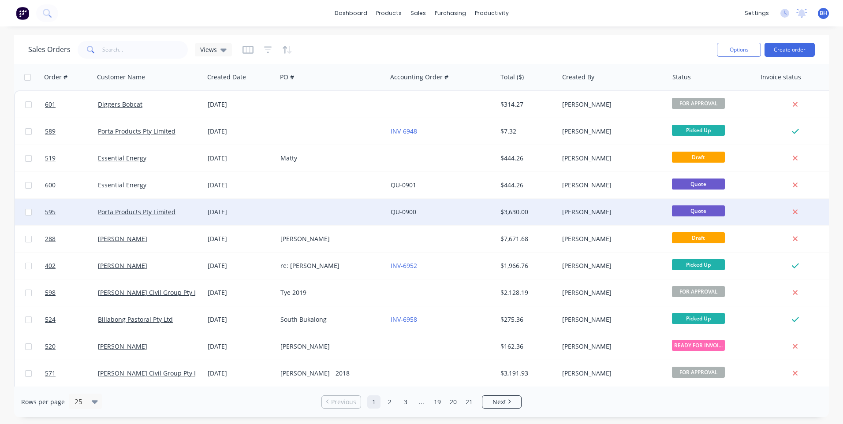
click at [457, 206] on div "QU-0900" at bounding box center [442, 212] width 110 height 26
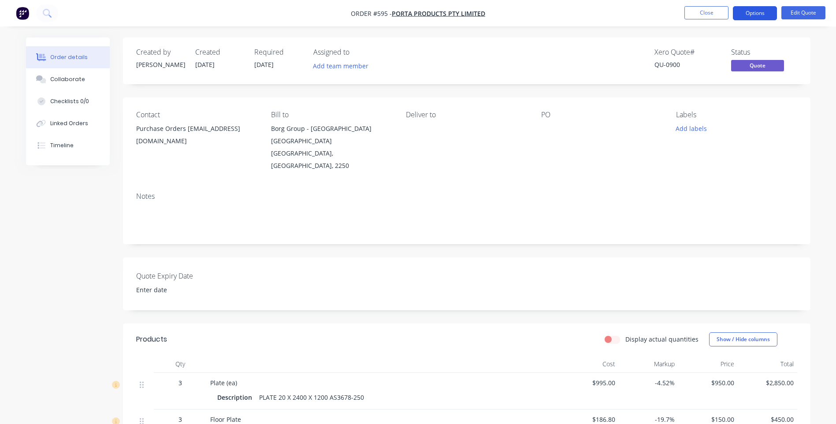
click at [760, 12] on button "Options" at bounding box center [755, 13] width 44 height 14
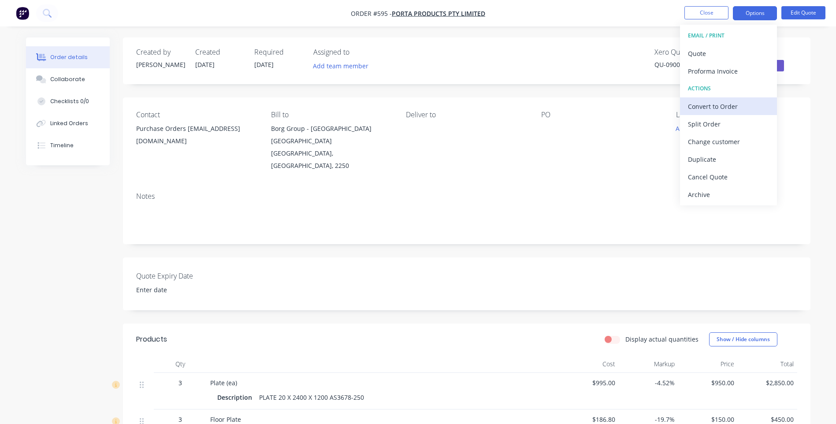
click at [726, 104] on div "Convert to Order" at bounding box center [728, 106] width 81 height 13
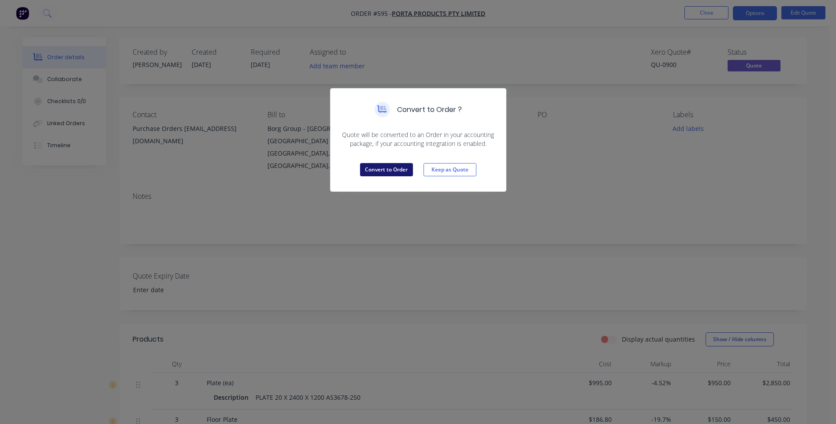
click at [394, 167] on button "Convert to Order" at bounding box center [386, 169] width 53 height 13
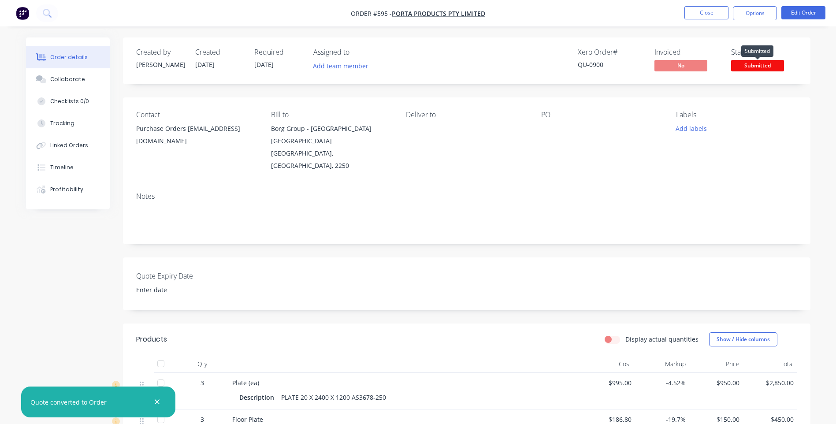
click at [743, 65] on span "Submitted" at bounding box center [757, 65] width 53 height 11
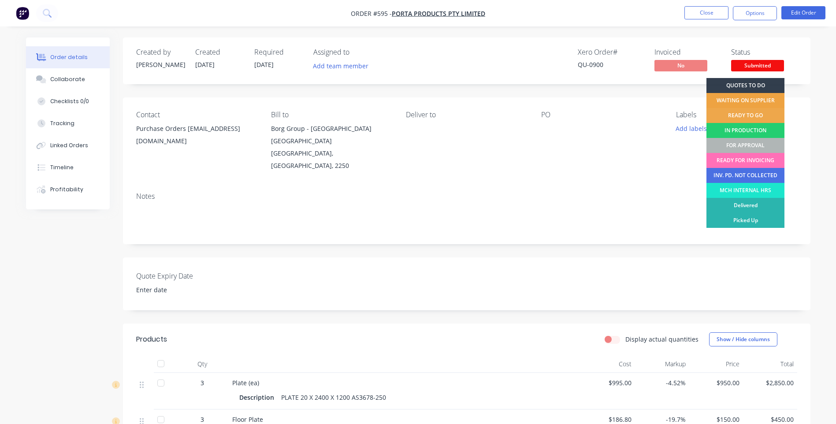
click at [737, 95] on div "WAITING ON SUPPLIER" at bounding box center [745, 100] width 78 height 15
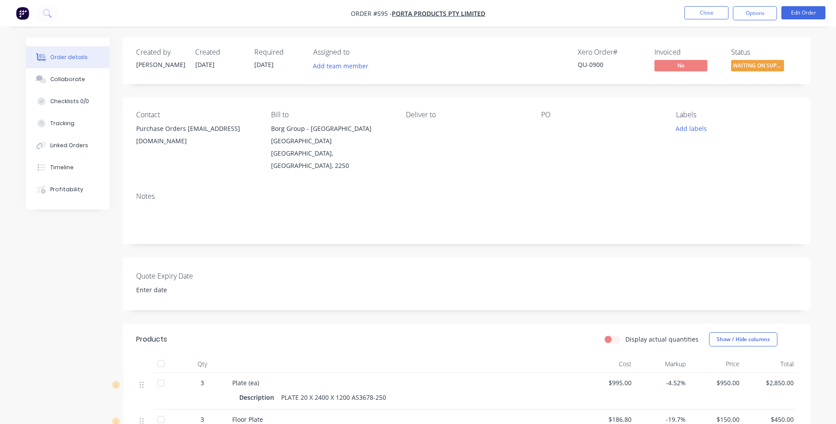
click at [542, 124] on div at bounding box center [596, 129] width 110 height 12
click at [793, 7] on button "Edit Order" at bounding box center [803, 12] width 44 height 13
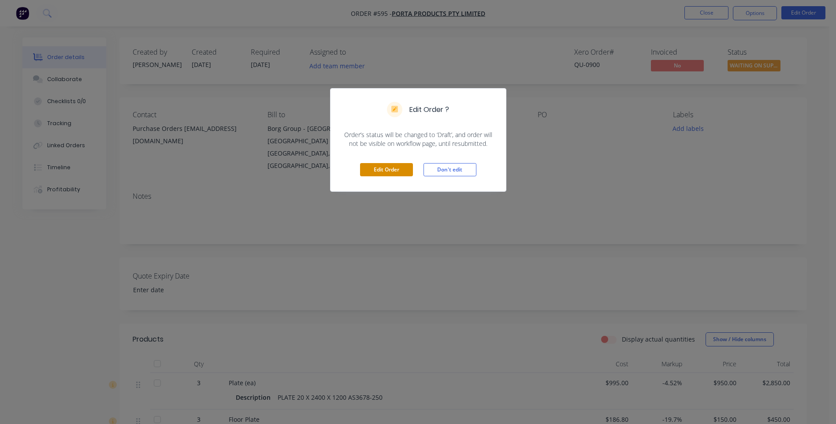
click at [392, 168] on button "Edit Order" at bounding box center [386, 169] width 53 height 13
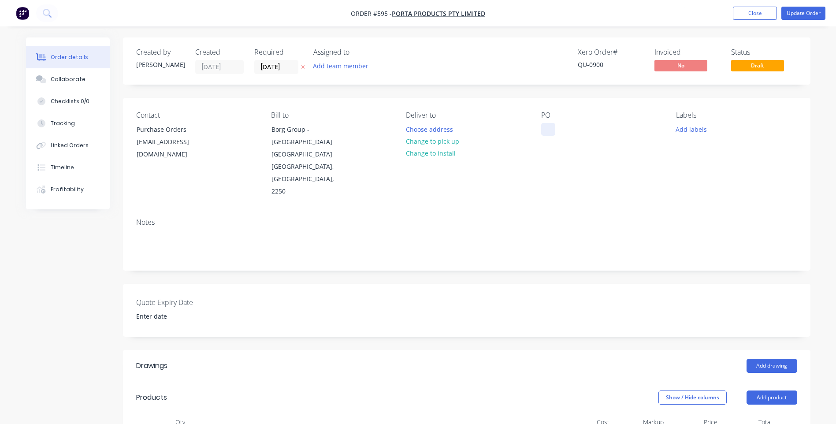
click at [546, 126] on div at bounding box center [548, 129] width 14 height 13
click at [622, 185] on div "Contact Purchase Orders [EMAIL_ADDRESS][DOMAIN_NAME] Bill to Borg Group - Bomba…" at bounding box center [467, 154] width 688 height 113
click at [740, 63] on span "Draft" at bounding box center [757, 65] width 53 height 11
click at [701, 132] on button "Add labels" at bounding box center [691, 129] width 41 height 12
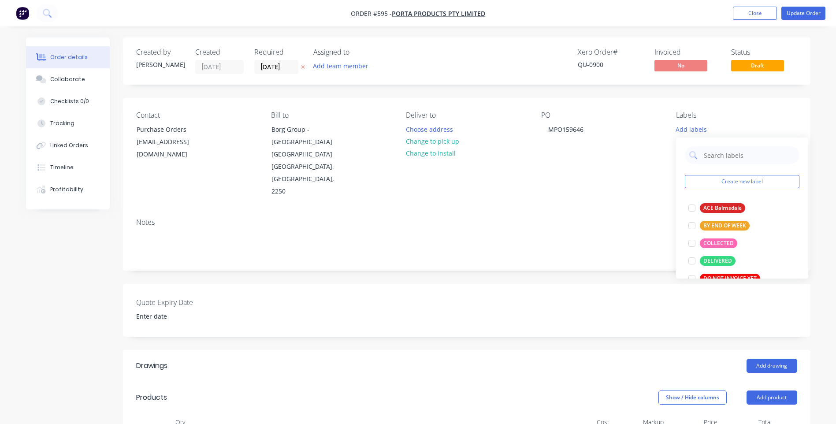
click at [637, 211] on div "Notes" at bounding box center [467, 240] width 688 height 59
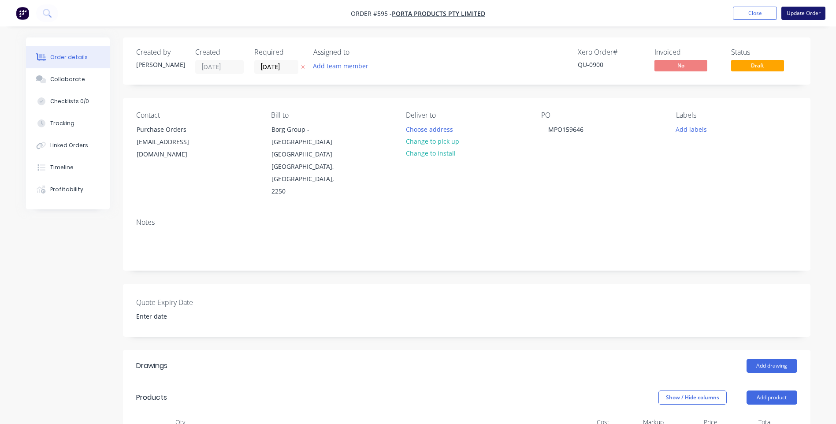
click at [792, 11] on button "Update Order" at bounding box center [803, 13] width 44 height 13
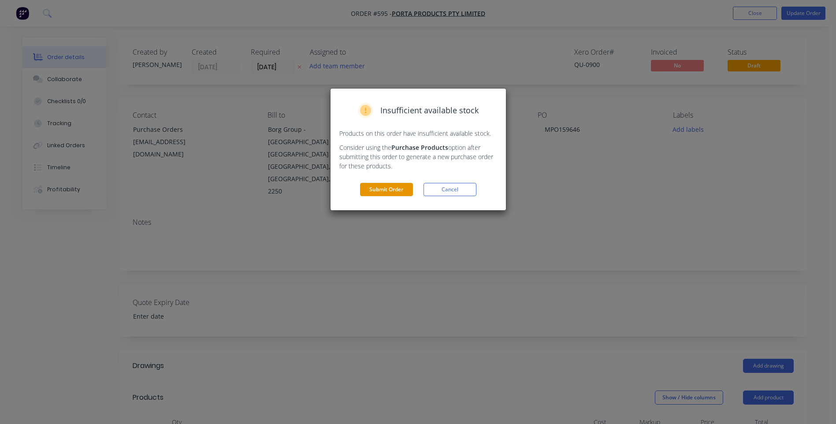
click at [383, 189] on button "Submit Order" at bounding box center [386, 189] width 53 height 13
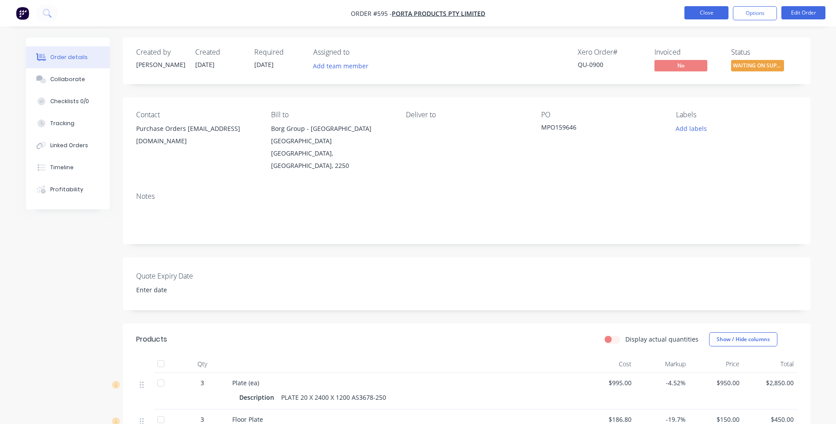
click at [694, 9] on button "Close" at bounding box center [706, 12] width 44 height 13
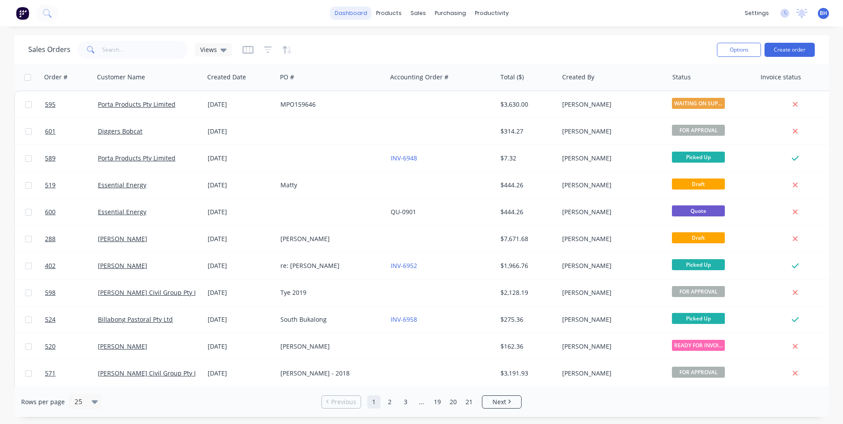
click at [360, 12] on link "dashboard" at bounding box center [350, 13] width 41 height 13
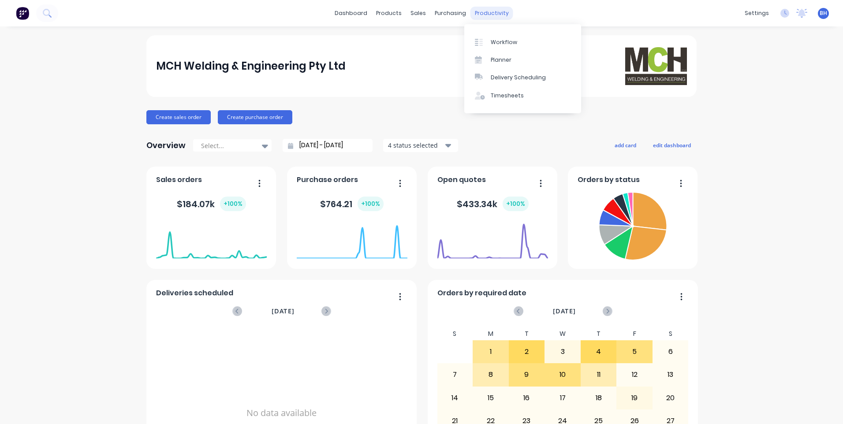
click at [482, 9] on div "productivity" at bounding box center [491, 13] width 43 height 13
click at [395, 39] on link "Product Catalogue" at bounding box center [429, 42] width 117 height 18
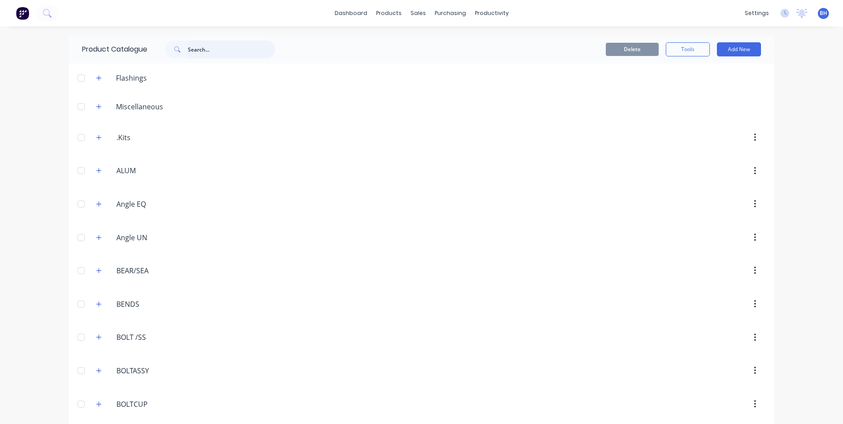
click at [207, 50] on input "text" at bounding box center [231, 50] width 87 height 18
click at [230, 52] on input "l track" at bounding box center [231, 50] width 87 height 18
type input "l"
type input "t"
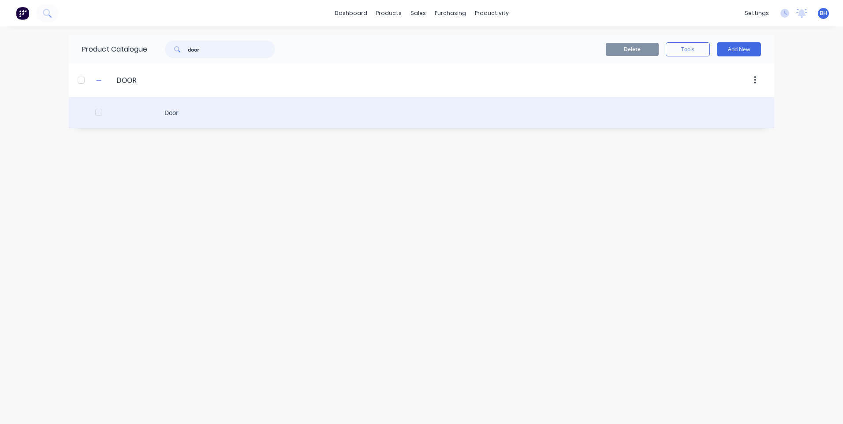
type input "door"
click at [165, 111] on div "Door" at bounding box center [421, 112] width 705 height 31
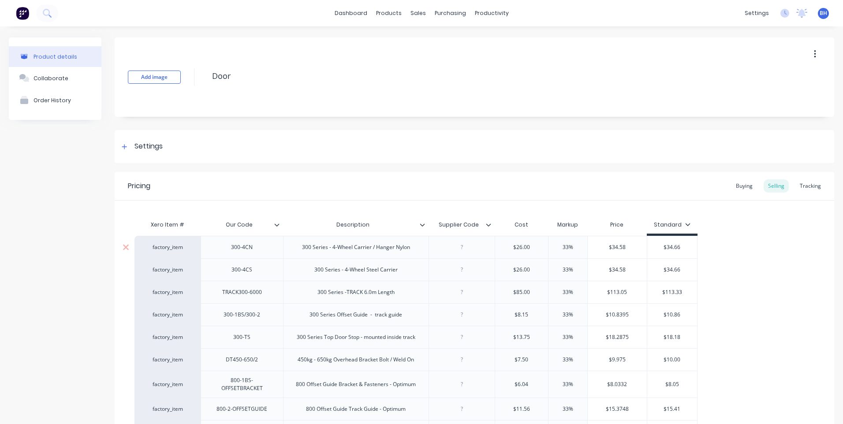
type textarea "x"
click at [405, 43] on div "Product Catalogue" at bounding box center [424, 42] width 55 height 8
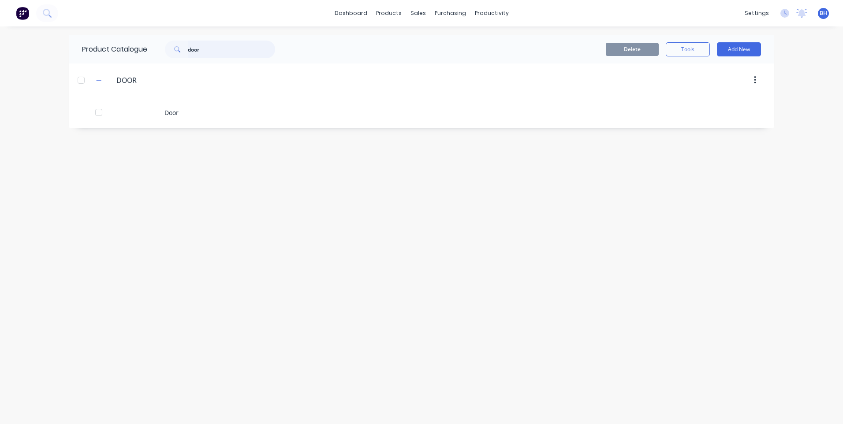
click at [208, 52] on input "door" at bounding box center [231, 50] width 87 height 18
type input "d"
type input "shp"
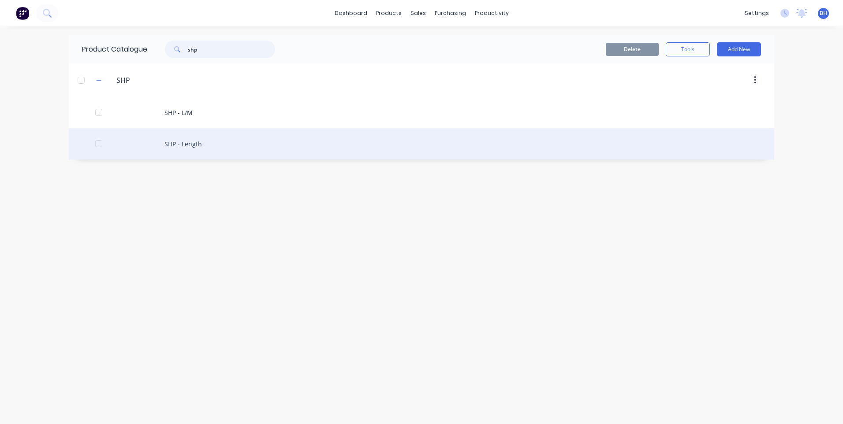
click at [97, 143] on div at bounding box center [99, 144] width 18 height 18
click at [178, 144] on div "SHP - Length" at bounding box center [421, 143] width 705 height 31
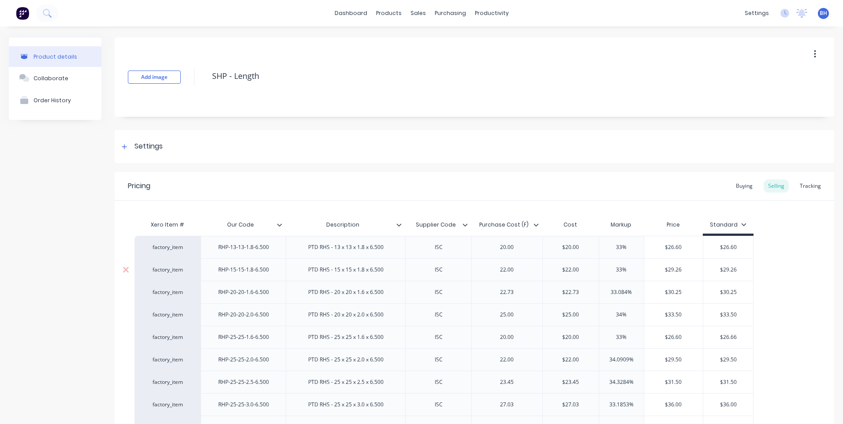
type textarea "x"
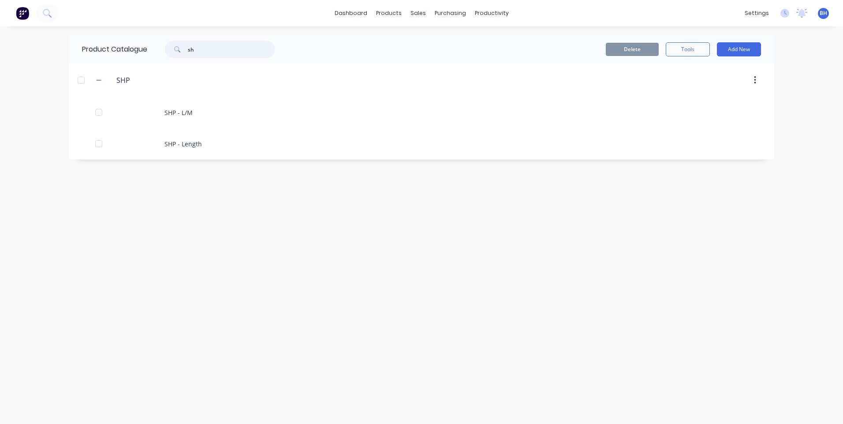
type input "s"
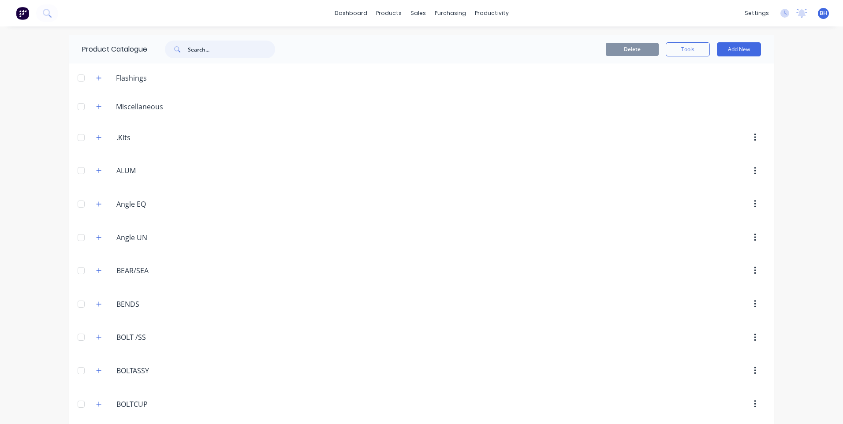
click at [225, 50] on input "text" at bounding box center [231, 50] width 87 height 18
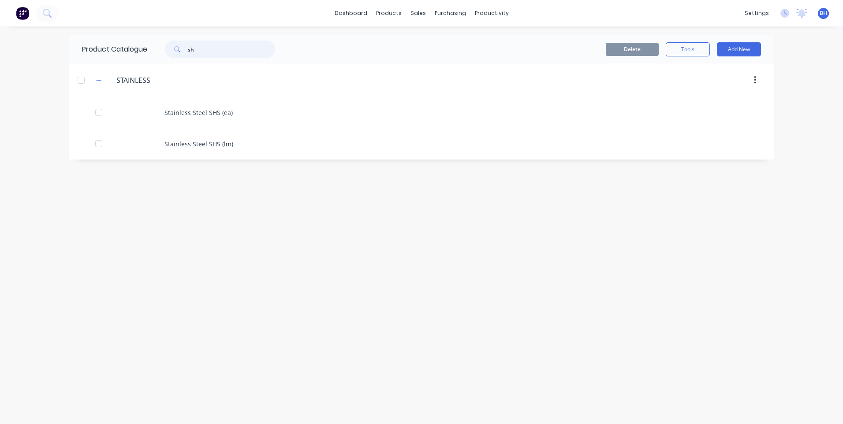
type input "s"
type input "r"
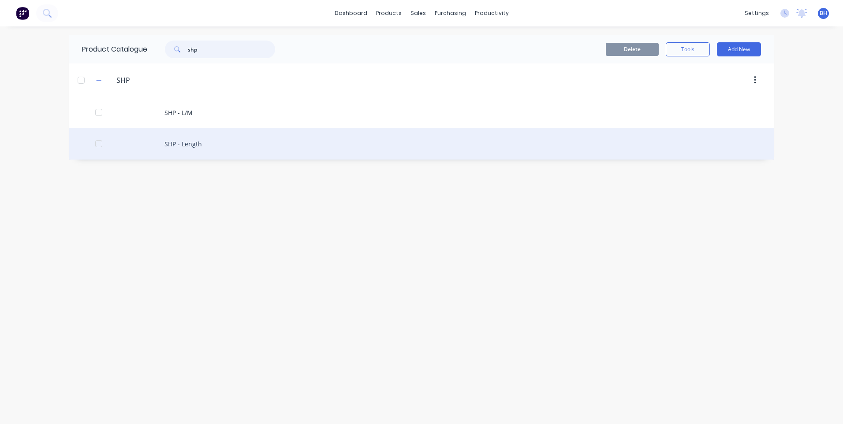
type input "shp"
click at [178, 142] on div "SHP - Length" at bounding box center [421, 143] width 705 height 31
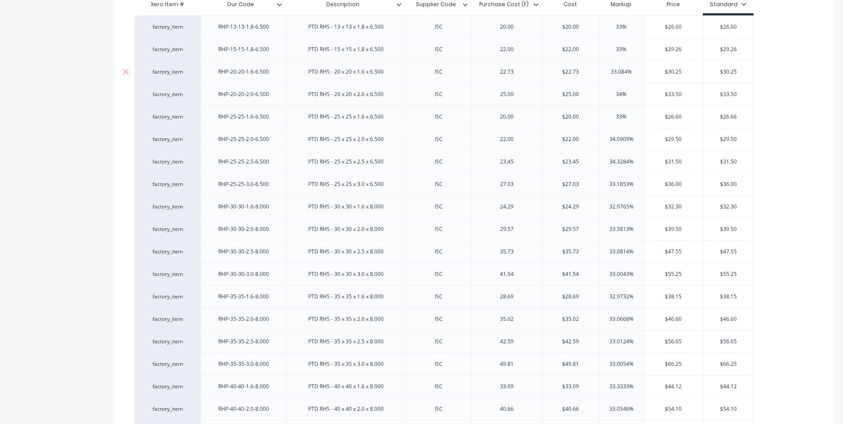
type textarea "x"
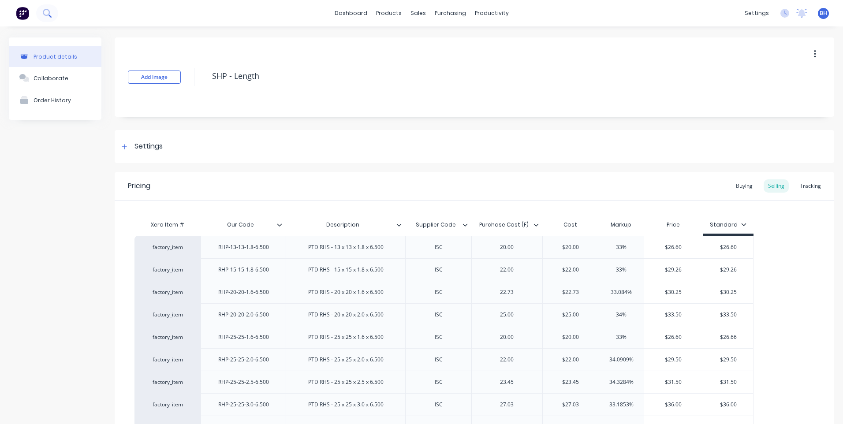
click at [47, 12] on icon at bounding box center [47, 13] width 8 height 8
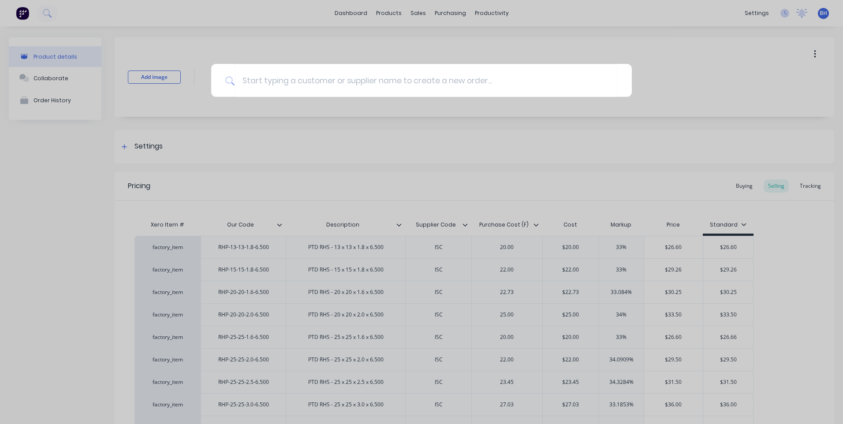
click at [24, 268] on div at bounding box center [421, 212] width 843 height 424
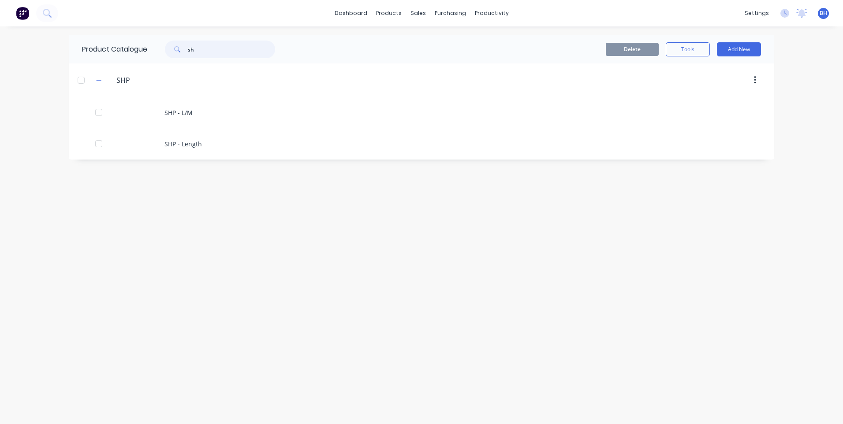
type input "s"
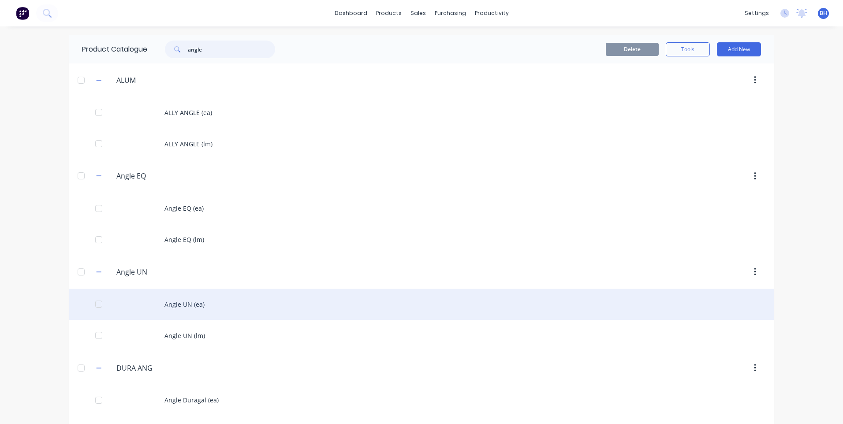
type input "angle"
click at [217, 308] on div "Angle UN (ea)" at bounding box center [421, 304] width 705 height 31
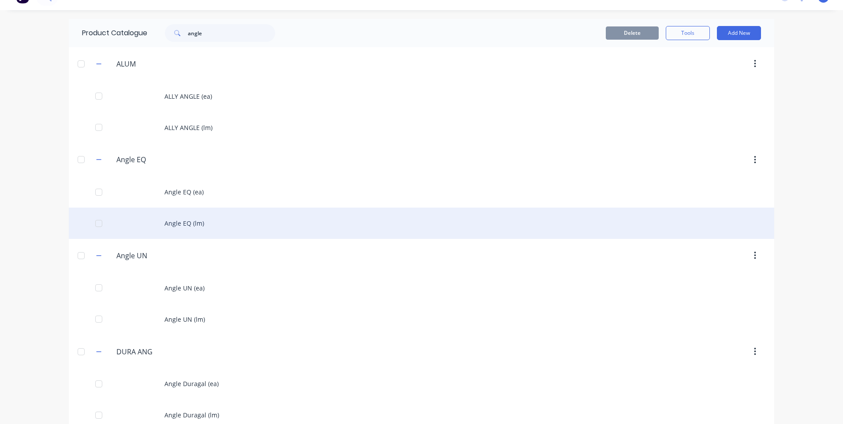
scroll to position [32, 0]
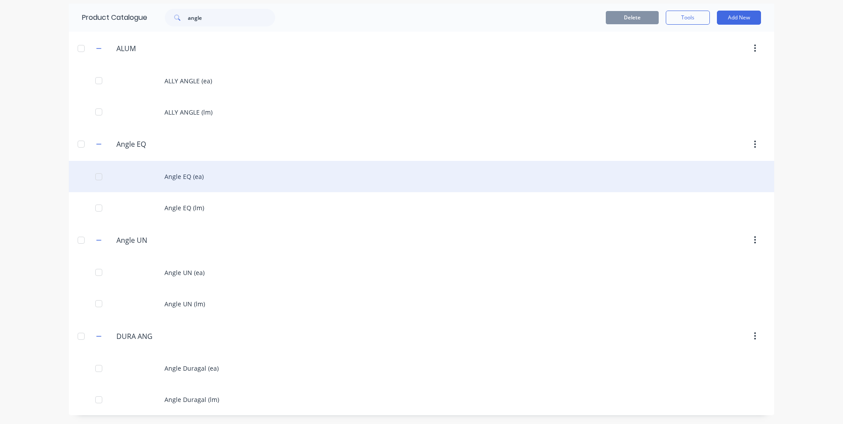
click at [176, 171] on div "Angle EQ (ea)" at bounding box center [421, 176] width 705 height 31
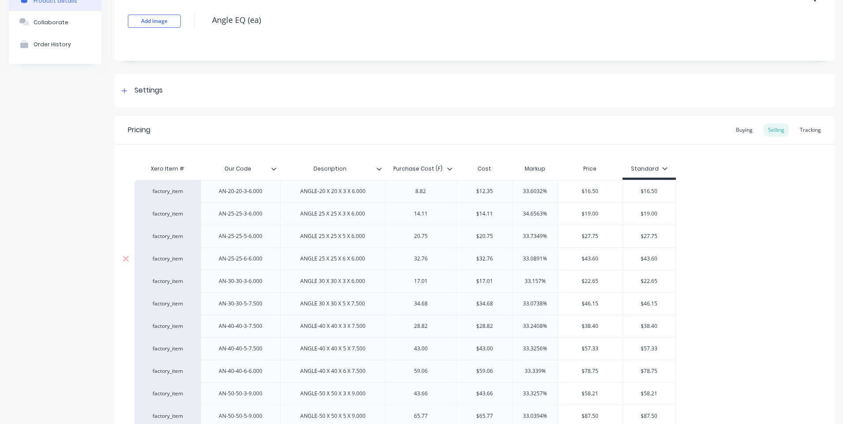
type textarea "x"
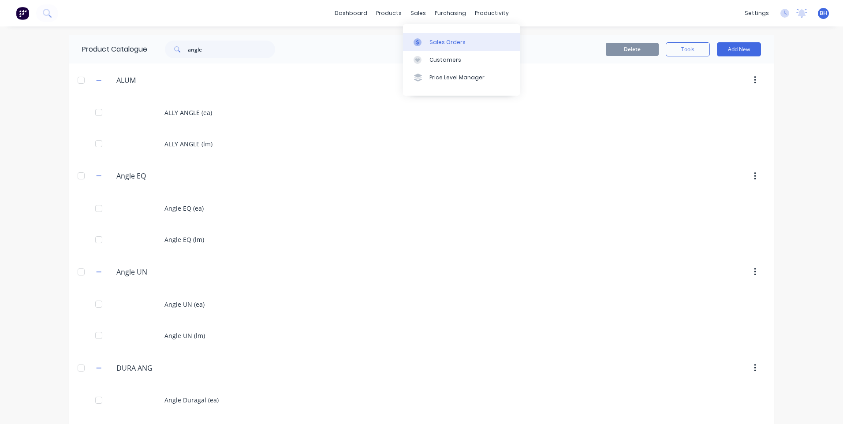
click at [442, 39] on div "Sales Orders" at bounding box center [447, 42] width 36 height 8
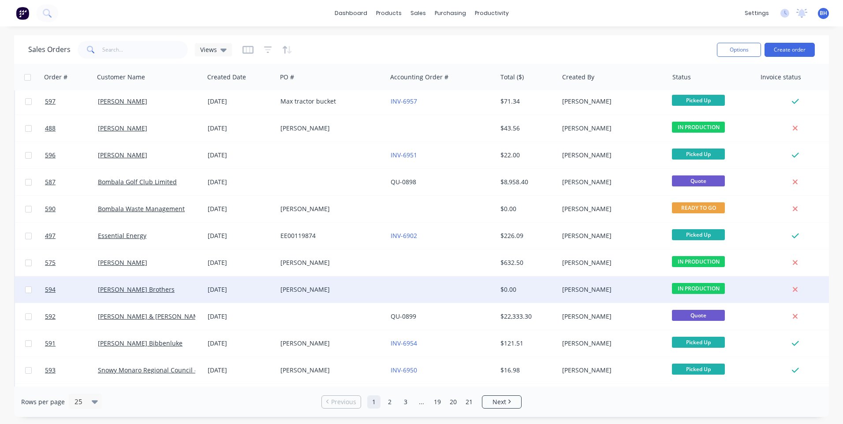
scroll to position [380, 0]
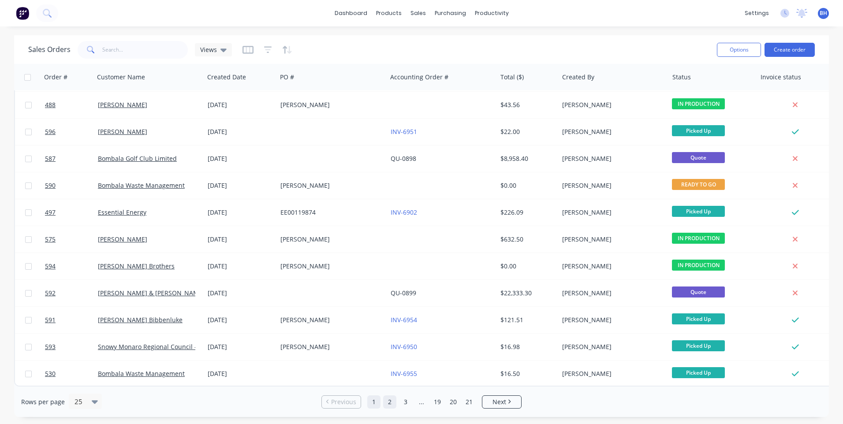
click at [389, 402] on link "2" at bounding box center [389, 401] width 13 height 13
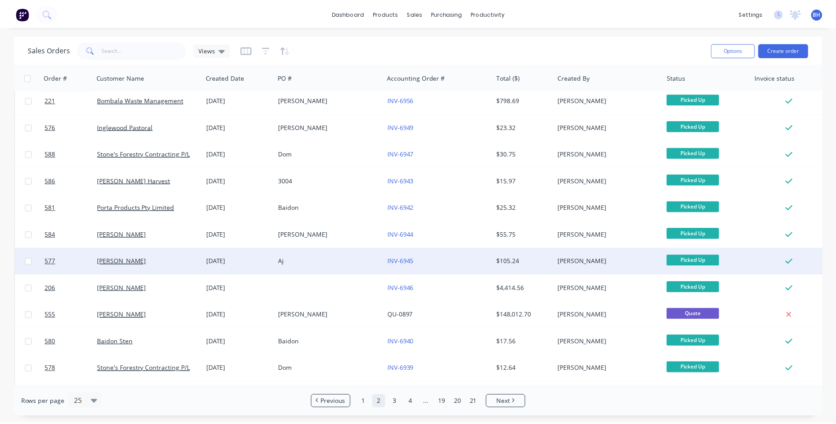
scroll to position [0, 0]
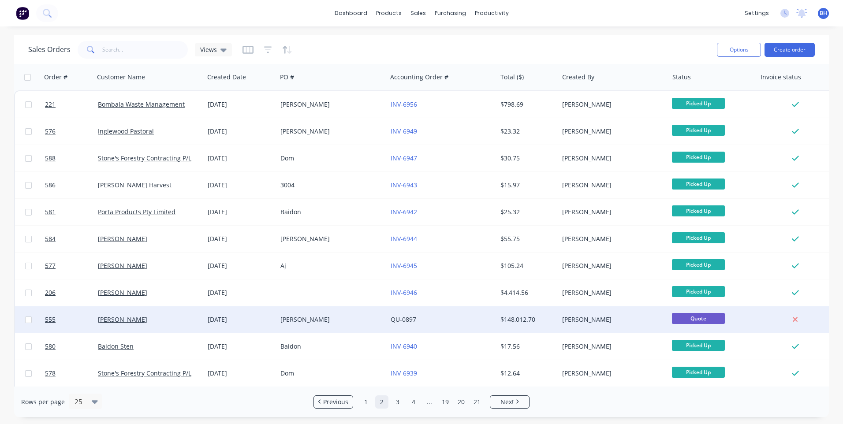
click at [367, 316] on div "[PERSON_NAME]" at bounding box center [329, 319] width 98 height 9
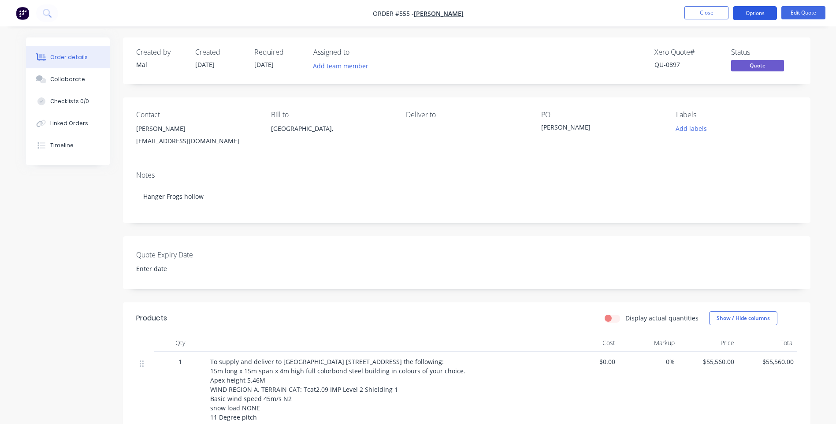
click at [763, 17] on button "Options" at bounding box center [755, 13] width 44 height 14
click at [630, 18] on nav "Order #555 - [PERSON_NAME] Close Options Edit Quote" at bounding box center [418, 13] width 836 height 26
click at [808, 8] on button "Edit Quote" at bounding box center [803, 12] width 44 height 13
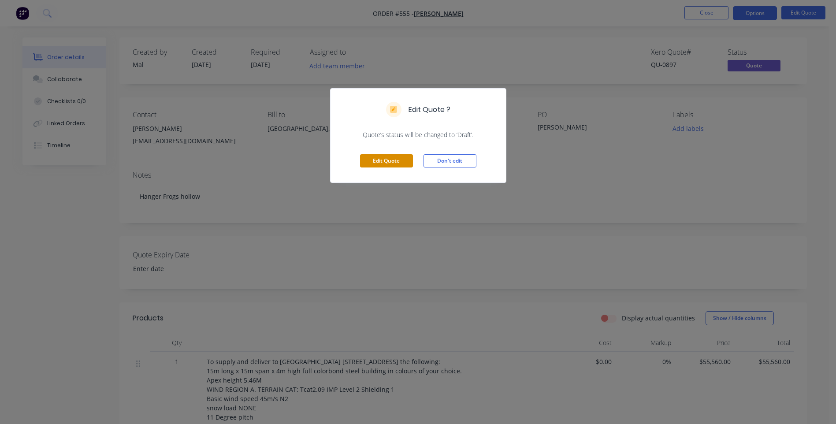
click at [389, 158] on button "Edit Quote" at bounding box center [386, 160] width 53 height 13
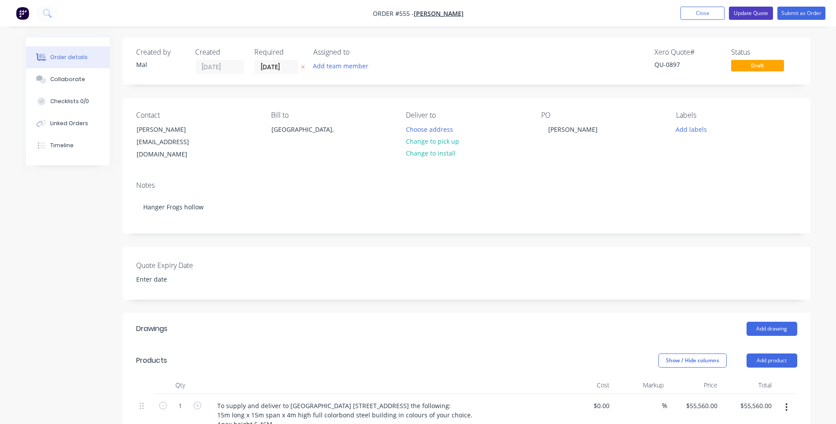
click at [741, 8] on button "Update Quote" at bounding box center [751, 13] width 44 height 13
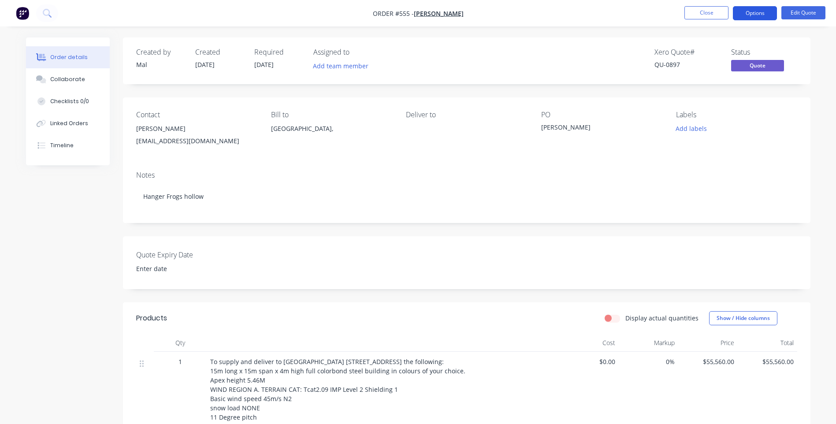
click at [737, 18] on button "Options" at bounding box center [755, 13] width 44 height 14
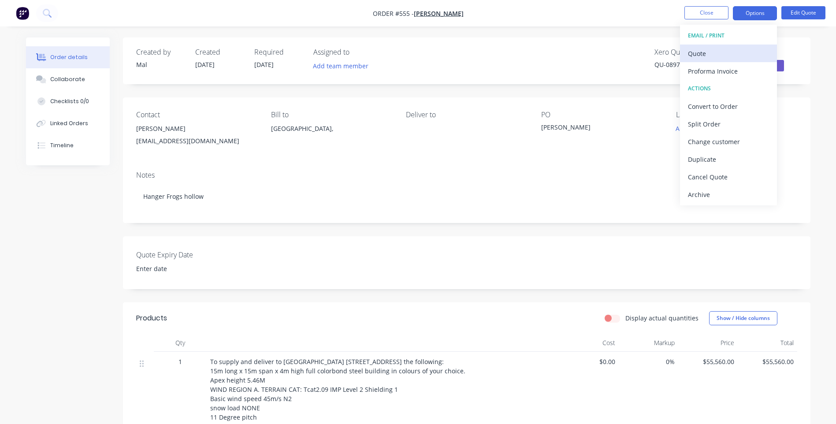
click at [694, 49] on div "Quote" at bounding box center [728, 53] width 81 height 13
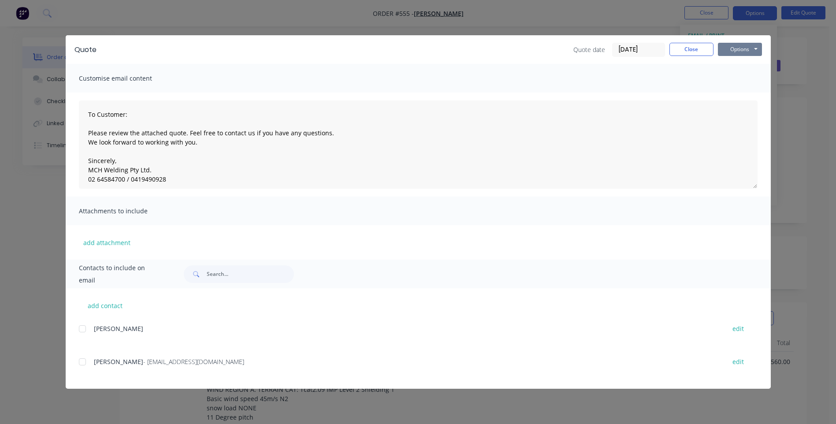
click at [736, 49] on button "Options" at bounding box center [740, 49] width 44 height 13
click at [729, 74] on button "Print" at bounding box center [746, 79] width 56 height 15
click at [696, 51] on button "Close" at bounding box center [691, 49] width 44 height 13
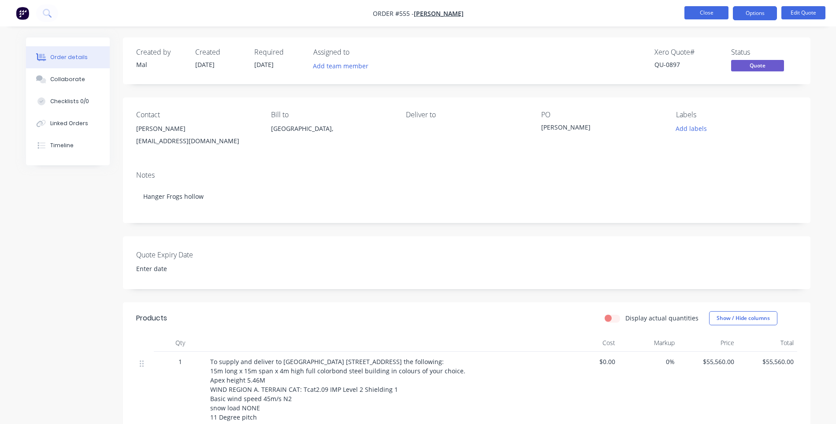
click at [703, 13] on button "Close" at bounding box center [706, 12] width 44 height 13
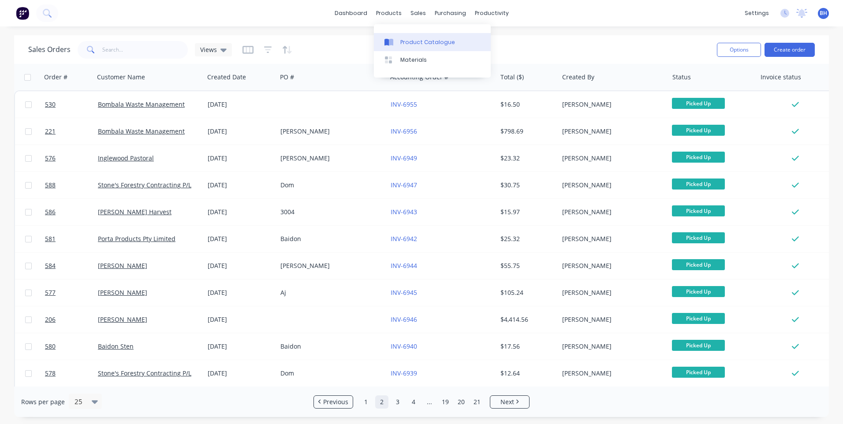
click at [409, 38] on div "Product Catalogue" at bounding box center [427, 42] width 55 height 8
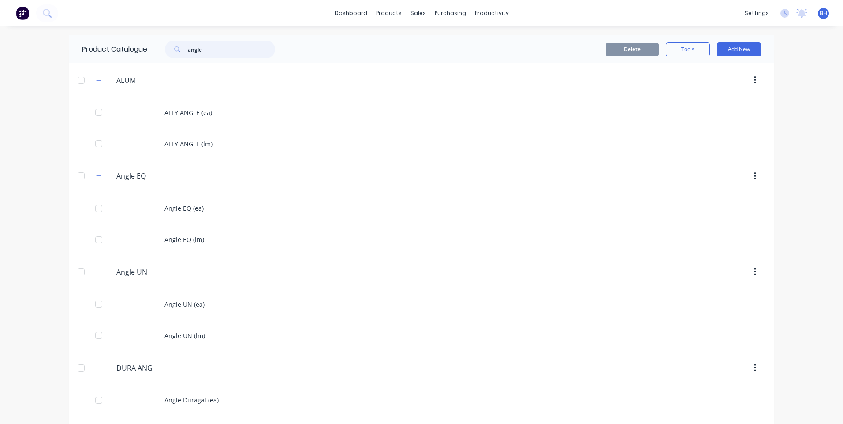
click at [242, 50] on input "angle" at bounding box center [231, 50] width 87 height 18
type input "a"
click at [203, 53] on input "qt" at bounding box center [231, 50] width 87 height 18
type input "q"
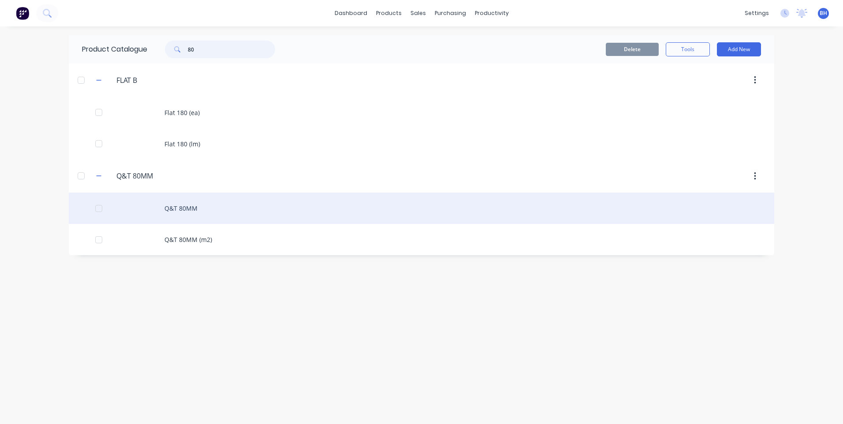
type input "80"
click at [174, 204] on div "Q&T 80MM" at bounding box center [421, 208] width 705 height 31
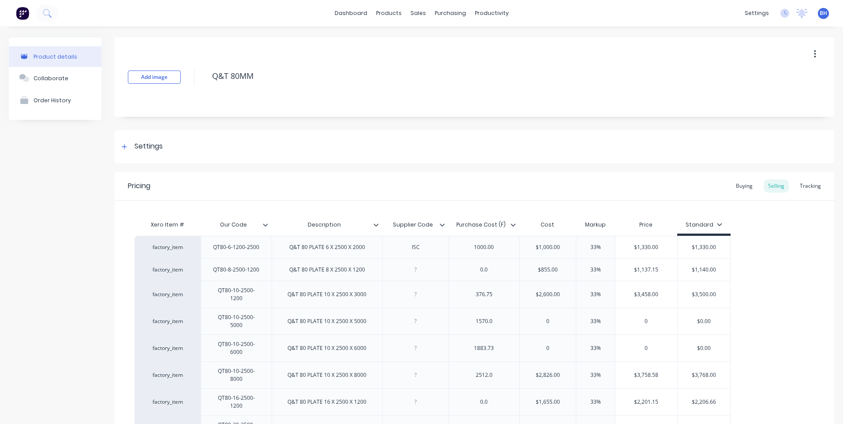
type textarea "x"
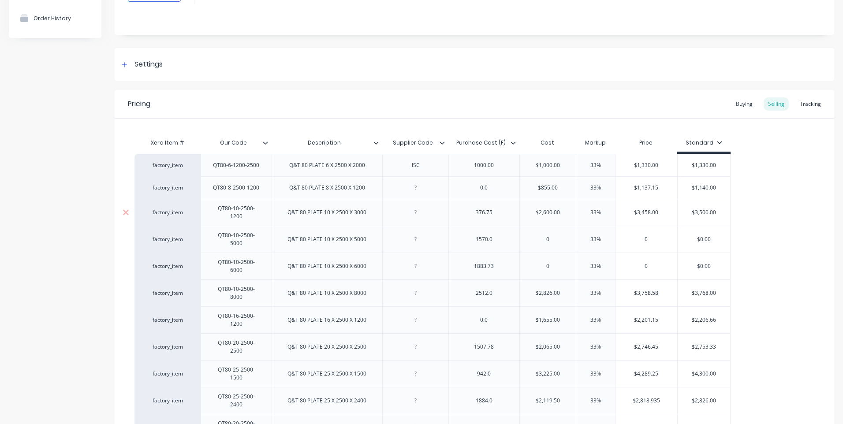
scroll to position [88, 0]
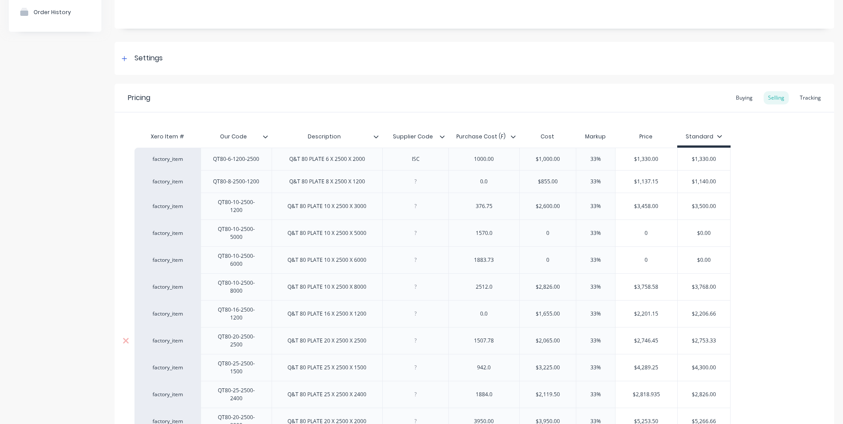
click at [698, 337] on input "$2,753.33" at bounding box center [703, 341] width 53 height 8
click at [719, 337] on input "$2,753.33" at bounding box center [703, 341] width 53 height 8
type input "$2,753.3"
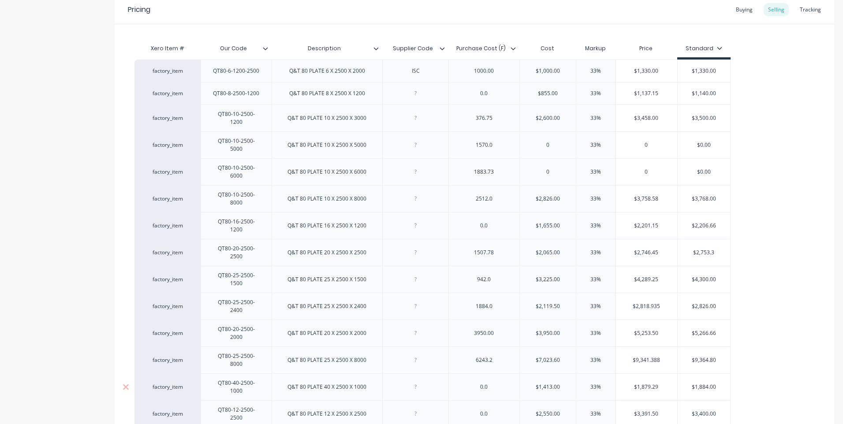
scroll to position [0, 0]
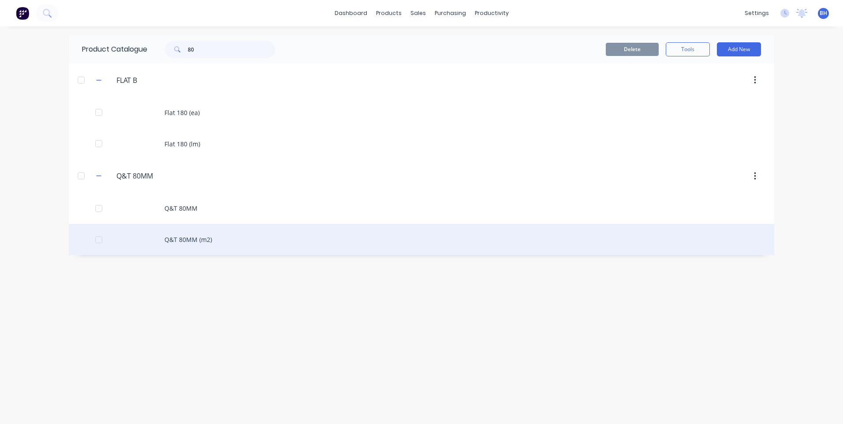
click at [191, 234] on div "Q&T 80MM (m2)" at bounding box center [421, 239] width 705 height 31
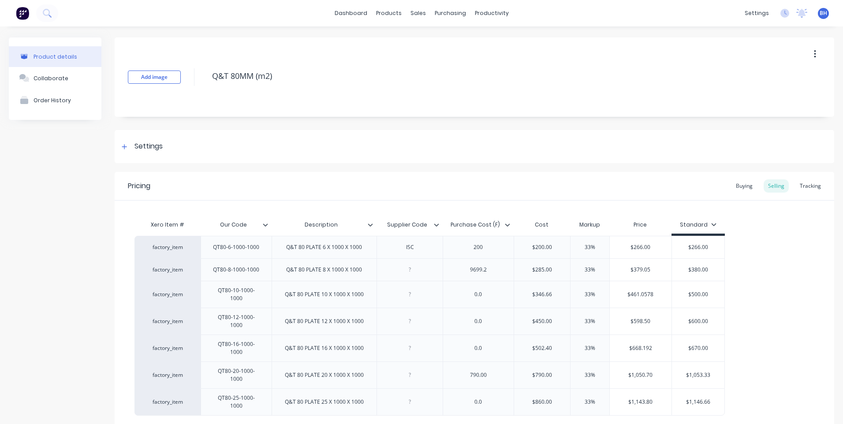
type textarea "x"
click at [475, 369] on div "790.00" at bounding box center [478, 374] width 44 height 11
click at [491, 369] on div "790.00" at bounding box center [478, 374] width 44 height 11
type textarea "x"
type input "$790.00"
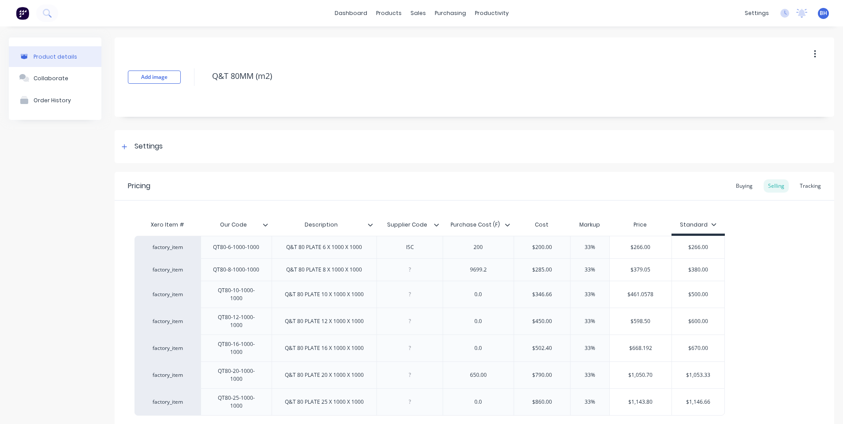
click at [769, 378] on div "factory_item QT80-6-1000-1000 Q&T 80 PLATE 6 X 1000 X 1000 ISC 200 $200.00 33% …" at bounding box center [474, 326] width 680 height 180
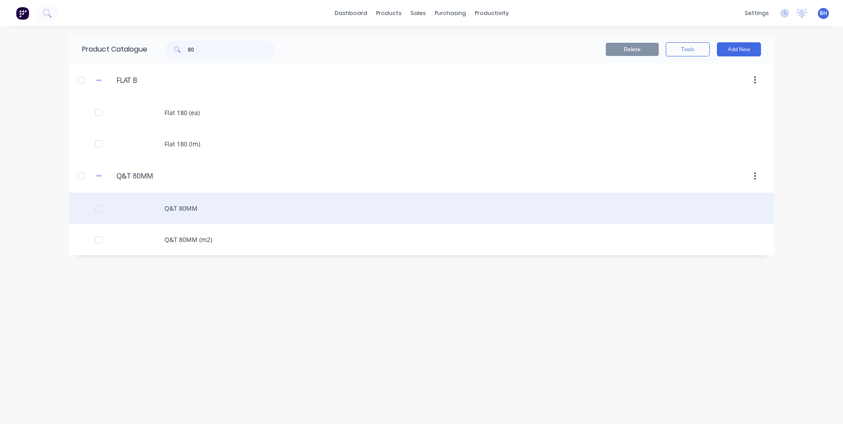
click at [184, 204] on div "Q&T 80MM" at bounding box center [421, 208] width 705 height 31
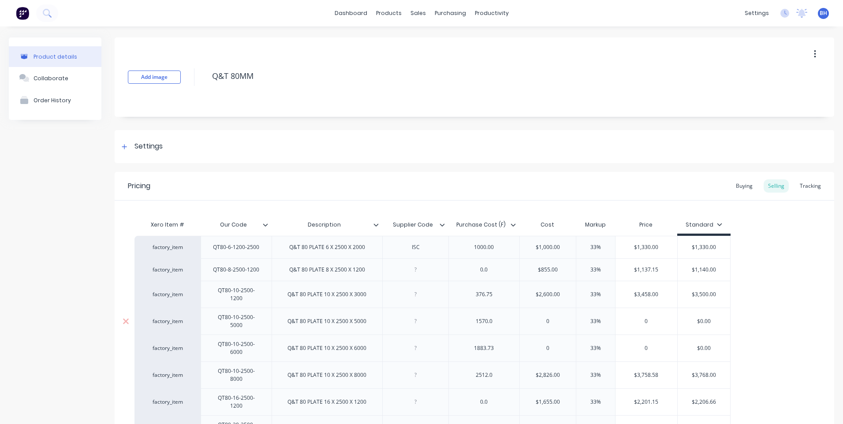
type textarea "x"
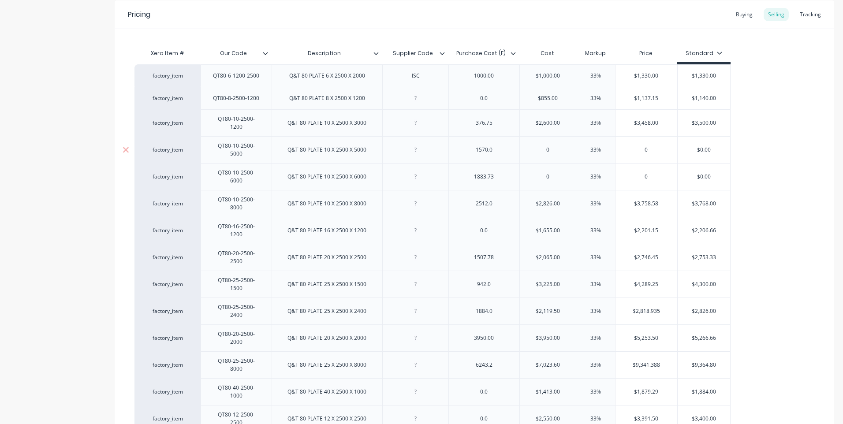
scroll to position [176, 0]
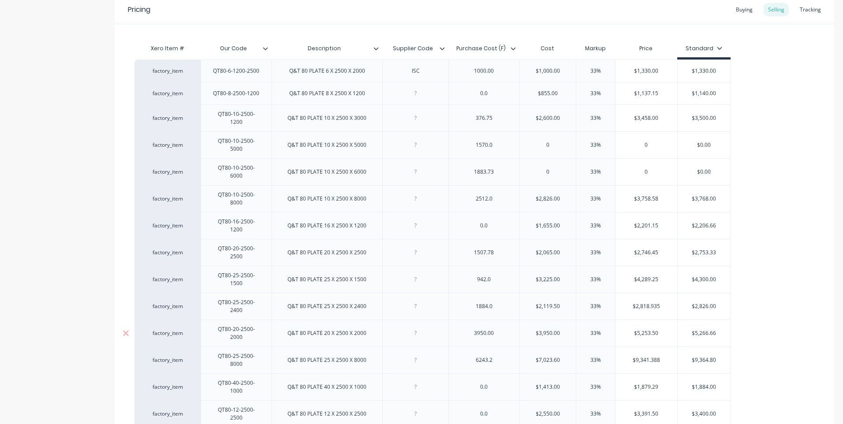
click at [491, 327] on div "3950.00" at bounding box center [484, 332] width 44 height 11
click at [504, 327] on div "3950.00" at bounding box center [484, 332] width 44 height 11
type input "$3,950.00"
type textarea "x"
type input "33%"
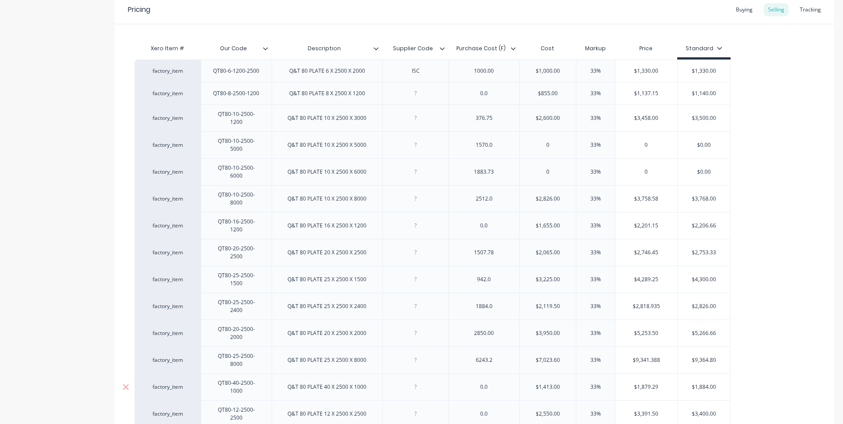
type input "$5,253.50"
click at [555, 329] on input "$3,950.00" at bounding box center [548, 333] width 56 height 8
click at [560, 329] on input "$3,950.00" at bounding box center [548, 333] width 56 height 8
type input "$"
type textarea "x"
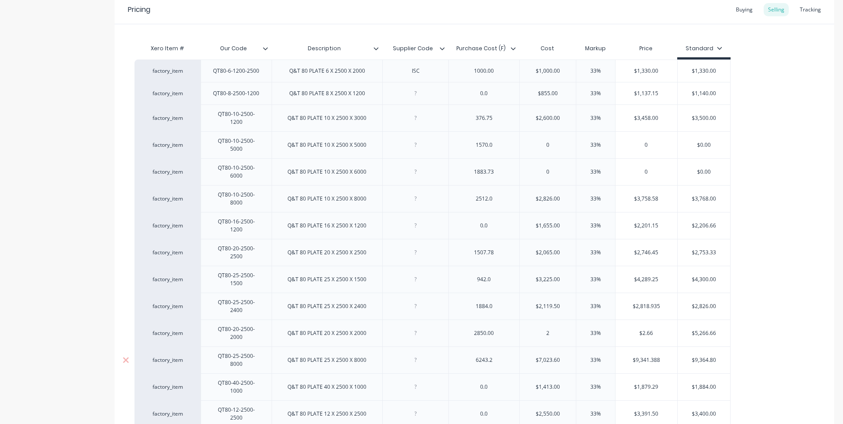
type input "28"
type textarea "x"
type input "285"
type textarea "x"
type input "2850.00"
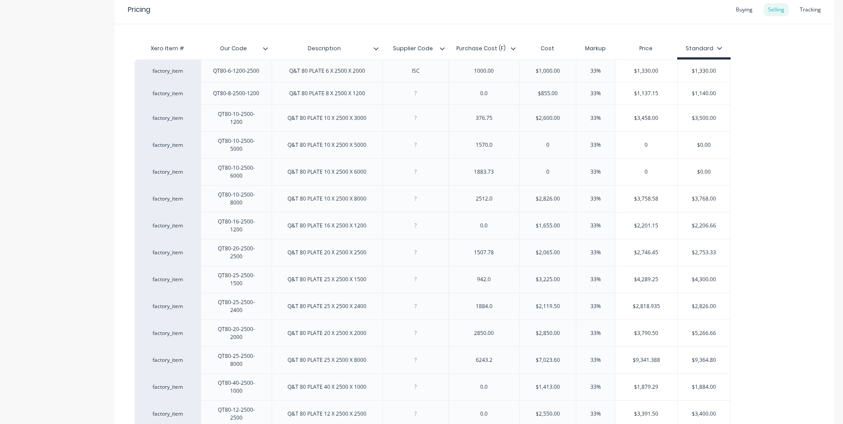
type input "$3,790.50"
click at [719, 329] on input "$5,266.66" at bounding box center [703, 333] width 53 height 8
type input "$5,266.6"
type textarea "x"
type input "$5,266."
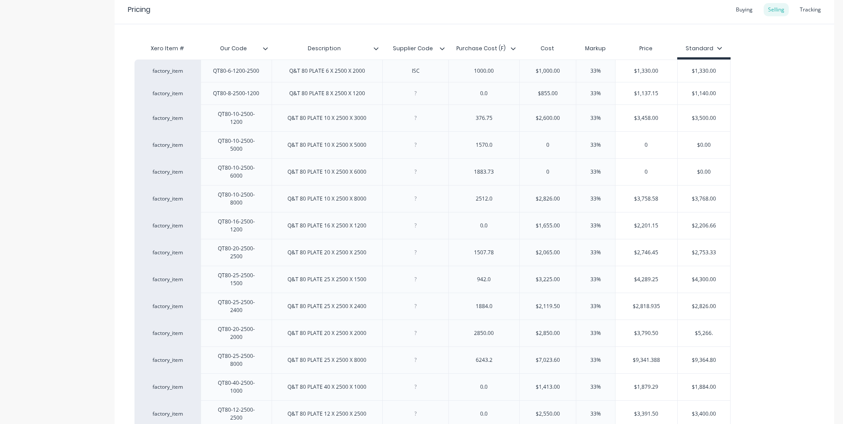
type textarea "x"
type input "$5,266"
type textarea "x"
type input "$5,26"
type textarea "x"
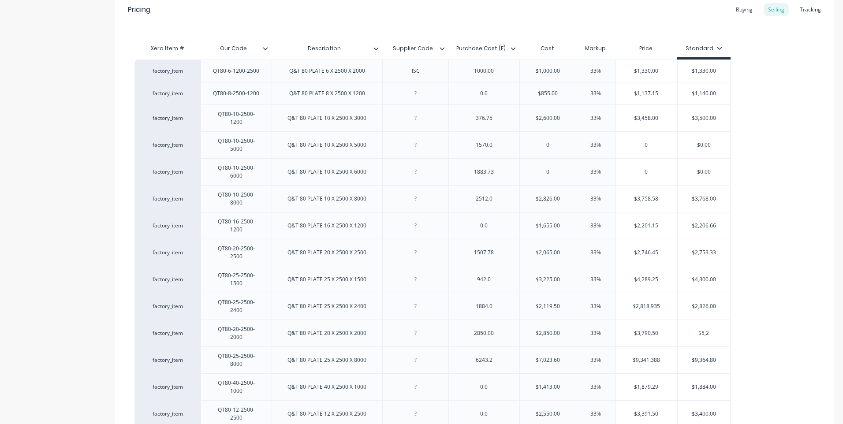
type input "$5,"
type textarea "x"
type input "$5"
type textarea "x"
type input "$"
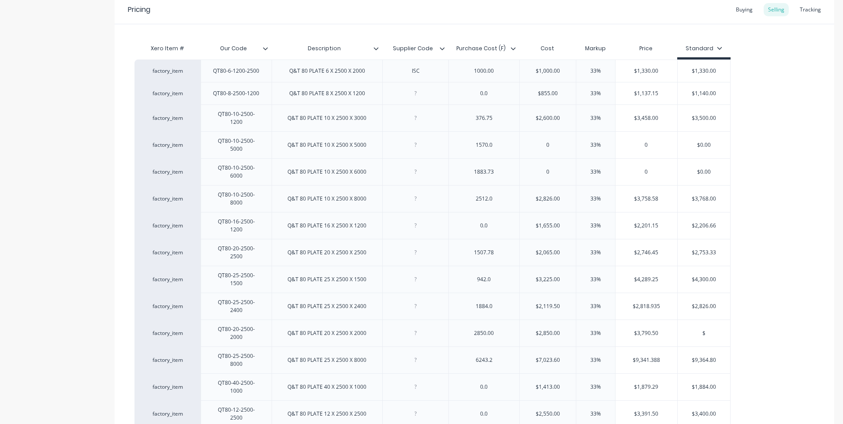
type textarea "x"
type input "37"
type textarea "x"
type input "379"
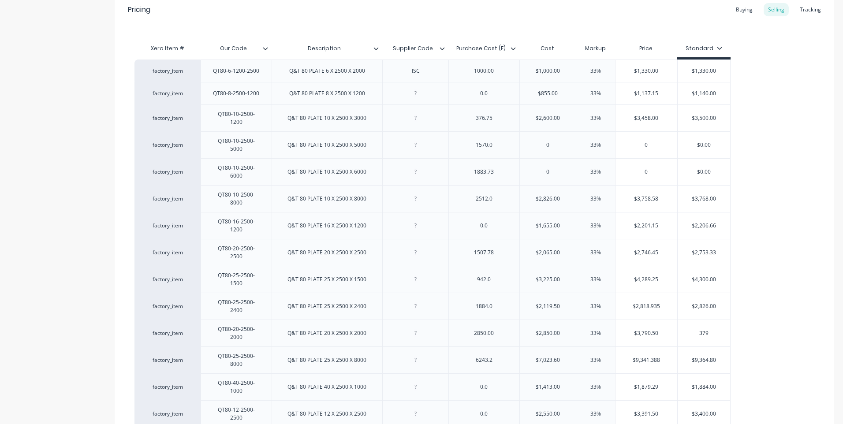
type textarea "x"
type input "3790"
type textarea "x"
type input "3790.5"
type textarea "x"
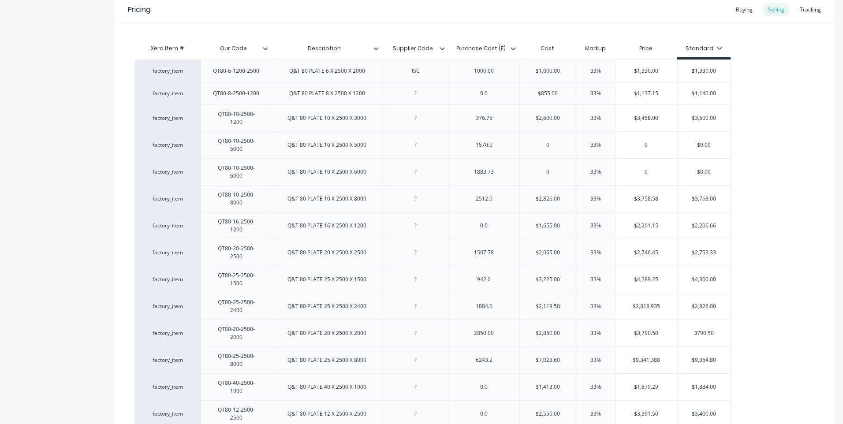
type input "3790.50"
click at [738, 314] on div "factory_item QT80-6-1200-2500 Q&T 80 PLATE 6 X 2500 X 2000 ISC 1000.00 $1,000.0…" at bounding box center [474, 310] width 680 height 502
click at [440, 373] on div at bounding box center [415, 386] width 66 height 27
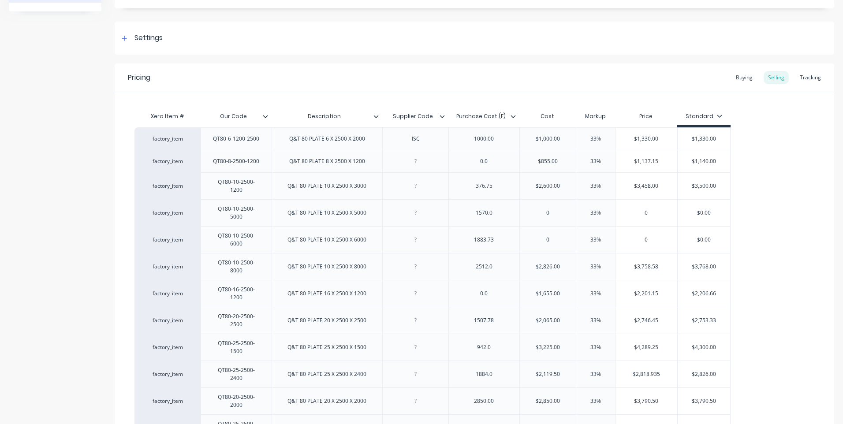
scroll to position [0, 0]
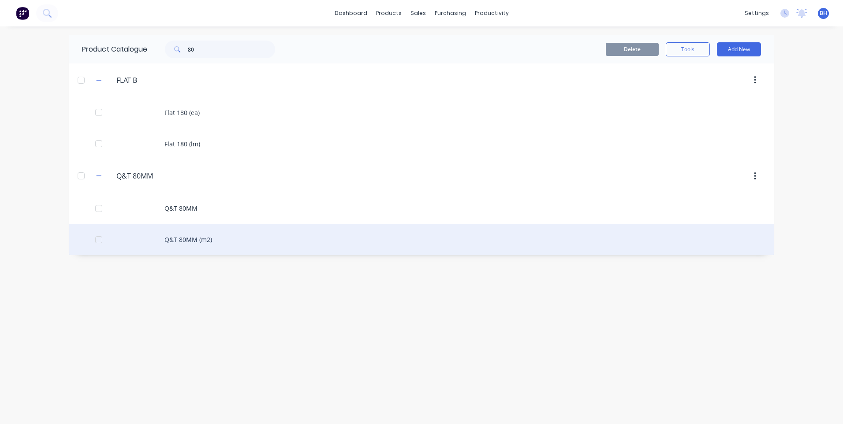
click at [189, 240] on div "Q&T 80MM (m2)" at bounding box center [421, 239] width 705 height 31
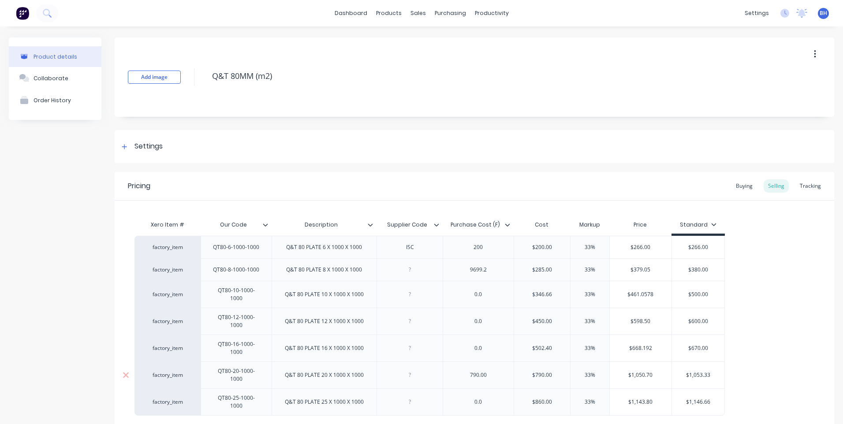
type textarea "x"
click at [487, 369] on div "790.00" at bounding box center [478, 374] width 44 height 11
type textarea "x"
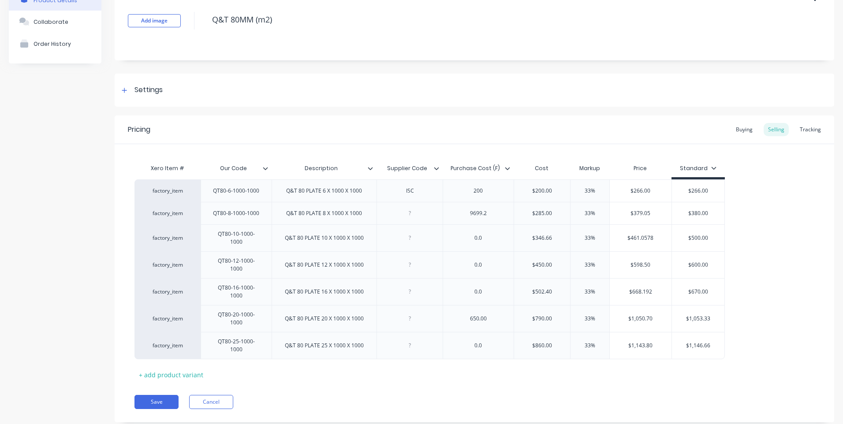
scroll to position [57, 0]
type input "$"
type textarea "x"
type input "6"
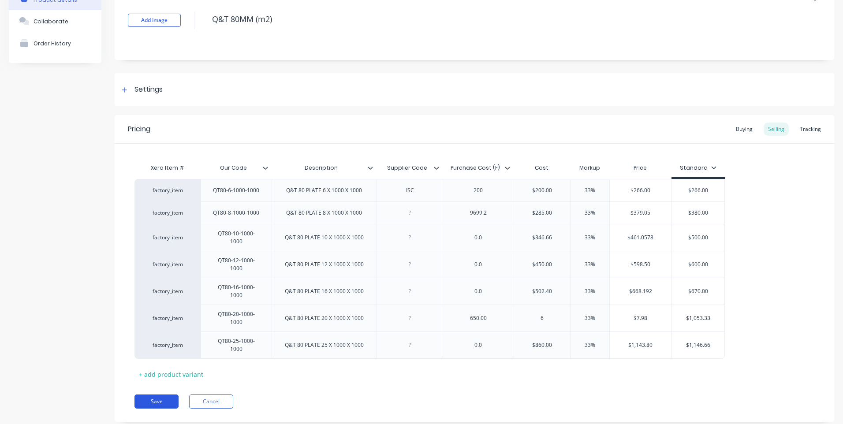
type textarea "x"
type input "65"
type textarea "x"
type input "650.00"
type input "33%"
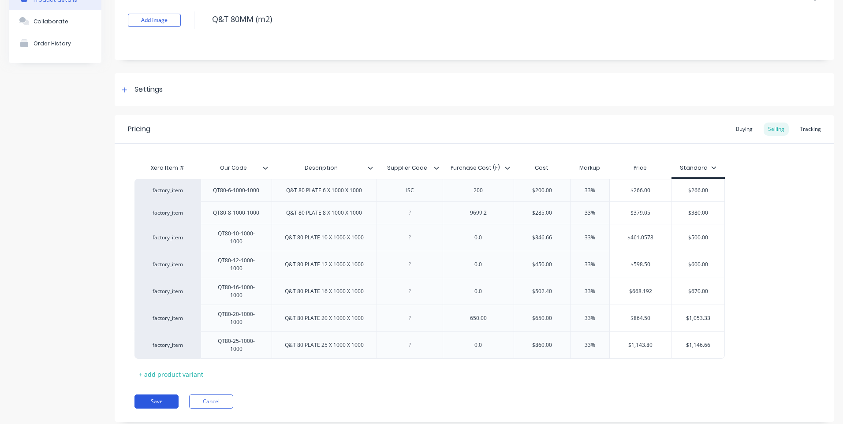
click at [152, 394] on button "Save" at bounding box center [156, 401] width 44 height 14
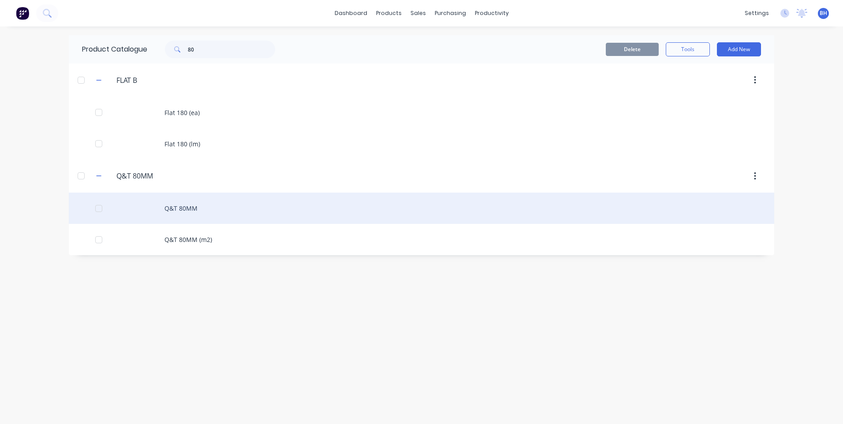
click at [188, 207] on div "Q&T 80MM" at bounding box center [421, 208] width 705 height 31
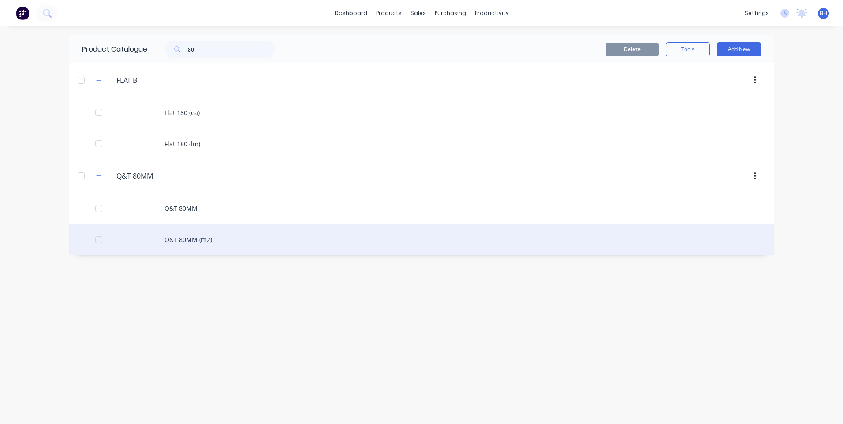
click at [187, 242] on div "Q&T 80MM (m2)" at bounding box center [421, 239] width 705 height 31
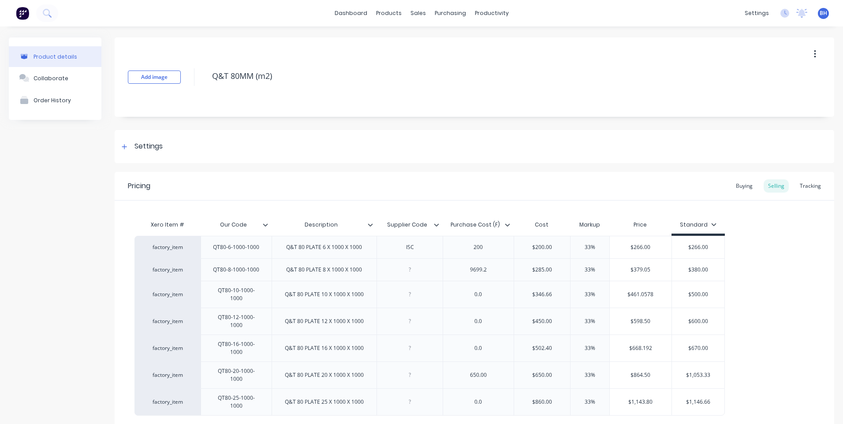
type textarea "x"
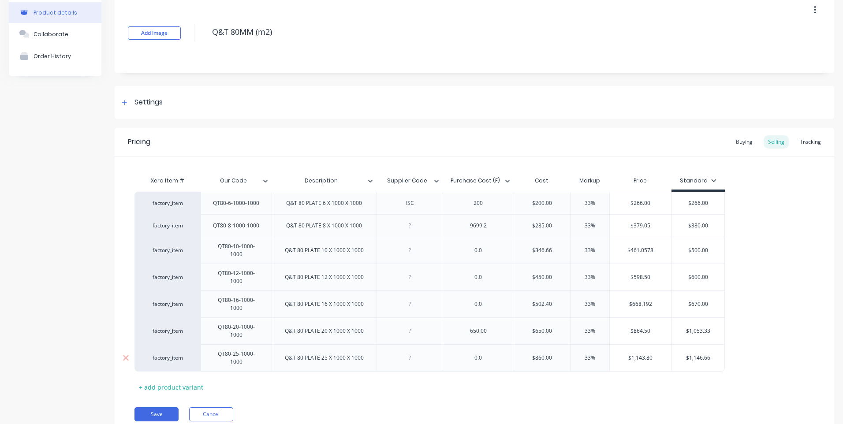
scroll to position [57, 0]
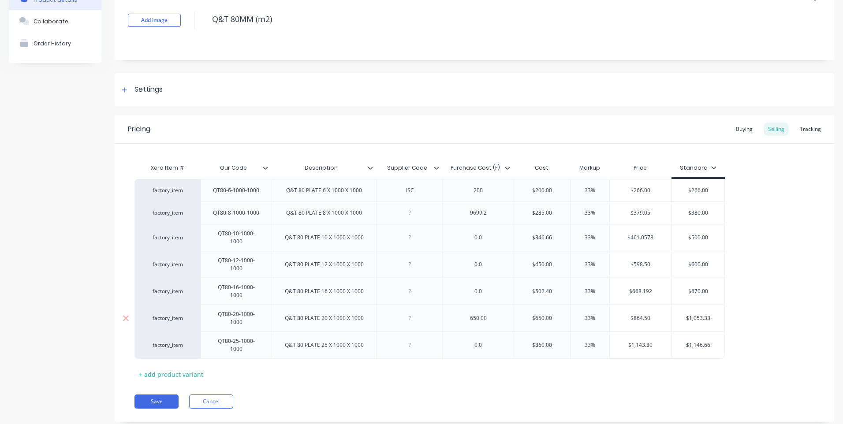
click at [483, 312] on div "650.00" at bounding box center [478, 317] width 44 height 11
click at [489, 312] on div "650.00" at bounding box center [478, 317] width 44 height 11
click at [491, 312] on div "650.00" at bounding box center [478, 317] width 44 height 11
type textarea "x"
type input "$"
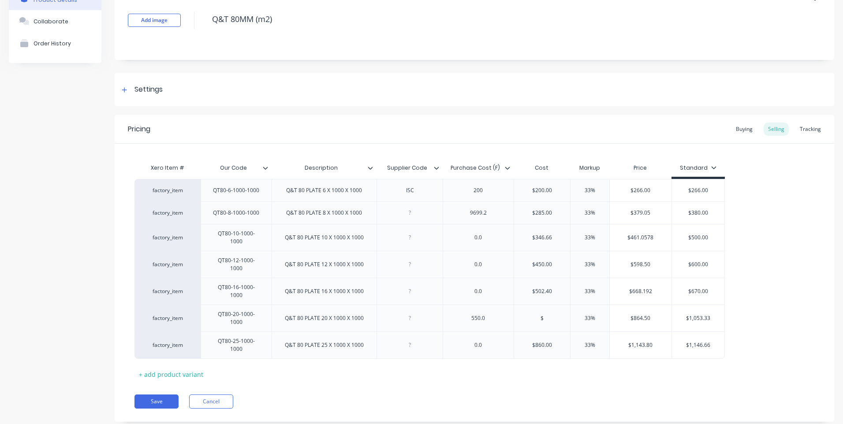
type textarea "x"
type input "5"
type textarea "x"
type input "55"
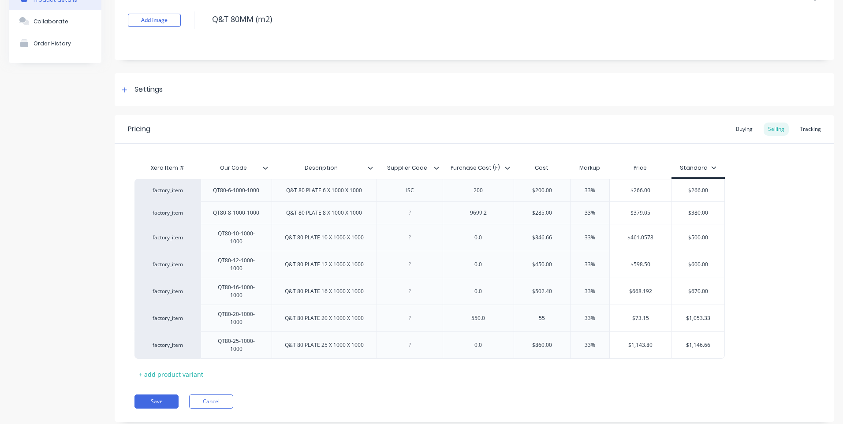
type textarea "x"
type input "550.00"
type input "33%"
type input "$731.50"
click at [660, 334] on div "$1,143.80" at bounding box center [641, 345] width 62 height 22
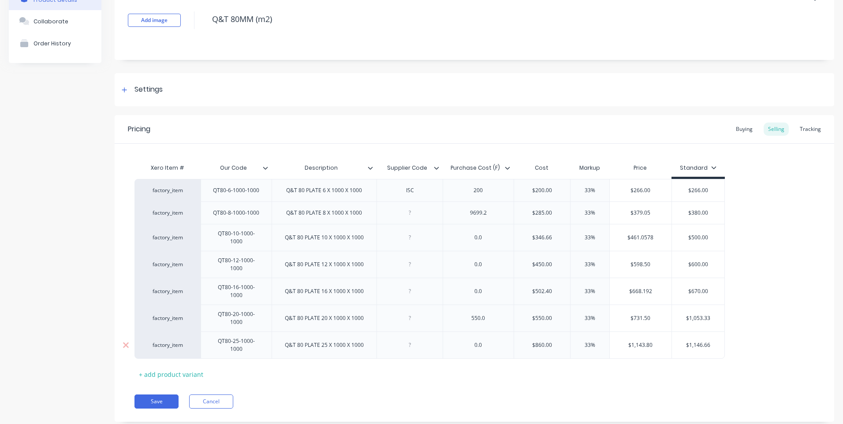
type input "$1,143.80"
click at [159, 394] on button "Save" at bounding box center [156, 401] width 44 height 14
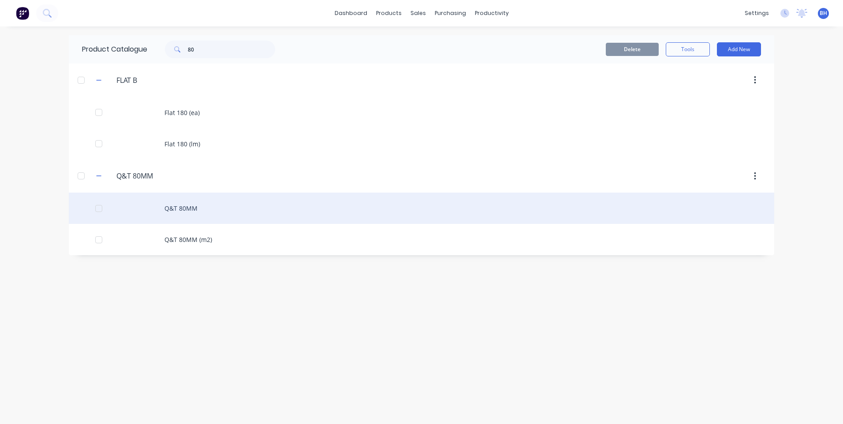
click at [190, 212] on div "Q&T 80MM" at bounding box center [421, 208] width 705 height 31
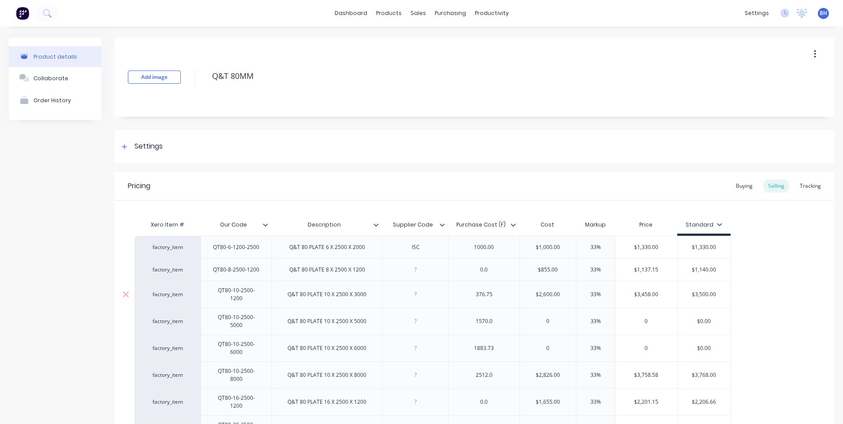
type textarea "x"
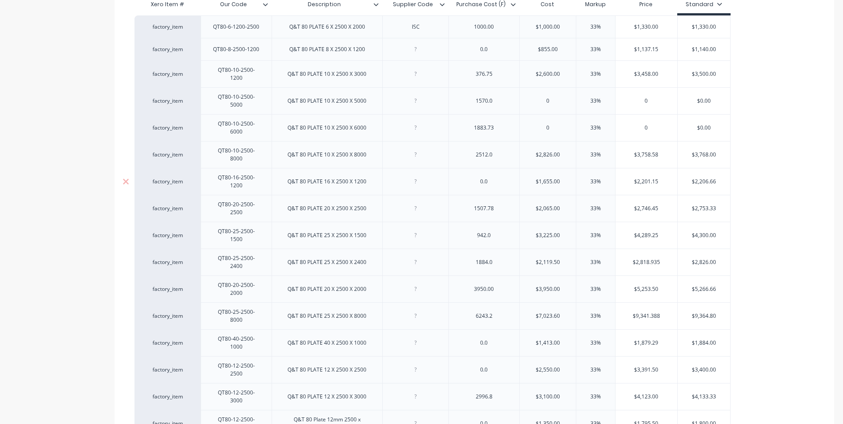
scroll to position [176, 0]
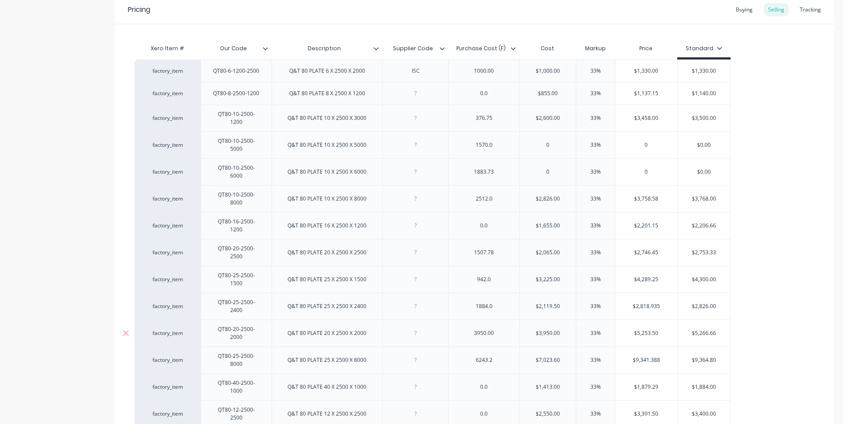
click at [489, 327] on div "3950.00" at bounding box center [484, 332] width 44 height 11
click at [496, 327] on div "3950.00" at bounding box center [484, 332] width 44 height 11
type textarea "x"
type input "$3,"
type textarea "x"
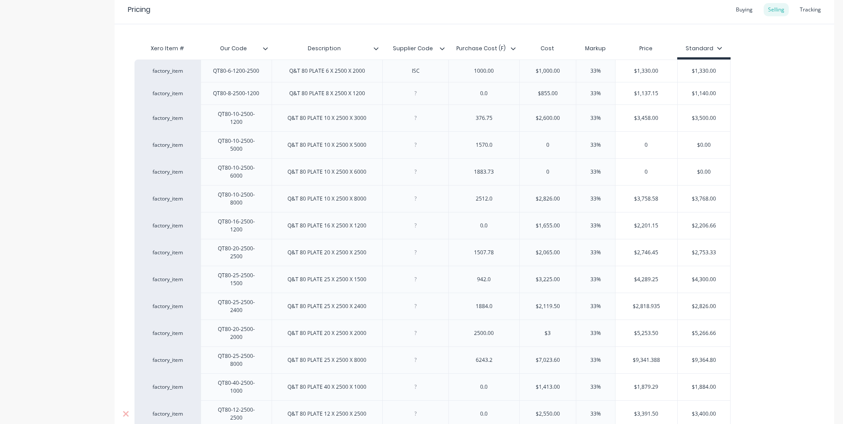
type input "$"
type textarea "x"
type input "2"
type textarea "x"
type input "250"
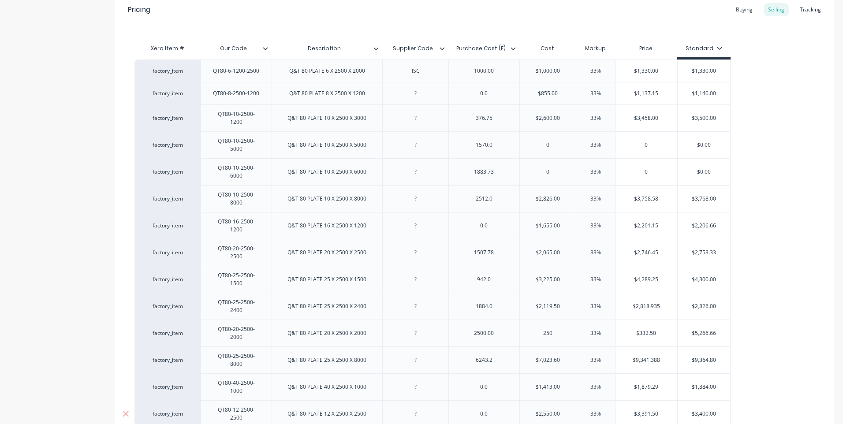
type textarea "x"
type input "2500.00"
type input "33%"
type input "$3,325.00"
click at [702, 403] on div "$3,400.00" at bounding box center [703, 414] width 53 height 22
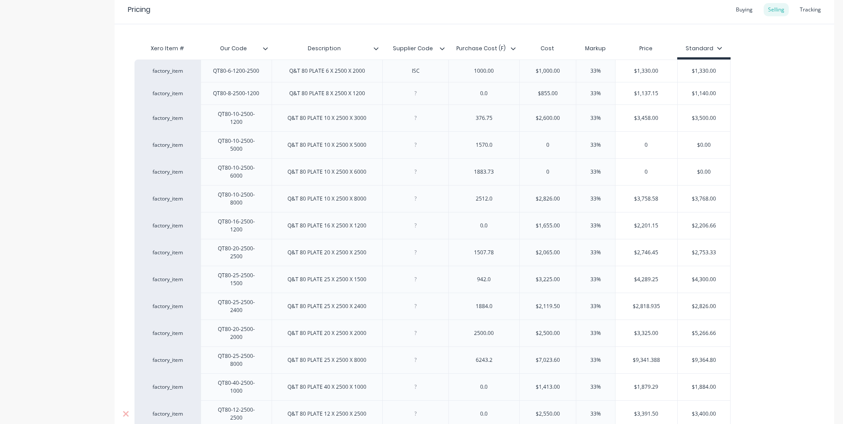
type input "$3,400.00"
click at [485, 301] on div "1884.0" at bounding box center [484, 306] width 44 height 11
type textarea "x"
type input "$2,119."
type textarea "x"
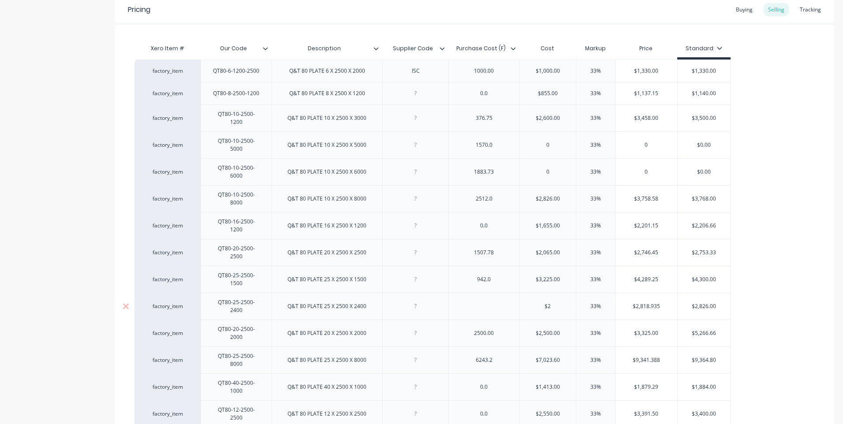
type input "$"
type textarea "x"
type input "33%"
type input "$2,826.00"
click at [717, 302] on input "$2,826.00" at bounding box center [703, 306] width 53 height 8
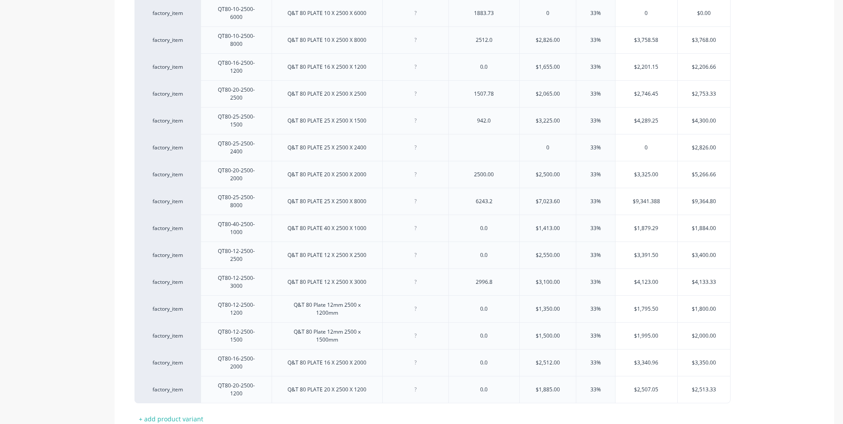
scroll to position [335, 0]
type textarea "x"
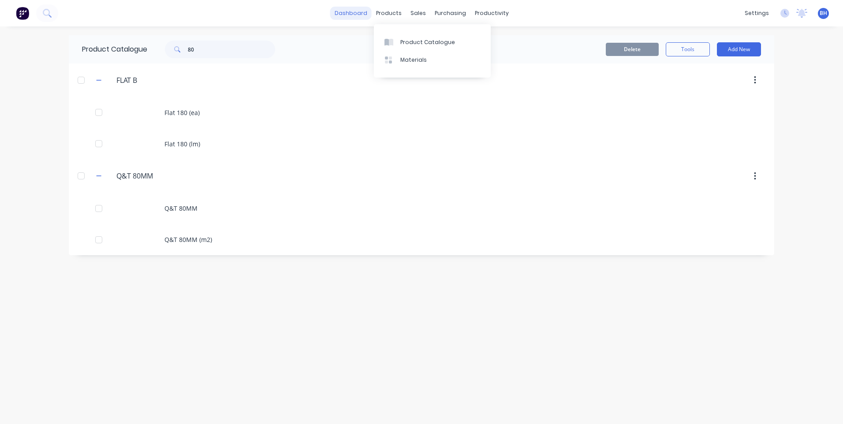
click at [354, 11] on link "dashboard" at bounding box center [350, 13] width 41 height 13
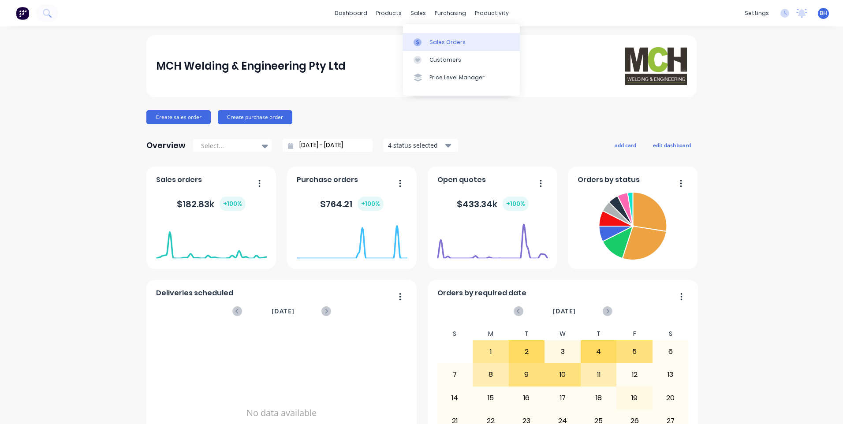
click at [436, 39] on div "Sales Orders" at bounding box center [447, 42] width 36 height 8
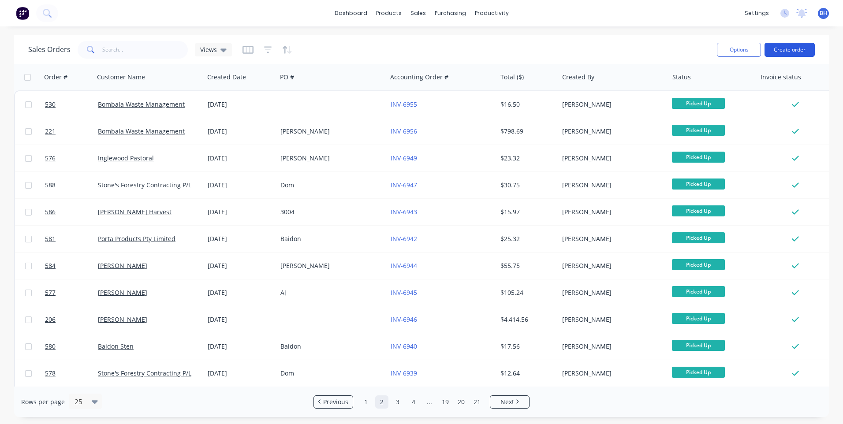
click at [778, 45] on button "Create order" at bounding box center [789, 50] width 50 height 14
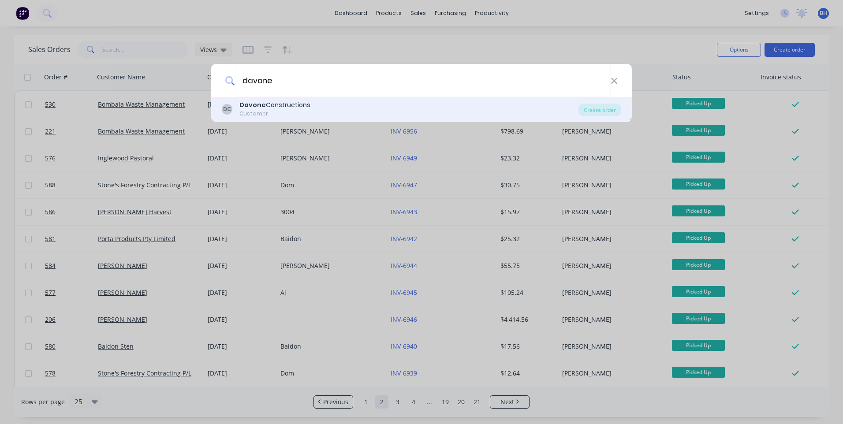
type input "davone"
click at [340, 104] on div "DC Davone Constructions Customer" at bounding box center [400, 108] width 357 height 17
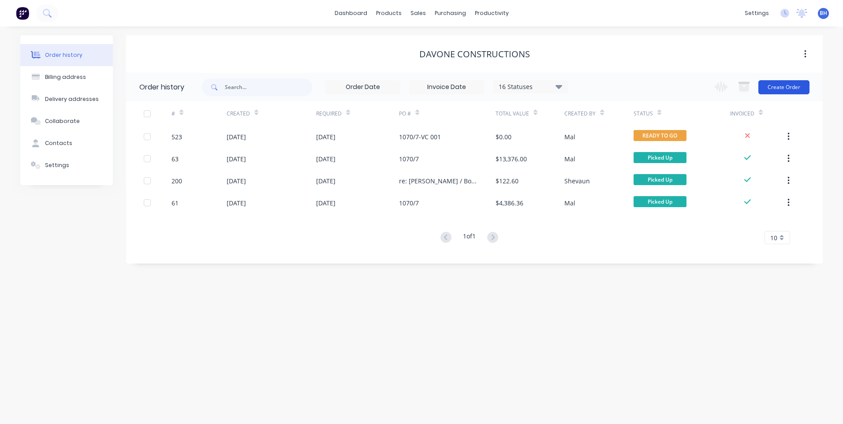
click at [788, 85] on button "Create Order" at bounding box center [783, 87] width 51 height 14
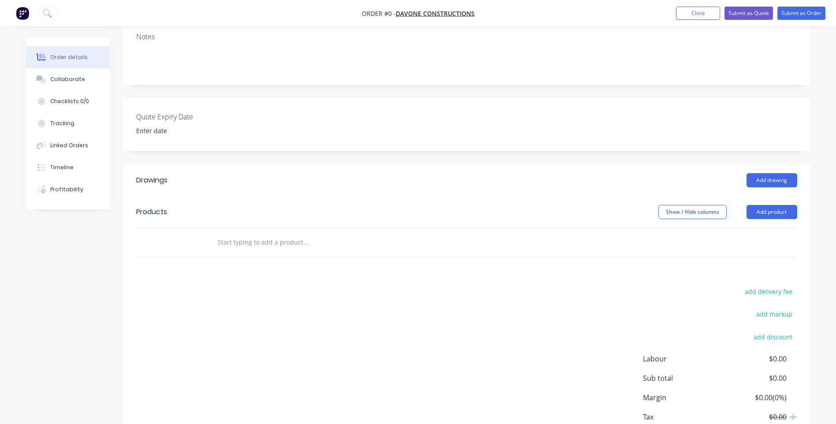
scroll to position [207, 0]
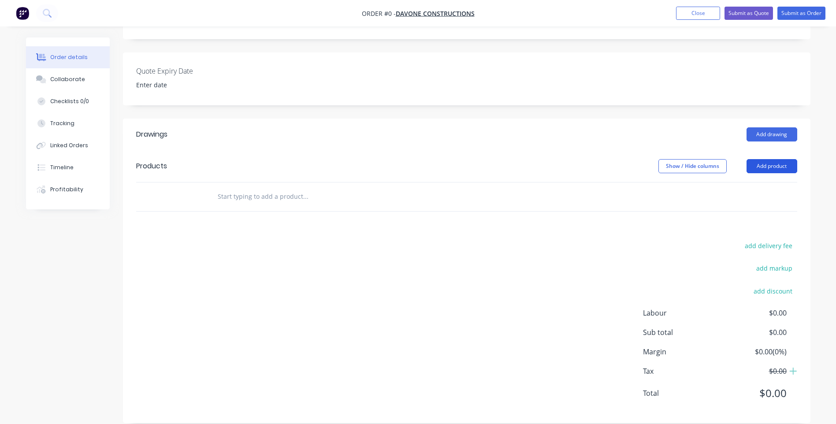
click at [757, 159] on button "Add product" at bounding box center [772, 166] width 51 height 14
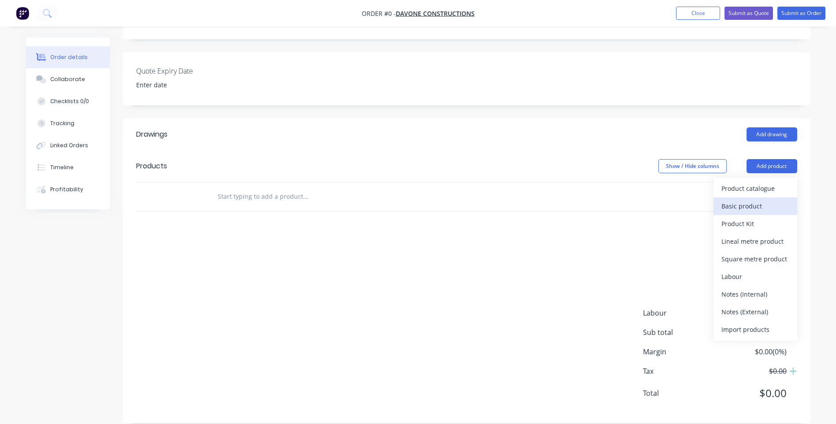
click at [726, 200] on div "Basic product" at bounding box center [755, 206] width 68 height 13
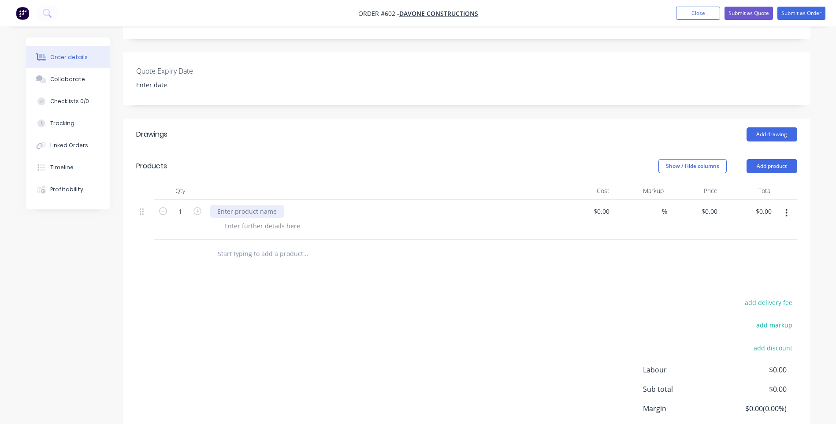
click at [264, 205] on div at bounding box center [247, 211] width 74 height 13
click at [277, 205] on div at bounding box center [247, 211] width 74 height 13
click at [264, 219] on div at bounding box center [262, 225] width 90 height 13
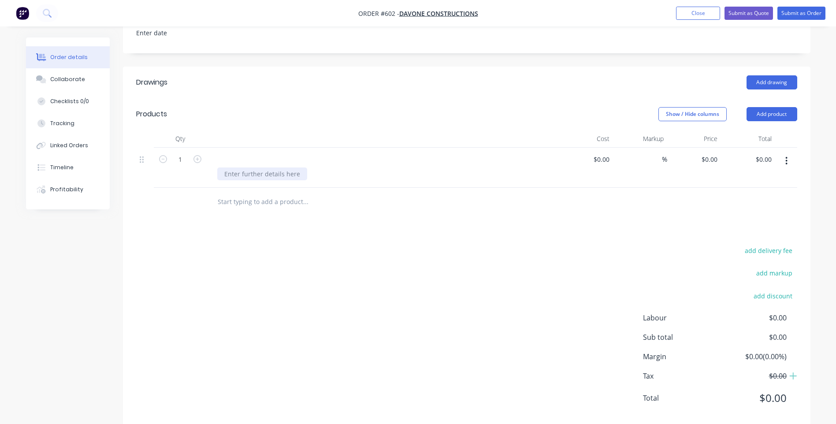
scroll to position [264, 0]
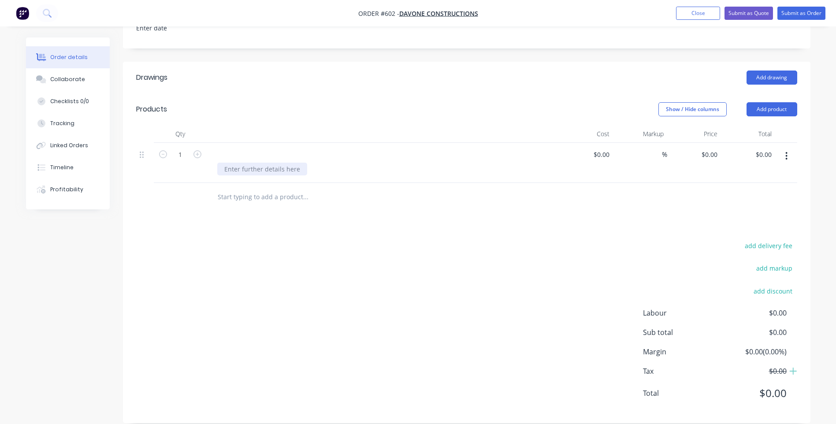
click at [253, 163] on div at bounding box center [262, 169] width 90 height 13
click at [240, 148] on div at bounding box center [383, 154] width 346 height 13
click at [224, 148] on div at bounding box center [383, 154] width 346 height 13
click at [295, 163] on div at bounding box center [262, 169] width 90 height 13
type input "$0.00"
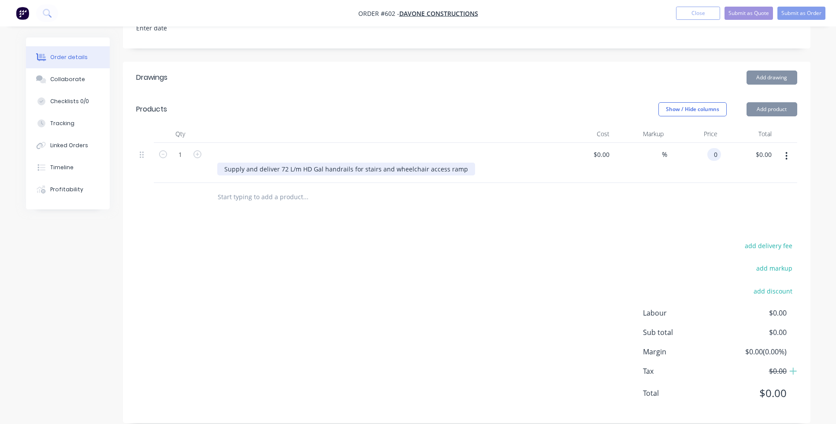
type input "$0.00"
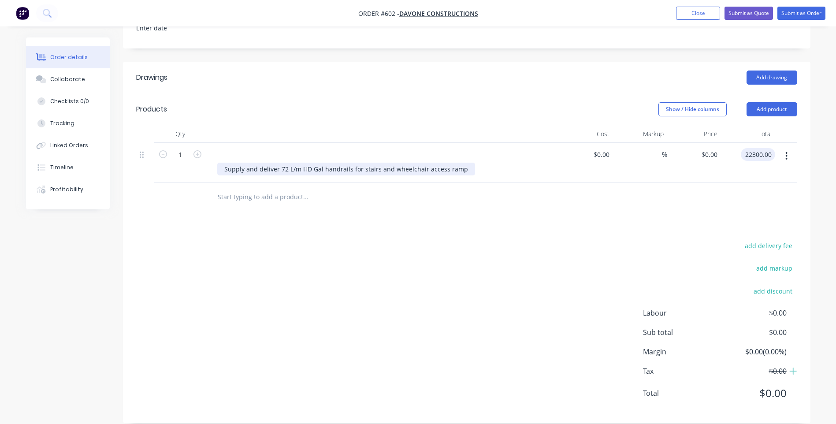
type input "22300.00"
type input "$22,300.00"
click at [223, 148] on div at bounding box center [217, 154] width 14 height 13
click at [328, 189] on input "text" at bounding box center [305, 197] width 176 height 18
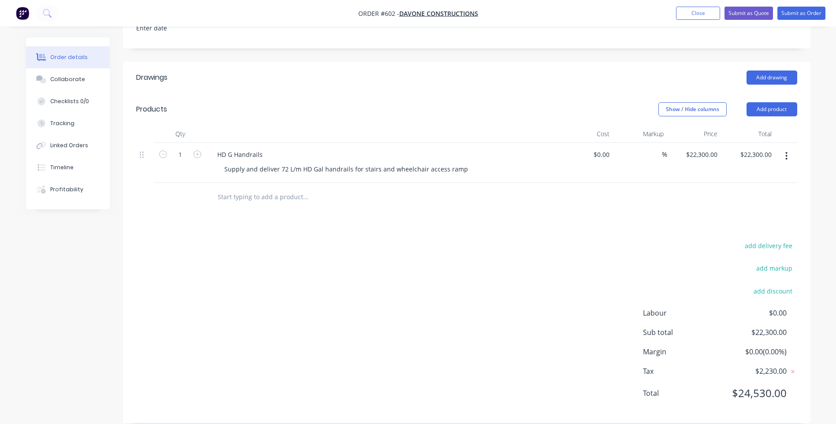
click at [768, 93] on header "Products Show / Hide columns Add product" at bounding box center [467, 109] width 688 height 32
click at [768, 102] on button "Add product" at bounding box center [772, 109] width 51 height 14
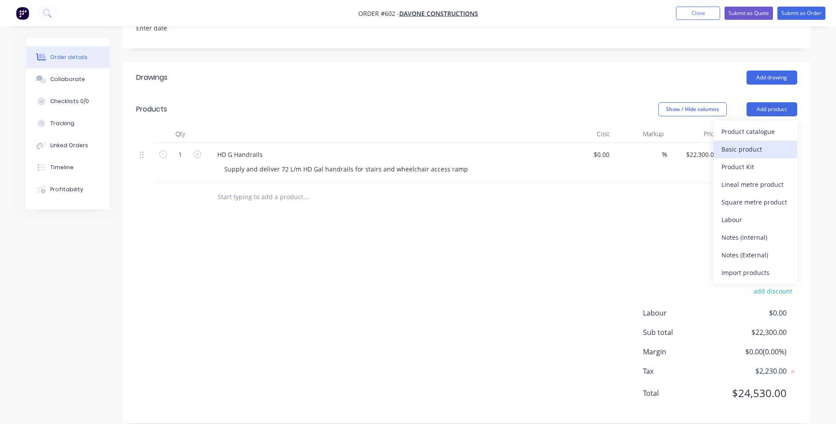
click at [733, 143] on div "Basic product" at bounding box center [755, 149] width 68 height 13
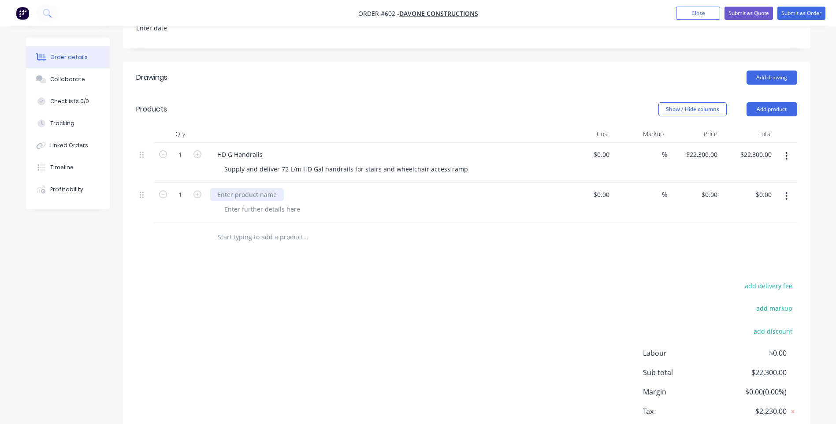
click at [276, 188] on div at bounding box center [247, 194] width 74 height 13
click at [245, 203] on div at bounding box center [262, 209] width 90 height 13
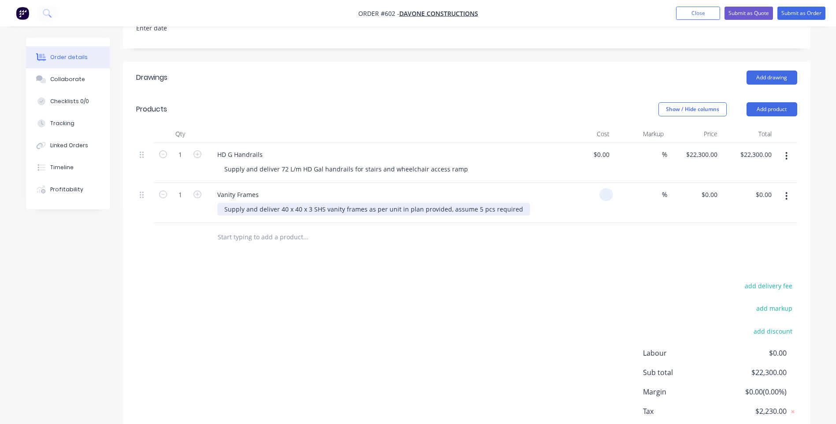
type input "$0.00"
type input "4"
type input "$0.00"
click at [243, 203] on div "Supply and deliver 40 x 40 x 3 SHS vanity frames as per unit in plan provided, …" at bounding box center [373, 209] width 313 height 13
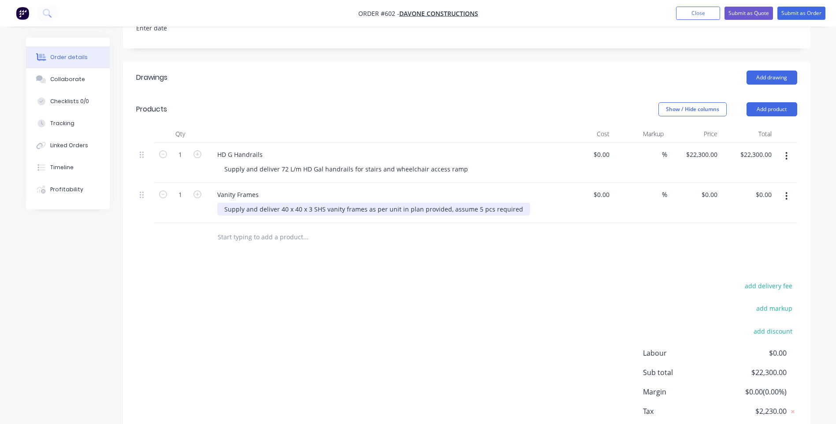
click at [242, 203] on div "Supply and deliver 40 x 40 x 3 SHS vanity frames as per unit in plan provided, …" at bounding box center [373, 209] width 313 height 13
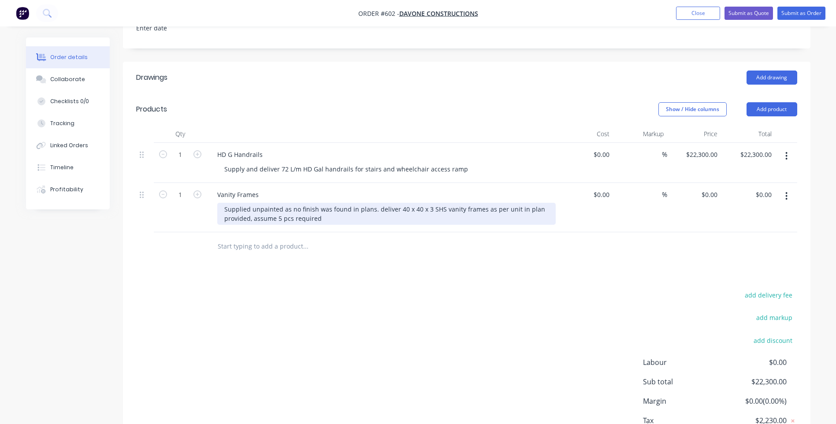
click at [278, 203] on div "Supplied unpainted as no finish was found in plans. deliver 40 x 40 x 3 SHS van…" at bounding box center [386, 214] width 338 height 22
click at [280, 203] on div "Supplied unpainted as no finish was found in plans. deliver 40 x 40 x 3 SHS van…" at bounding box center [386, 214] width 338 height 22
click at [349, 203] on div "Supply and as no finish was found in plans. deliver 40 x 40 x 3 SHS vanity fram…" at bounding box center [386, 214] width 338 height 22
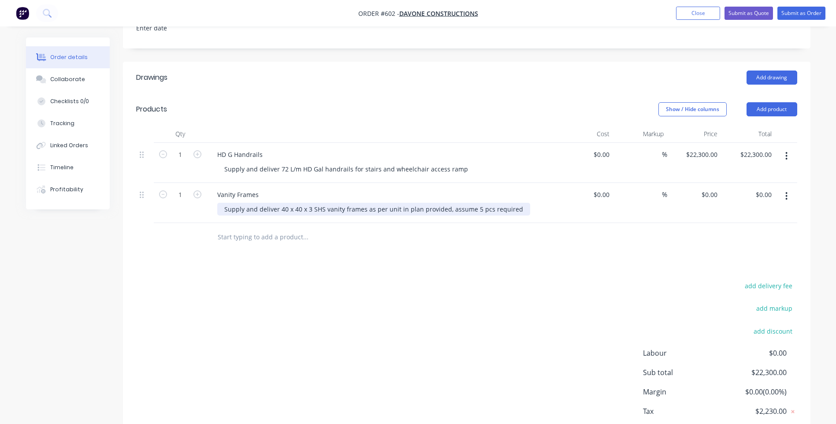
click at [512, 203] on div "Supply and deliver 40 x 40 x 3 SHS vanity frames as per unit in plan provided, …" at bounding box center [373, 209] width 313 height 13
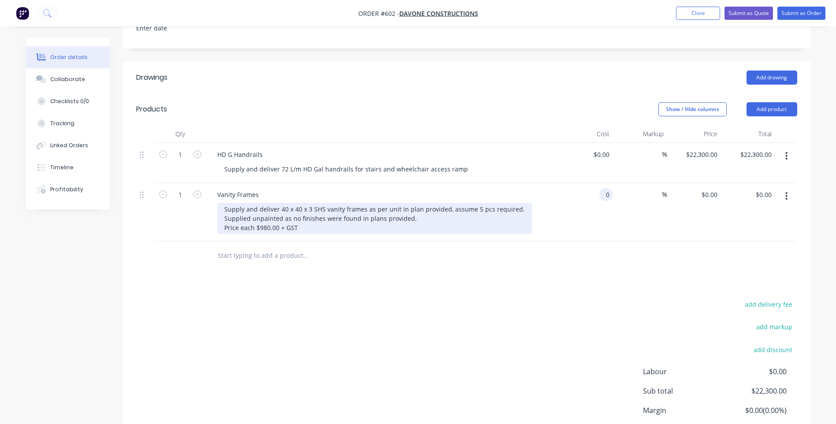
type input "$0.00"
type input "4900.00"
type input "$4,900.00"
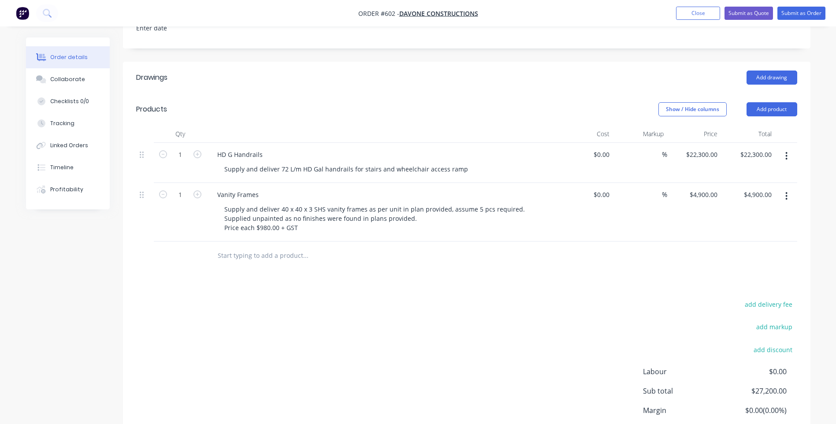
click at [224, 247] on input "text" at bounding box center [305, 256] width 176 height 18
click at [782, 102] on button "Add product" at bounding box center [772, 109] width 51 height 14
click at [736, 143] on div "Basic product" at bounding box center [755, 149] width 68 height 13
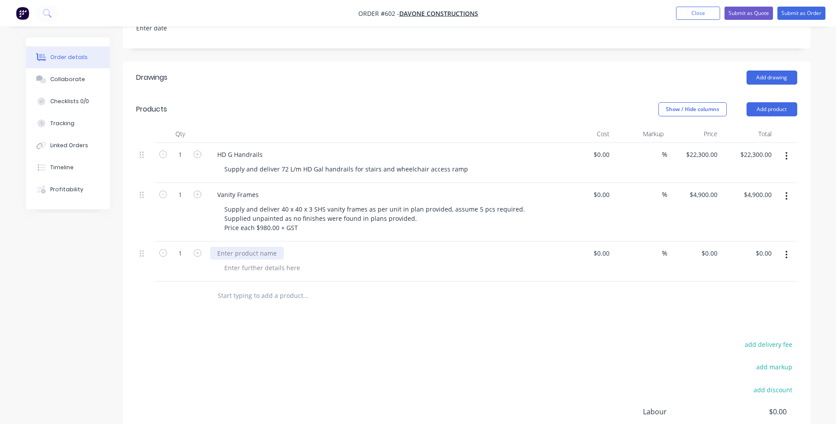
click at [264, 247] on div at bounding box center [247, 253] width 74 height 13
click at [235, 261] on div at bounding box center [262, 267] width 90 height 13
click at [227, 261] on div at bounding box center [262, 267] width 90 height 13
click at [321, 261] on div "Supply and deliver powedercoated monument" at bounding box center [293, 267] width 152 height 13
drag, startPoint x: 295, startPoint y: 256, endPoint x: 294, endPoint y: 280, distance: 24.7
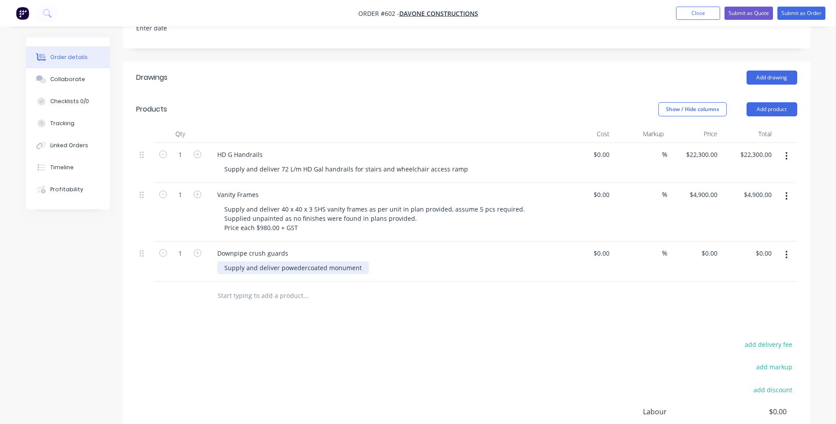
click at [294, 261] on div "Supply and deliver powedercoated monument" at bounding box center [293, 267] width 152 height 13
click at [363, 261] on div "Supply and deliver powder coated monument" at bounding box center [386, 267] width 338 height 13
click at [355, 261] on div "Supply and deliver powder coated monument" at bounding box center [292, 267] width 150 height 13
click at [610, 188] on input "0" at bounding box center [608, 194] width 10 height 13
type input "$980.00"
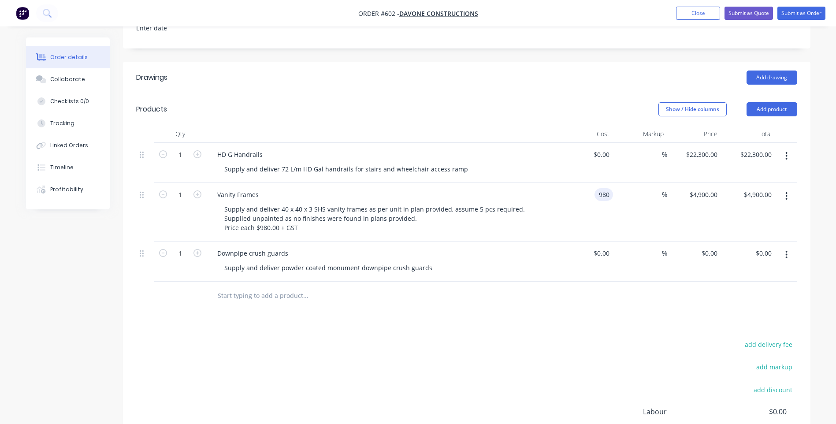
type input "$980.00"
click at [195, 190] on icon "button" at bounding box center [197, 194] width 8 height 8
type input "2"
type input "$1,960.00"
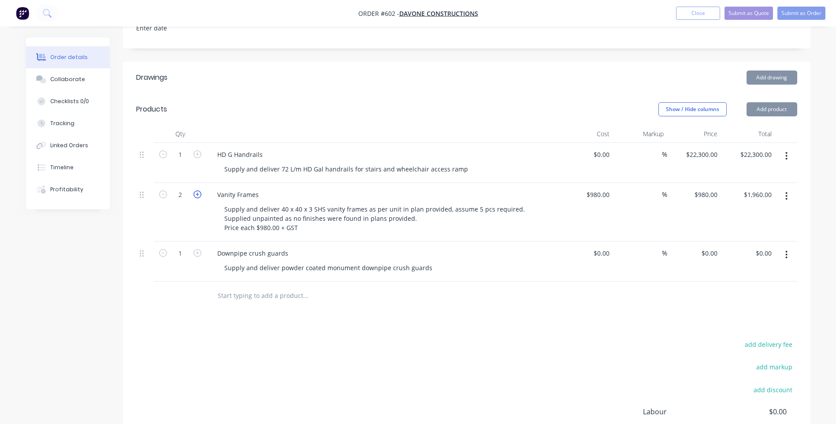
click at [195, 190] on icon "button" at bounding box center [197, 194] width 8 height 8
type input "3"
type input "$2,940.00"
click at [195, 190] on icon "button" at bounding box center [197, 194] width 8 height 8
type input "4"
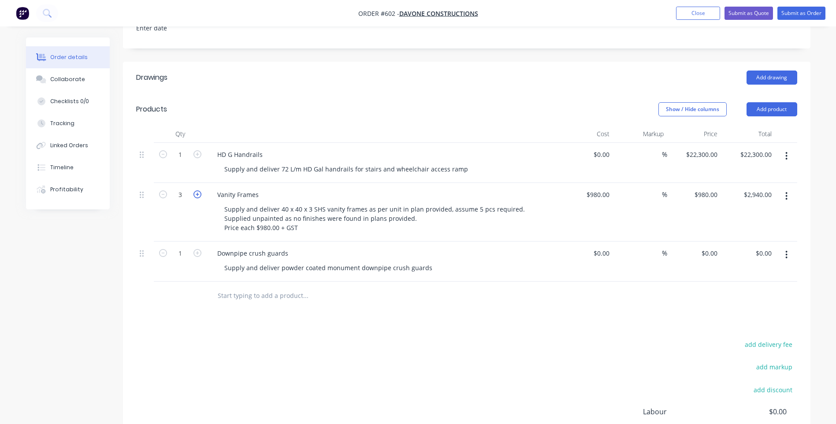
type input "$3,920.00"
click at [195, 190] on icon "button" at bounding box center [197, 194] width 8 height 8
type input "5"
type input "$4,900.00"
click at [197, 249] on icon "button" at bounding box center [197, 253] width 8 height 8
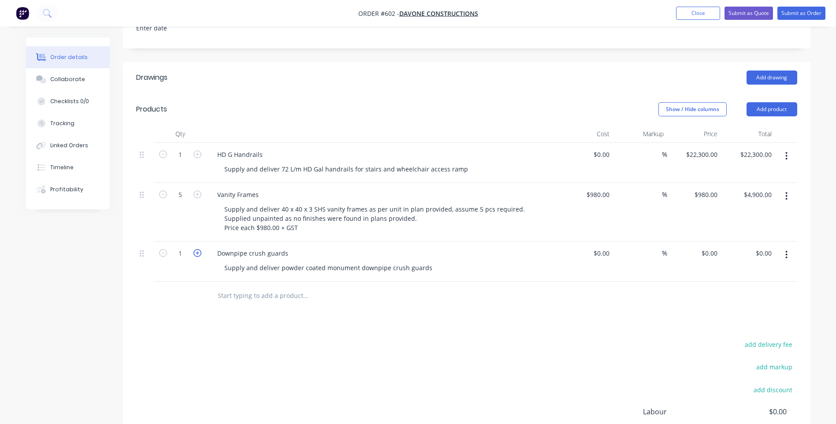
type input "2"
click at [602, 247] on div at bounding box center [606, 253] width 14 height 13
type input "$930.00"
type input "$1,860.00"
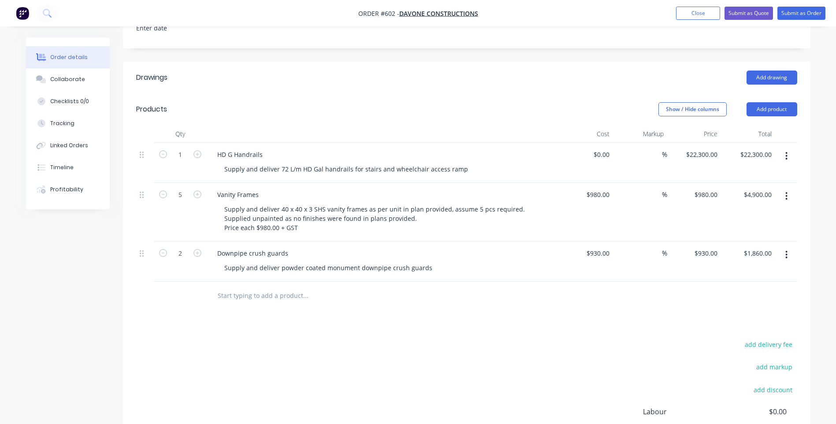
click at [249, 287] on input "text" at bounding box center [305, 296] width 176 height 18
click at [766, 102] on button "Add product" at bounding box center [772, 109] width 51 height 14
click at [741, 143] on div "Basic product" at bounding box center [755, 149] width 68 height 13
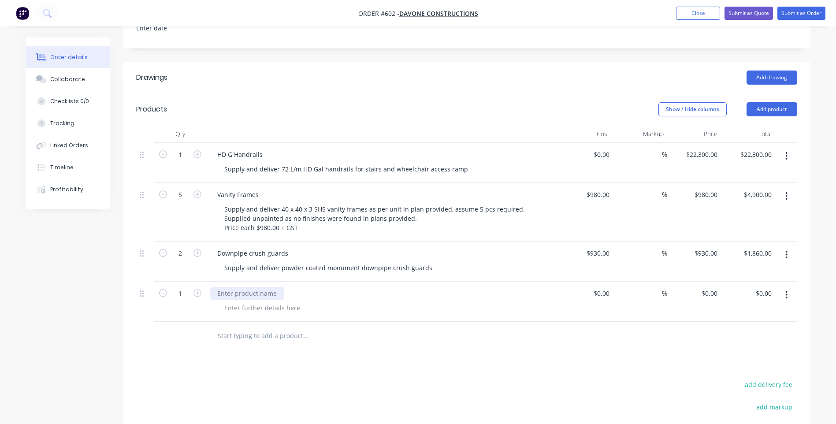
click at [251, 287] on div at bounding box center [247, 293] width 74 height 13
click at [232, 301] on div at bounding box center [262, 307] width 90 height 13
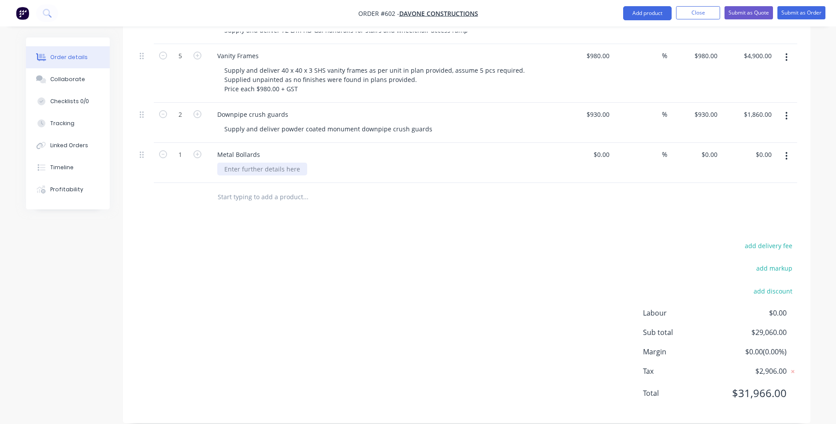
click at [237, 163] on div at bounding box center [262, 169] width 90 height 13
drag, startPoint x: 457, startPoint y: 155, endPoint x: 468, endPoint y: 190, distance: 36.4
click at [458, 163] on div "Supply and deliver 3 x metal bollards, choice of Gal or yellow powder coat fini…" at bounding box center [382, 169] width 330 height 13
click at [531, 163] on div "Supply and deliver 3 x metal bollards, choice of Gal or yellow powder coat fini…" at bounding box center [381, 169] width 328 height 13
click at [196, 150] on icon "button" at bounding box center [197, 154] width 8 height 8
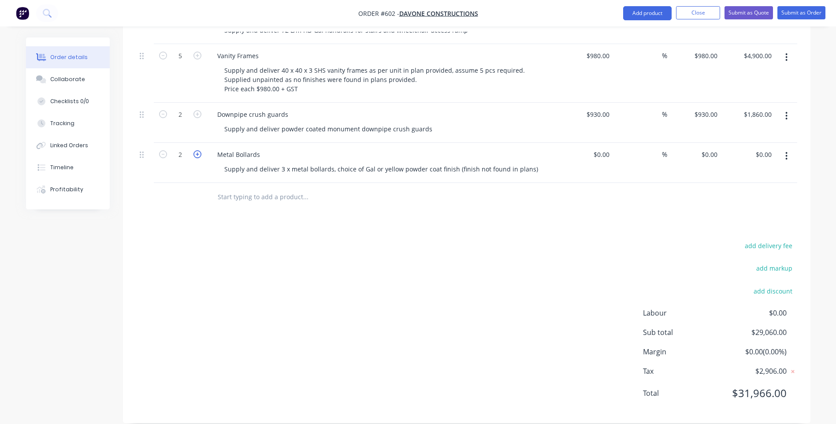
click at [196, 150] on icon "button" at bounding box center [197, 154] width 8 height 8
type input "3"
click at [605, 148] on input at bounding box center [603, 154] width 20 height 13
type input "$300.00"
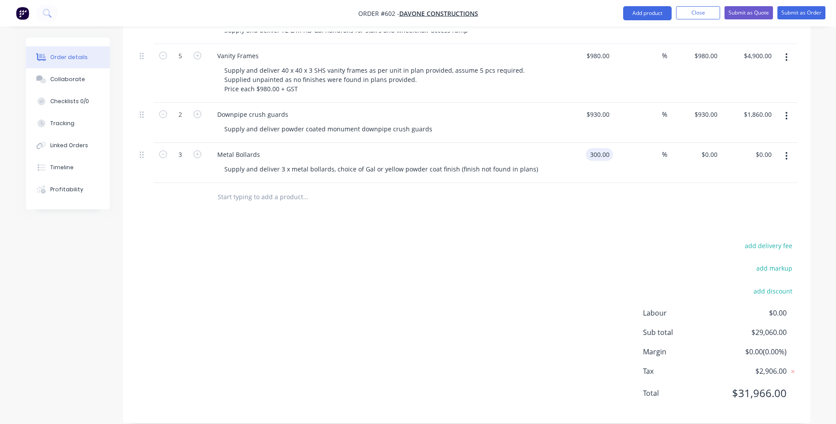
type input "$900.00"
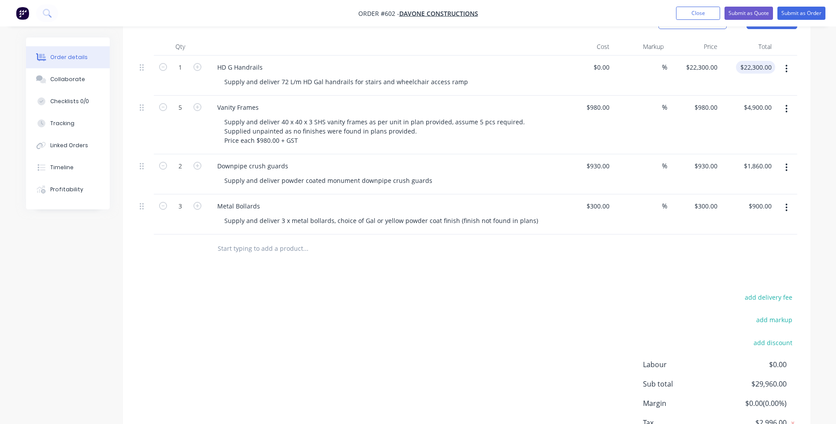
scroll to position [270, 0]
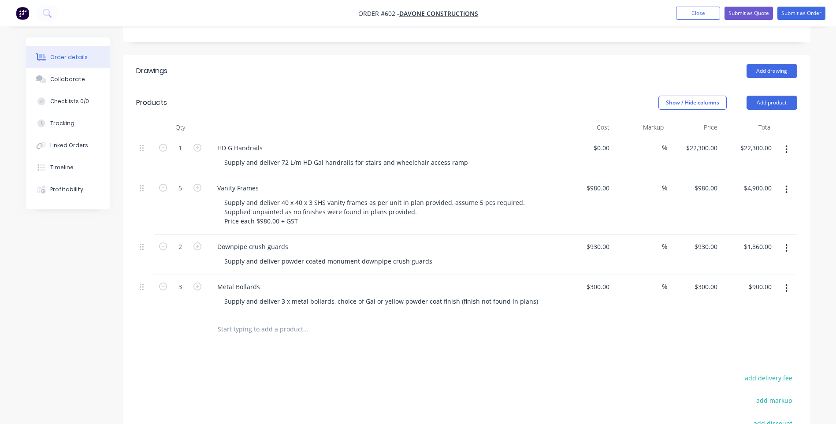
click at [279, 321] on input "text" at bounding box center [305, 329] width 176 height 18
click at [758, 96] on button "Add product" at bounding box center [772, 103] width 51 height 14
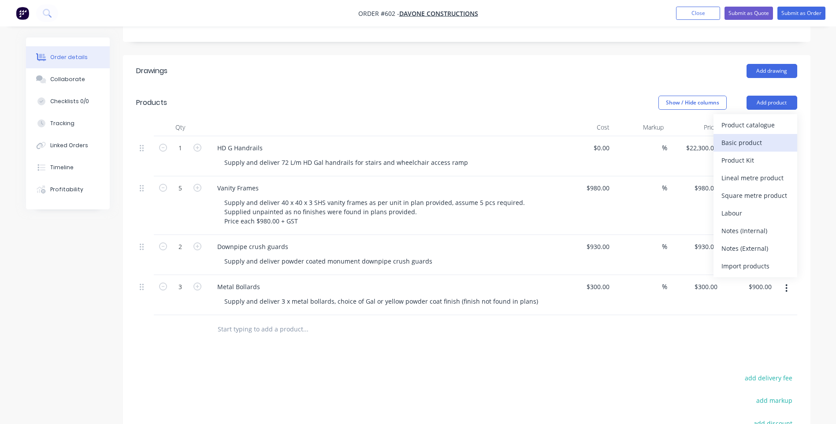
click at [732, 136] on div "Basic product" at bounding box center [755, 142] width 68 height 13
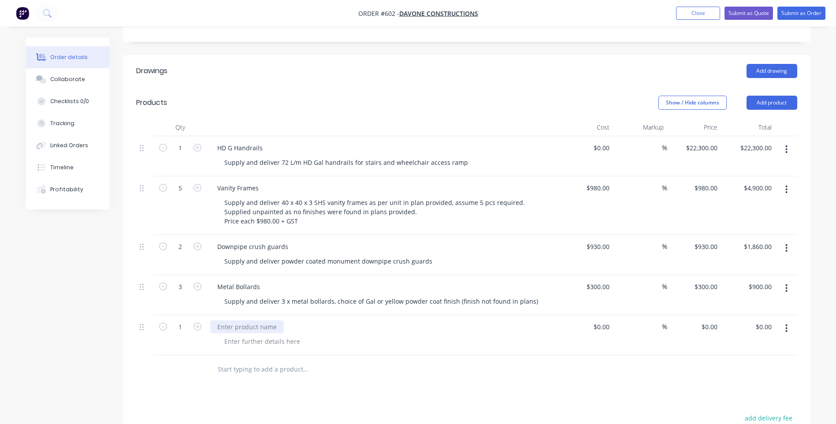
click at [263, 320] on div at bounding box center [247, 326] width 74 height 13
click at [238, 335] on div at bounding box center [262, 341] width 90 height 13
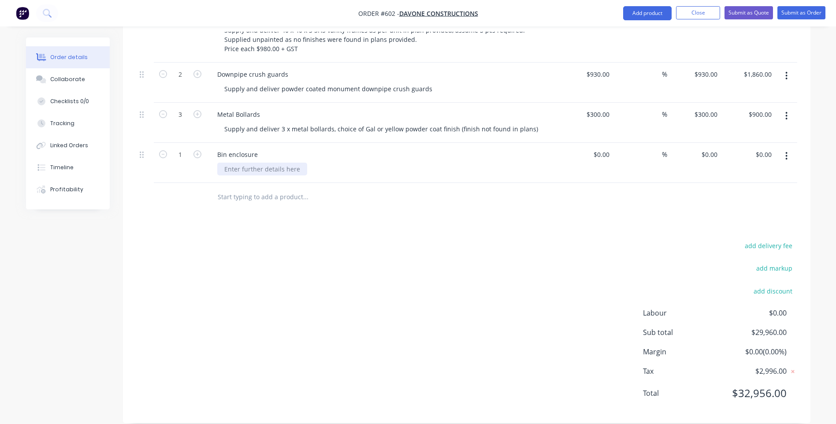
click at [250, 163] on div at bounding box center [262, 169] width 90 height 13
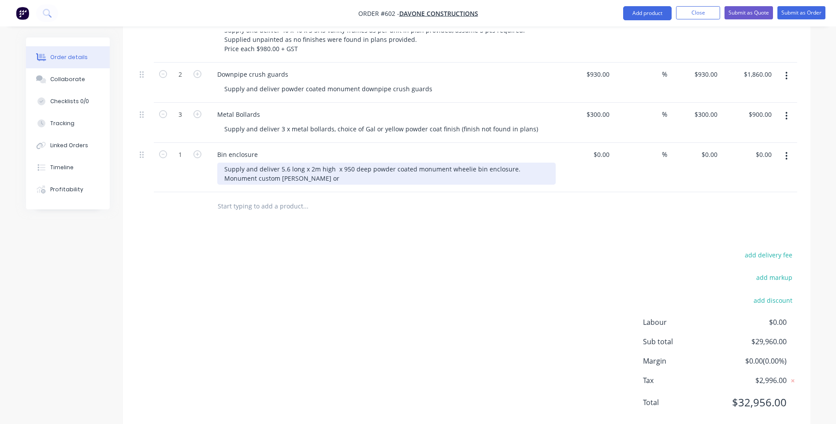
click at [335, 163] on div "Supply and deliver 5.6 long x 2m high x 950 deep powder coated monument wheelie…" at bounding box center [386, 174] width 338 height 22
click at [270, 167] on div "Supply and deliver 5.6 long x 2m high x 950 deep powder coated monument wheelie…" at bounding box center [386, 174] width 338 height 22
click at [265, 171] on div "Supply and deliver 5.6 long x 2m high x 950 deep powder coated monument wheelie…" at bounding box center [386, 174] width 338 height 22
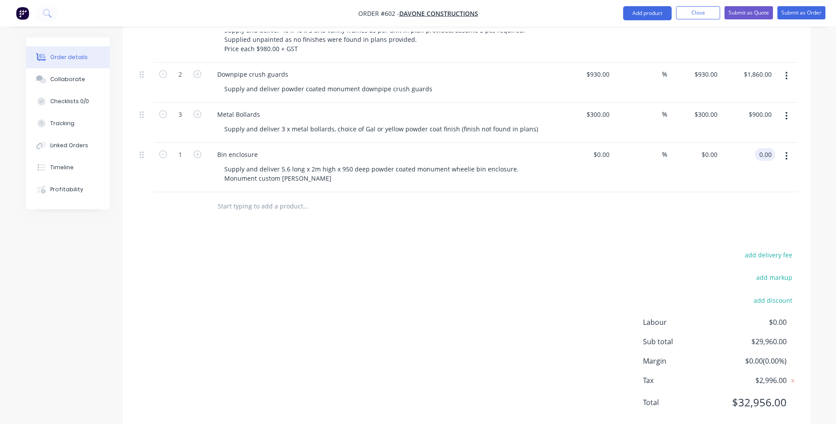
click at [755, 143] on div "0.00 0.00" at bounding box center [748, 167] width 54 height 49
type input "8304.00"
type input "$8,304.00"
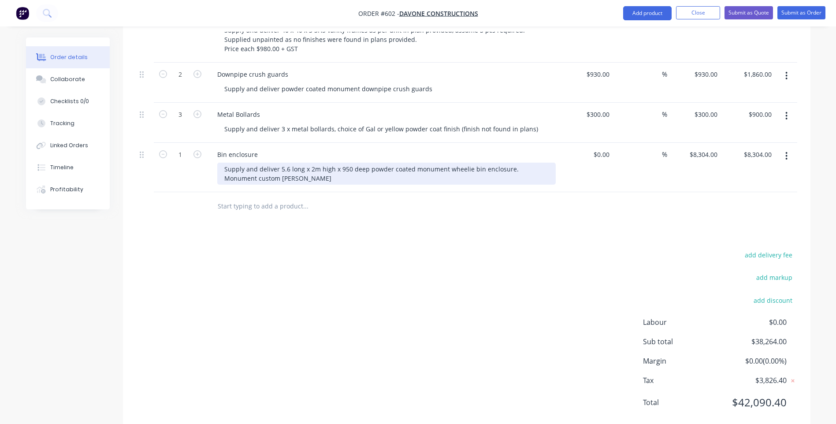
click at [510, 163] on div "Supply and deliver 5.6 long x 2m high x 950 deep powder coated monument wheelie…" at bounding box center [386, 174] width 338 height 22
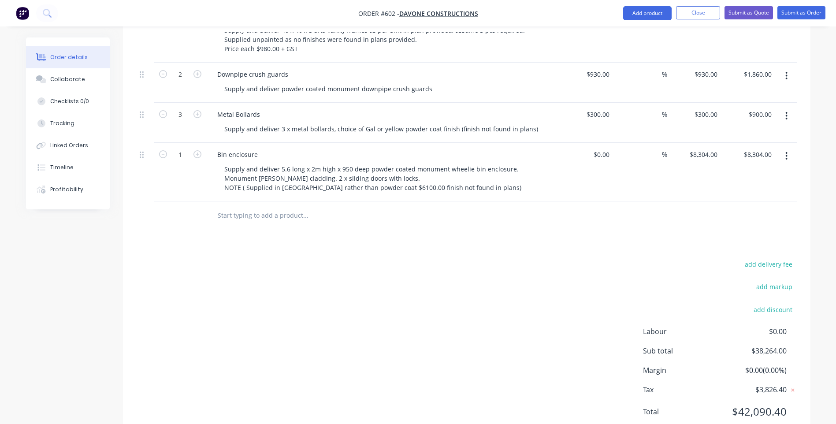
click at [285, 207] on input "text" at bounding box center [305, 216] width 176 height 18
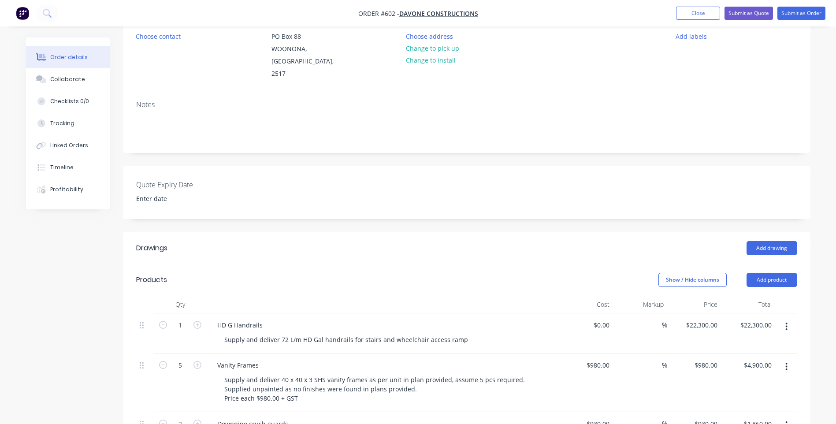
scroll to position [90, 0]
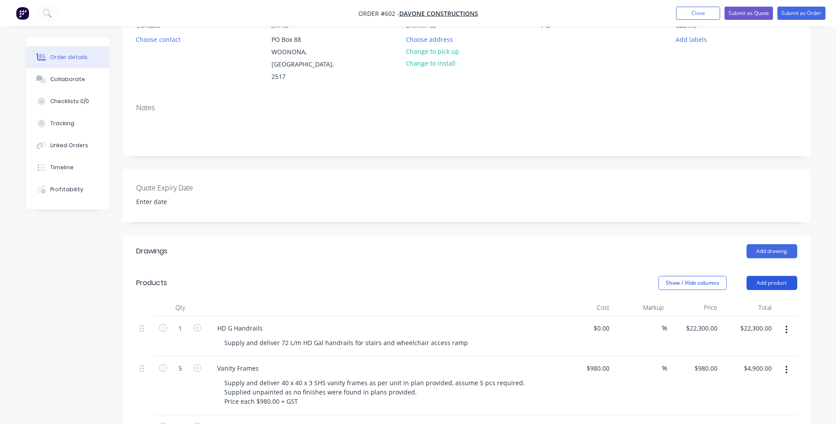
click at [757, 276] on button "Add product" at bounding box center [772, 283] width 51 height 14
click at [738, 316] on div "Basic product" at bounding box center [755, 322] width 68 height 13
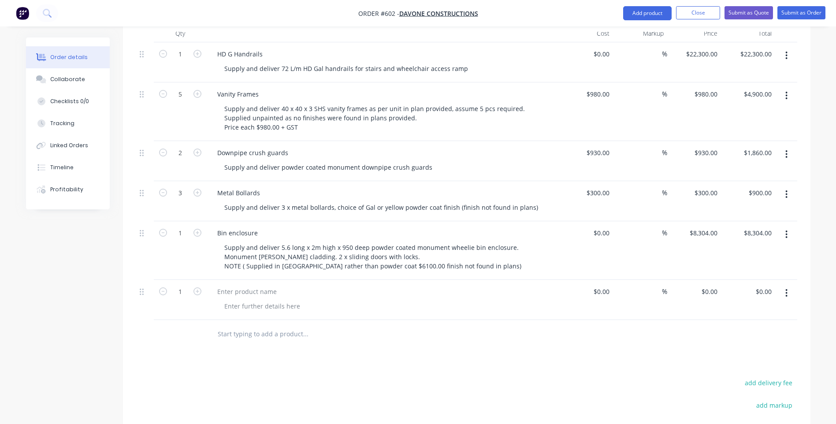
scroll to position [487, 0]
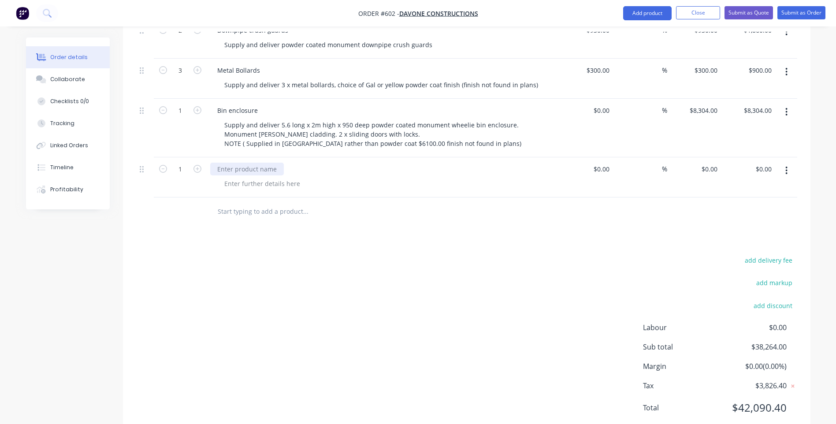
click at [263, 163] on div at bounding box center [247, 169] width 74 height 13
click at [248, 177] on div at bounding box center [262, 183] width 90 height 13
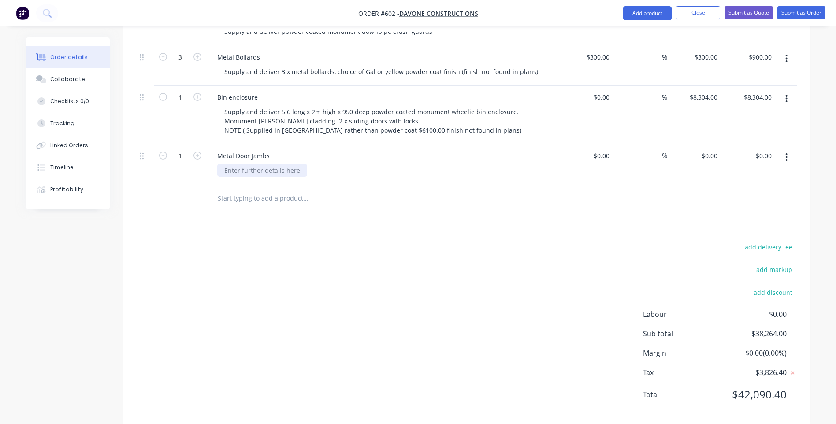
scroll to position [501, 0]
click at [242, 163] on div at bounding box center [262, 169] width 90 height 13
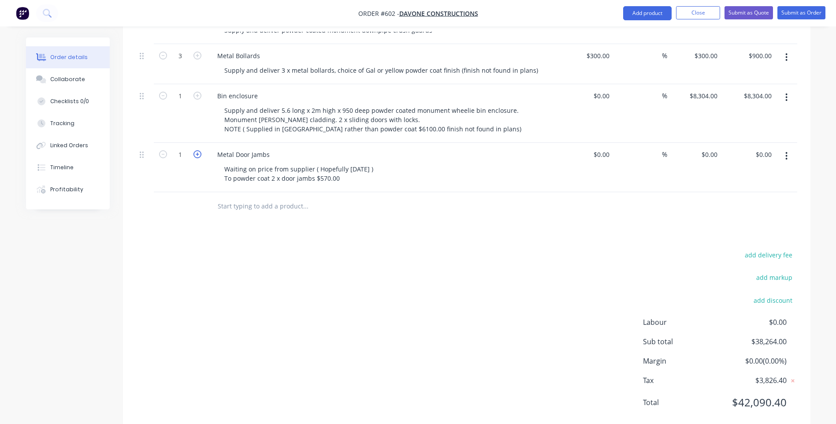
click at [197, 150] on icon "button" at bounding box center [197, 154] width 8 height 8
type input "2"
click at [297, 197] on input "text" at bounding box center [305, 206] width 176 height 18
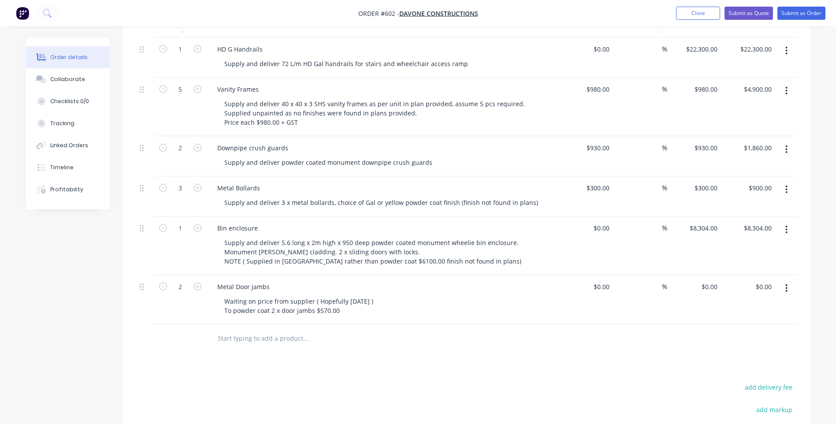
scroll to position [149, 0]
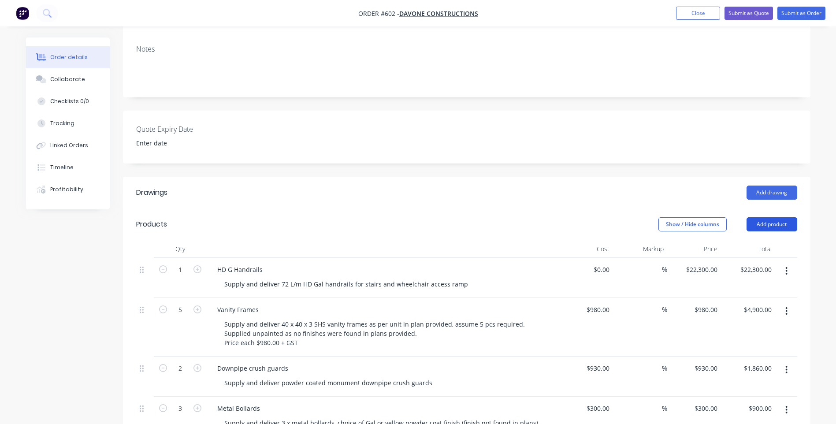
click at [774, 217] on button "Add product" at bounding box center [772, 224] width 51 height 14
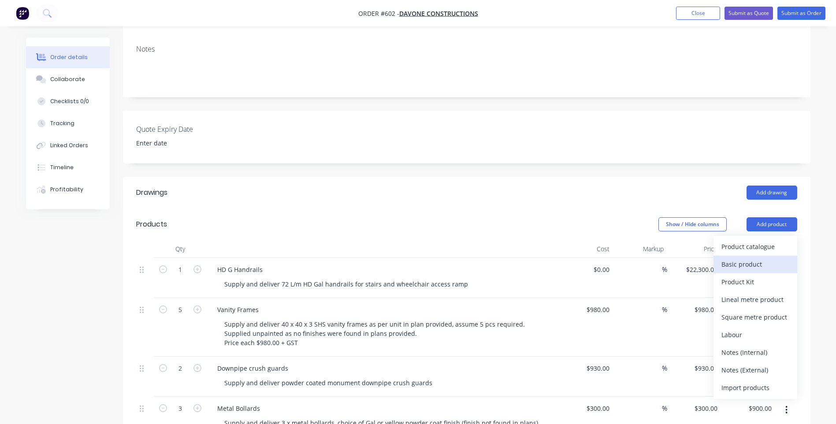
click at [727, 258] on div "Basic product" at bounding box center [755, 264] width 68 height 13
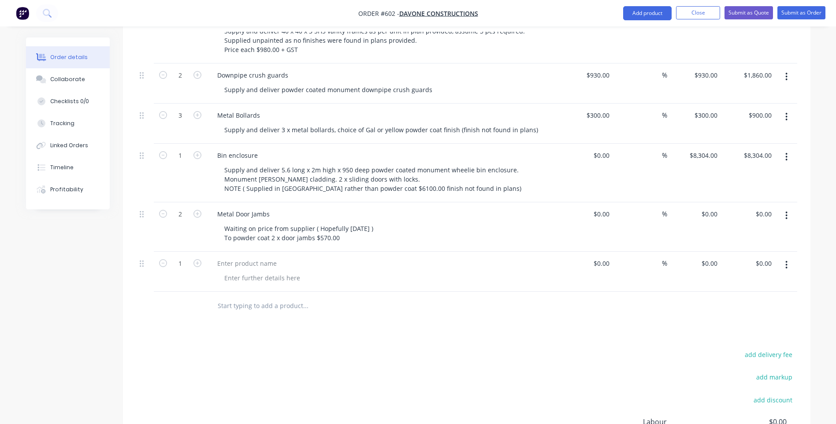
scroll to position [457, 0]
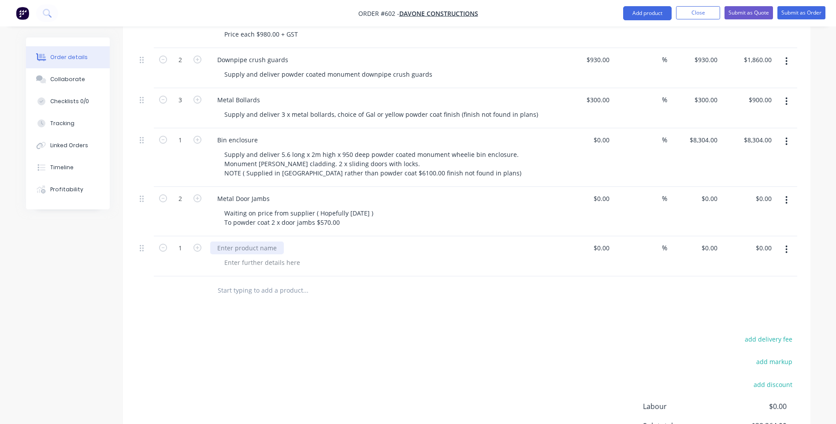
click at [281, 242] on div at bounding box center [247, 248] width 74 height 13
click at [234, 256] on div at bounding box center [262, 262] width 90 height 13
click at [248, 256] on div at bounding box center [262, 262] width 90 height 13
drag, startPoint x: 381, startPoint y: 250, endPoint x: 372, endPoint y: 256, distance: 10.8
click at [380, 256] on div "Remove security screen doors, sandblast and poweder coat" at bounding box center [312, 262] width 190 height 13
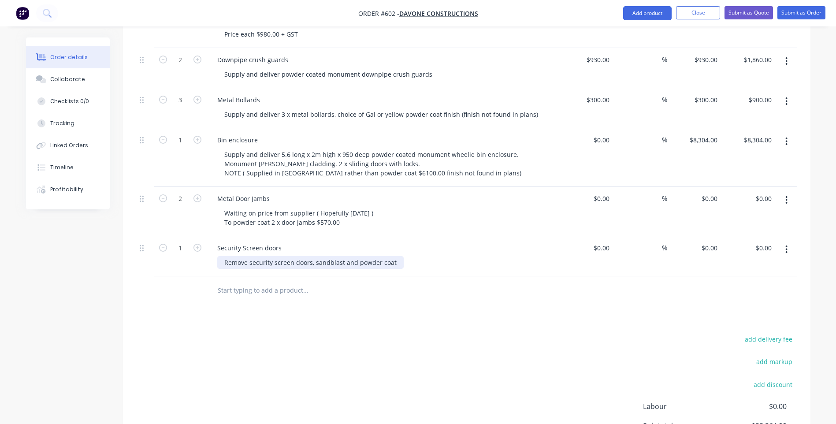
click at [391, 256] on div "Remove security screen doors, sandblast and powder coat" at bounding box center [310, 262] width 186 height 13
click at [249, 256] on div "Remove security screen doors, sandblast and powder coat in monument" at bounding box center [331, 262] width 228 height 13
drag, startPoint x: 287, startPoint y: 253, endPoint x: 284, endPoint y: 287, distance: 34.5
click at [287, 261] on div "Security Screen doors security screen doors, sandblast and powder coat in monum…" at bounding box center [383, 256] width 353 height 40
drag, startPoint x: 312, startPoint y: 253, endPoint x: 306, endPoint y: 276, distance: 24.5
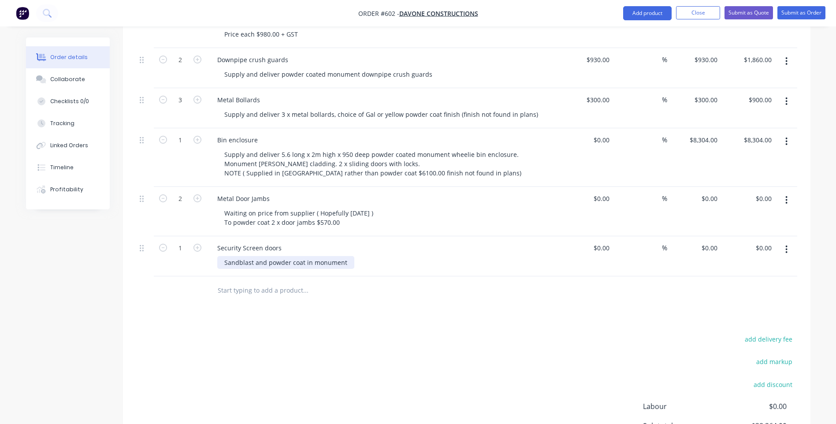
click at [306, 271] on div "Qty Cost Markup Price Total 1 HD G Handrails Supply and deliver 72 L/m HD Gal h…" at bounding box center [467, 118] width 688 height 373
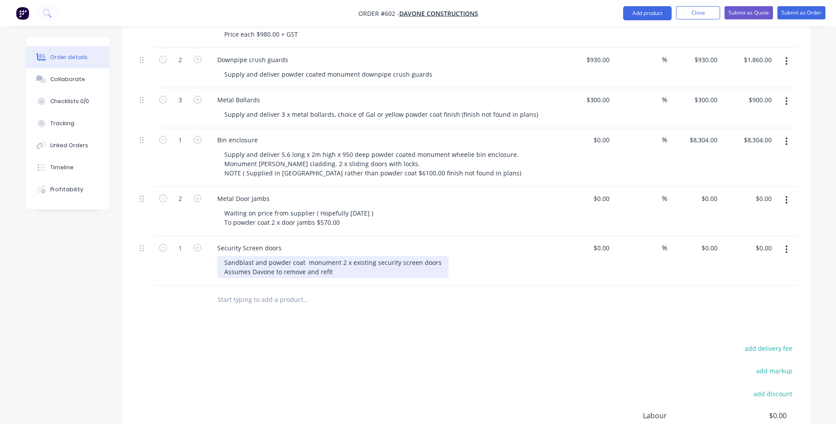
click at [336, 261] on div "Sandblast and powder coat monument 2 x existing security screen doors Assumes D…" at bounding box center [332, 267] width 231 height 22
click at [336, 260] on div "Sandblast and powder coat monument 2 x existing security screen doors Assumes D…" at bounding box center [332, 267] width 231 height 22
click at [334, 261] on div "Sandblast and powder coat monument 2 x existing security screen doors Assumes D…" at bounding box center [332, 267] width 231 height 22
click at [223, 256] on div "Sandblast and powder coat monument 2 x existing security screen doors Assumes D…" at bounding box center [332, 267] width 231 height 22
click at [409, 263] on div "MCH to deliver to site .Sandblast and powder coat monument 2 x existing securit…" at bounding box center [366, 267] width 298 height 22
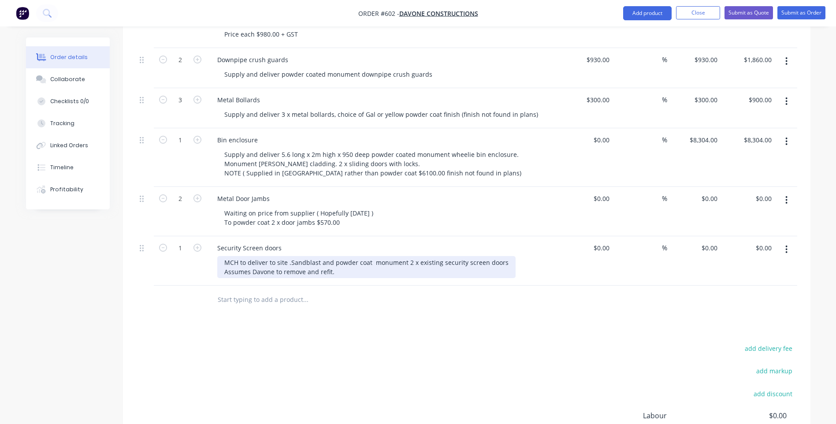
click at [303, 256] on div "MCH to deliver to site .Sandblast and powder coat monument 2 x existing securit…" at bounding box center [366, 267] width 298 height 22
click at [292, 256] on div "MCH to deliver to site .Sandblast and powder coat monument 2 x existing securit…" at bounding box center [366, 267] width 298 height 22
click at [290, 256] on div "MCH to deliver to site .Sandblast and powder coat monument 2 x existing securit…" at bounding box center [366, 267] width 298 height 22
drag, startPoint x: 370, startPoint y: 247, endPoint x: 372, endPoint y: 251, distance: 4.5
click at [346, 260] on div "MCH to deliver to site. Sandblast and powder coat monument 2 x existing securit…" at bounding box center [365, 267] width 297 height 22
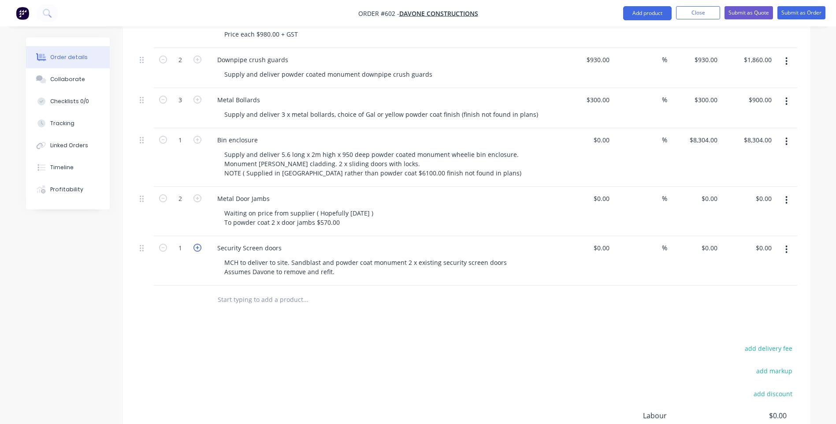
click at [198, 244] on icon "button" at bounding box center [197, 248] width 8 height 8
type input "2"
click at [604, 242] on input at bounding box center [603, 248] width 20 height 13
type input "4"
click at [607, 242] on input "0" at bounding box center [608, 248] width 10 height 13
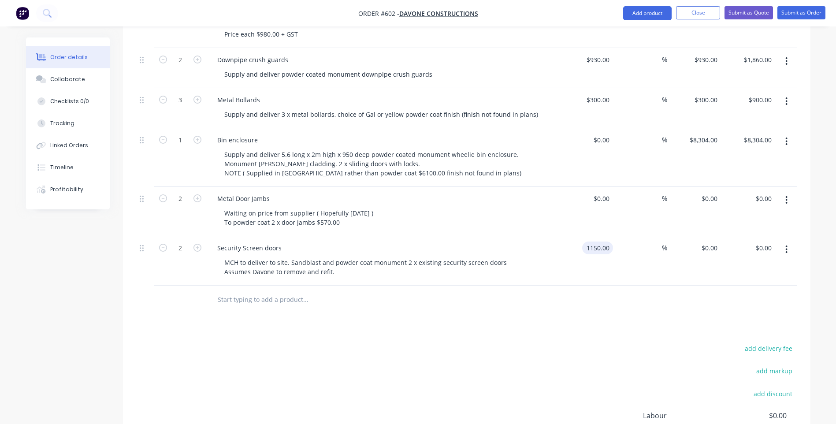
type input "$1,150.00"
type input "$2,300.00"
type input "$1,150.00"
click at [275, 291] on input "text" at bounding box center [305, 300] width 176 height 18
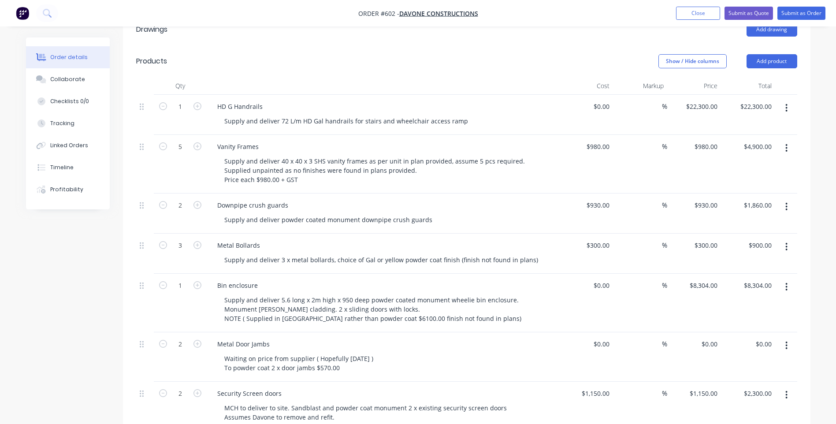
scroll to position [281, 0]
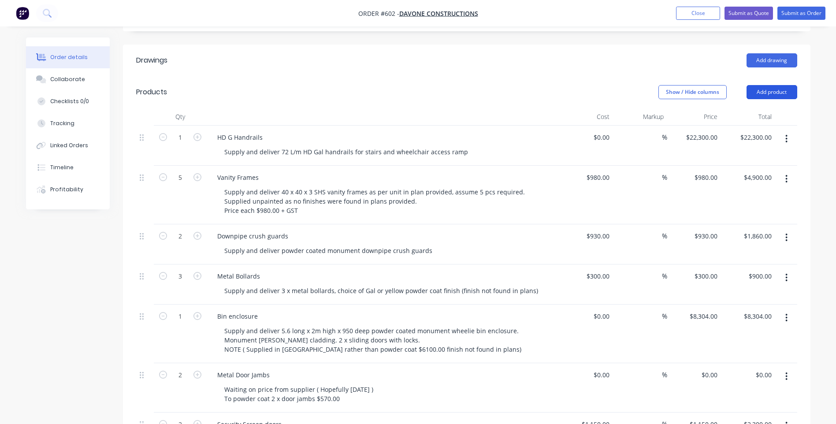
click at [769, 85] on button "Add product" at bounding box center [772, 92] width 51 height 14
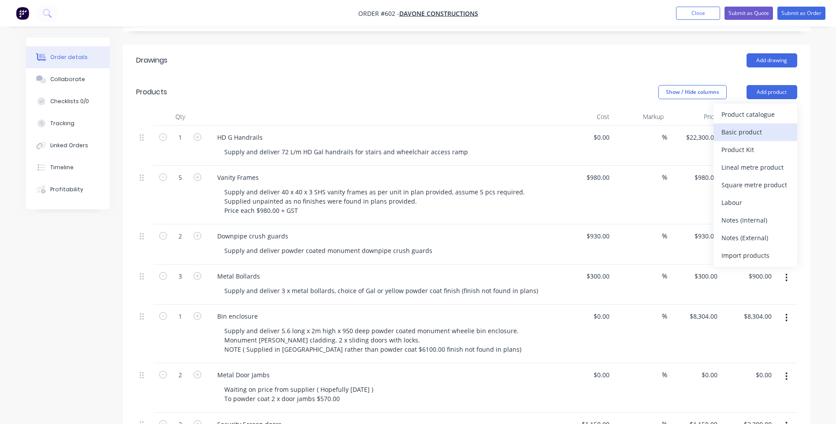
click at [737, 126] on div "Basic product" at bounding box center [755, 132] width 68 height 13
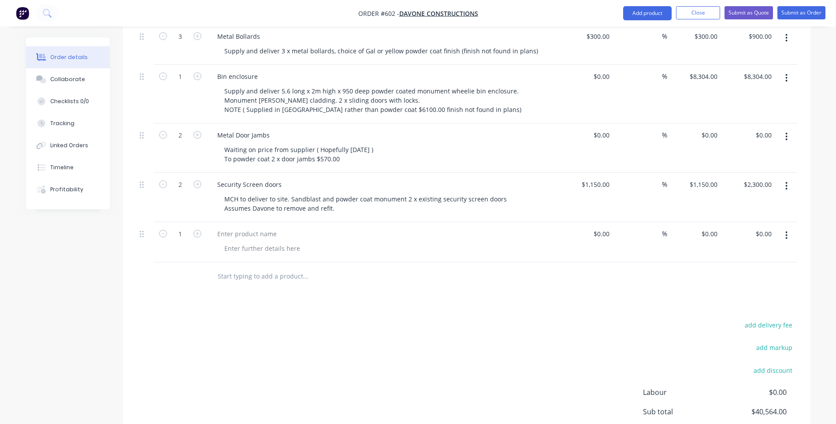
scroll to position [545, 0]
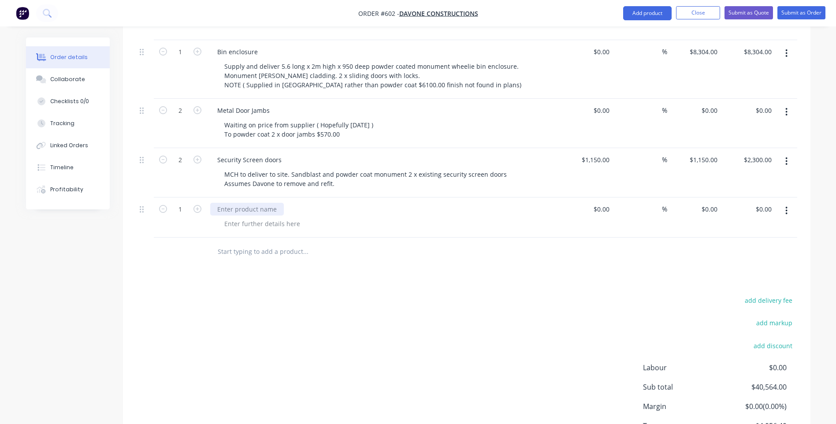
click at [226, 203] on div at bounding box center [247, 209] width 74 height 13
click at [227, 217] on div at bounding box center [262, 223] width 90 height 13
click at [242, 217] on div "Supply powder coat and deliver to site ventilation screens to fit existing" at bounding box center [329, 223] width 225 height 13
click at [428, 217] on div "Supply, powder coat and deliver to site ventilation screens to fit existing" at bounding box center [330, 223] width 227 height 13
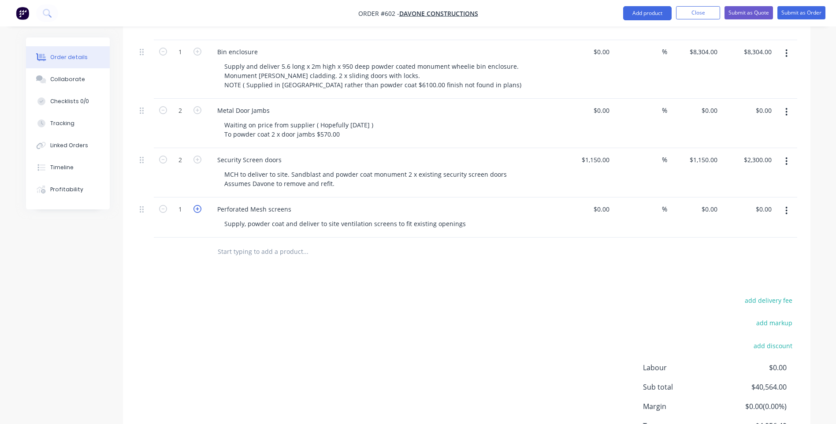
click at [200, 205] on icon "button" at bounding box center [197, 209] width 8 height 8
click at [609, 203] on input at bounding box center [603, 209] width 20 height 13
click at [283, 243] on input "text" at bounding box center [305, 252] width 176 height 18
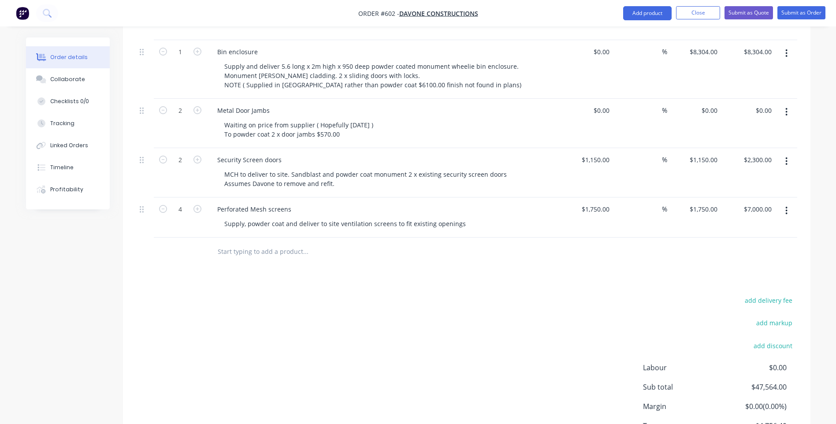
scroll to position [281, 0]
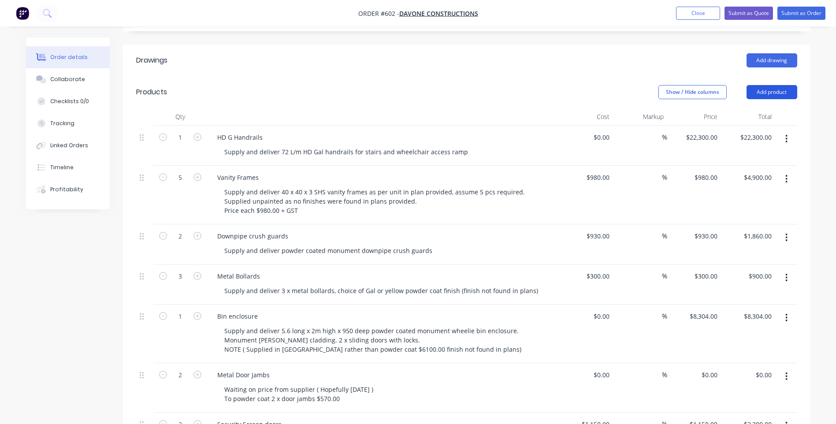
click at [752, 85] on button "Add product" at bounding box center [772, 92] width 51 height 14
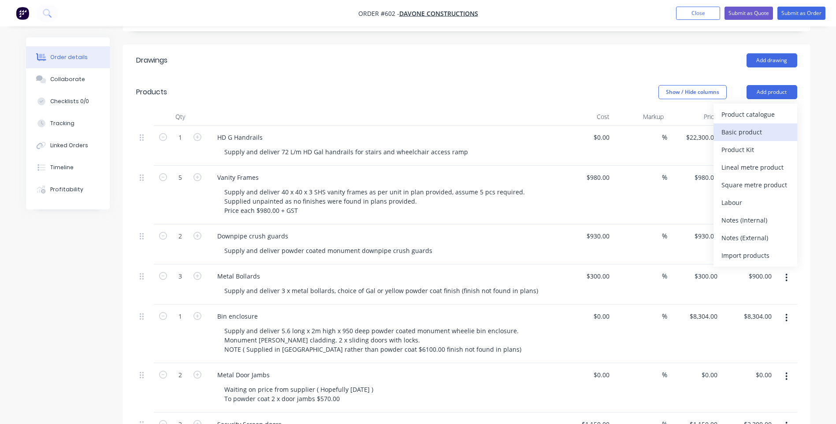
click at [729, 126] on div "Basic product" at bounding box center [755, 132] width 68 height 13
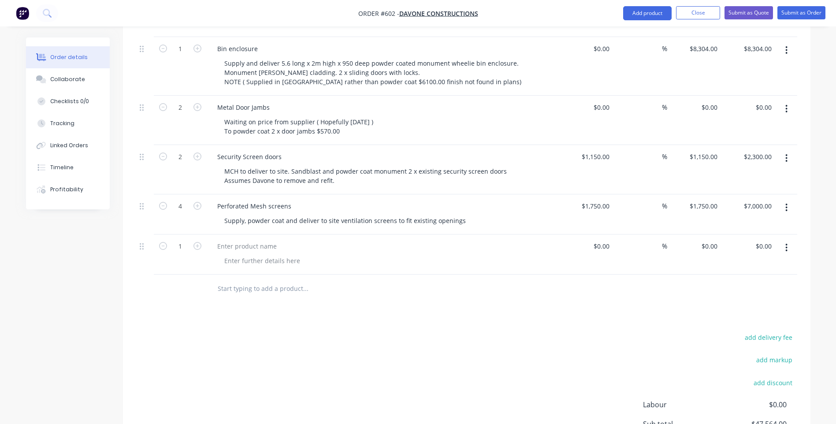
scroll to position [633, 0]
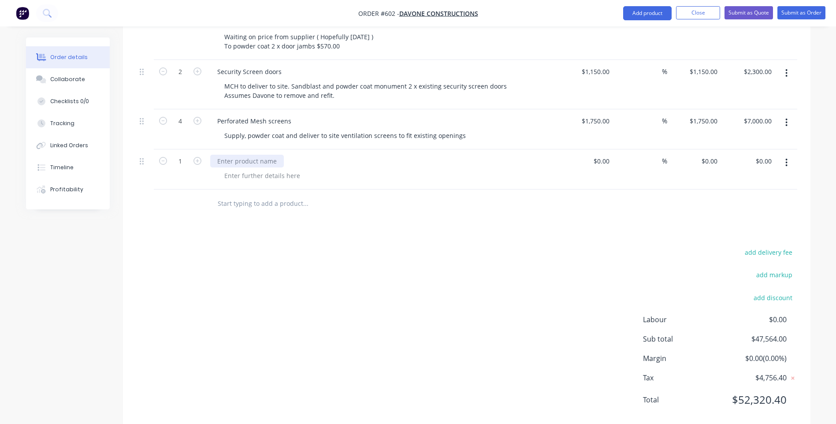
click at [240, 155] on div at bounding box center [247, 161] width 74 height 13
click at [236, 155] on div at bounding box center [247, 161] width 74 height 13
click at [226, 169] on div at bounding box center [262, 175] width 90 height 13
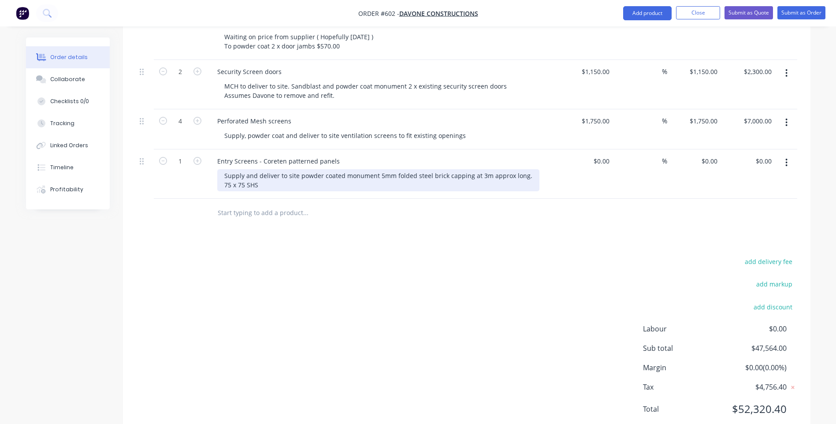
click at [261, 173] on div "Supply and deliver to site powder coated monument 5mm folded steel brick cappin…" at bounding box center [378, 180] width 322 height 22
click at [272, 175] on div "Supply and deliver to site powder coated monument 5mm folded steel brick cappin…" at bounding box center [378, 180] width 322 height 22
click at [274, 172] on div "Supply and deliver to site powder coated monument 5mm folded steel brick cappin…" at bounding box center [378, 180] width 322 height 22
click at [300, 172] on div "Supply and deliver to site powder coated monument 5mm folded steel brick cappin…" at bounding box center [378, 180] width 322 height 22
click at [399, 173] on div "Supply and deliver to site powder coated monument 5mm folded steel brick cappin…" at bounding box center [378, 180] width 322 height 22
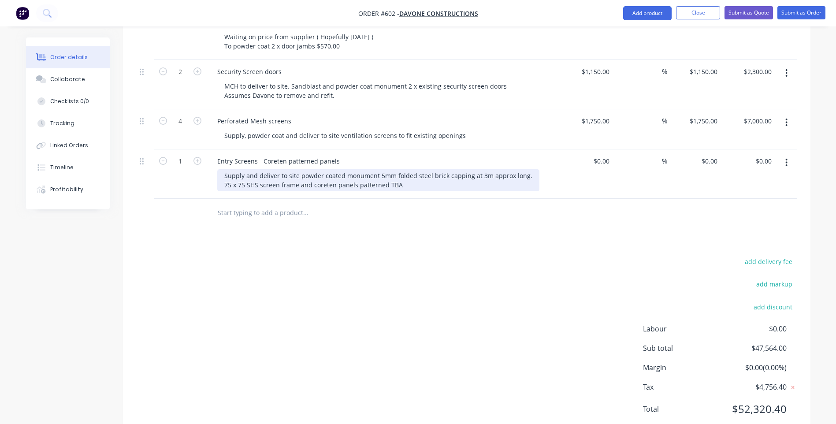
click at [498, 169] on div "Supply and deliver to site powder coated monument 5mm folded steel brick cappin…" at bounding box center [378, 180] width 322 height 22
click at [505, 169] on div "Supply and deliver to site powder coated monument 5mm folded steel brick cappin…" at bounding box center [378, 180] width 322 height 22
click at [398, 173] on div "Supply and deliver to site powder coated monument 5mm folded steel brick cappin…" at bounding box center [379, 180] width 324 height 22
drag, startPoint x: 323, startPoint y: 171, endPoint x: 324, endPoint y: 175, distance: 4.7
click at [398, 171] on div "Supply and deliver to site powder coated monument 5mm folded steel brick cappin…" at bounding box center [379, 180] width 324 height 22
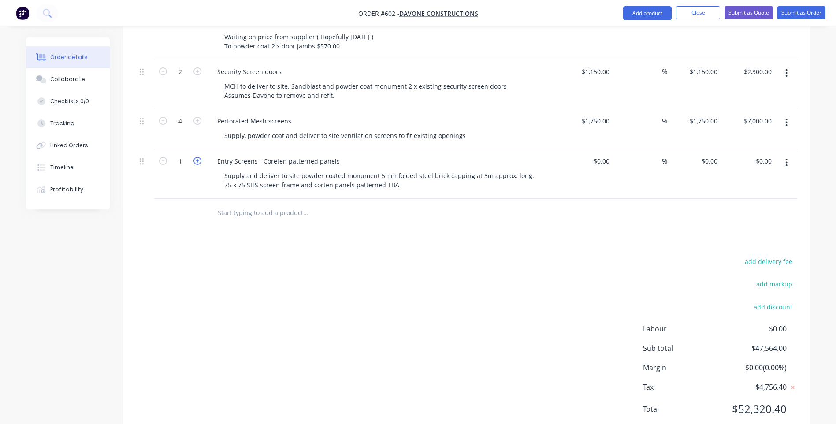
click at [197, 157] on icon "button" at bounding box center [197, 161] width 8 height 8
click at [606, 155] on input at bounding box center [603, 161] width 20 height 13
click at [293, 204] on input "text" at bounding box center [305, 213] width 176 height 18
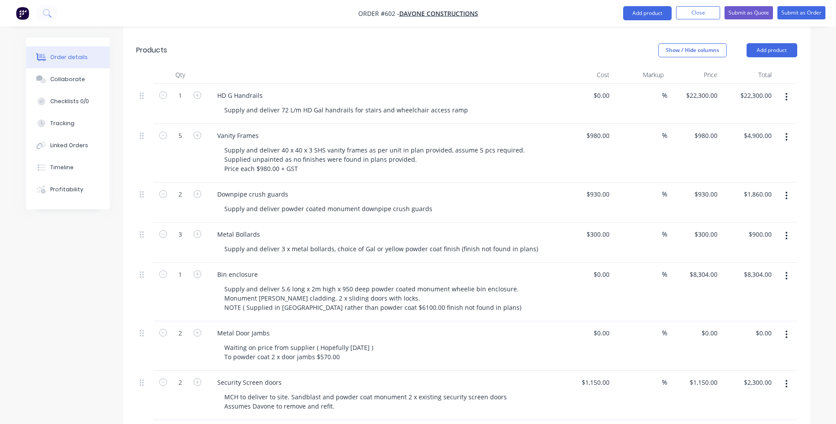
scroll to position [193, 0]
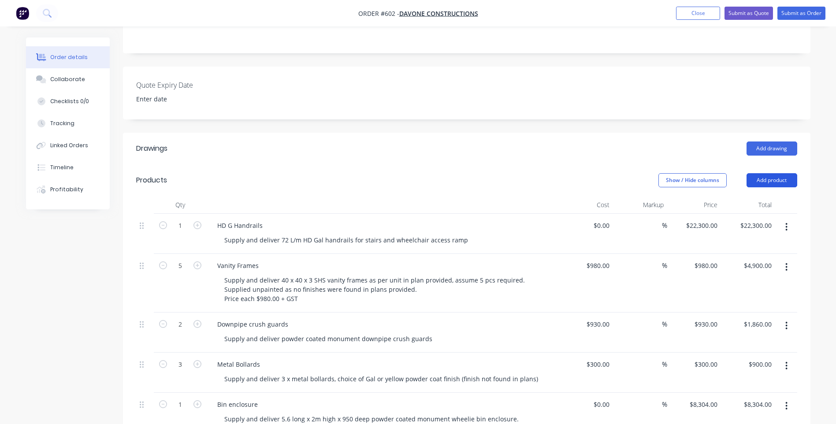
click at [755, 173] on button "Add product" at bounding box center [772, 180] width 51 height 14
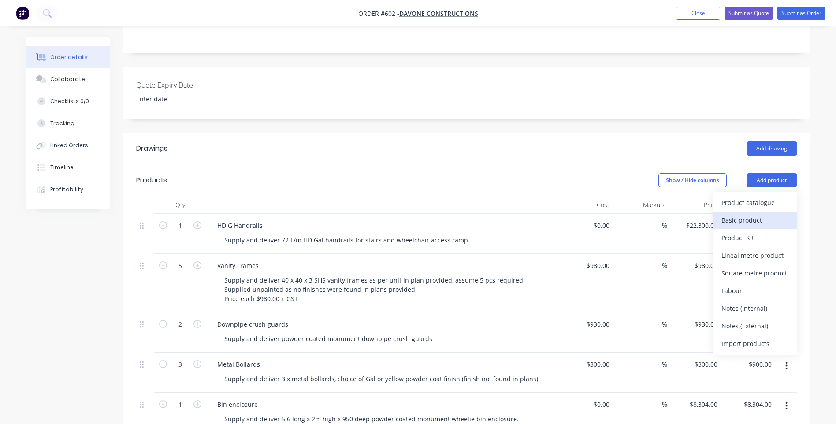
click at [735, 214] on div "Basic product" at bounding box center [755, 220] width 68 height 13
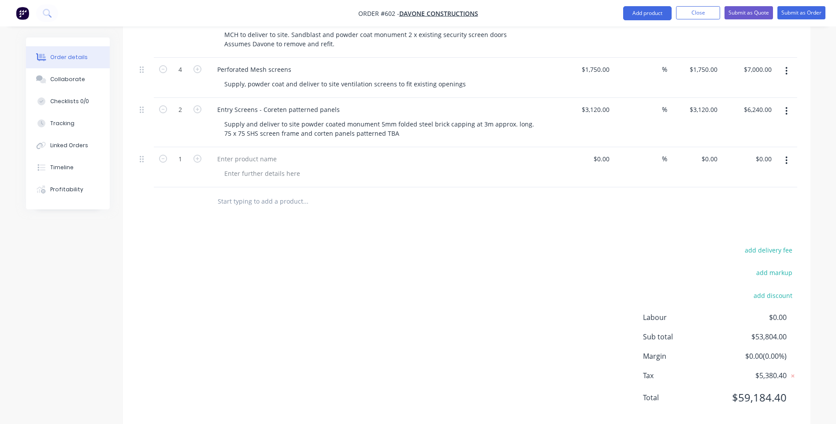
scroll to position [689, 0]
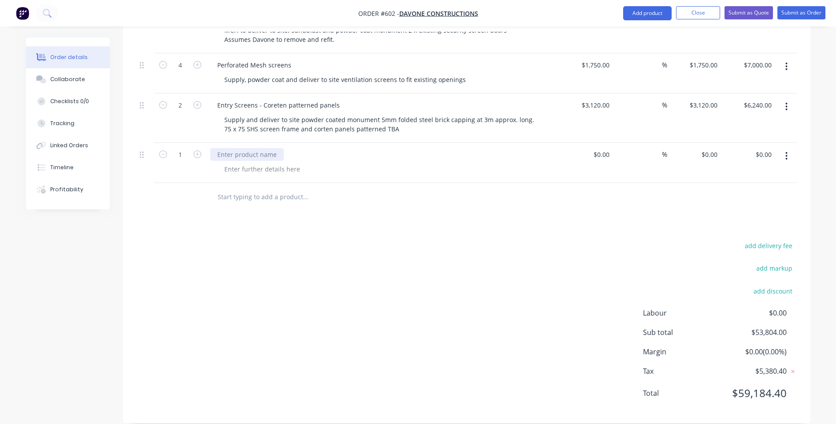
click at [261, 148] on div at bounding box center [247, 154] width 74 height 13
click at [253, 163] on div at bounding box center [262, 169] width 90 height 13
click at [245, 148] on div "Site visit" at bounding box center [229, 154] width 39 height 13
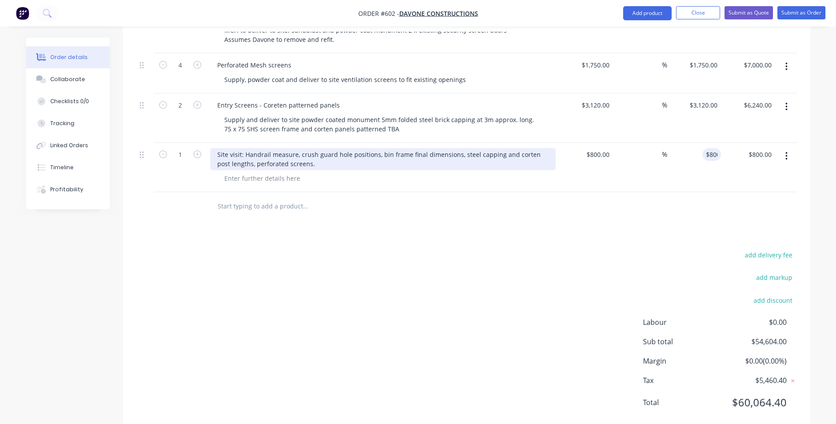
click at [240, 148] on div "Site visit: Handrail measure, crush guard hole positions, bin frame final dimen…" at bounding box center [383, 159] width 346 height 22
click at [239, 148] on div "Site visit: Handrail measure, crush guard hole positions, bin frame final dimen…" at bounding box center [383, 159] width 346 height 22
click at [240, 148] on div "Site visit: Handrail measure, crush guard hole positions, bin frame final dimen…" at bounding box center [383, 159] width 346 height 22
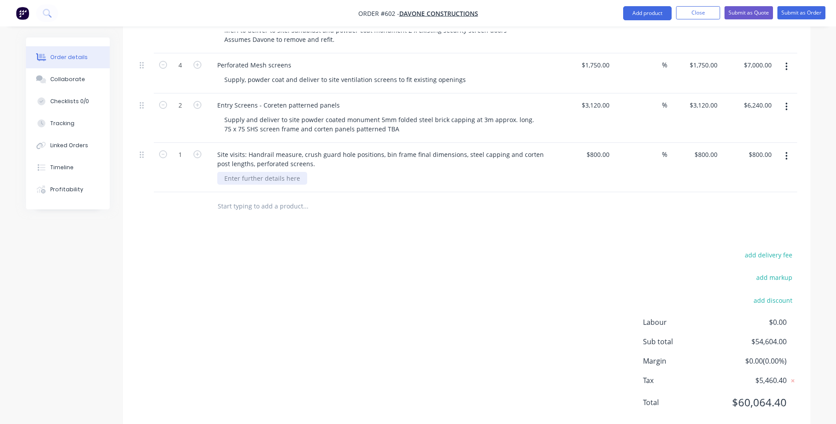
click at [299, 172] on div at bounding box center [262, 178] width 90 height 13
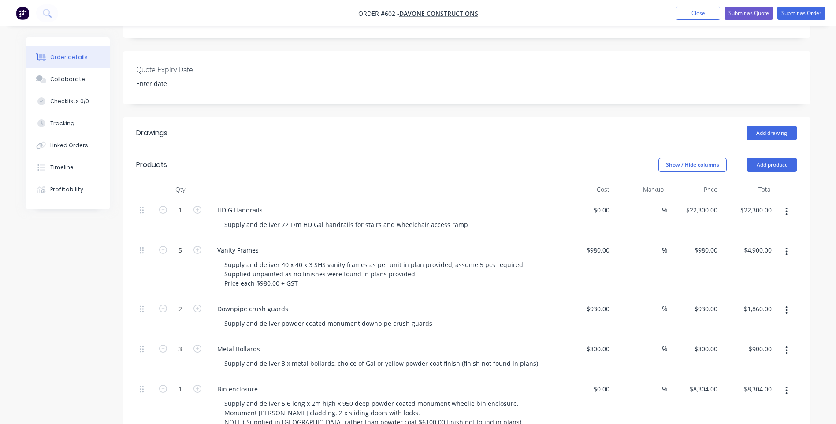
scroll to position [204, 0]
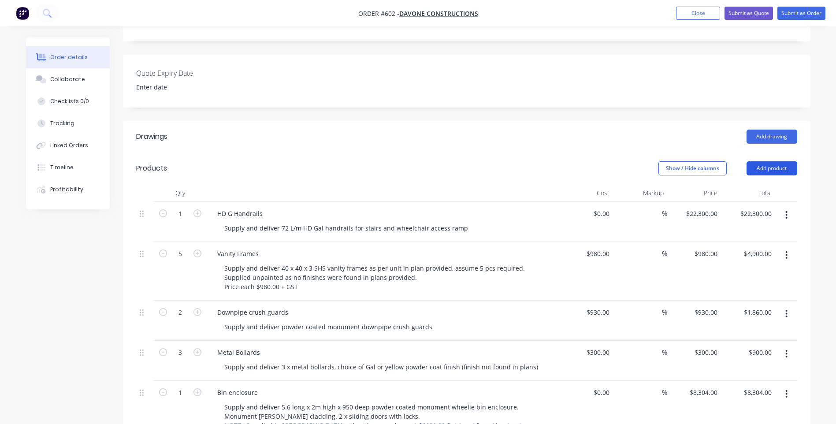
click at [777, 161] on button "Add product" at bounding box center [772, 168] width 51 height 14
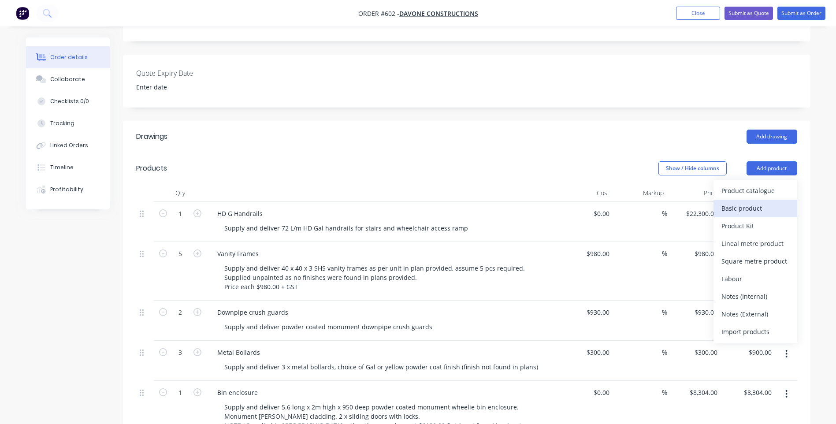
click at [743, 202] on div "Basic product" at bounding box center [755, 208] width 68 height 13
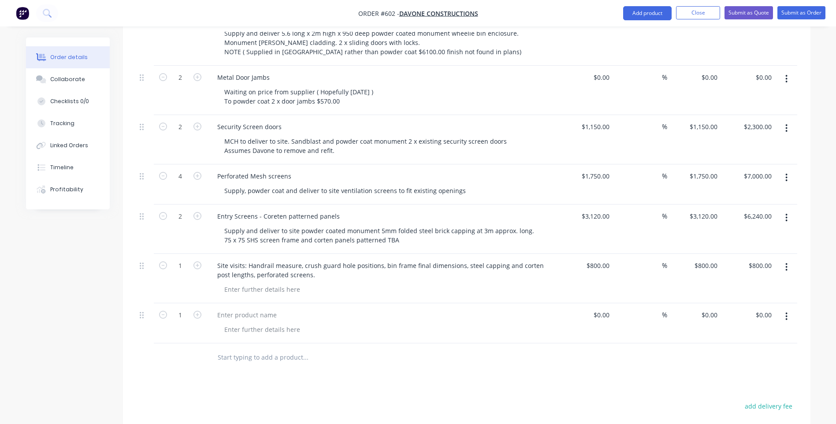
scroll to position [733, 0]
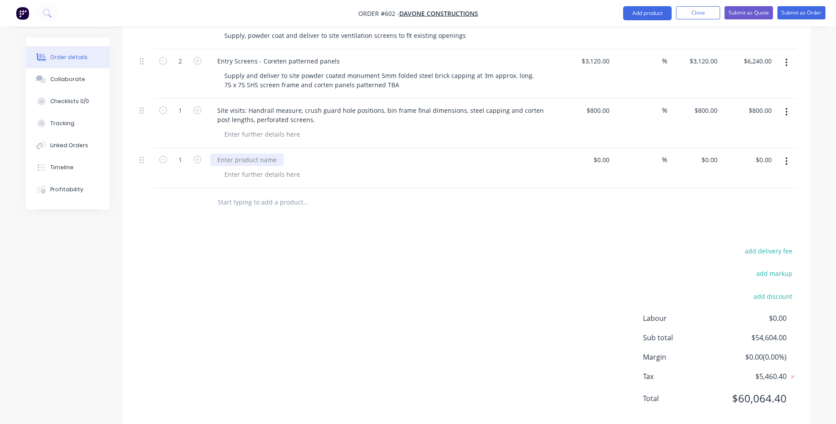
click at [253, 153] on div at bounding box center [247, 159] width 74 height 13
click at [297, 153] on div "Freight to powder coaters /" at bounding box center [257, 159] width 94 height 13
click at [602, 153] on div at bounding box center [606, 159] width 14 height 13
click at [287, 193] on input "text" at bounding box center [305, 202] width 176 height 18
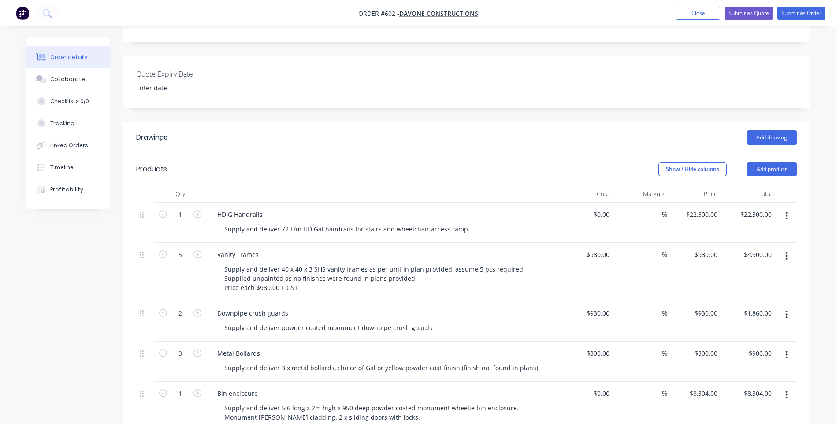
scroll to position [160, 0]
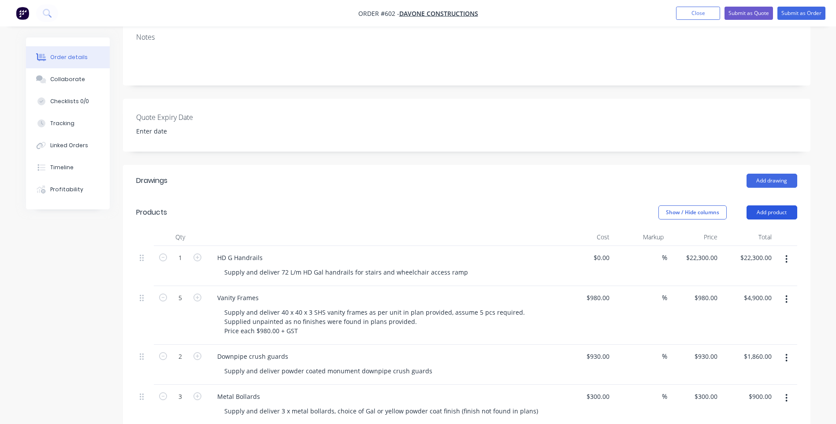
click at [750, 205] on button "Add product" at bounding box center [772, 212] width 51 height 14
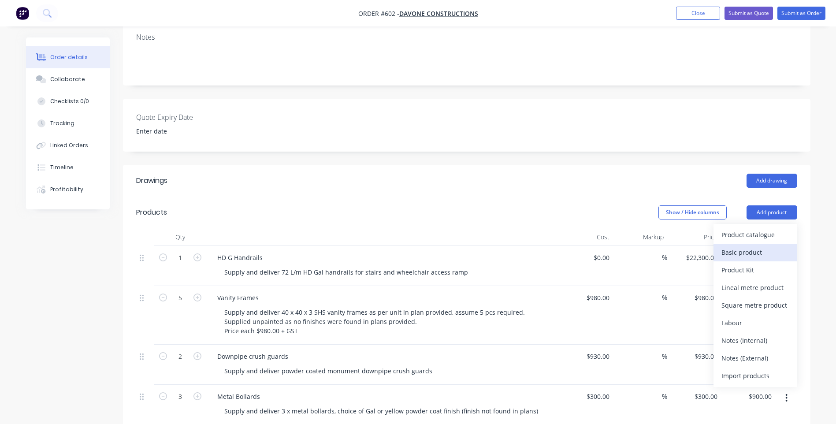
click at [735, 246] on div "Basic product" at bounding box center [755, 252] width 68 height 13
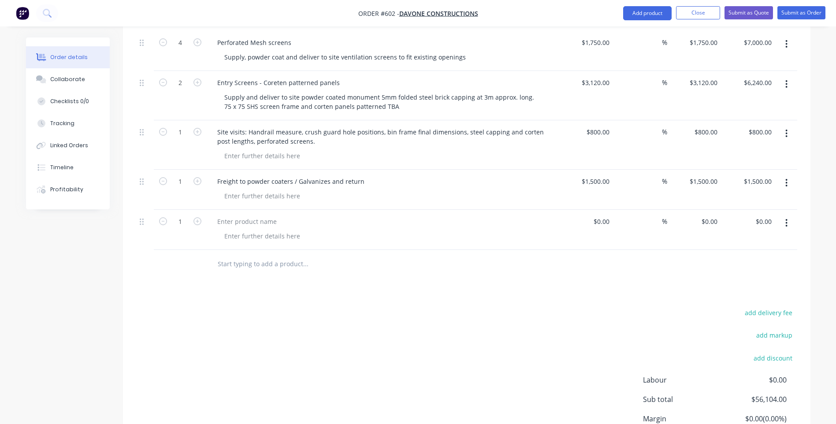
scroll to position [733, 0]
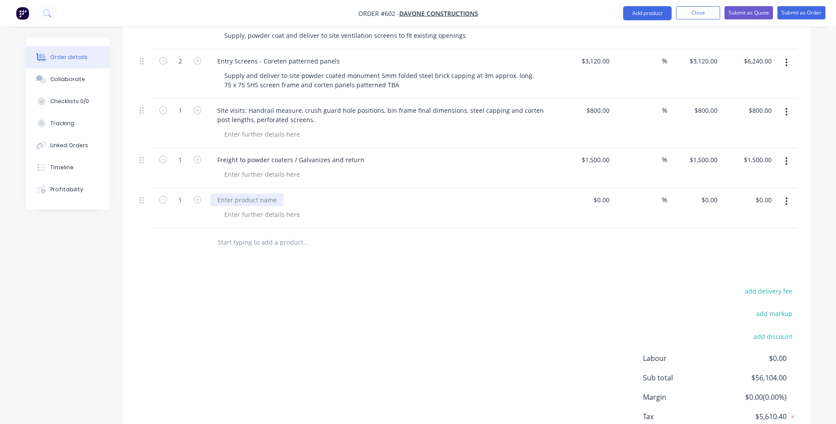
click at [249, 193] on div at bounding box center [247, 199] width 74 height 13
click at [604, 193] on input at bounding box center [603, 199] width 20 height 13
click at [284, 234] on input "text" at bounding box center [305, 243] width 176 height 18
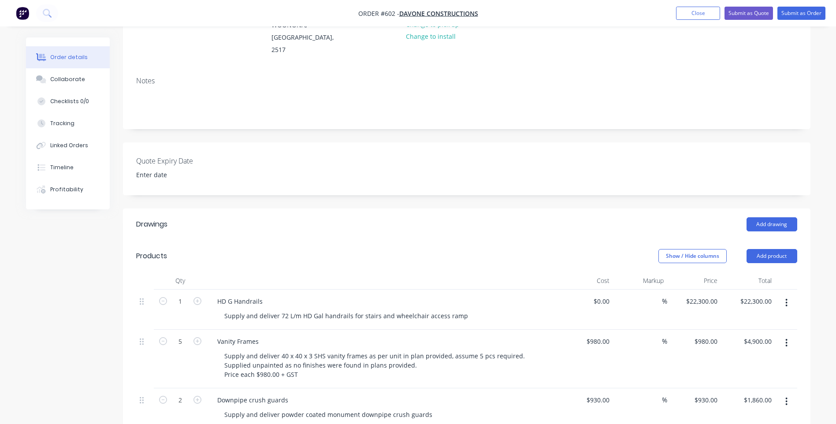
scroll to position [116, 0]
click at [758, 249] on button "Add product" at bounding box center [772, 256] width 51 height 14
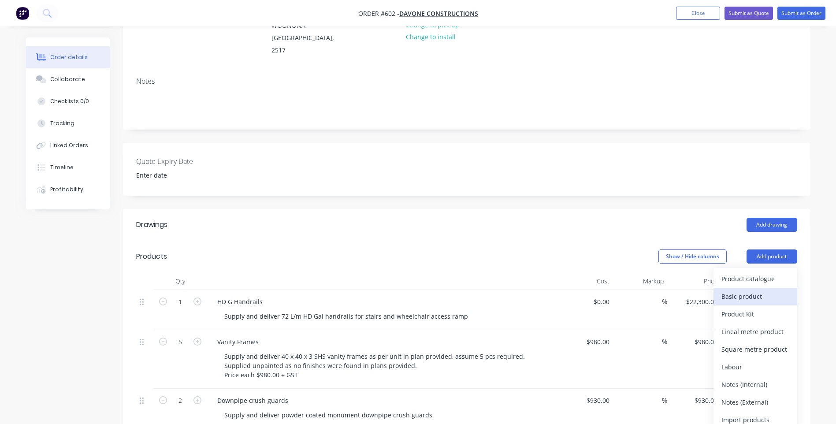
click at [732, 290] on div "Basic product" at bounding box center [755, 296] width 68 height 13
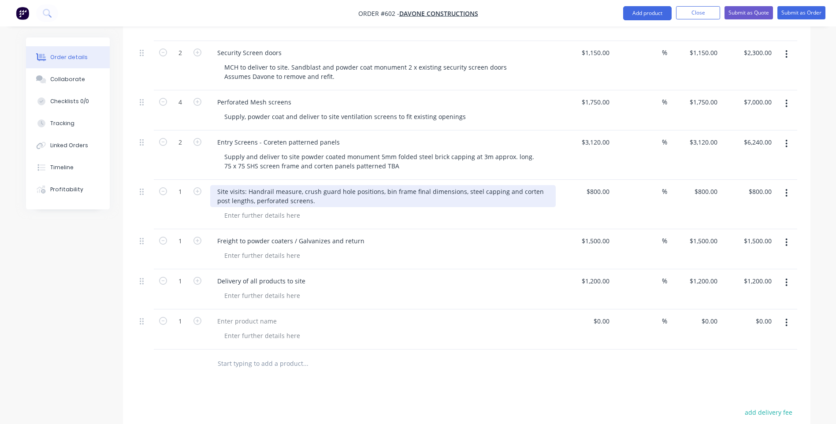
scroll to position [777, 0]
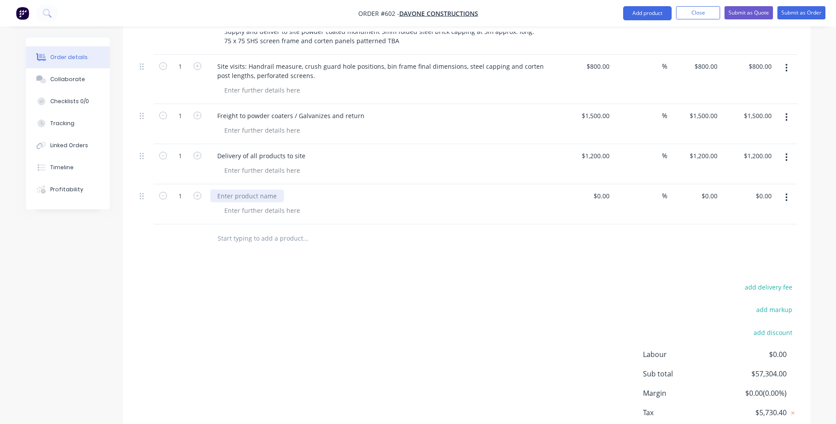
click at [246, 190] on div at bounding box center [247, 196] width 74 height 13
click at [787, 193] on icon "button" at bounding box center [786, 198] width 2 height 10
click at [726, 267] on div "Delete" at bounding box center [755, 273] width 68 height 13
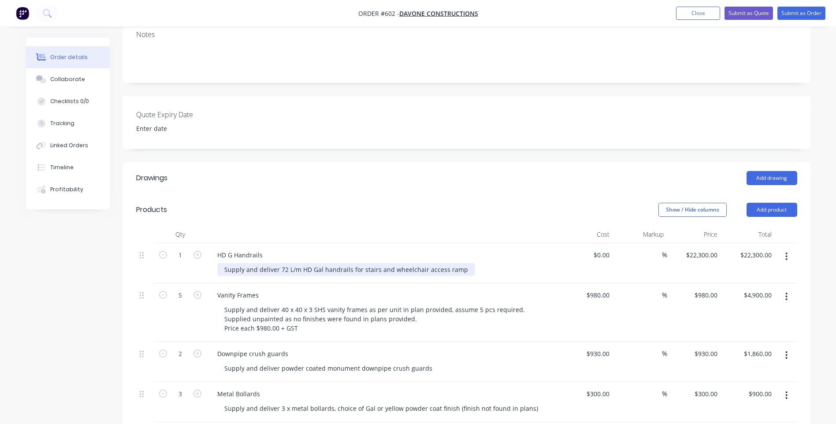
scroll to position [72, 0]
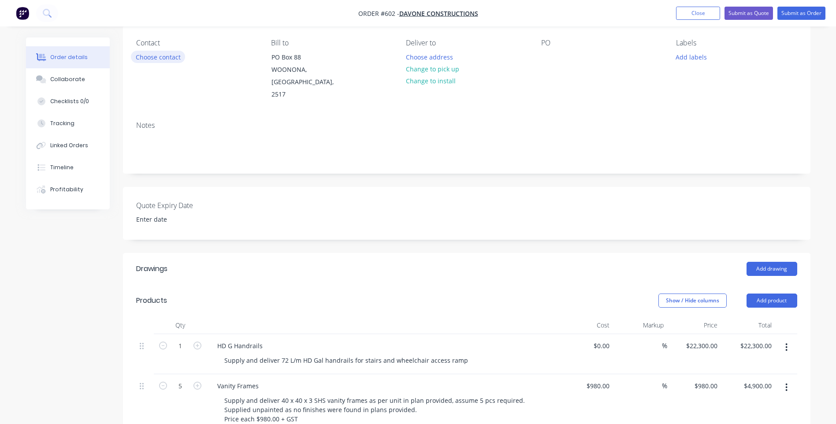
click at [165, 56] on button "Choose contact" at bounding box center [158, 57] width 54 height 12
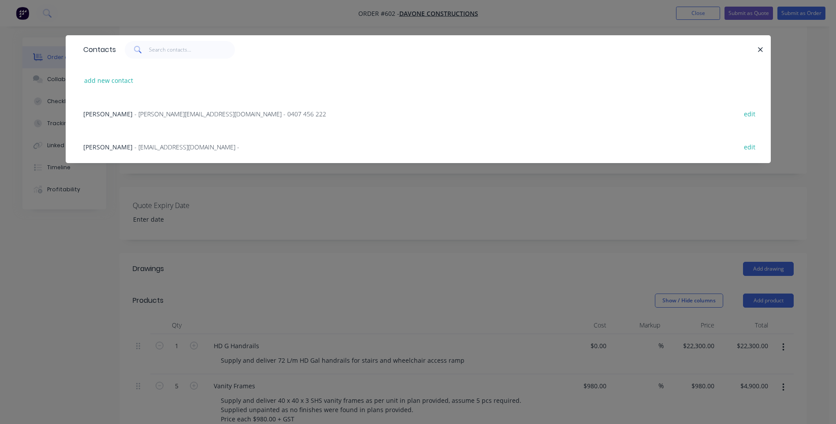
click at [180, 112] on span "- [PERSON_NAME][EMAIL_ADDRESS][DOMAIN_NAME] - 0407 456 222" at bounding box center [230, 114] width 192 height 8
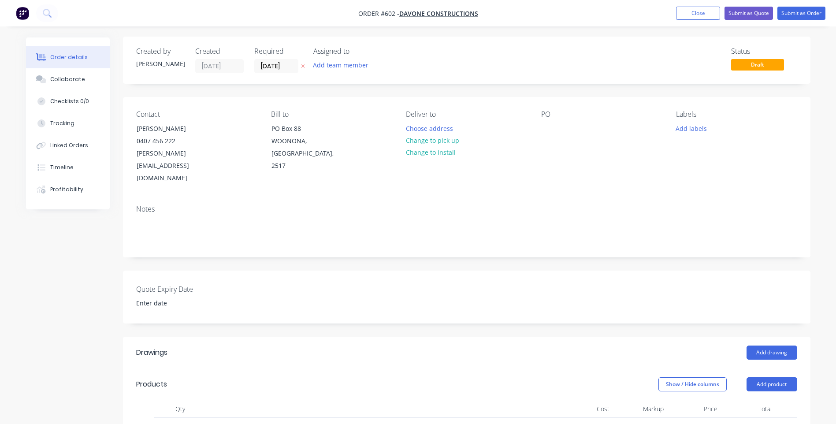
scroll to position [0, 0]
click at [544, 132] on div at bounding box center [548, 129] width 14 height 13
click at [740, 11] on button "Submit as Quote" at bounding box center [749, 13] width 48 height 13
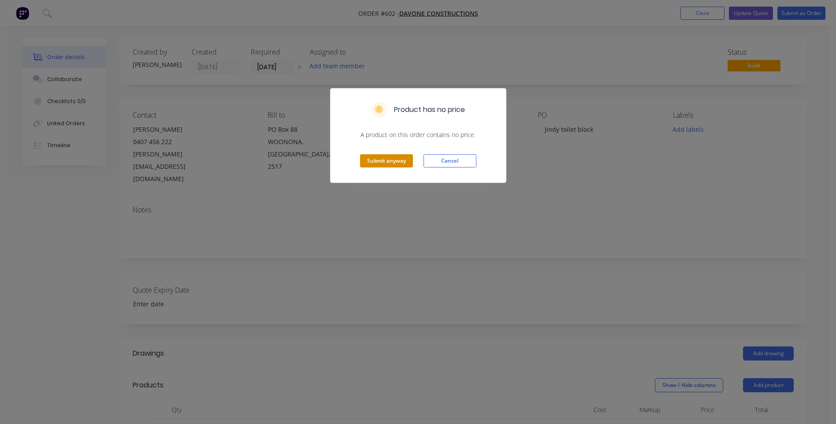
click at [391, 157] on button "Submit anyway" at bounding box center [386, 160] width 53 height 13
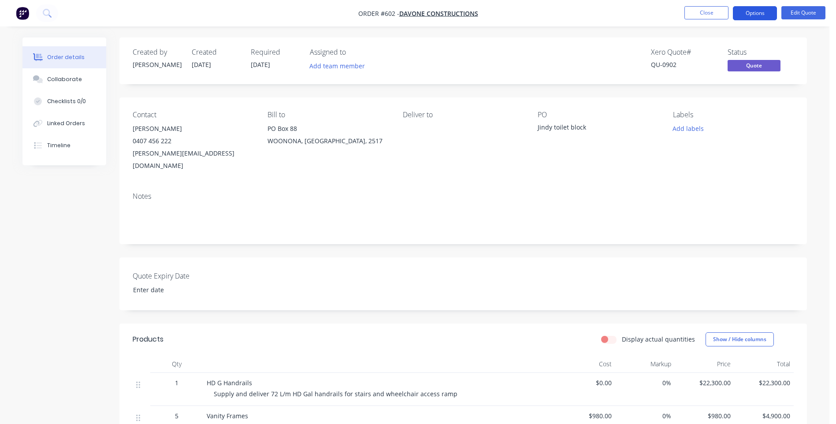
click at [746, 9] on button "Options" at bounding box center [755, 13] width 44 height 14
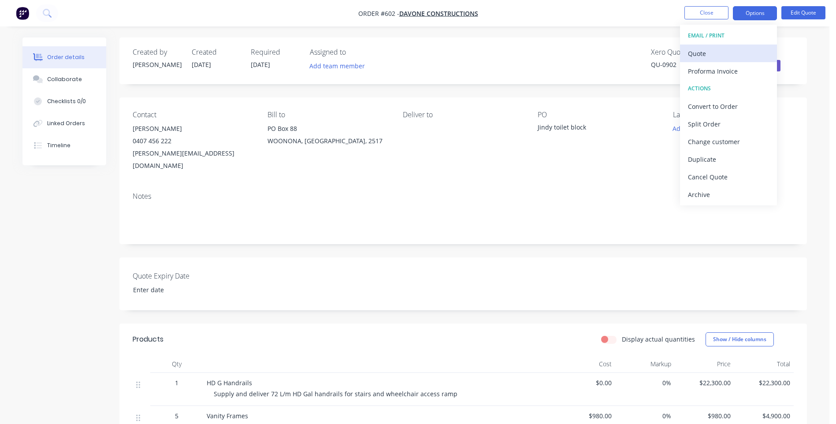
click at [692, 50] on div "Quote" at bounding box center [728, 53] width 81 height 13
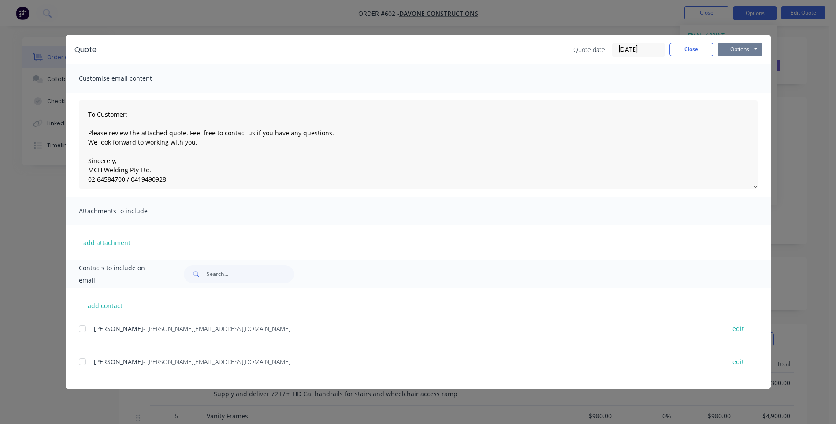
click at [731, 45] on button "Options" at bounding box center [740, 49] width 44 height 13
click at [732, 61] on button "Preview" at bounding box center [746, 65] width 56 height 15
click at [81, 328] on div at bounding box center [83, 329] width 18 height 18
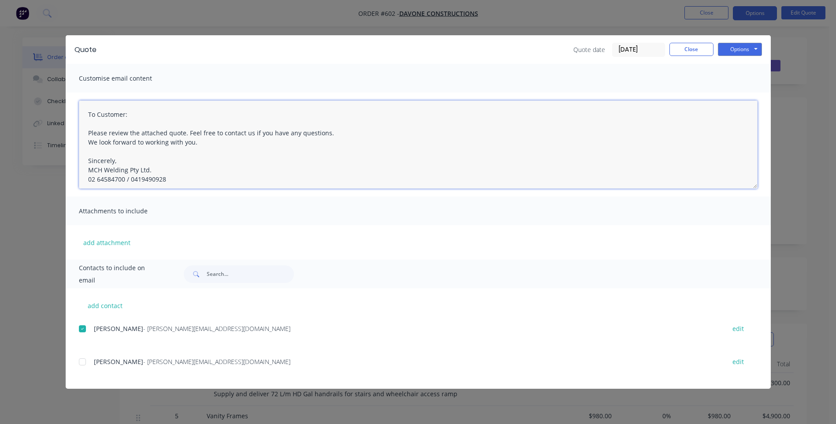
click at [138, 115] on textarea "To Customer: Please review the attached quote. Feel free to contact us if you h…" at bounding box center [418, 144] width 679 height 88
drag, startPoint x: 186, startPoint y: 132, endPoint x: 194, endPoint y: 149, distance: 18.3
click at [194, 149] on textarea "Hi [PERSON_NAME], Please review the attached quote. Feel free to contact us if …" at bounding box center [418, 144] width 679 height 88
click at [190, 136] on textarea "Hi [PERSON_NAME], Please review the attached quote. Sincerely, MCH Welding Pty …" at bounding box center [418, 144] width 679 height 88
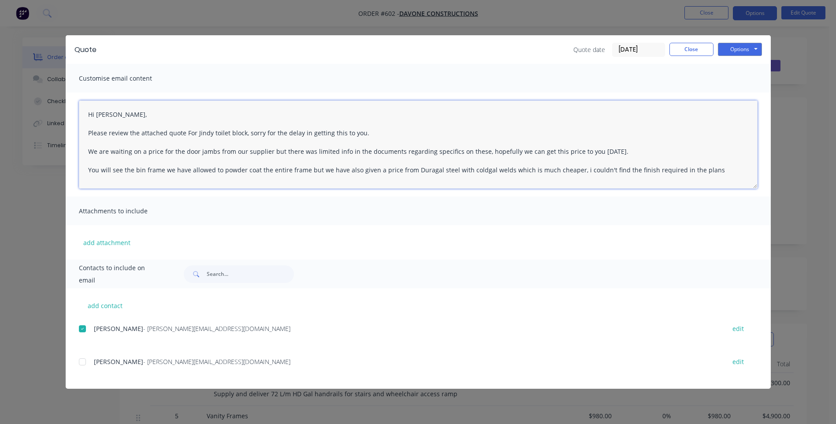
click at [700, 168] on textarea "Hi [PERSON_NAME], Please review the attached quote For Jindy toilet block, sorr…" at bounding box center [418, 144] width 679 height 88
click at [284, 183] on textarea "Hi [PERSON_NAME], Please review the attached quote For Jindy toilet block, sorr…" at bounding box center [418, 144] width 679 height 88
click at [231, 179] on textarea "Hi [PERSON_NAME], Please review the attached quote For Jindy toilet block, sorr…" at bounding box center [418, 144] width 679 height 88
click at [449, 180] on textarea "Hi [PERSON_NAME], Please review the attached quote For Jindy toilet block, sorr…" at bounding box center [418, 144] width 679 height 88
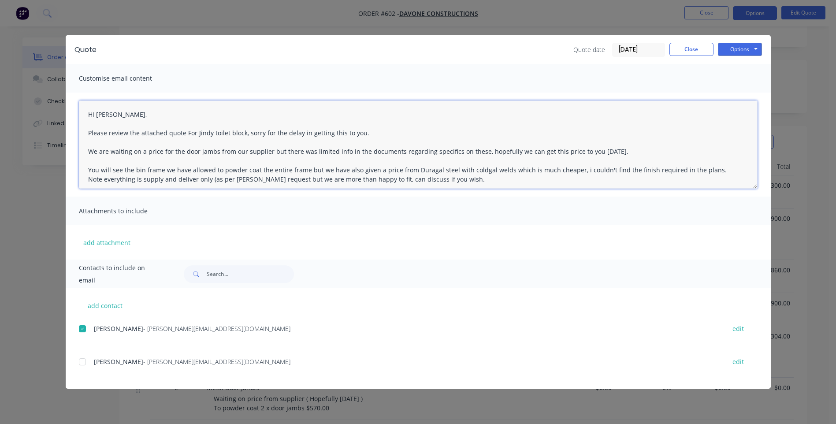
scroll to position [44, 0]
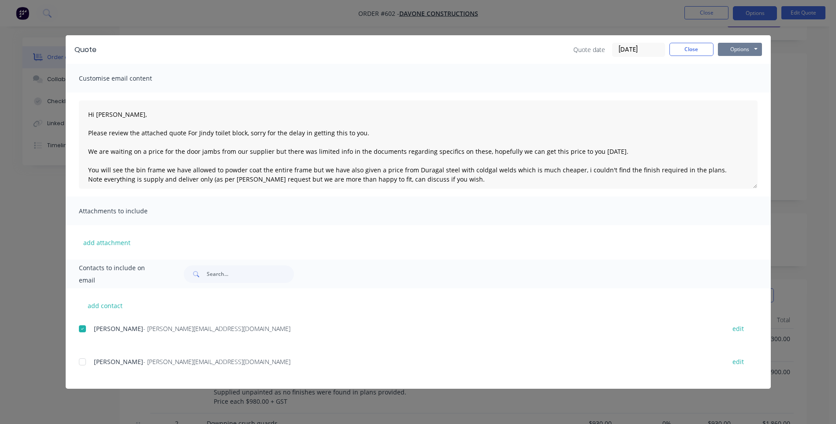
click at [737, 48] on button "Options" at bounding box center [740, 49] width 44 height 13
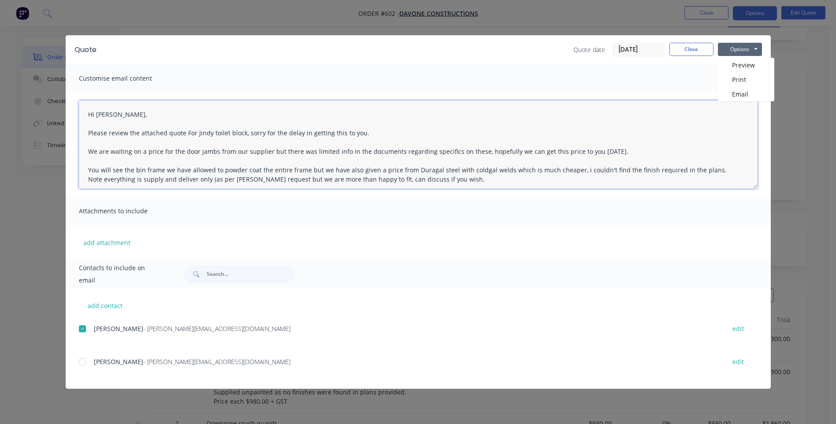
click at [450, 181] on textarea "Hi [PERSON_NAME], Please review the attached quote For Jindy toilet block, sorr…" at bounding box center [418, 144] width 679 height 88
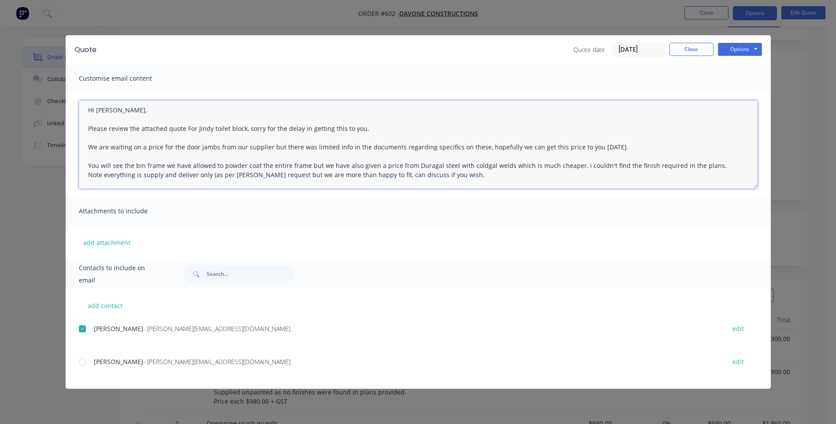
scroll to position [14, 0]
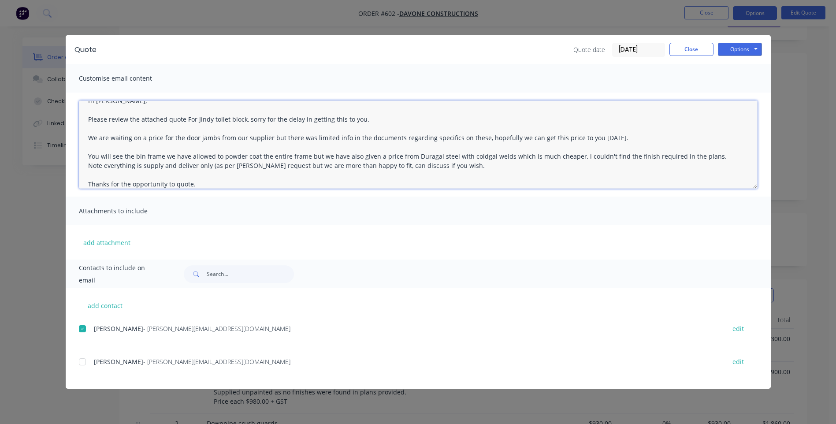
click at [194, 183] on textarea "Hi [PERSON_NAME], Please review the attached quote For Jindy toilet block, sorr…" at bounding box center [418, 144] width 679 height 88
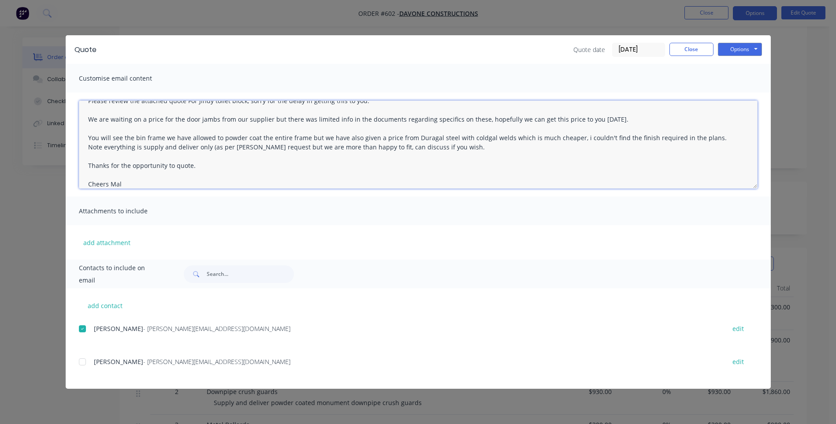
scroll to position [0, 0]
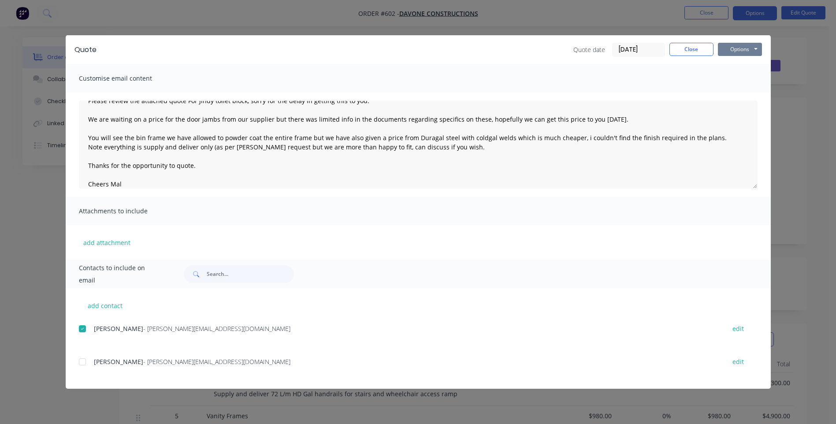
click at [743, 50] on button "Options" at bounding box center [740, 49] width 44 height 13
click at [730, 91] on button "Email" at bounding box center [746, 94] width 56 height 15
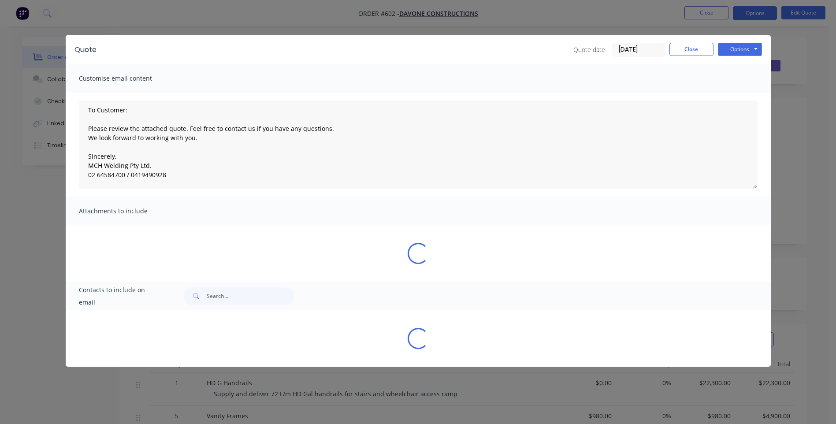
scroll to position [4, 0]
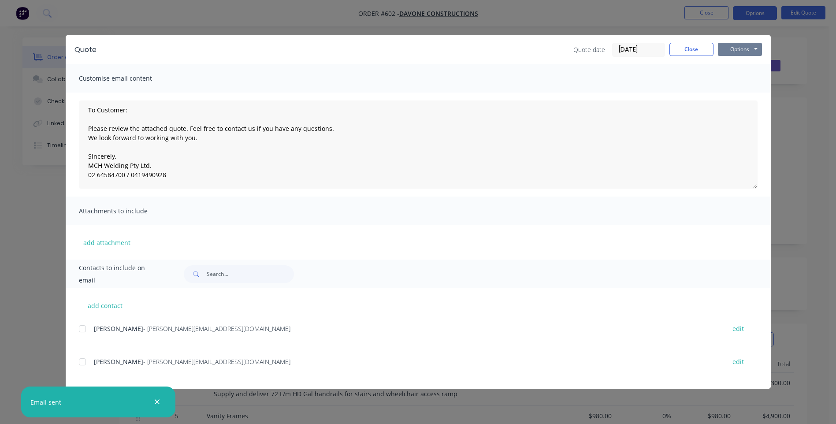
click at [734, 48] on button "Options" at bounding box center [740, 49] width 44 height 13
click at [736, 62] on button "Preview" at bounding box center [746, 65] width 56 height 15
click at [678, 48] on button "Close" at bounding box center [691, 49] width 44 height 13
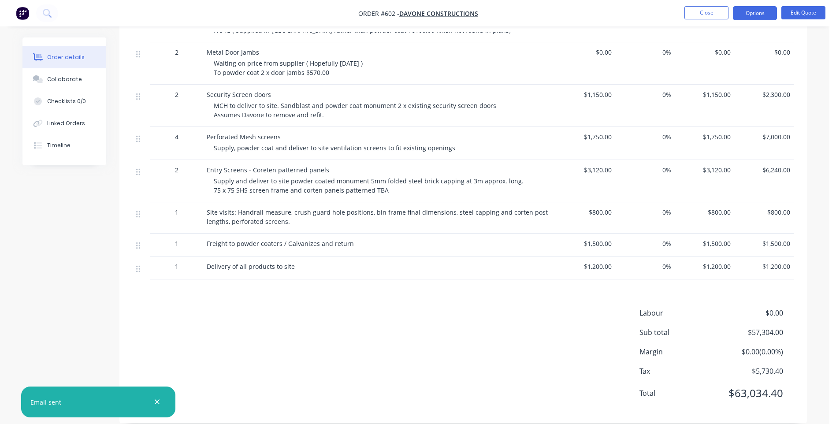
scroll to position [312, 0]
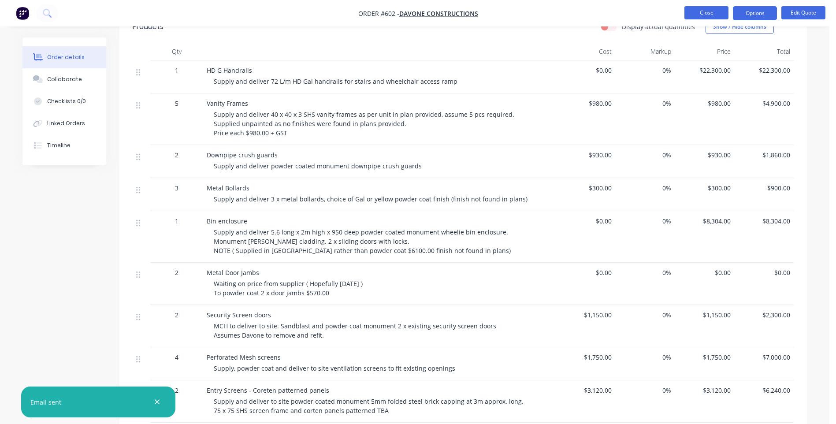
click at [697, 11] on button "Close" at bounding box center [706, 12] width 44 height 13
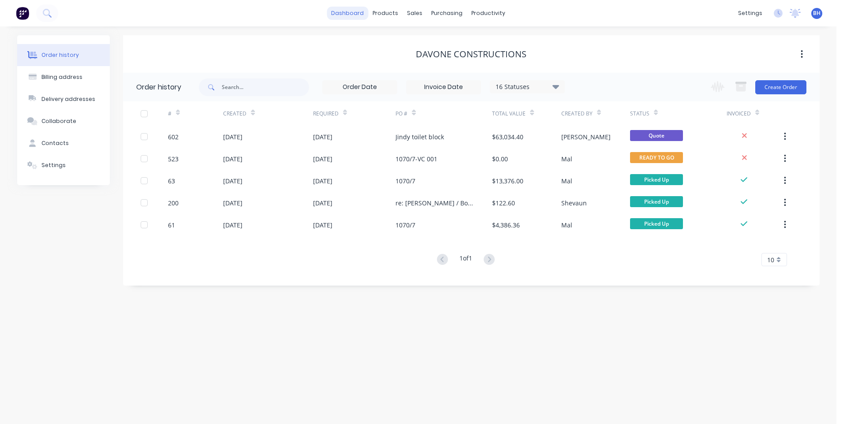
click at [350, 11] on link "dashboard" at bounding box center [347, 13] width 41 height 13
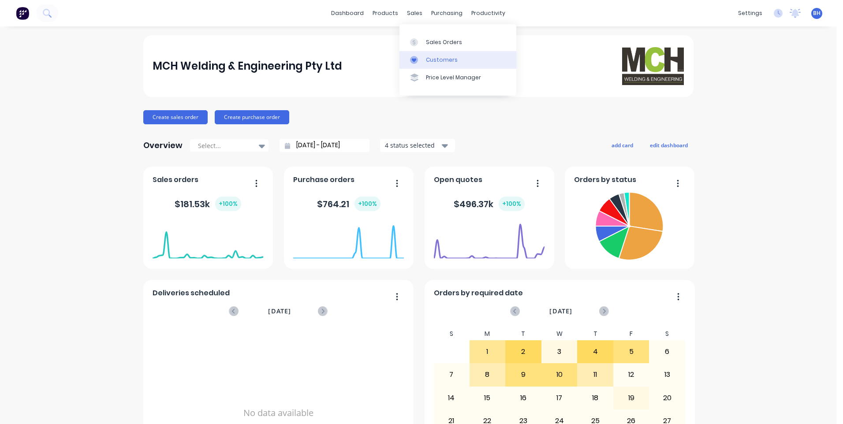
click at [436, 54] on link "Customers" at bounding box center [457, 60] width 117 height 18
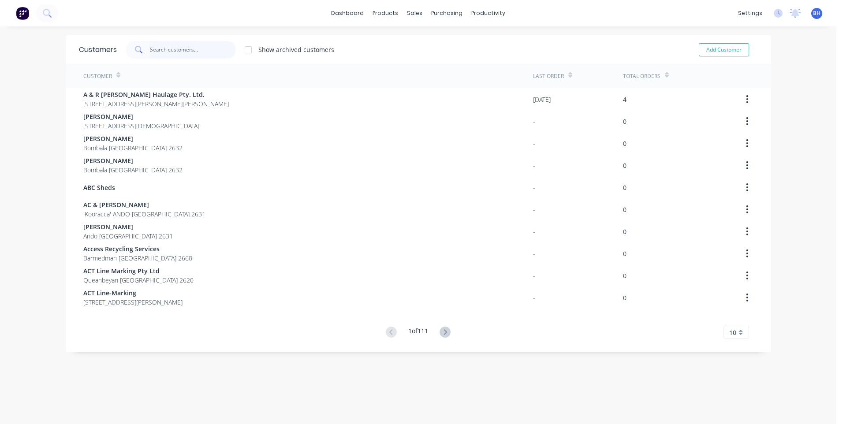
click at [198, 54] on input "text" at bounding box center [193, 50] width 86 height 18
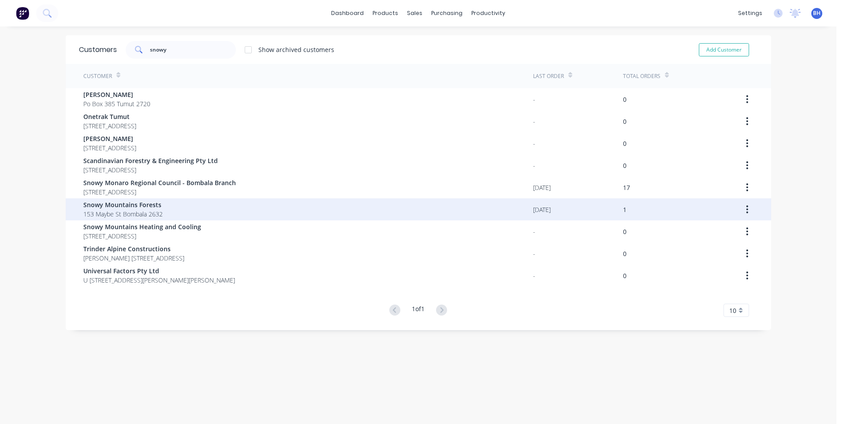
click at [198, 206] on div "[GEOGRAPHIC_DATA] 153 Maybe [GEOGRAPHIC_DATA] 2632" at bounding box center [308, 209] width 450 height 22
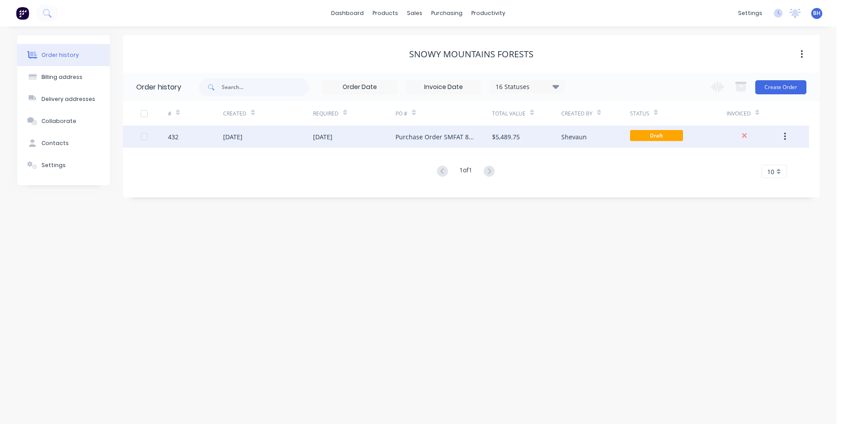
click at [360, 132] on div "[DATE]" at bounding box center [354, 137] width 83 height 22
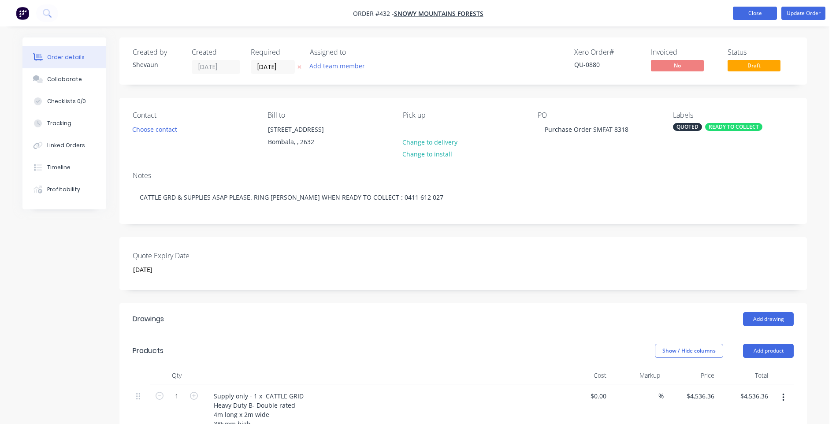
click at [753, 12] on button "Close" at bounding box center [755, 13] width 44 height 13
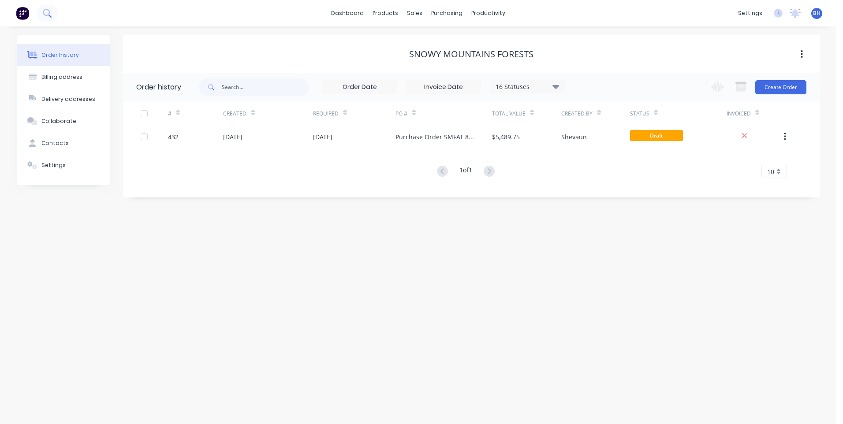
click at [53, 16] on button at bounding box center [47, 13] width 22 height 18
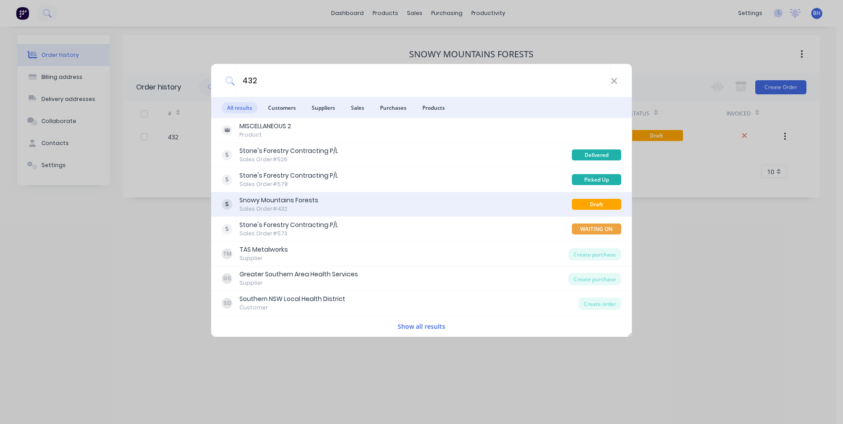
click at [344, 204] on div "Snowy Mountains Forests Sales Order #432" at bounding box center [397, 204] width 350 height 17
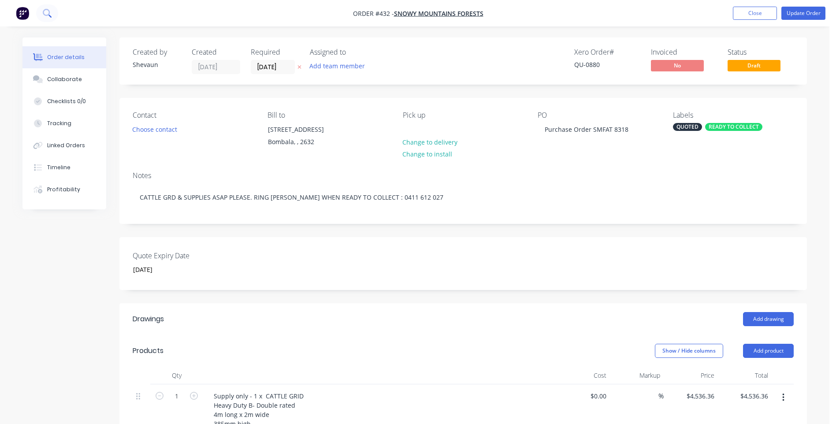
click at [48, 11] on icon at bounding box center [47, 13] width 8 height 8
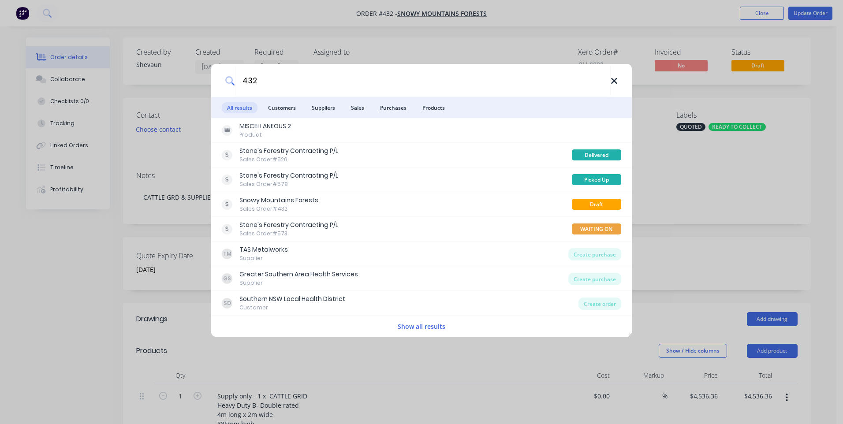
click at [613, 77] on icon at bounding box center [613, 81] width 7 height 10
